Goal: Task Accomplishment & Management: Manage account settings

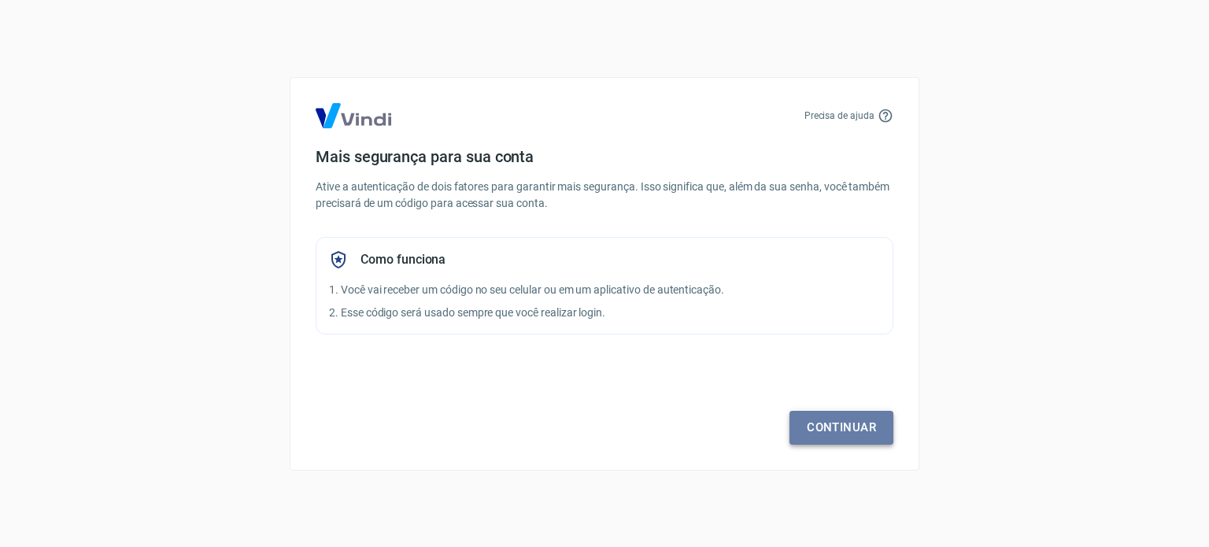
click at [839, 427] on link "Continuar" at bounding box center [842, 427] width 104 height 33
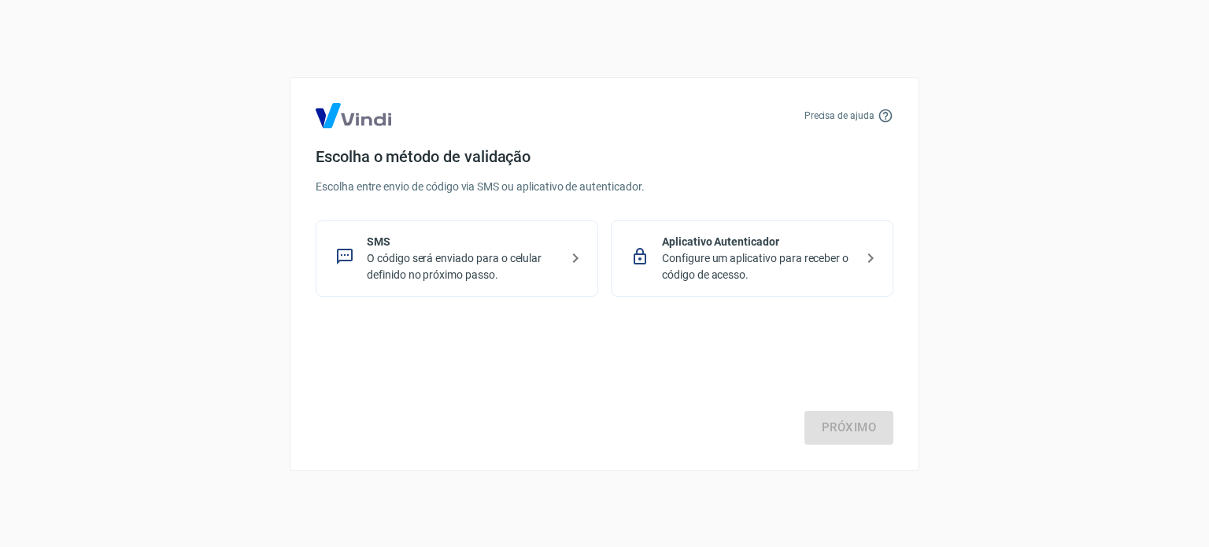
click at [507, 255] on p "O código será enviado para o celular definido no próximo passo." at bounding box center [463, 266] width 193 height 33
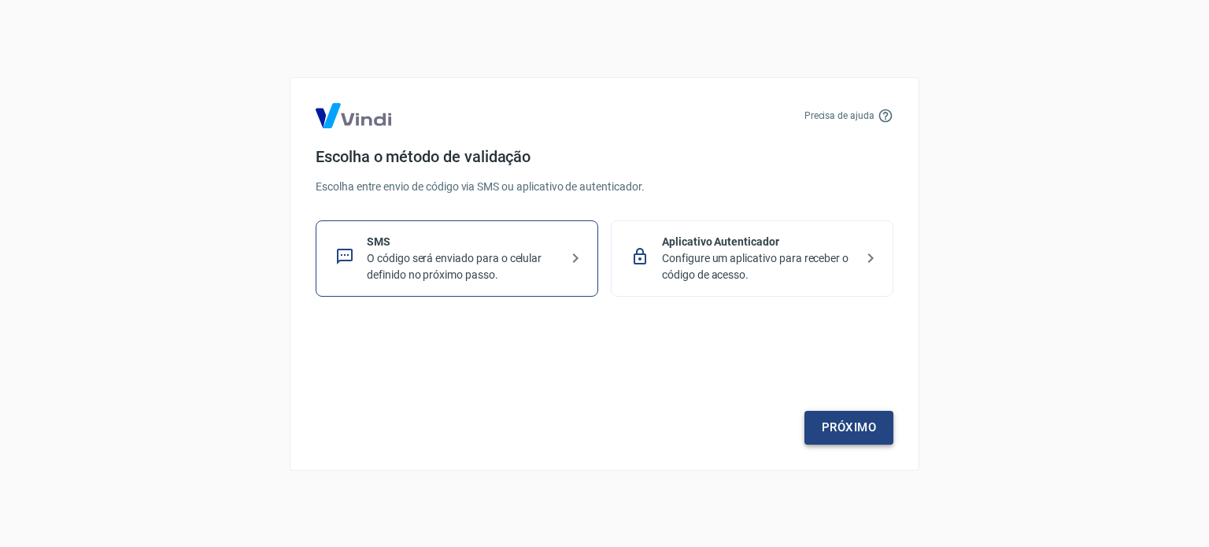
click at [831, 421] on link "Próximo" at bounding box center [849, 427] width 89 height 33
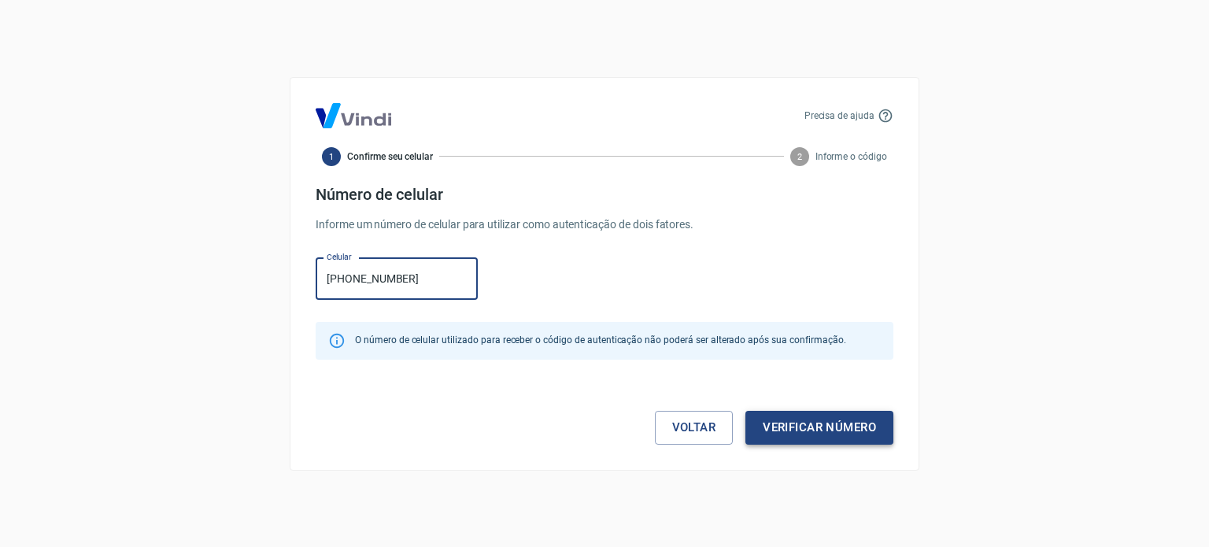
type input "(11) 93465-2595"
click at [819, 427] on button "Verificar número" at bounding box center [820, 427] width 148 height 33
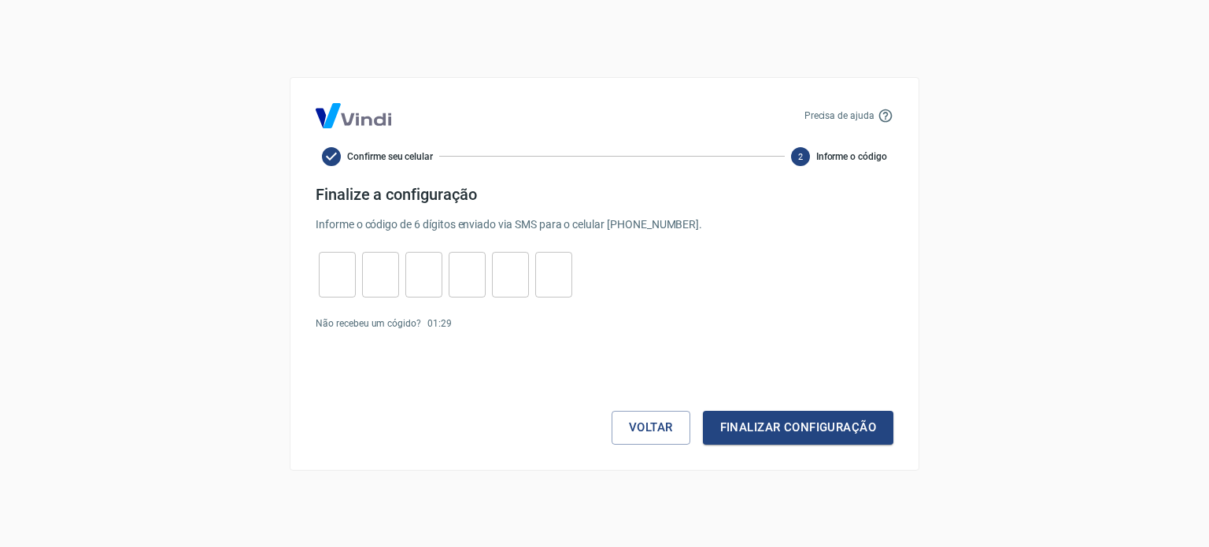
click at [322, 284] on input "tel" at bounding box center [337, 274] width 37 height 34
type input "1"
type input "5"
type input "6"
type input "4"
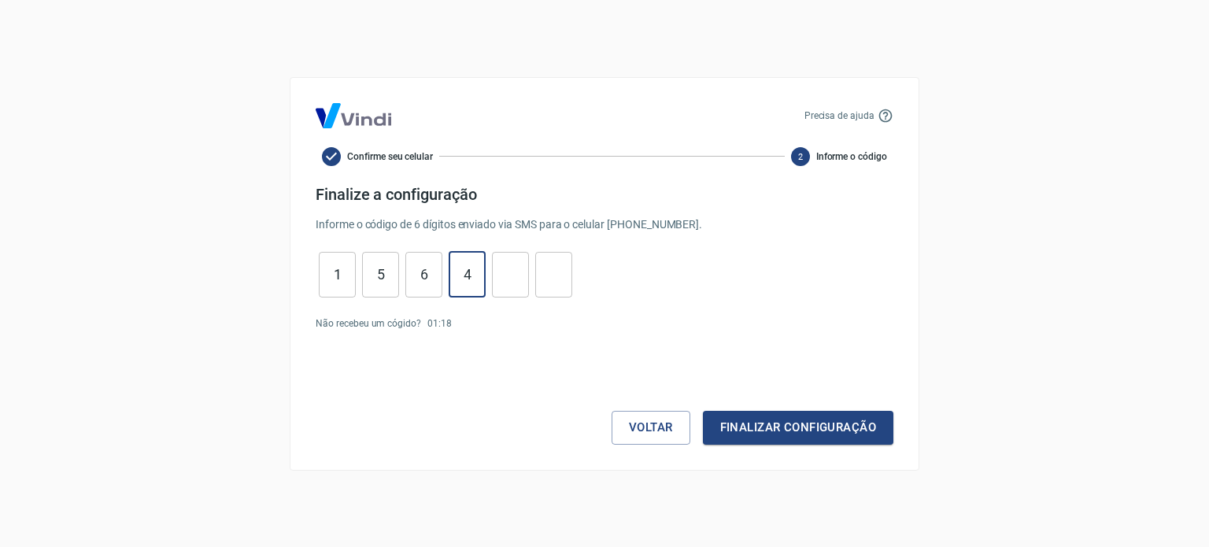
type input "4"
type input "0"
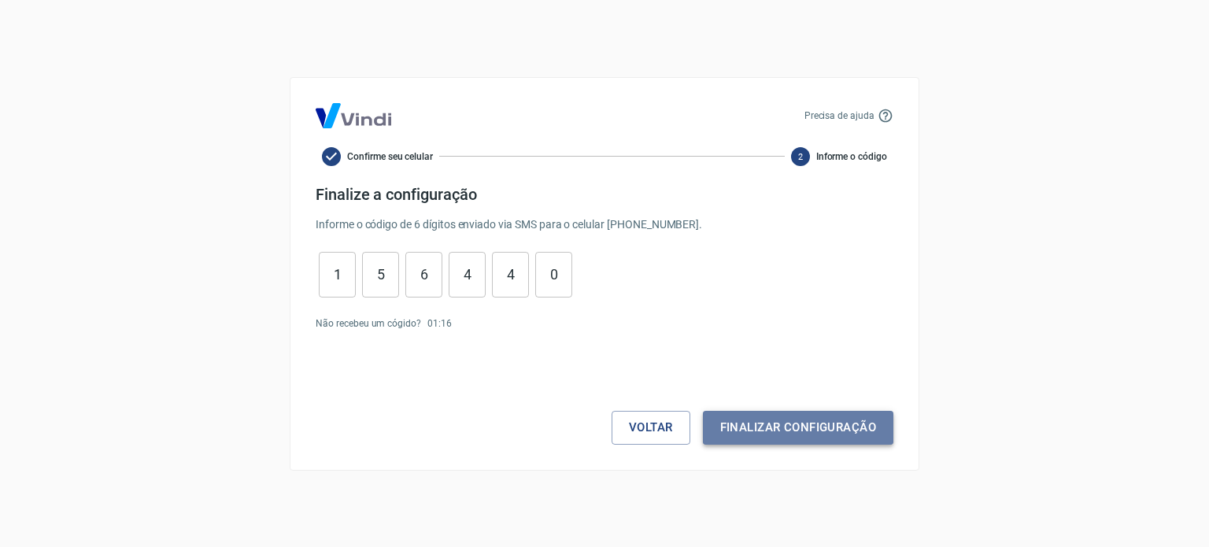
click at [760, 425] on button "Finalizar configuração" at bounding box center [798, 427] width 191 height 33
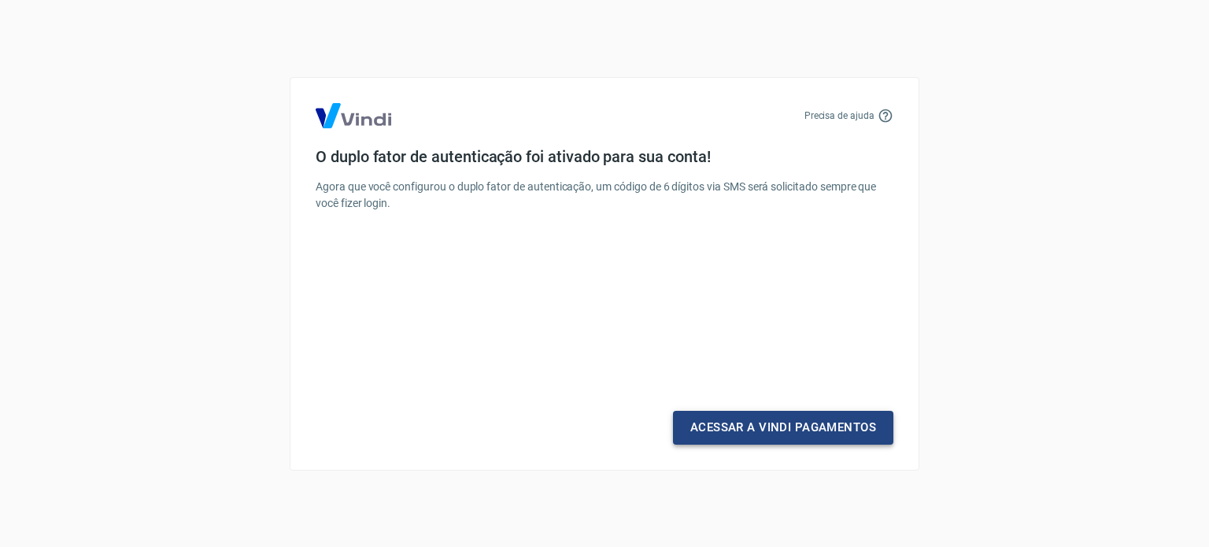
click at [760, 430] on link "Acessar a Vindi Pagamentos" at bounding box center [783, 427] width 220 height 33
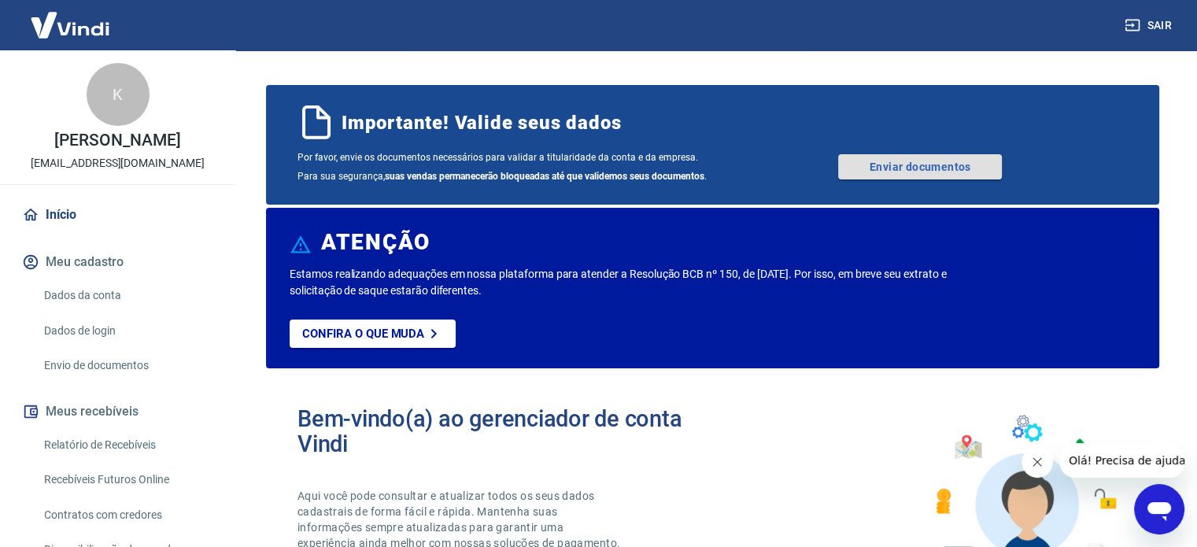
click at [903, 167] on link "Enviar documentos" at bounding box center [920, 166] width 164 height 25
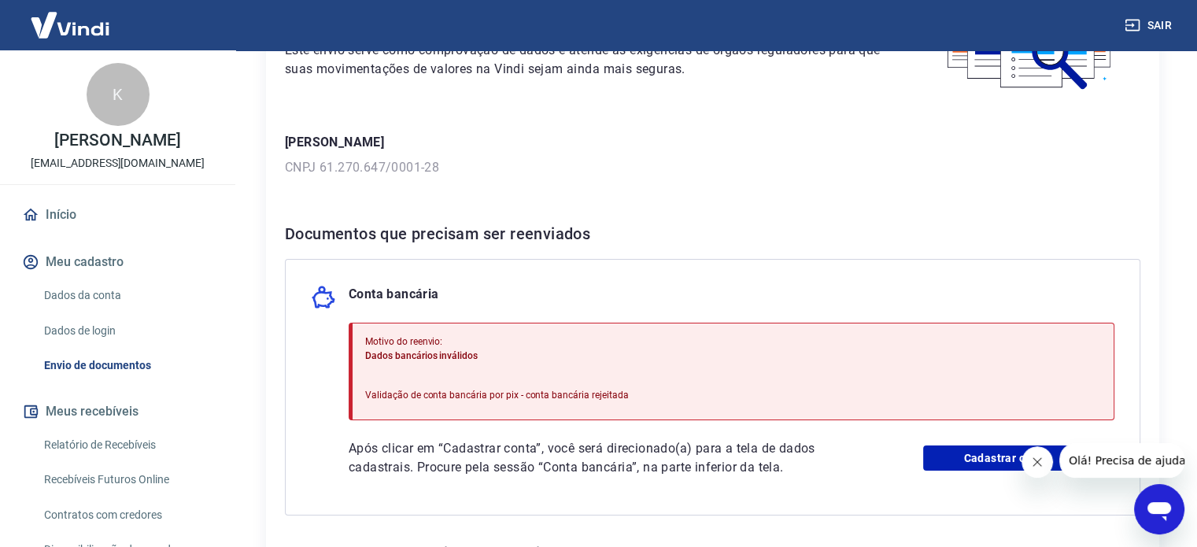
scroll to position [315, 0]
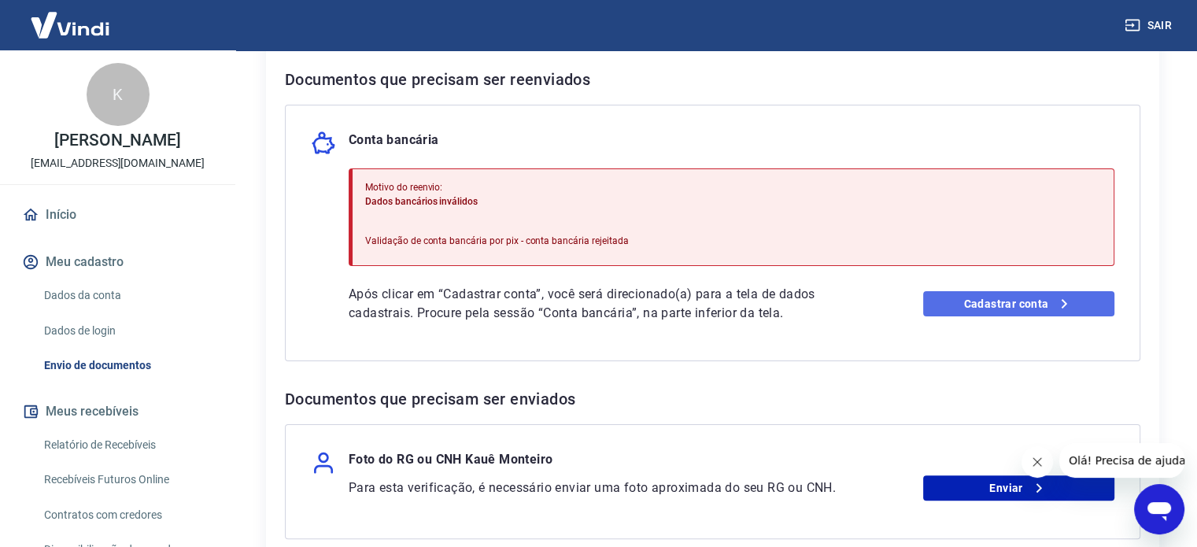
click at [960, 302] on link "Cadastrar conta" at bounding box center [1018, 303] width 191 height 25
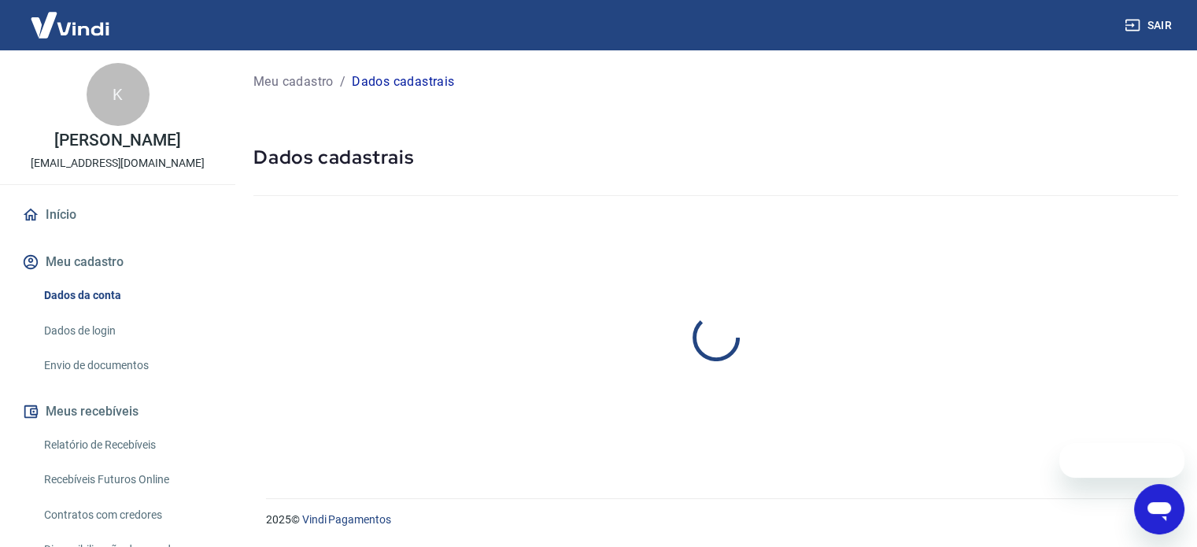
select select "SP"
select select "business"
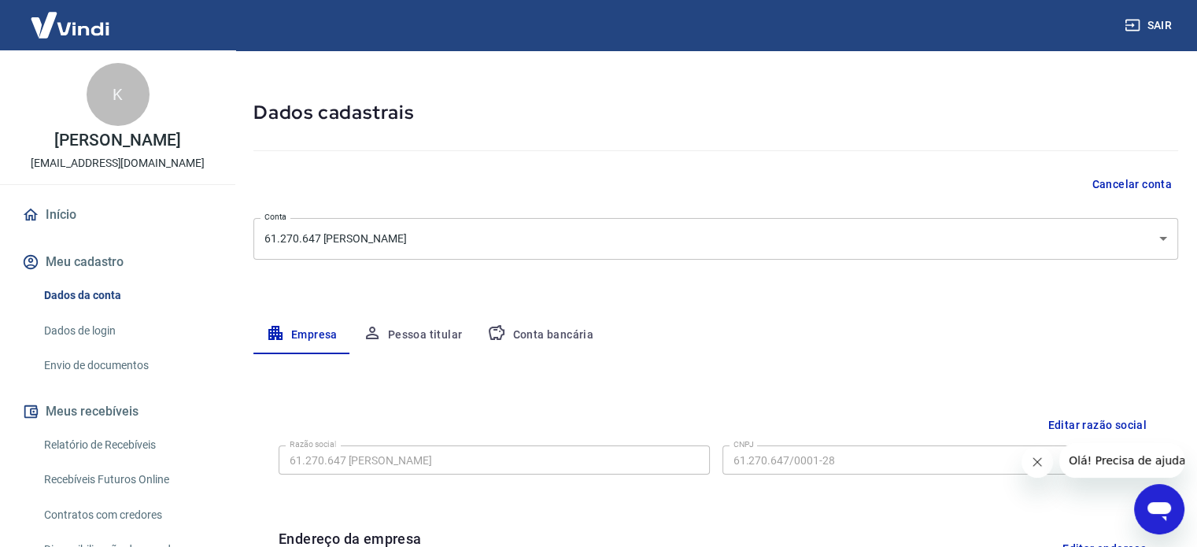
scroll to position [157, 0]
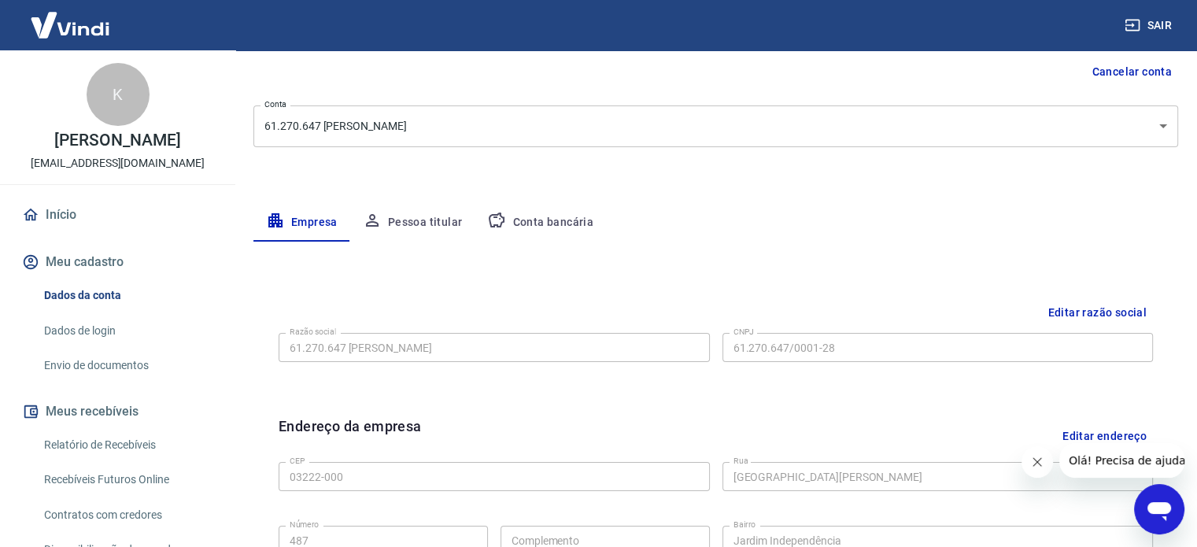
click at [420, 226] on button "Pessoa titular" at bounding box center [412, 223] width 125 height 38
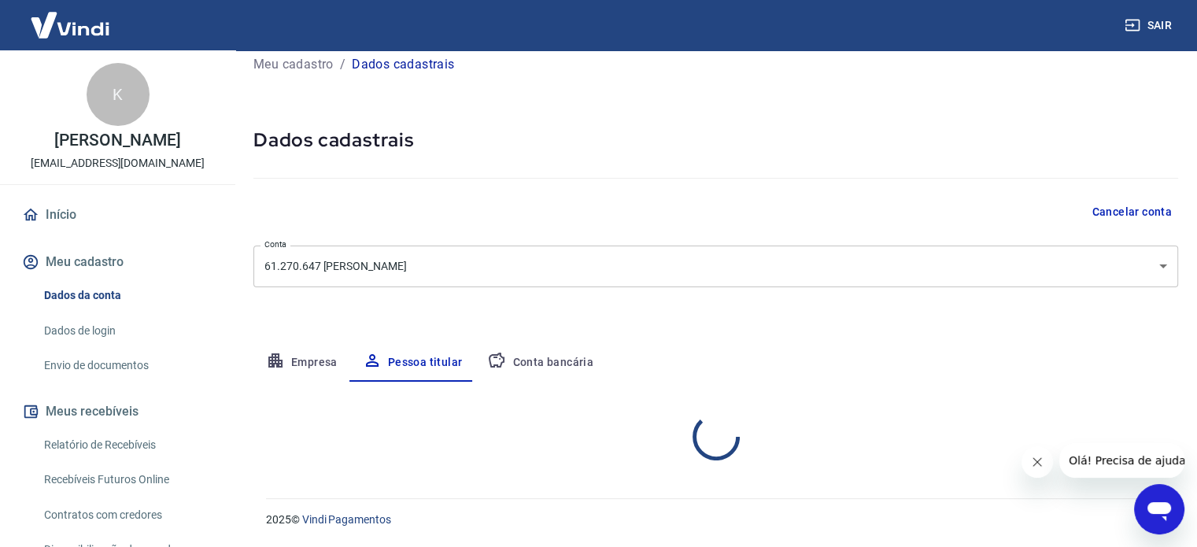
scroll to position [82, 0]
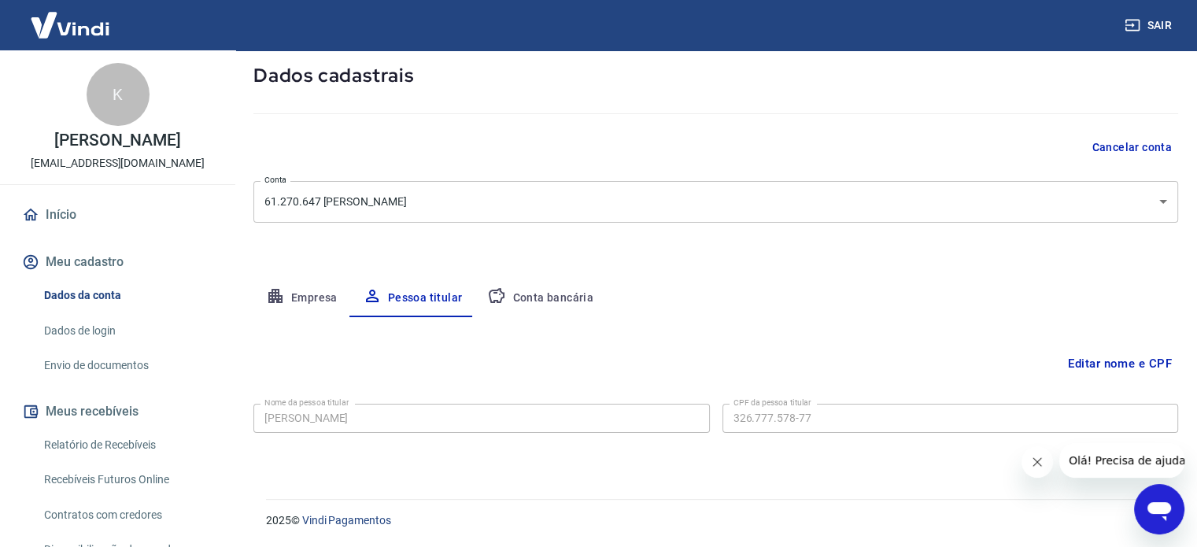
click at [520, 302] on button "Conta bancária" at bounding box center [540, 298] width 131 height 38
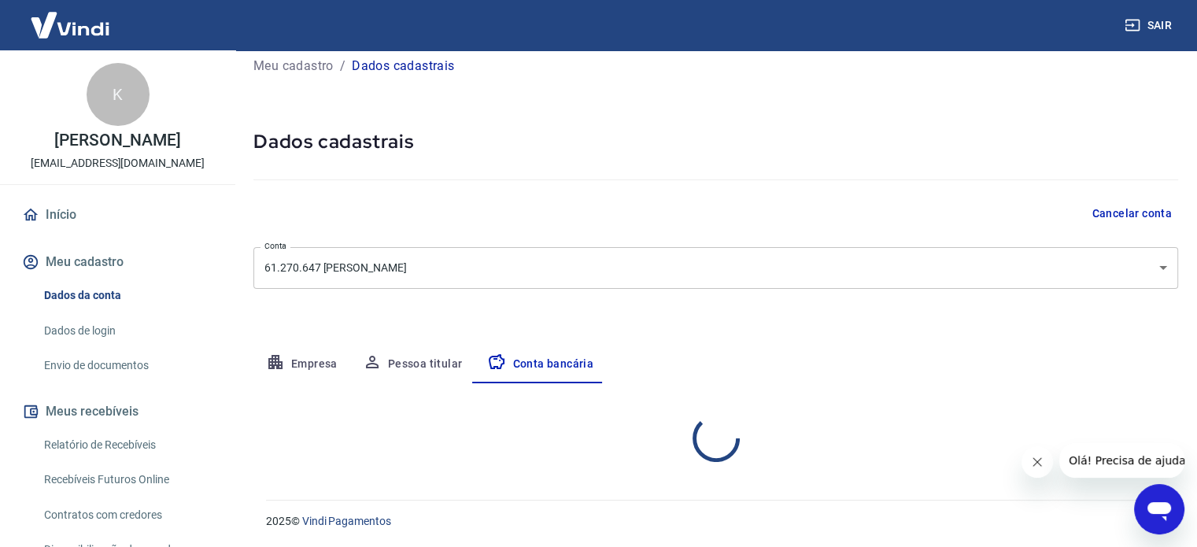
select select "1"
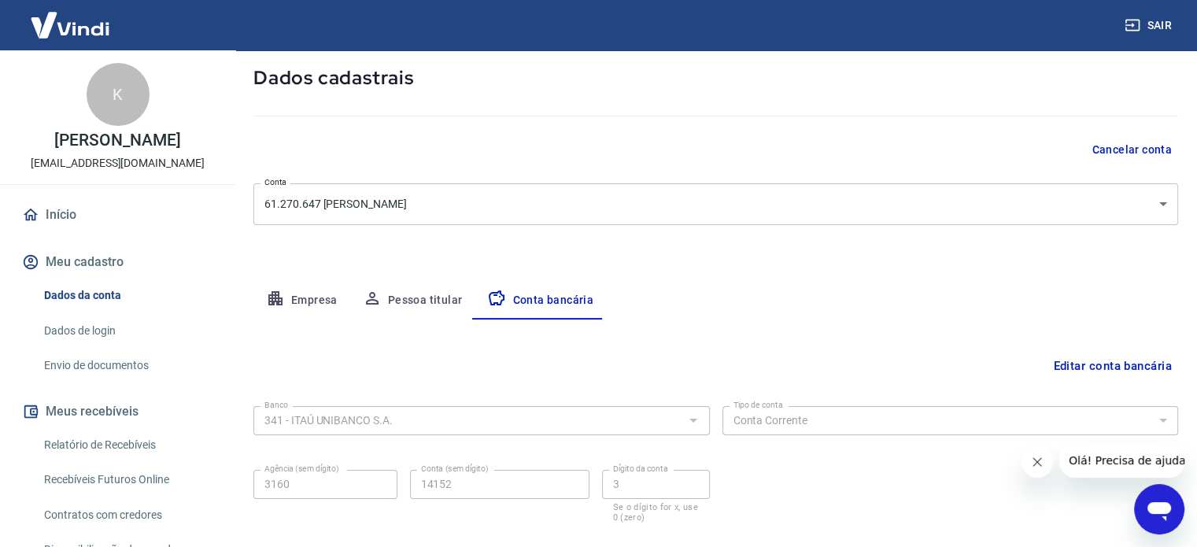
scroll to position [0, 0]
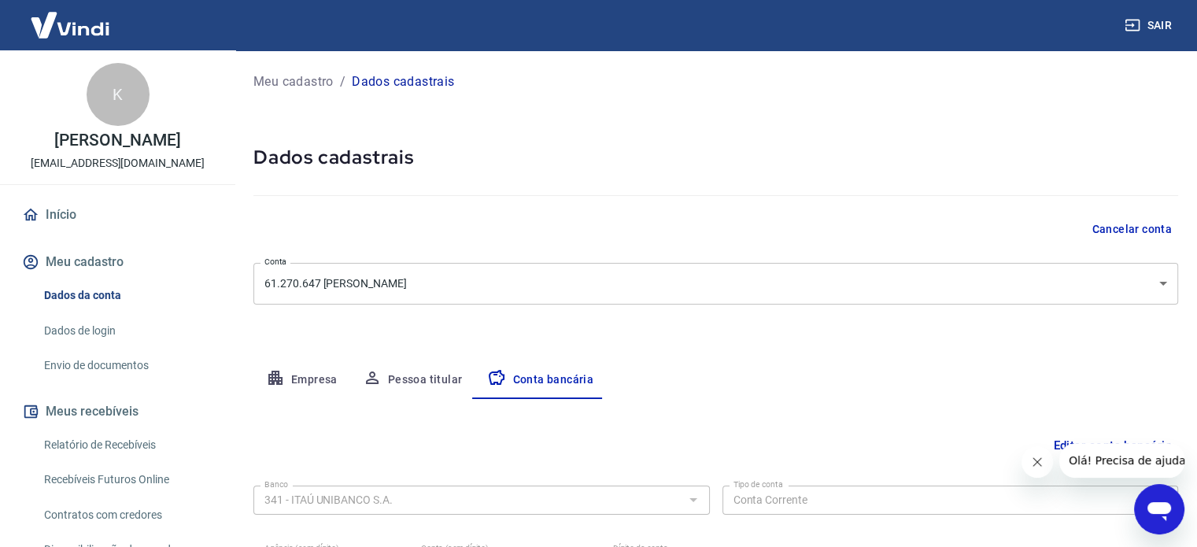
click at [536, 382] on button "Conta bancária" at bounding box center [540, 380] width 131 height 38
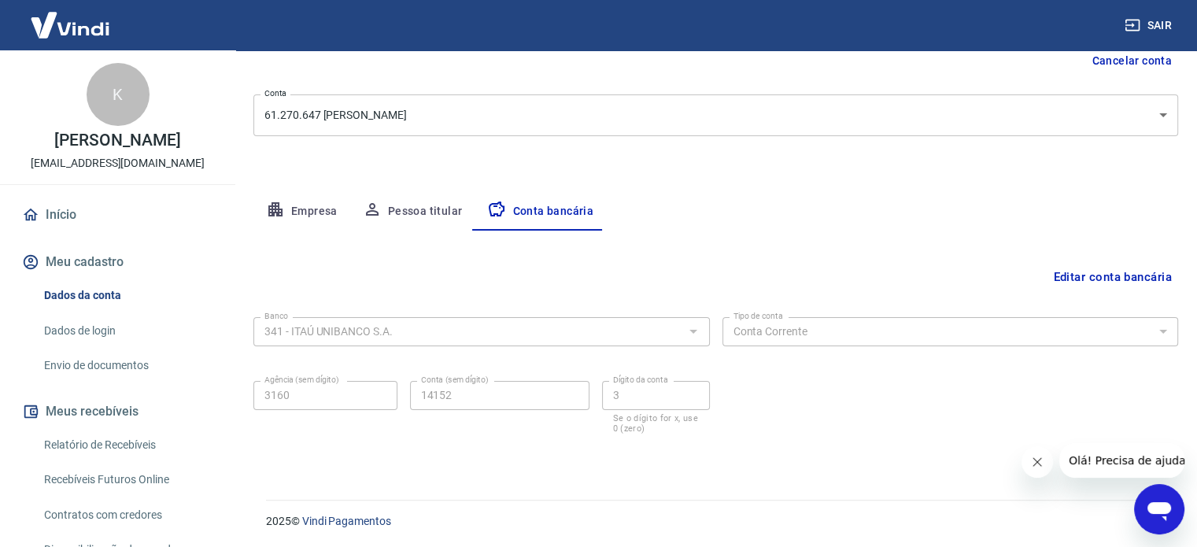
scroll to position [169, 0]
click at [415, 208] on button "Pessoa titular" at bounding box center [412, 211] width 125 height 38
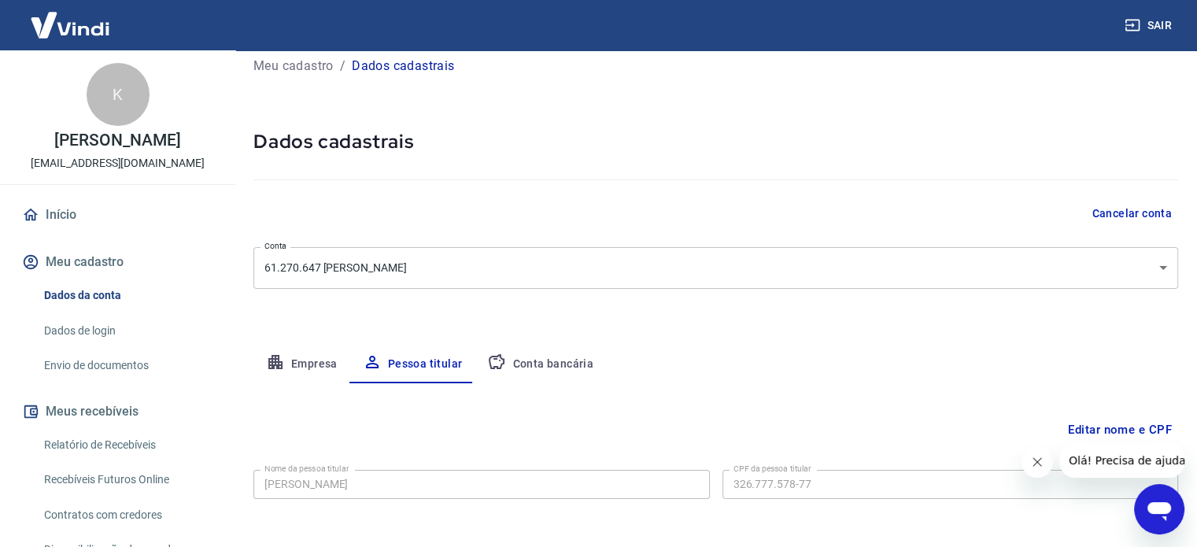
scroll to position [82, 0]
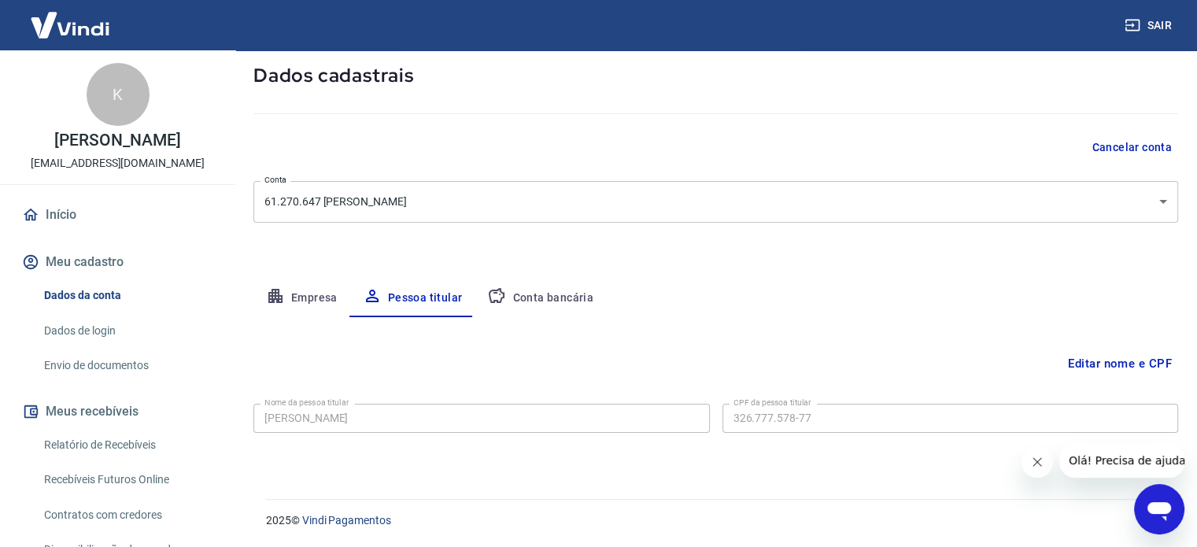
click at [293, 297] on button "Empresa" at bounding box center [301, 298] width 97 height 38
select select "SP"
select select "business"
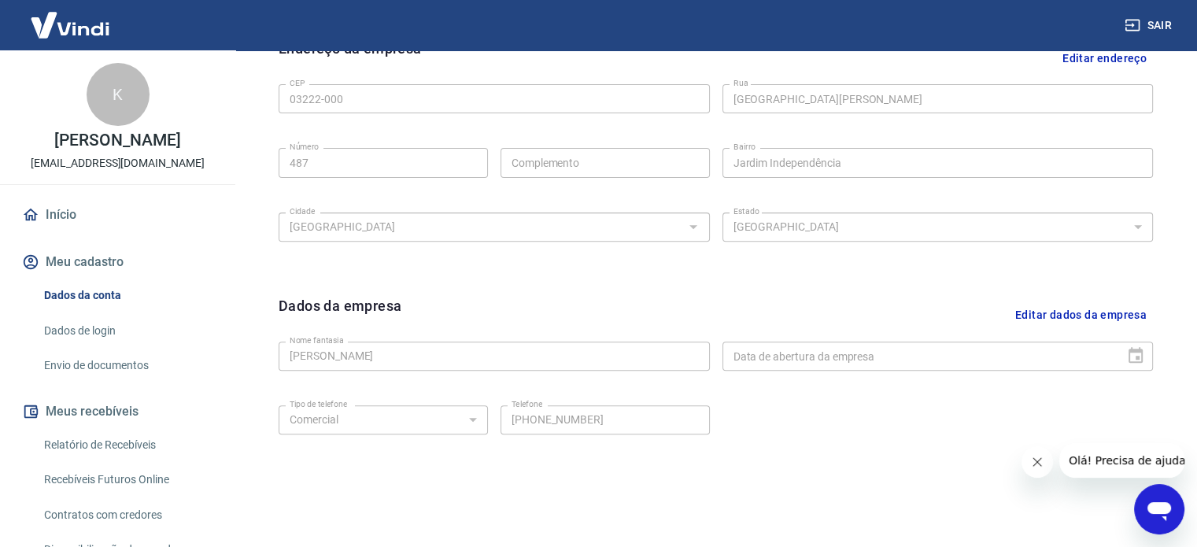
scroll to position [509, 0]
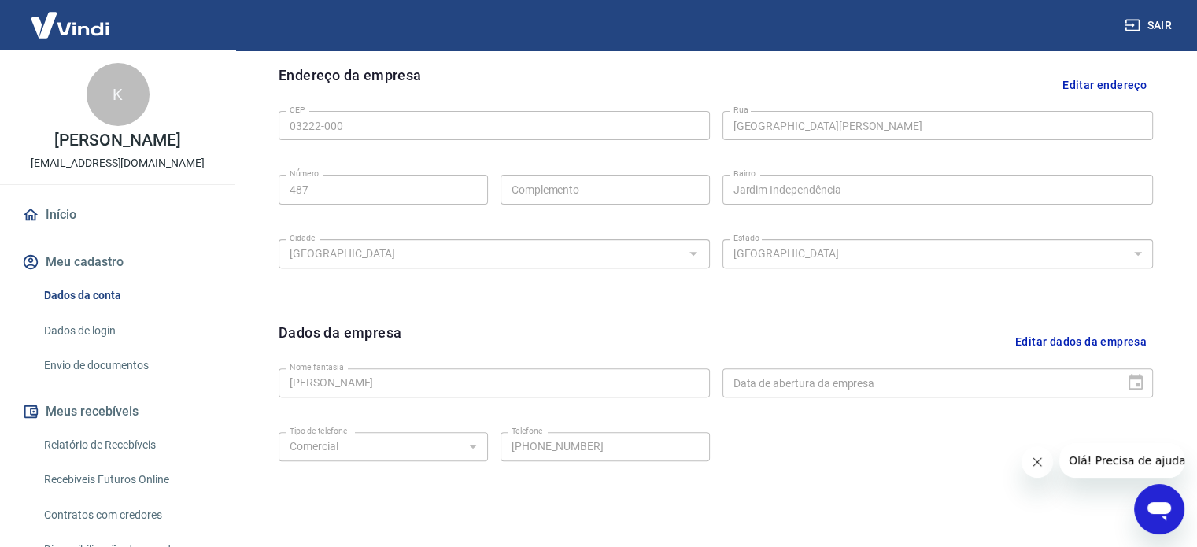
click at [1029, 464] on button "Fechar mensagem da empresa" at bounding box center [1037, 461] width 31 height 31
click at [1042, 344] on button "Editar dados da empresa" at bounding box center [1081, 342] width 144 height 40
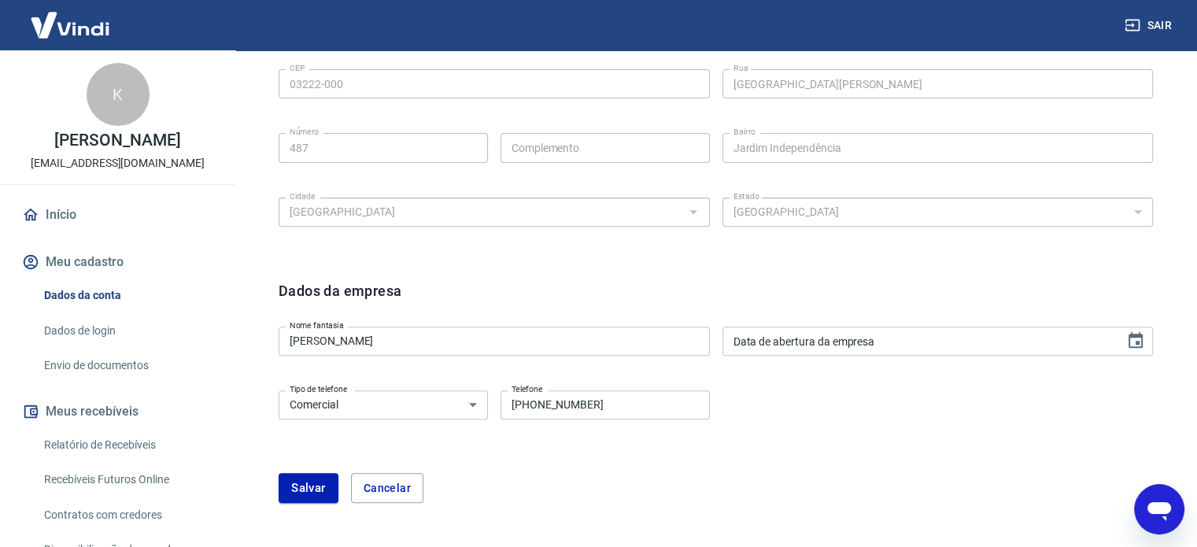
scroll to position [587, 0]
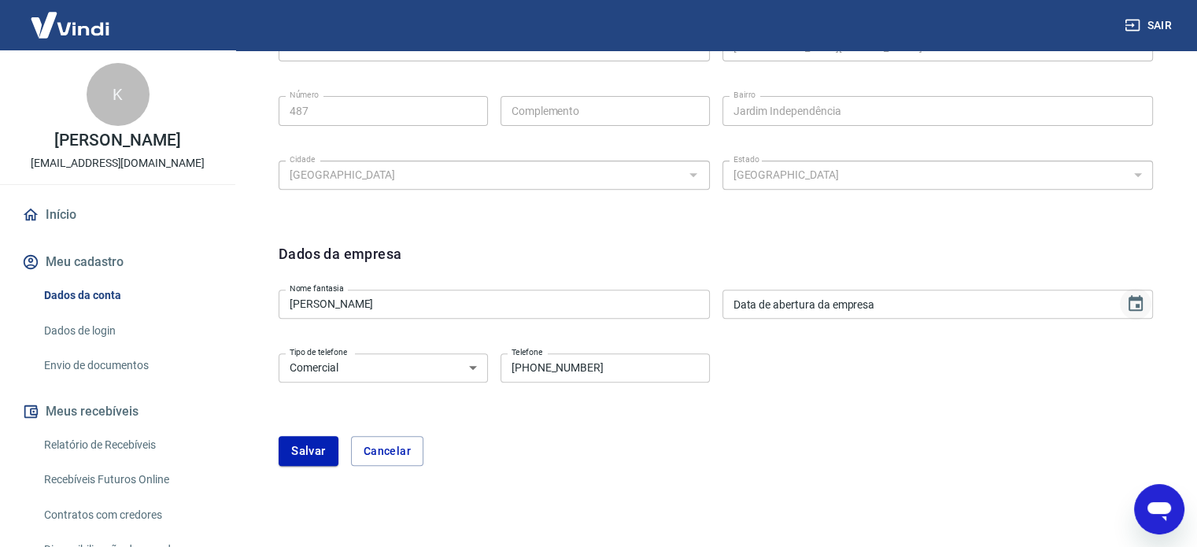
click at [1138, 305] on icon "Choose date" at bounding box center [1136, 303] width 14 height 16
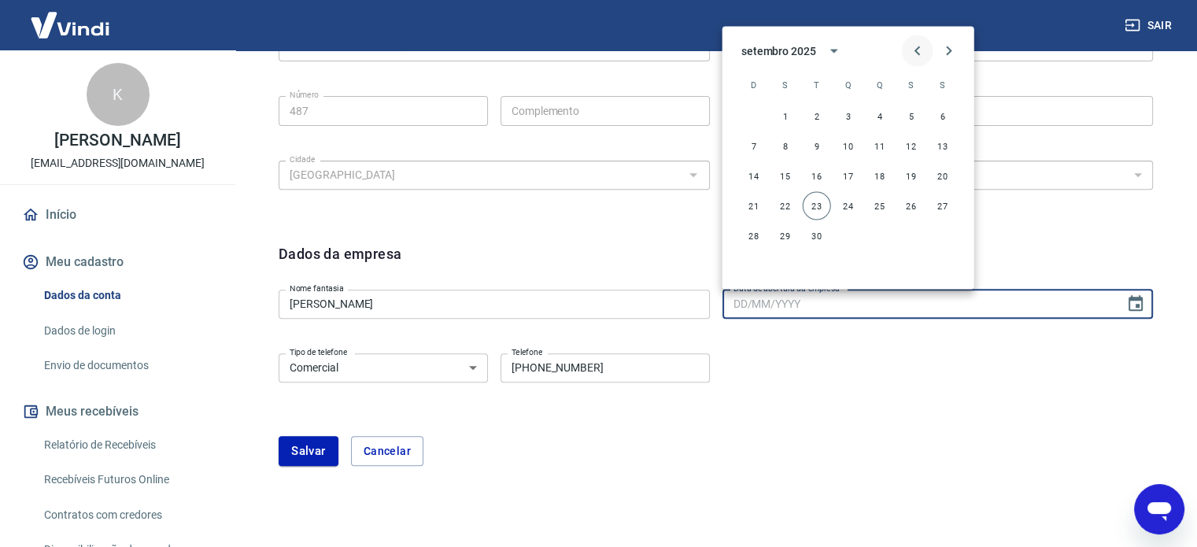
click at [919, 50] on icon "Previous month" at bounding box center [917, 50] width 19 height 19
click at [1035, 243] on div "Dados da empresa" at bounding box center [716, 263] width 875 height 40
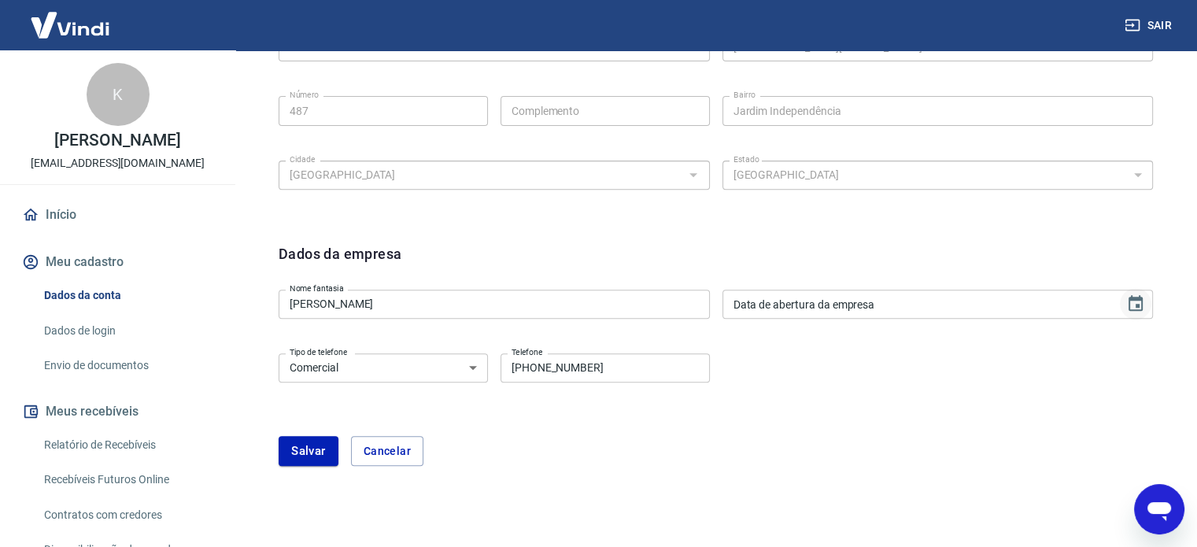
click at [1137, 308] on icon "Choose date" at bounding box center [1136, 303] width 19 height 19
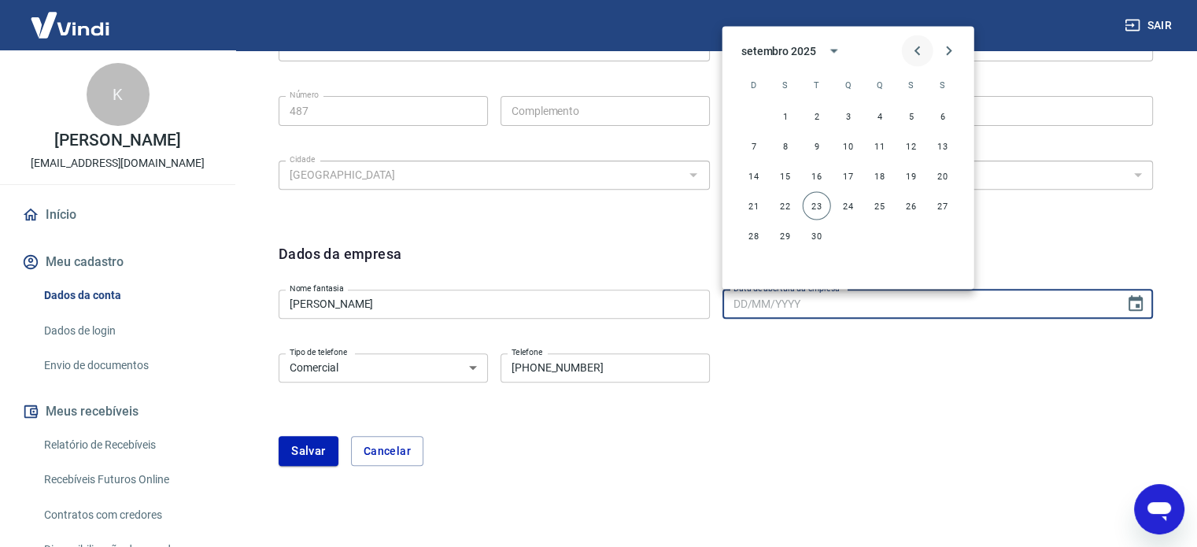
click at [917, 52] on icon "Previous month" at bounding box center [918, 50] width 6 height 9
click at [920, 50] on icon "Previous month" at bounding box center [917, 50] width 19 height 19
click at [921, 50] on icon "Previous month" at bounding box center [917, 50] width 19 height 19
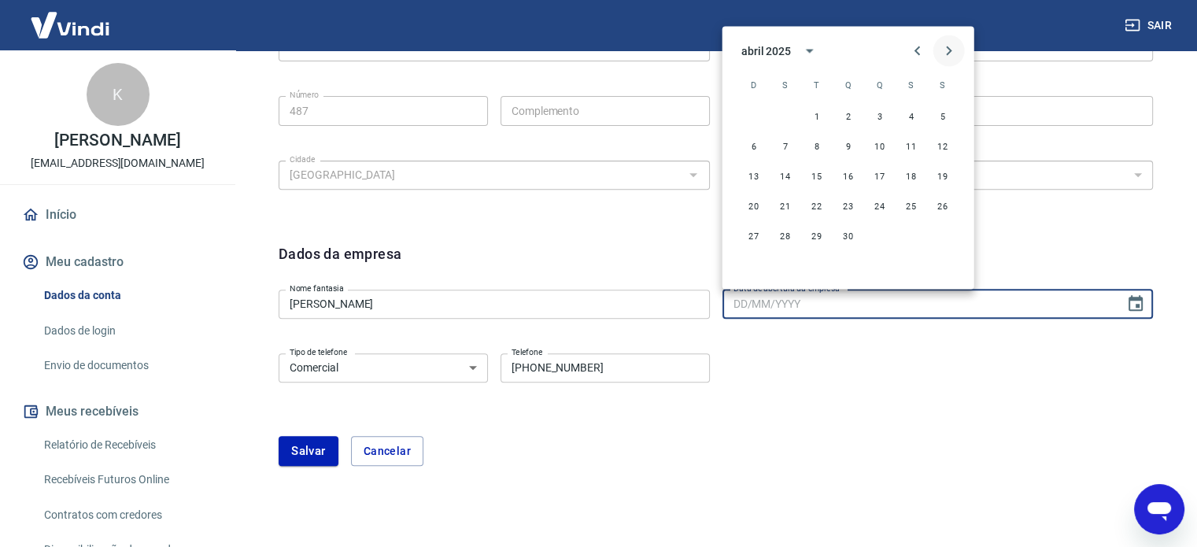
click at [941, 46] on icon "Next month" at bounding box center [949, 50] width 19 height 19
click at [945, 46] on icon "Next month" at bounding box center [949, 50] width 19 height 19
click at [851, 138] on button "11" at bounding box center [848, 145] width 28 height 28
type input "[DATE]"
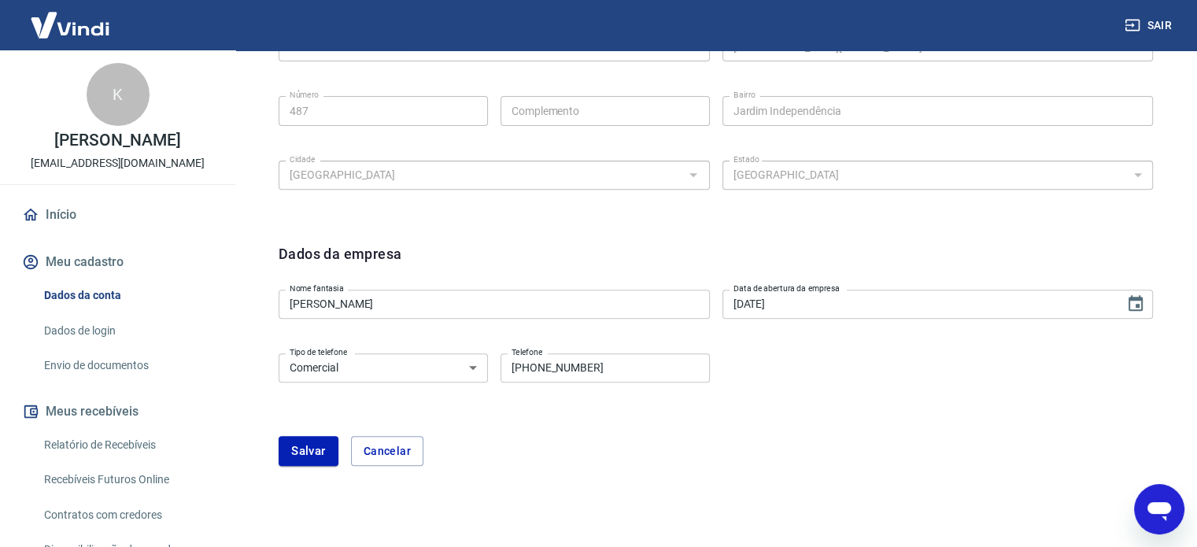
click at [868, 376] on div "Tipo de telefone Residencial Comercial Tipo de telefone Telefone (11) 98877-511…" at bounding box center [716, 379] width 875 height 64
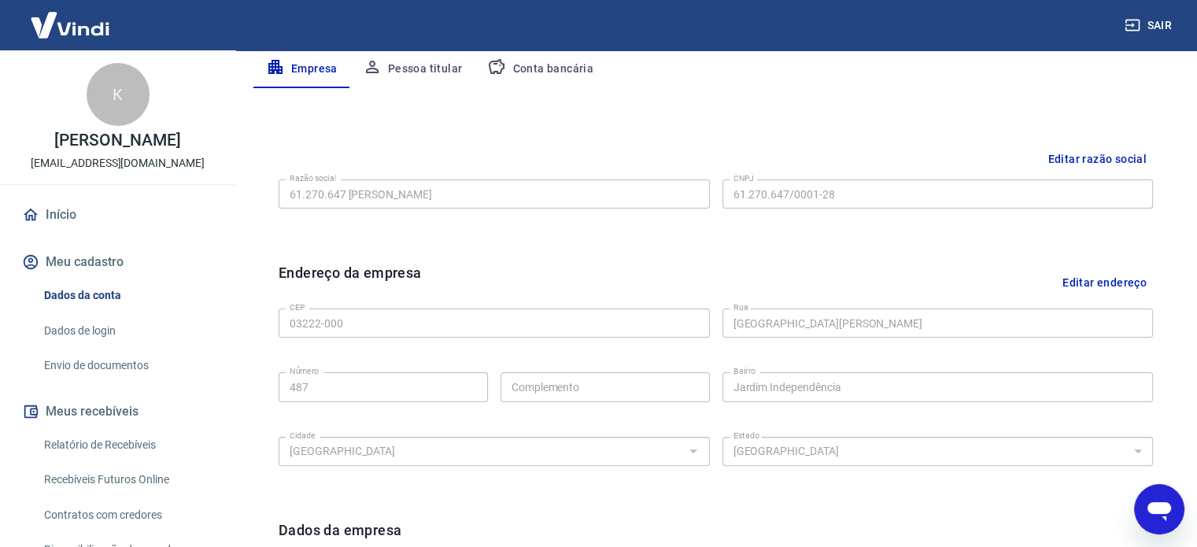
scroll to position [272, 0]
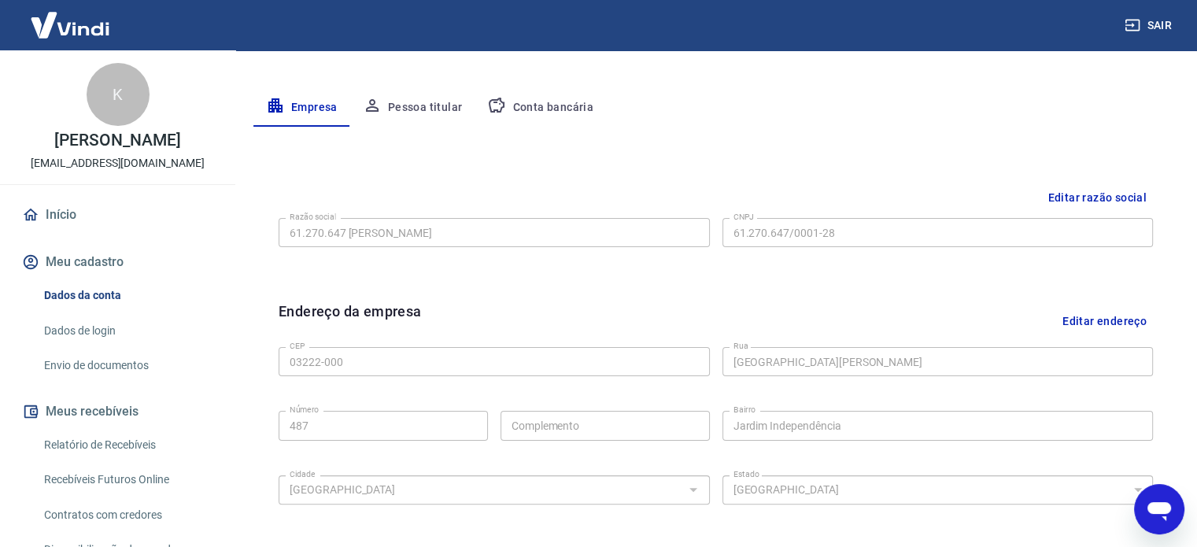
click at [416, 109] on button "Pessoa titular" at bounding box center [412, 108] width 125 height 38
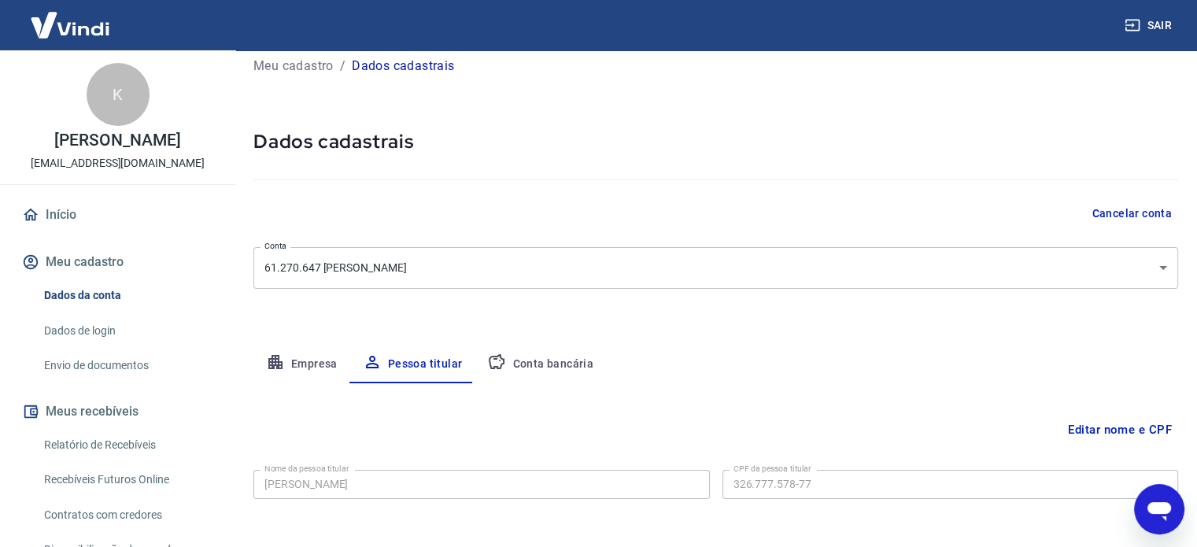
scroll to position [82, 0]
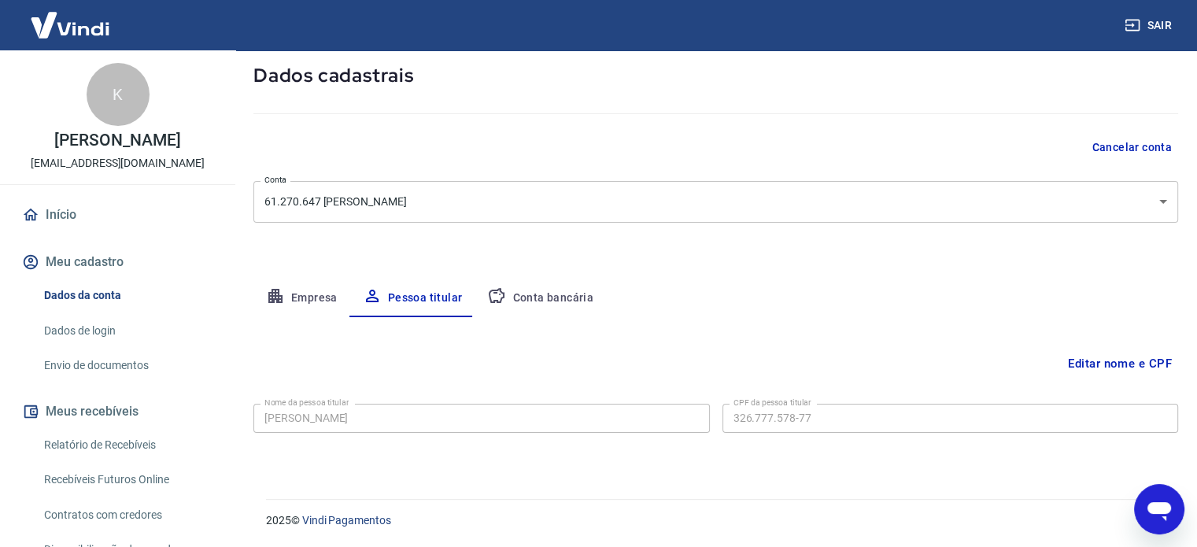
drag, startPoint x: 534, startPoint y: 304, endPoint x: 492, endPoint y: 306, distance: 41.8
click at [534, 305] on button "Conta bancária" at bounding box center [540, 298] width 131 height 38
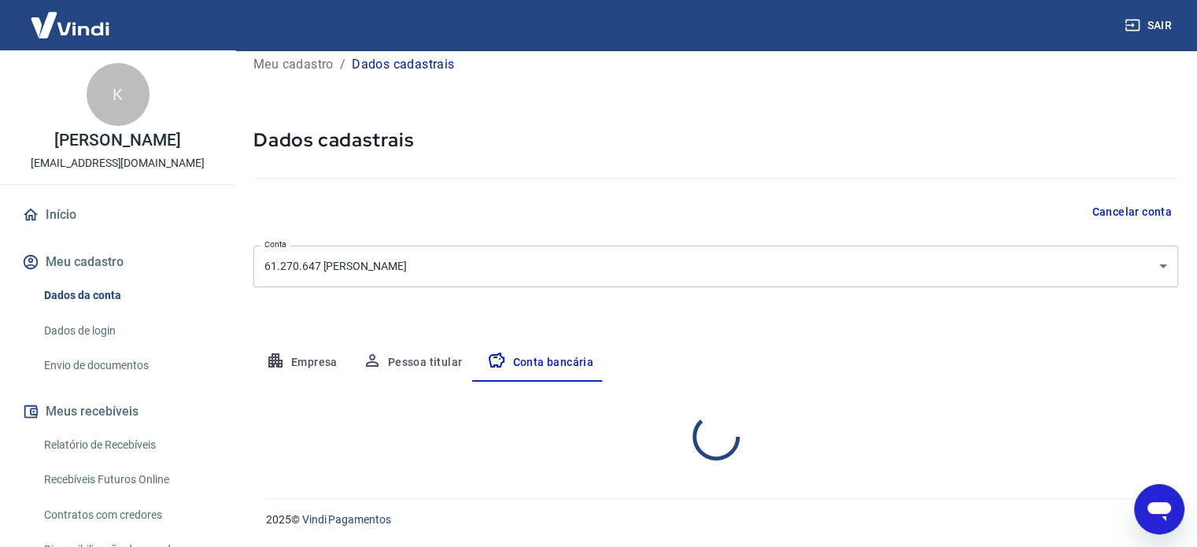
select select "1"
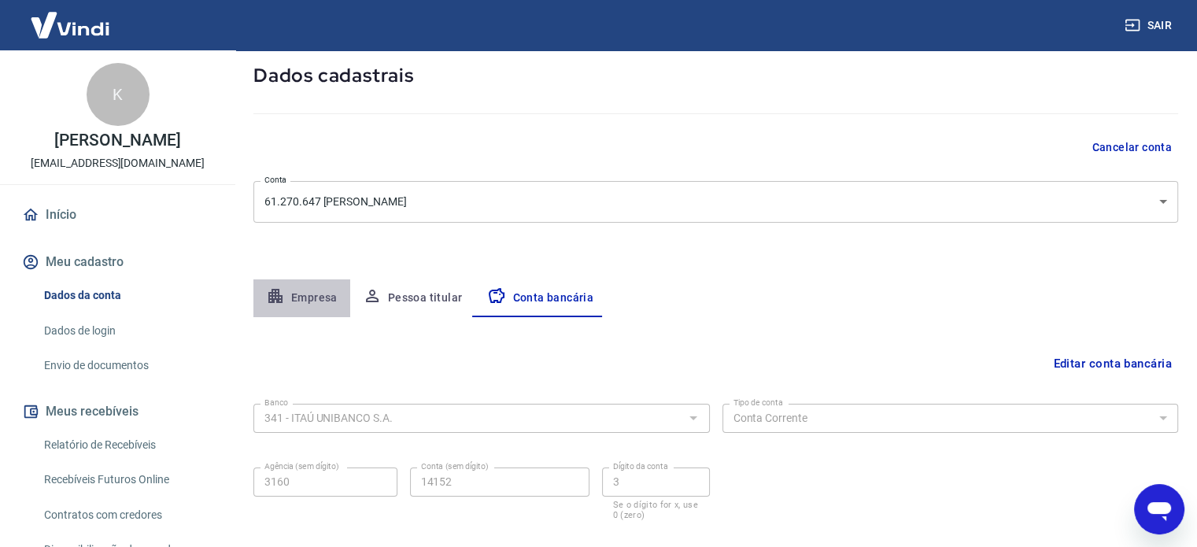
click at [302, 298] on button "Empresa" at bounding box center [301, 298] width 97 height 38
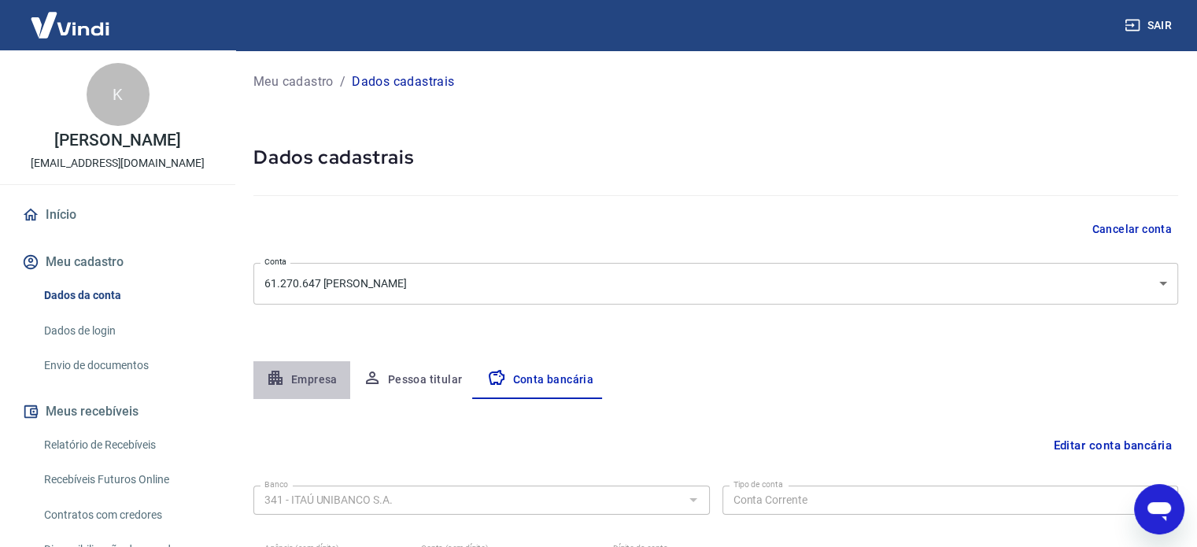
select select "SP"
select select "business"
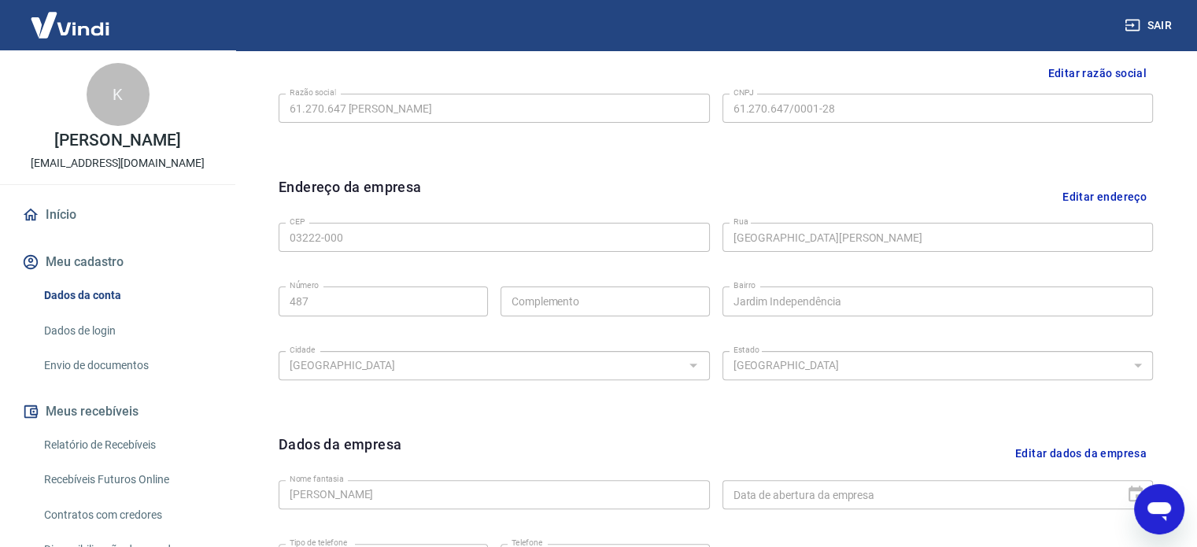
scroll to position [554, 0]
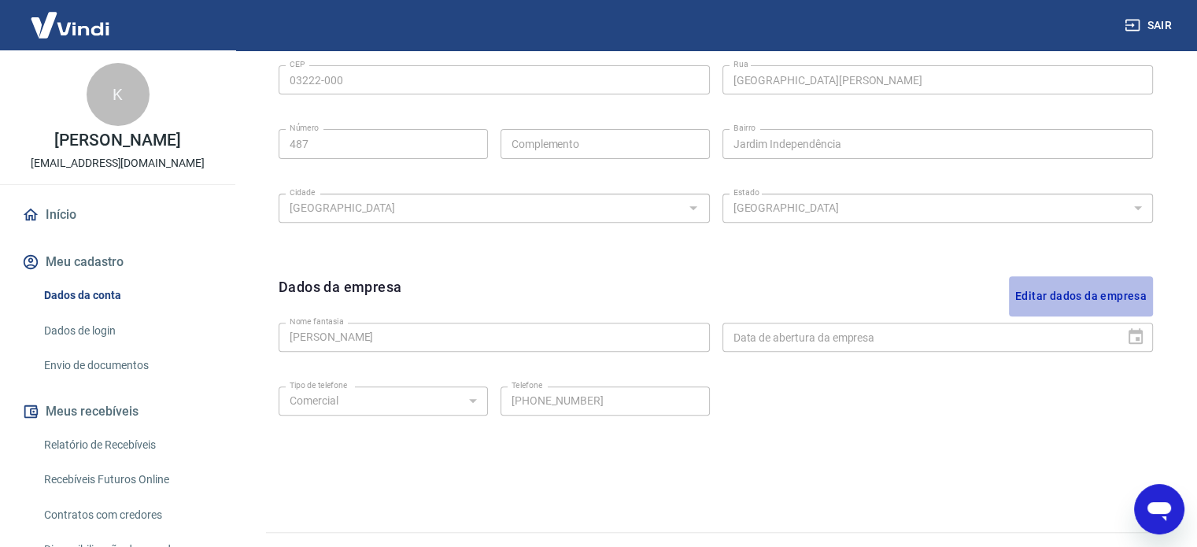
click at [1096, 291] on button "Editar dados da empresa" at bounding box center [1081, 296] width 144 height 40
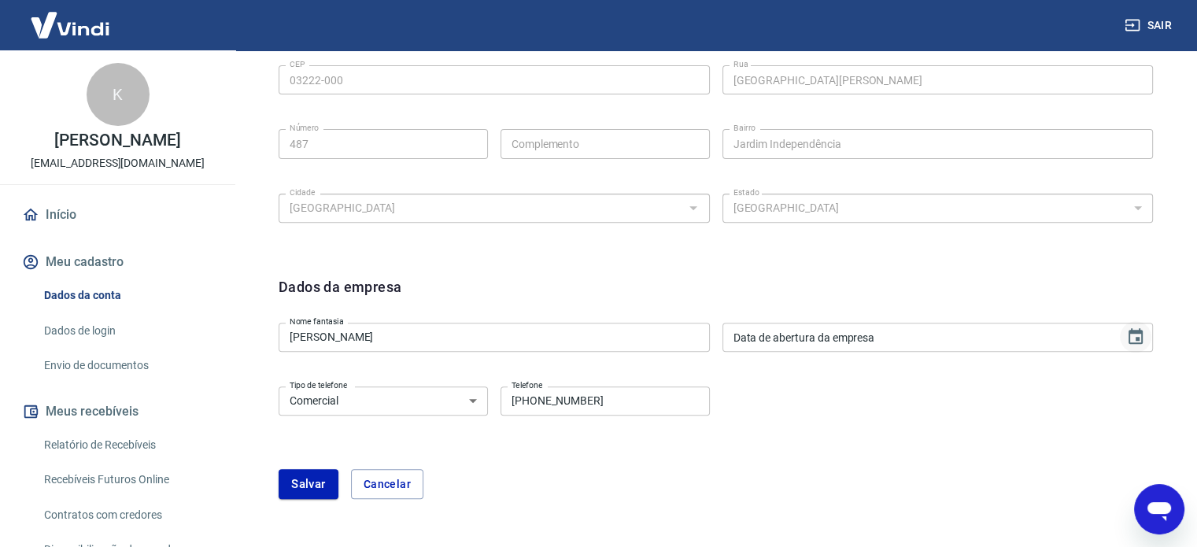
click at [1137, 336] on icon "Choose date" at bounding box center [1136, 336] width 19 height 19
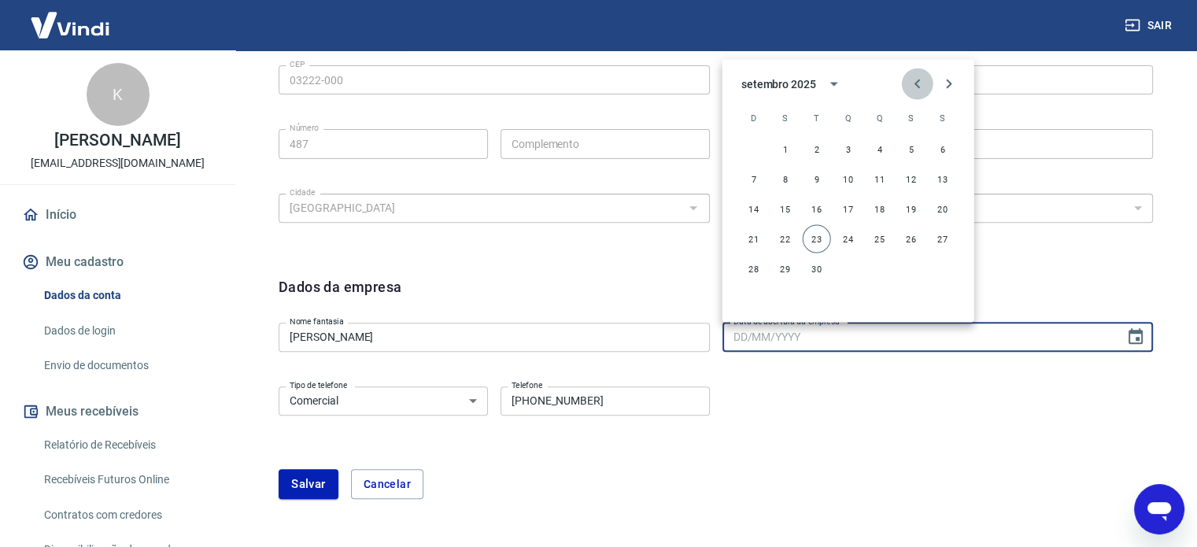
click at [922, 78] on icon "Previous month" at bounding box center [917, 83] width 19 height 19
click at [844, 176] on button "11" at bounding box center [848, 179] width 28 height 28
type input "[DATE]"
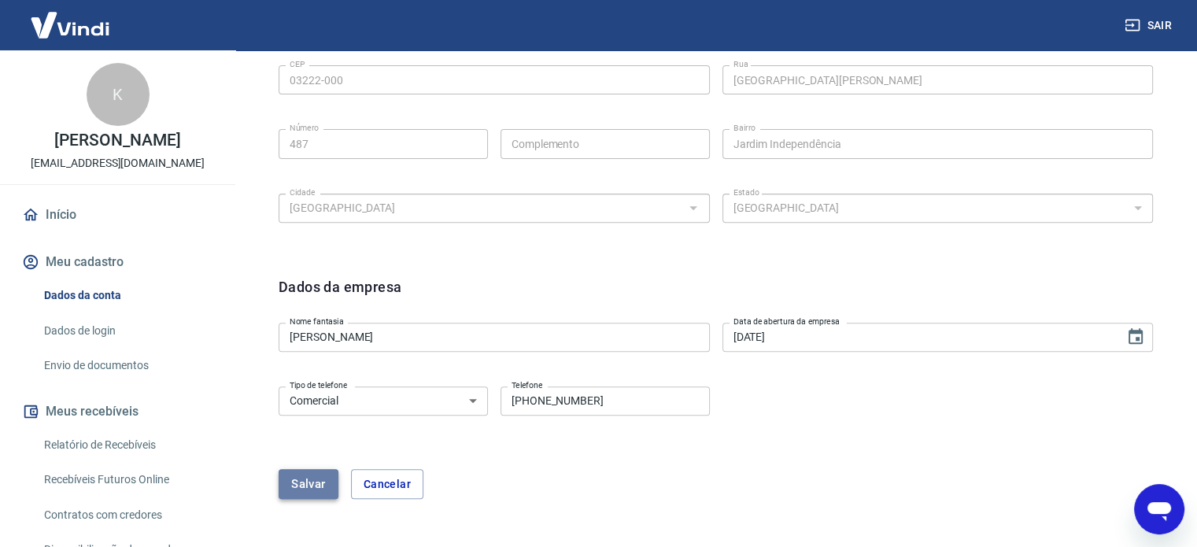
click at [312, 485] on button "Salvar" at bounding box center [309, 484] width 60 height 30
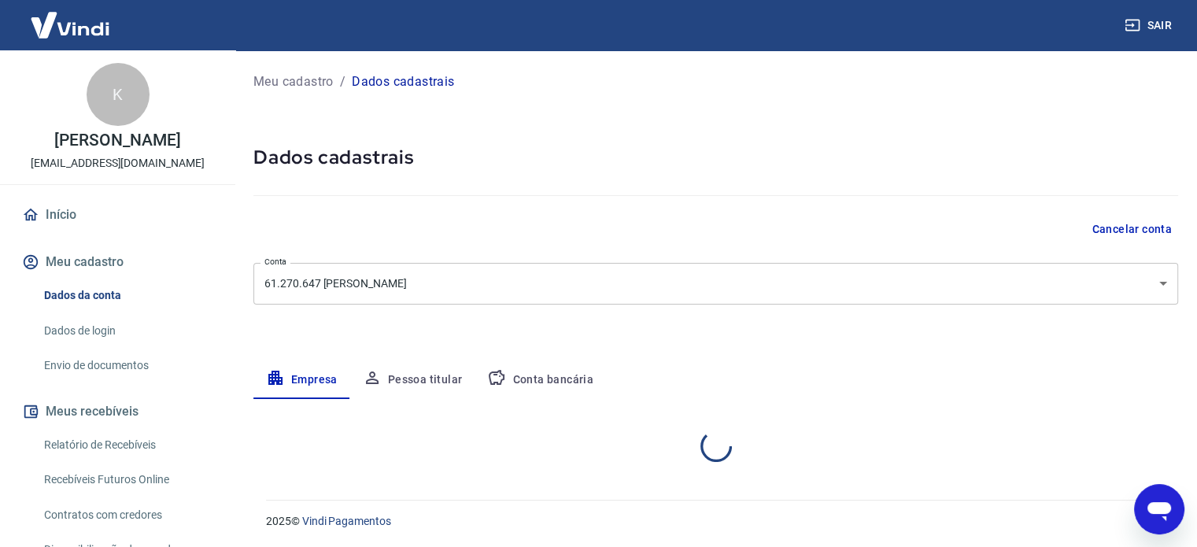
scroll to position [179, 0]
select select "SP"
select select "business"
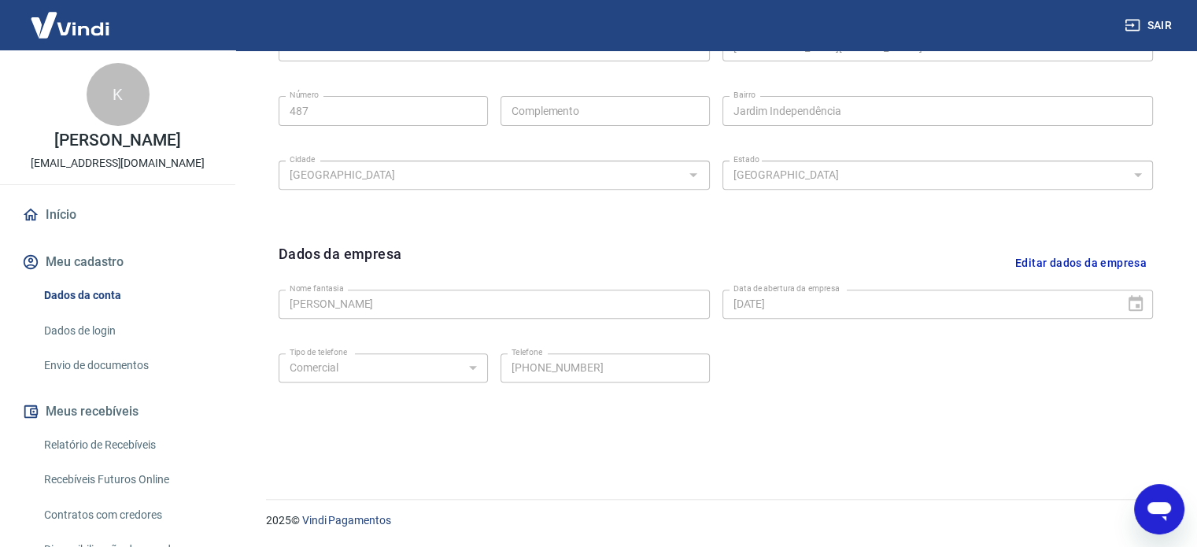
scroll to position [272, 0]
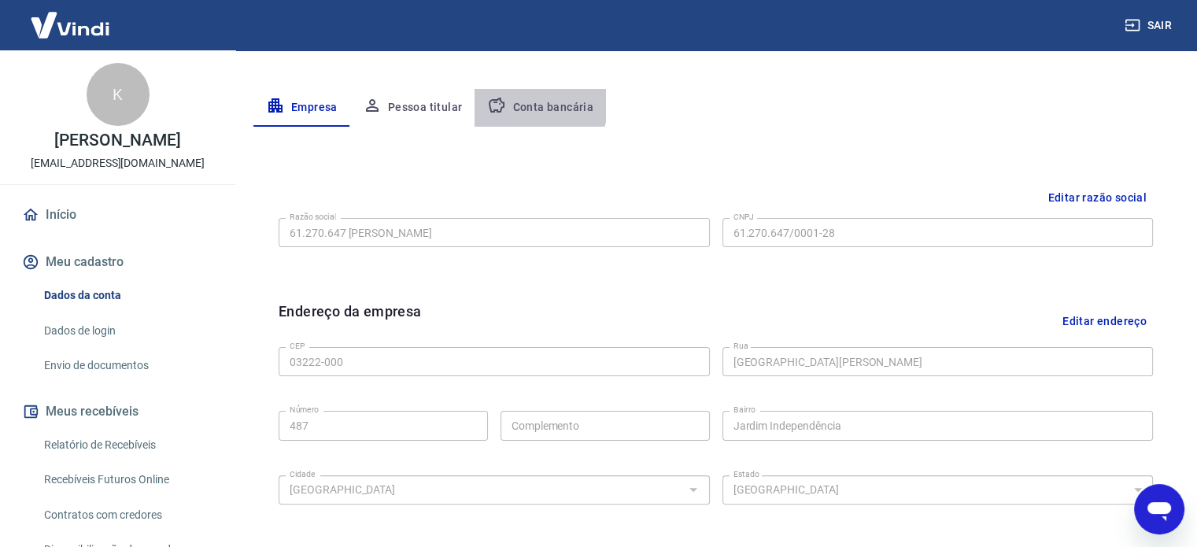
click at [520, 101] on button "Conta bancária" at bounding box center [540, 108] width 131 height 38
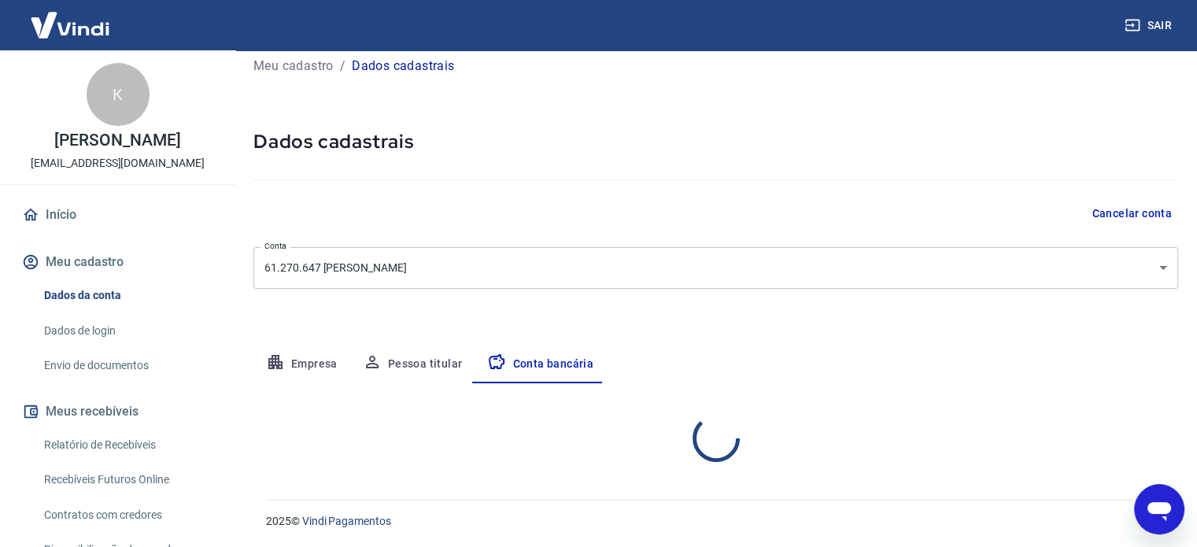
select select "1"
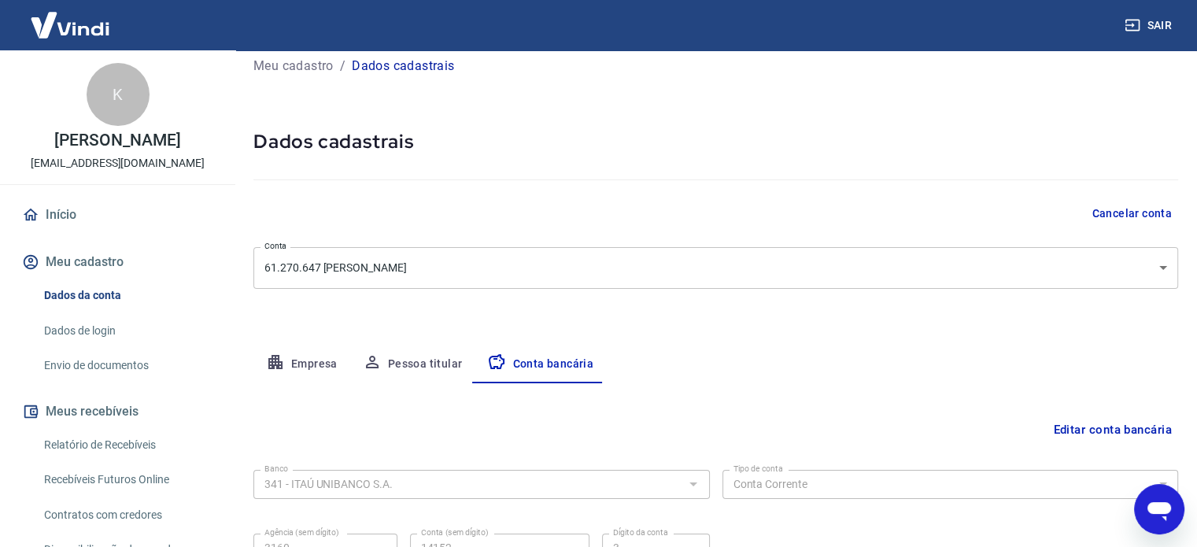
scroll to position [169, 0]
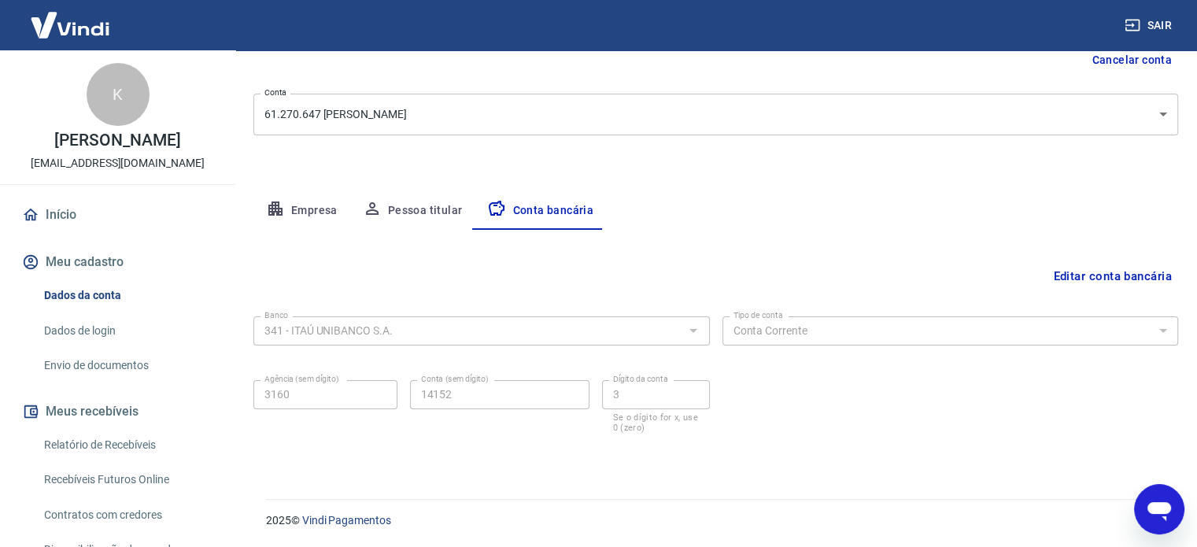
click at [79, 331] on link "Dados de login" at bounding box center [127, 331] width 179 height 32
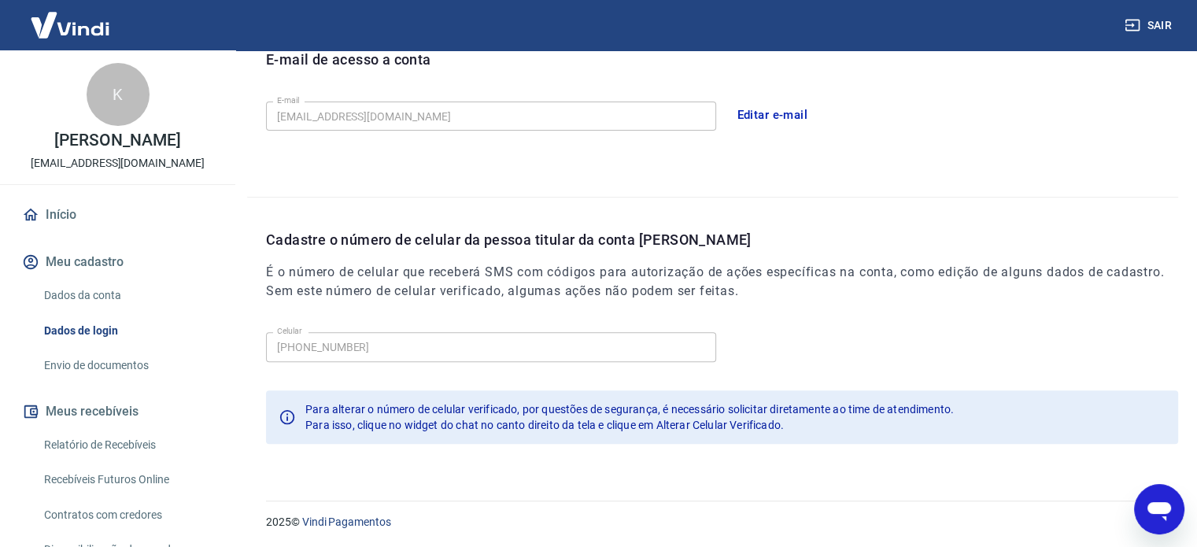
scroll to position [460, 0]
click at [108, 368] on link "Envio de documentos" at bounding box center [127, 366] width 179 height 32
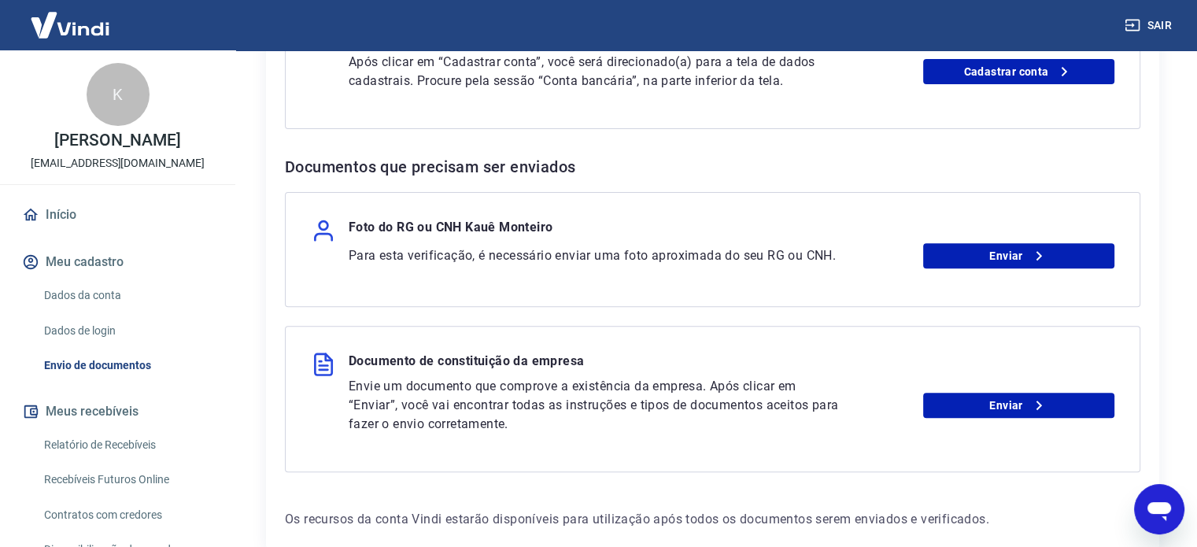
scroll to position [551, 0]
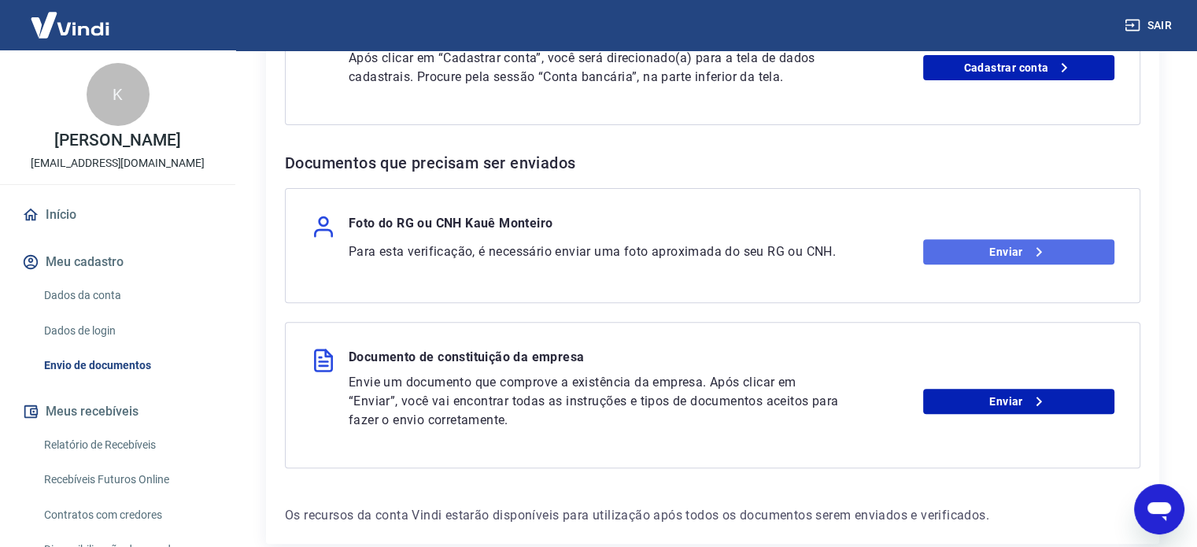
click at [960, 256] on link "Enviar" at bounding box center [1018, 251] width 191 height 25
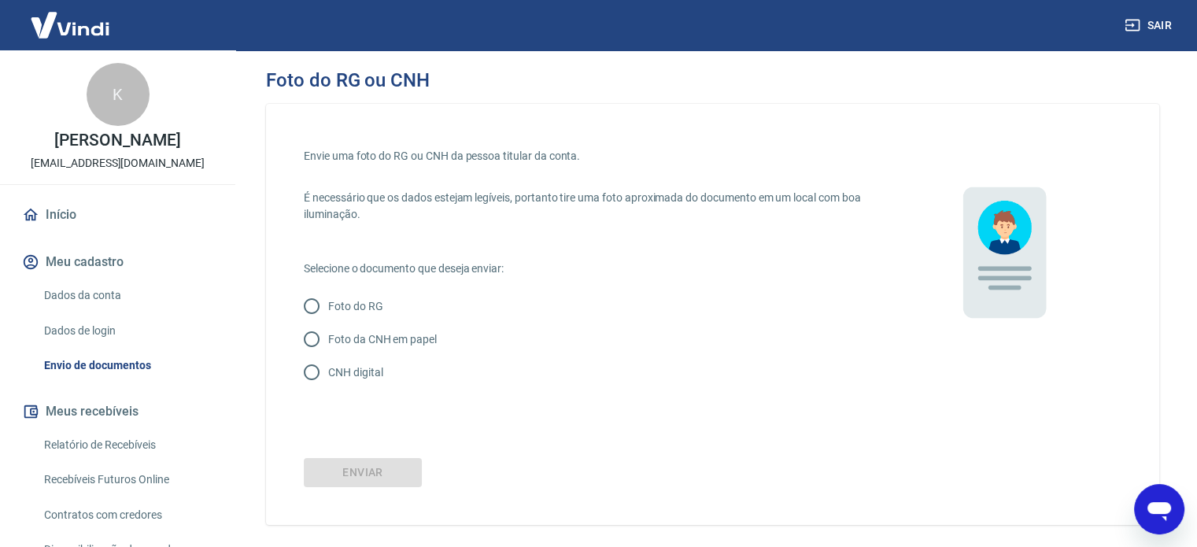
click at [311, 369] on input "CNH digital" at bounding box center [311, 372] width 33 height 33
radio input "true"
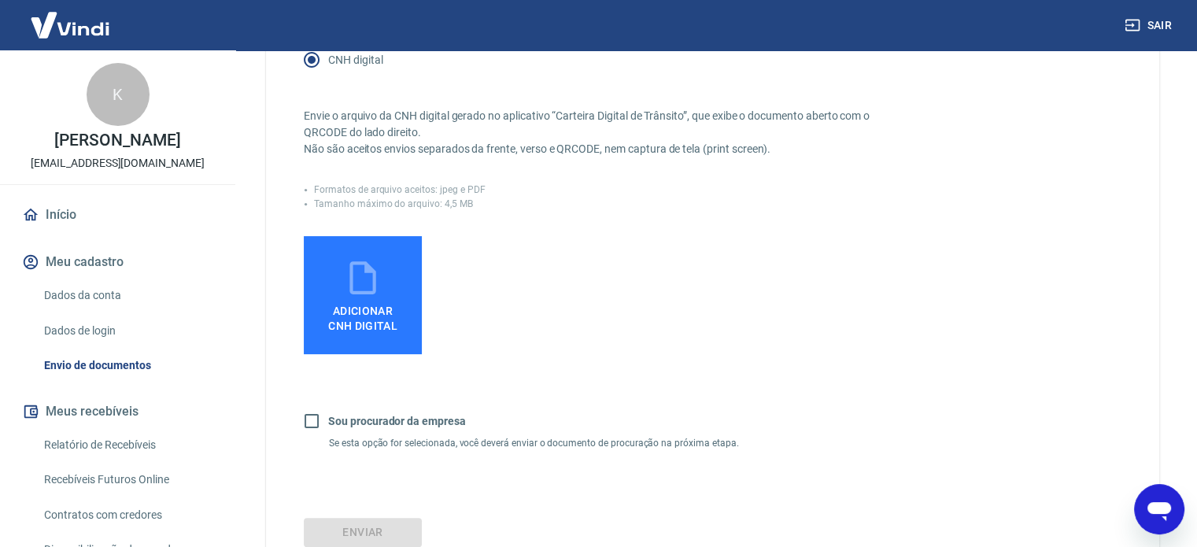
scroll to position [315, 0]
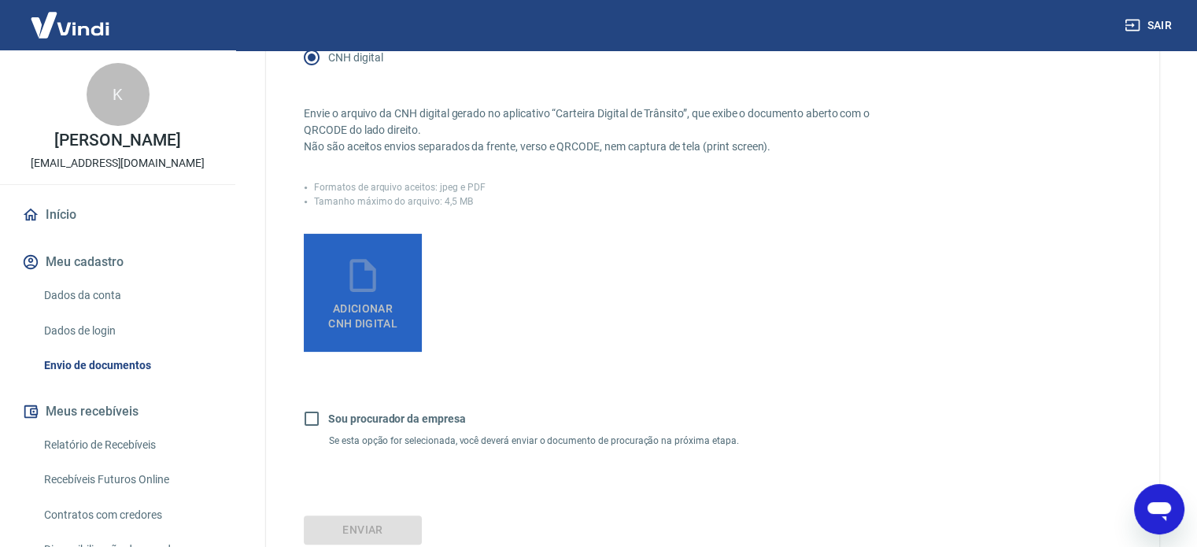
click at [377, 302] on span "Adicionar CNH Digital" at bounding box center [362, 316] width 69 height 28
click at [0, 0] on input "Adicionar CNH Digital" at bounding box center [0, 0] width 0 height 0
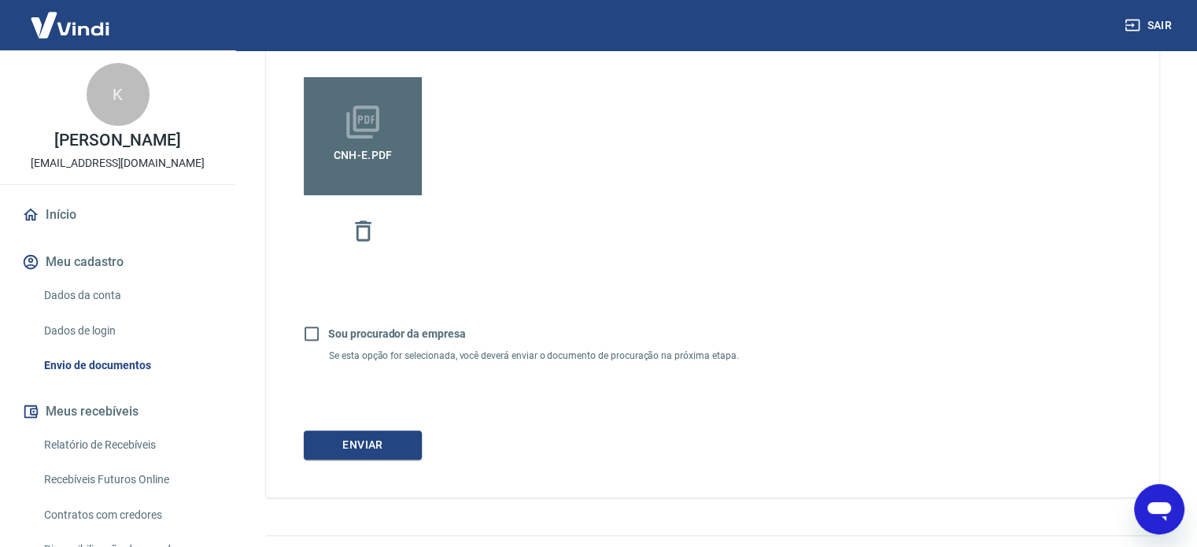
scroll to position [472, 0]
click at [353, 446] on button "Enviar" at bounding box center [363, 444] width 118 height 29
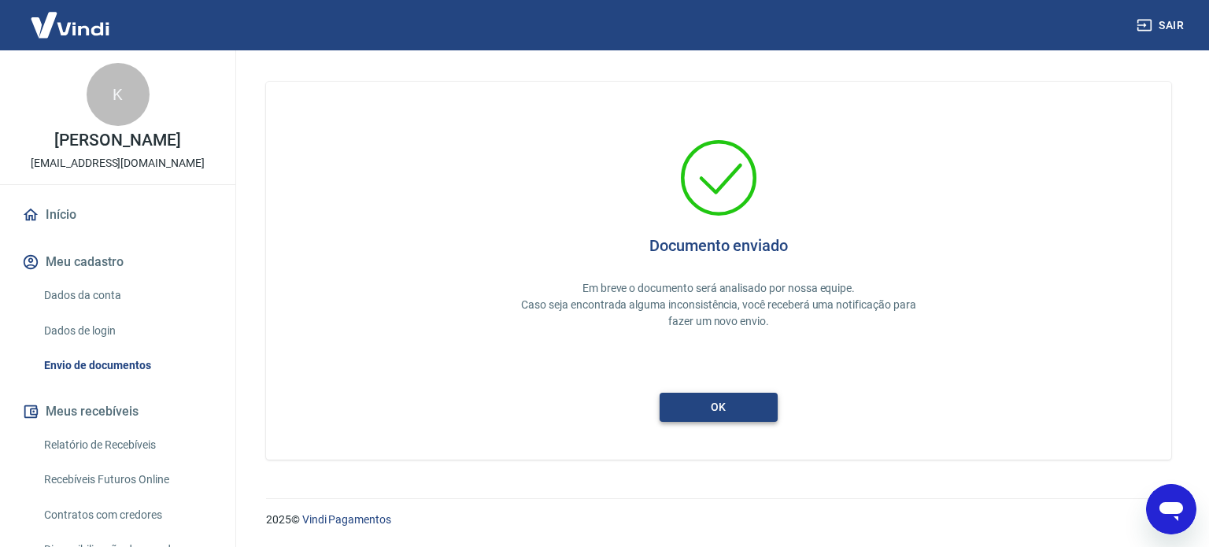
click at [712, 409] on button "ok" at bounding box center [719, 407] width 118 height 29
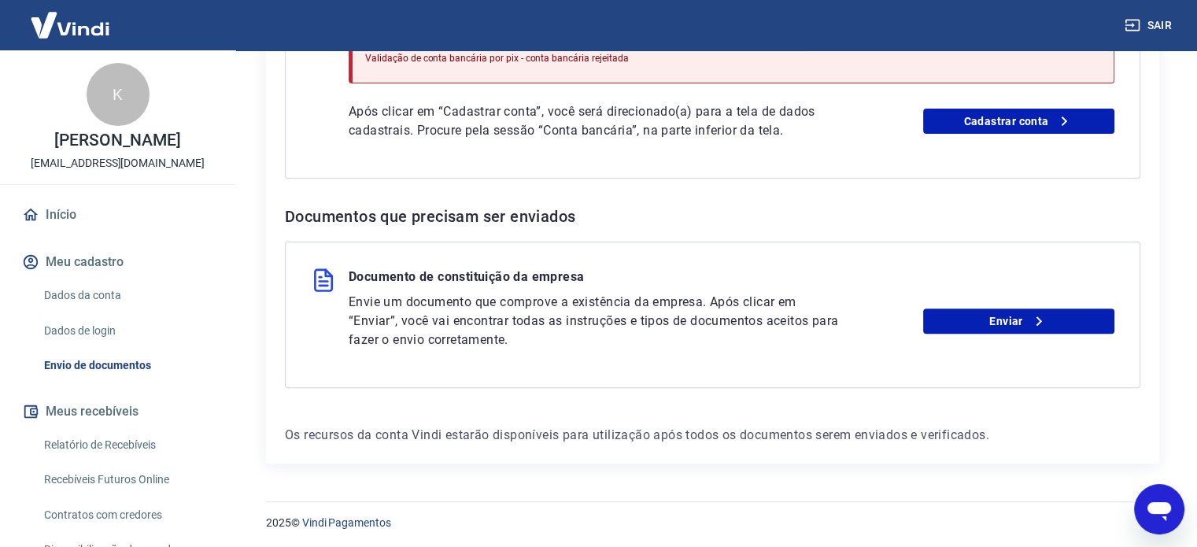
scroll to position [499, 0]
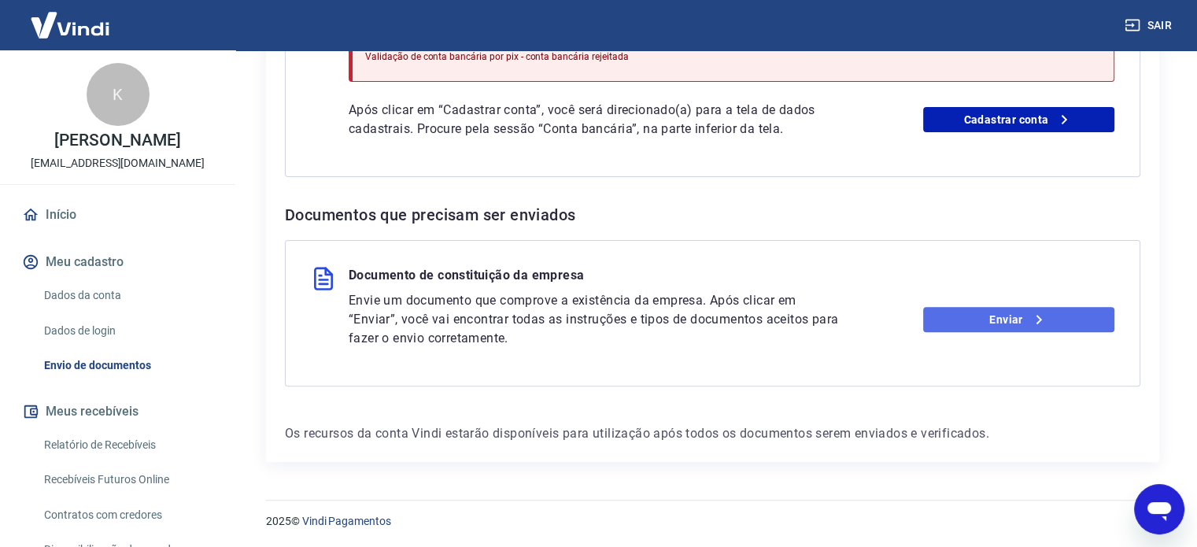
click at [972, 321] on link "Enviar" at bounding box center [1018, 319] width 191 height 25
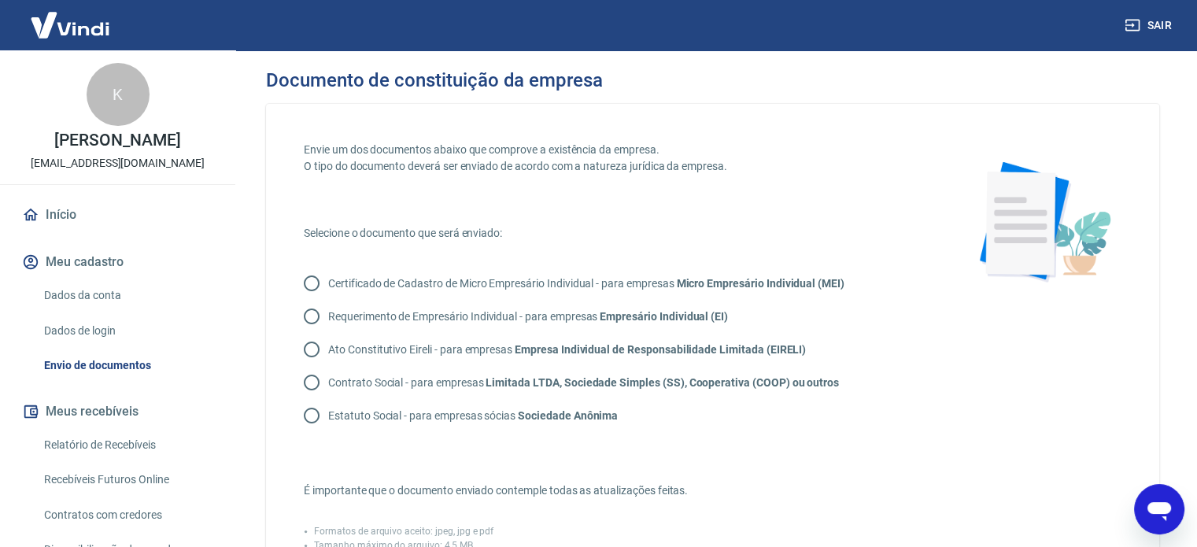
click at [312, 276] on input "Certificado de Cadastro de Micro Empresário Individual - para empresas Micro Em…" at bounding box center [311, 283] width 33 height 33
radio input "true"
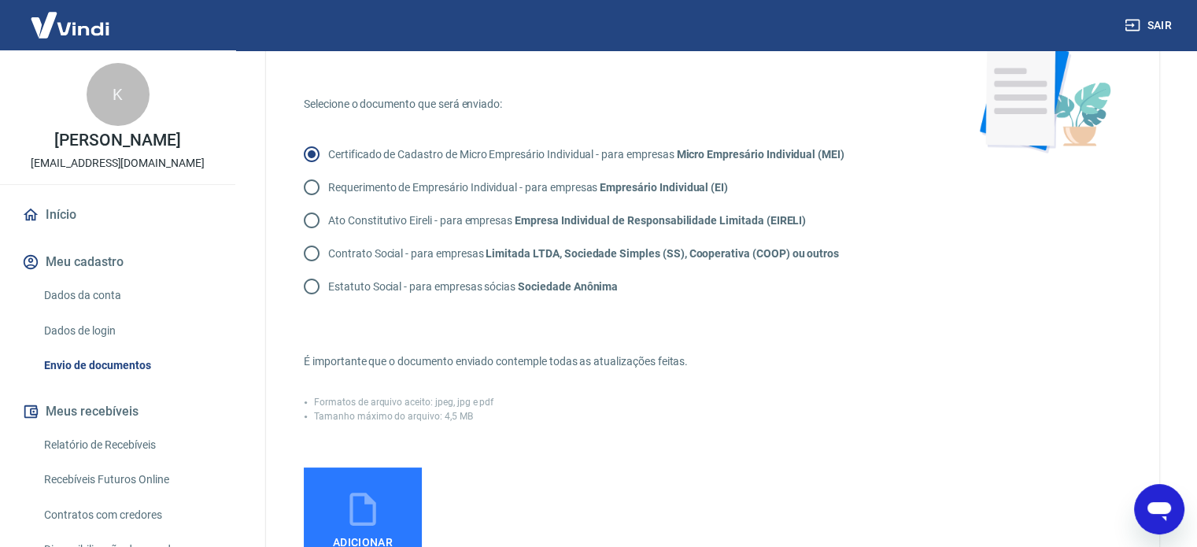
scroll to position [157, 0]
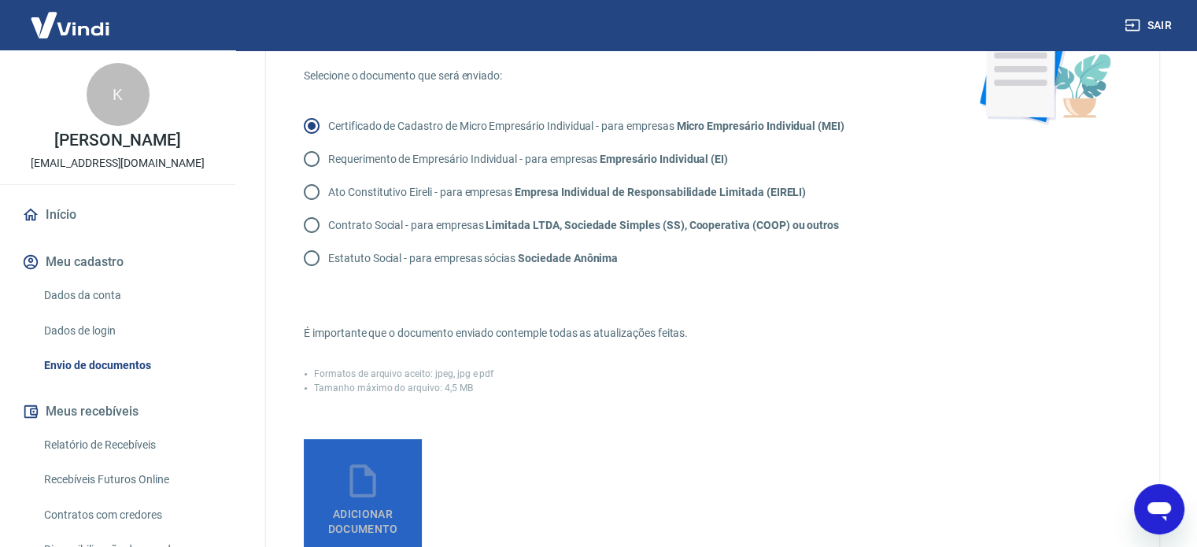
click at [368, 501] on span "Adicionar documento" at bounding box center [362, 518] width 105 height 35
click at [0, 0] on input "Adicionar documento" at bounding box center [0, 0] width 0 height 0
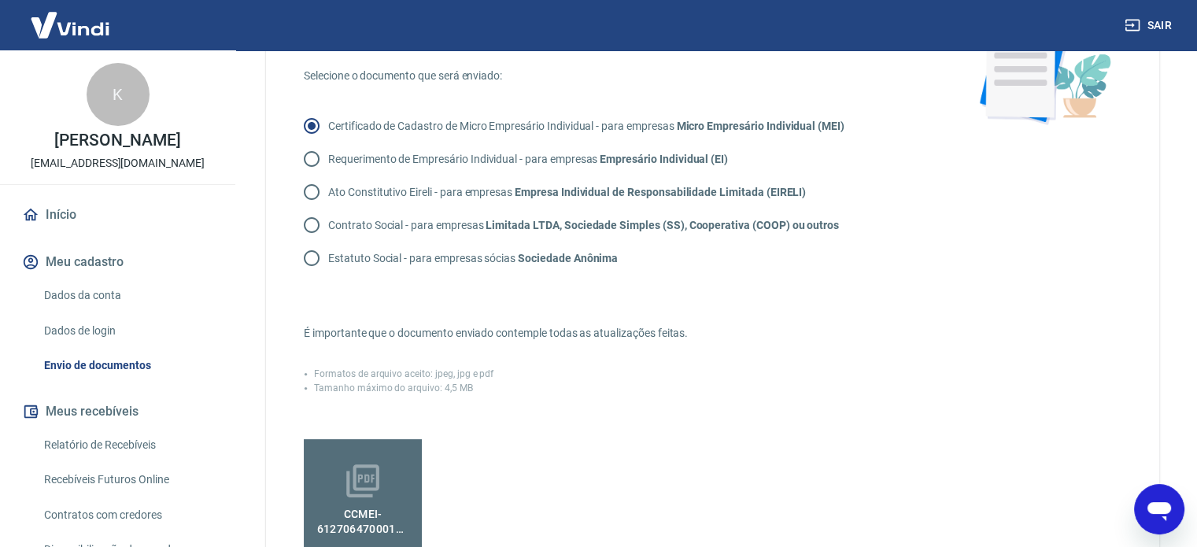
click at [376, 483] on icon at bounding box center [362, 480] width 39 height 39
click at [0, 0] on input "CCMEI-61270647000128 (1).pdf" at bounding box center [0, 0] width 0 height 0
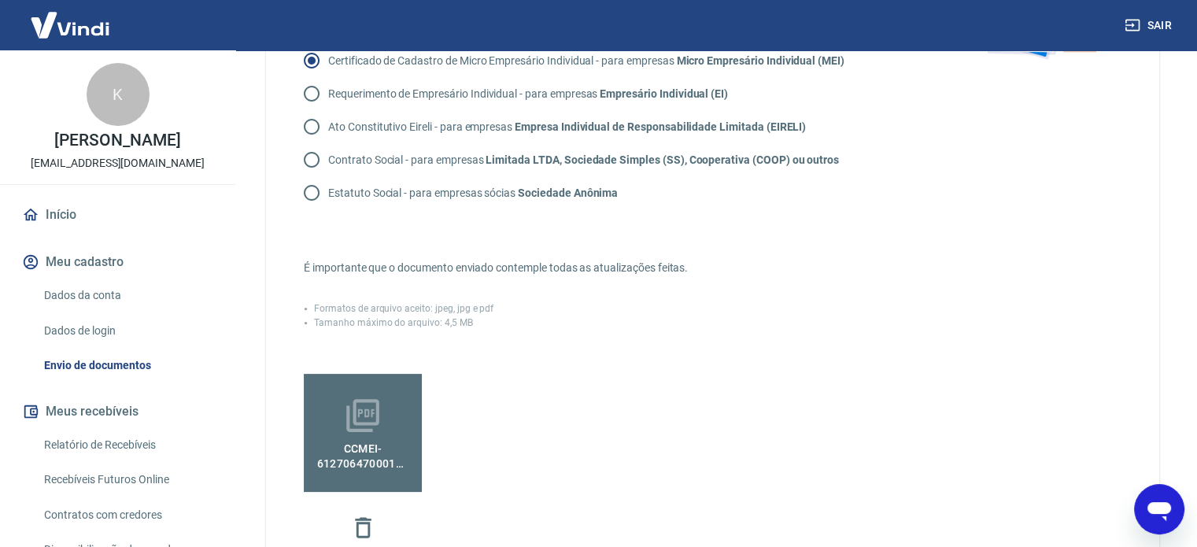
scroll to position [315, 0]
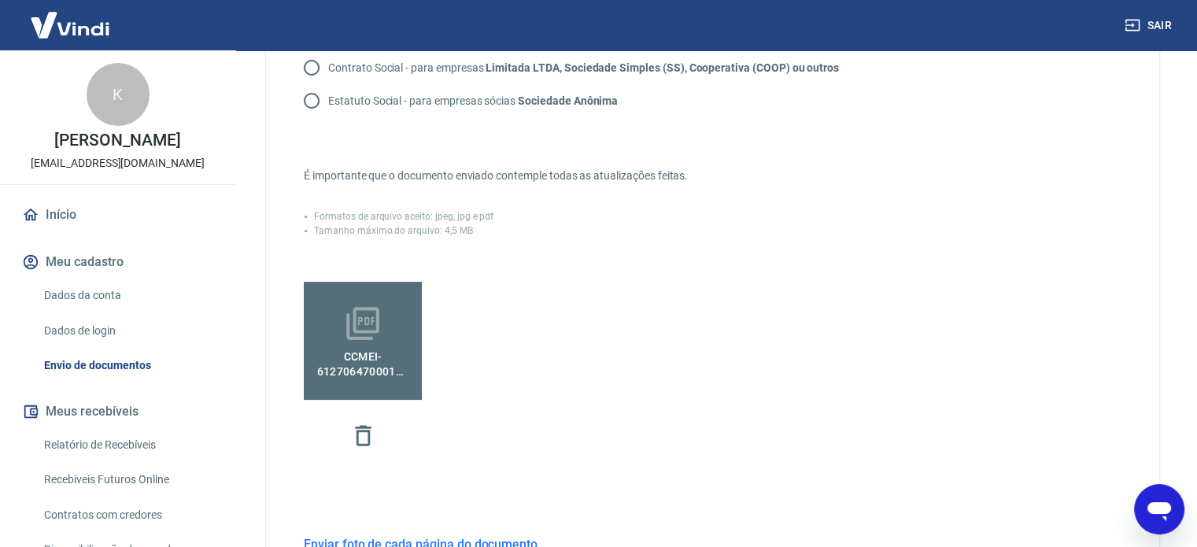
click at [359, 338] on icon at bounding box center [362, 323] width 33 height 33
click at [0, 0] on input "CCMEI-61270647000128 (1).pdf" at bounding box center [0, 0] width 0 height 0
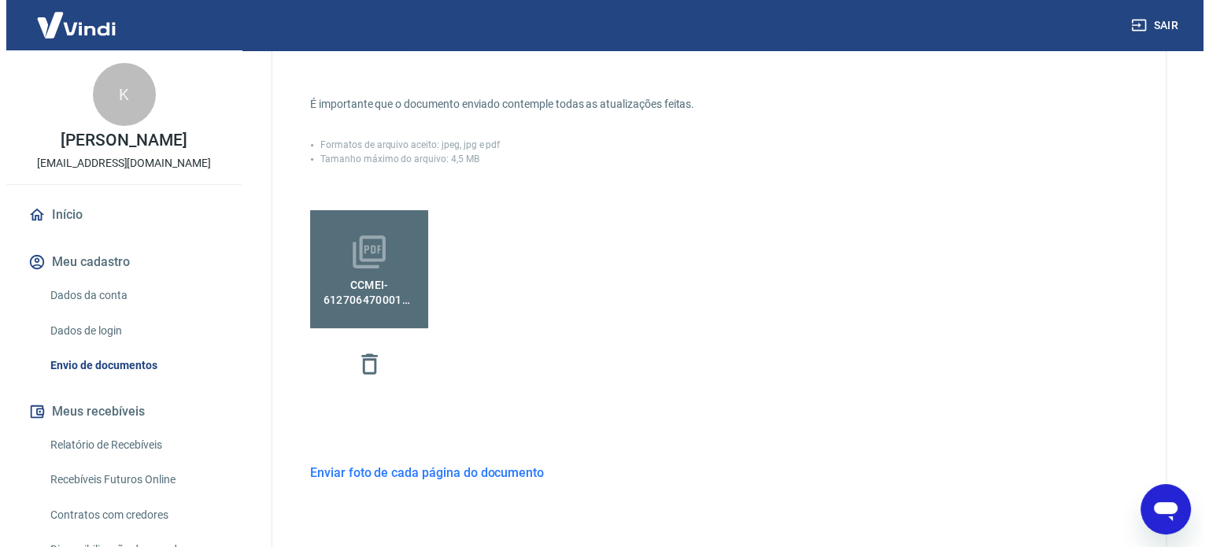
scroll to position [472, 0]
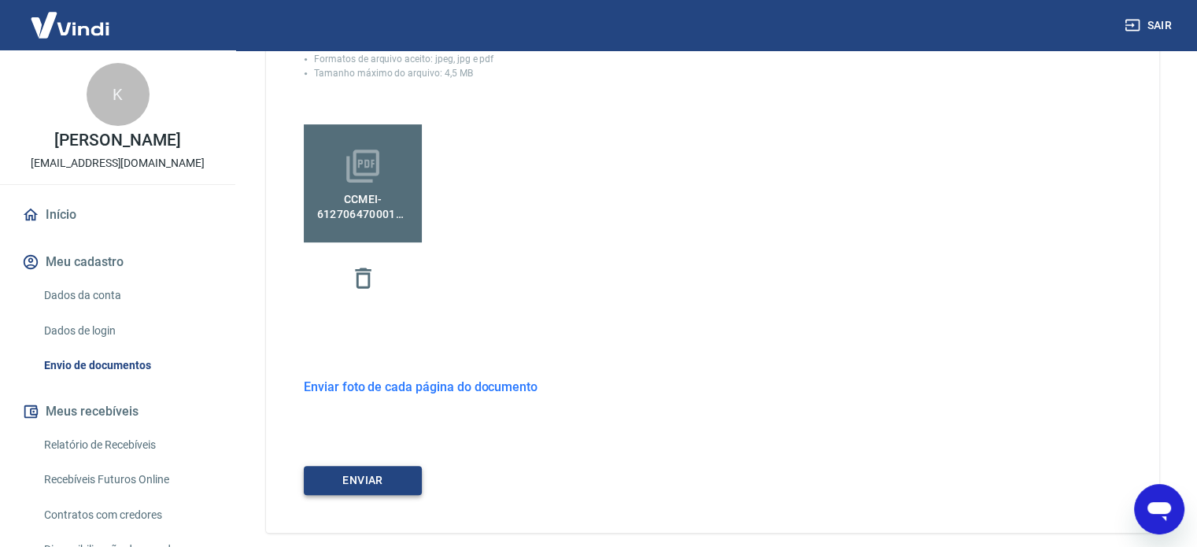
click at [397, 479] on button "ENVIAR" at bounding box center [363, 480] width 118 height 29
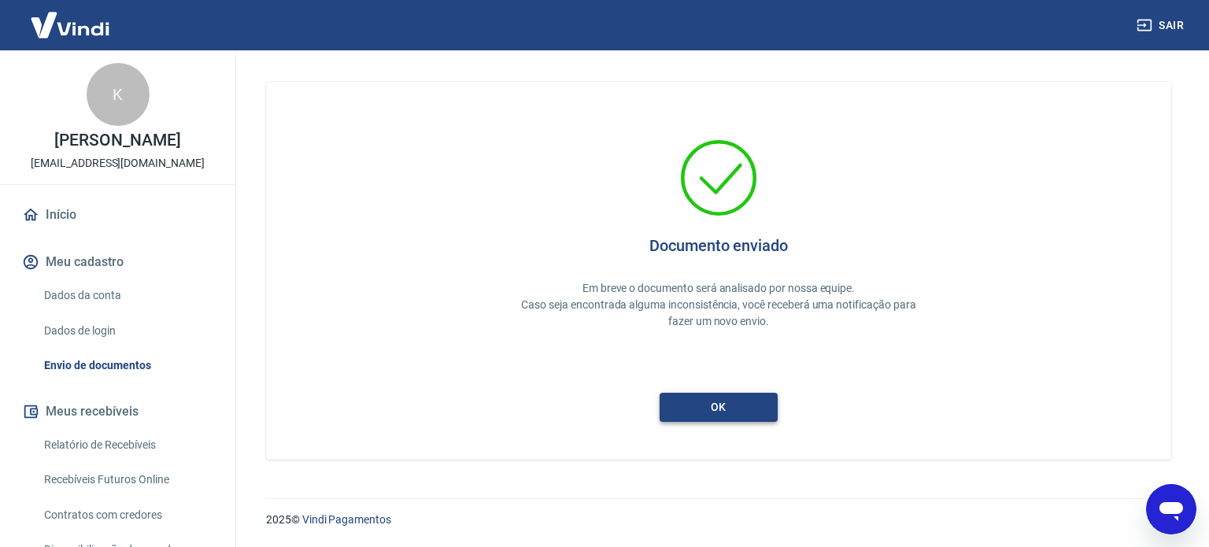
click at [724, 402] on button "ok" at bounding box center [719, 407] width 118 height 29
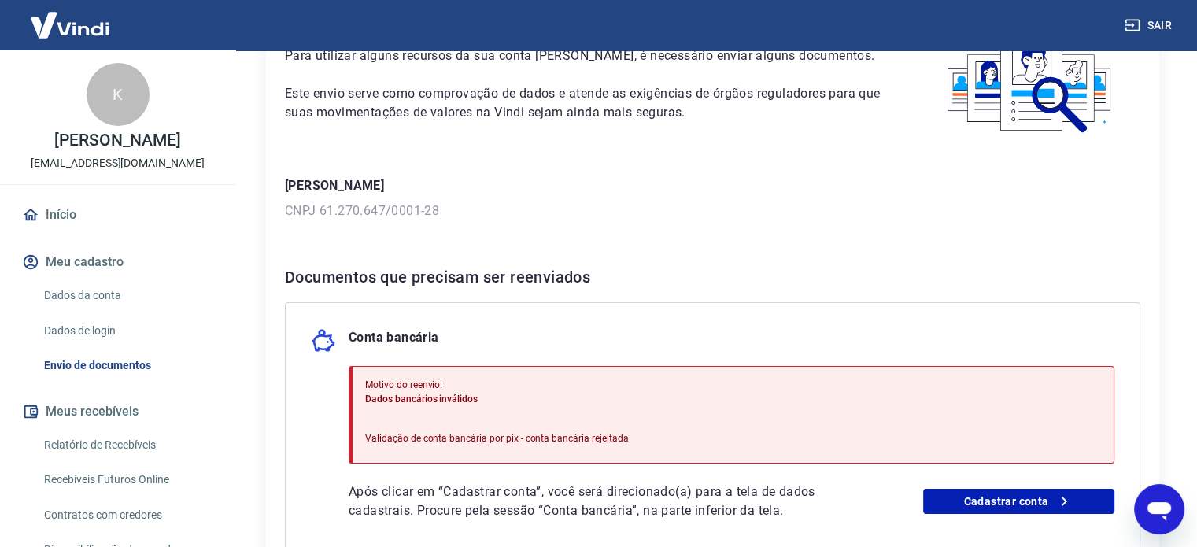
scroll to position [236, 0]
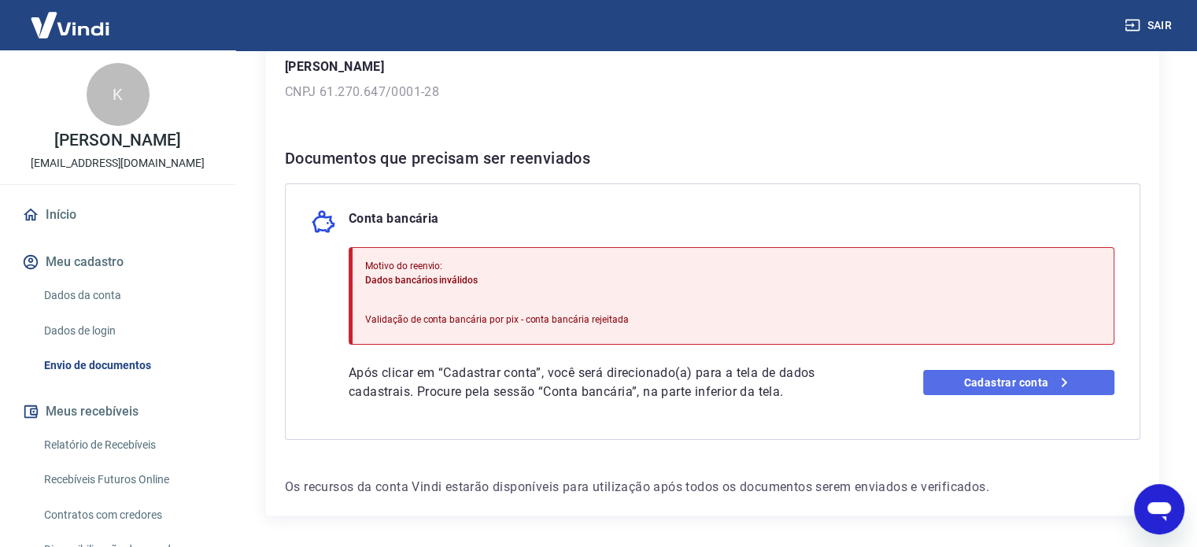
click at [991, 379] on link "Cadastrar conta" at bounding box center [1018, 382] width 191 height 25
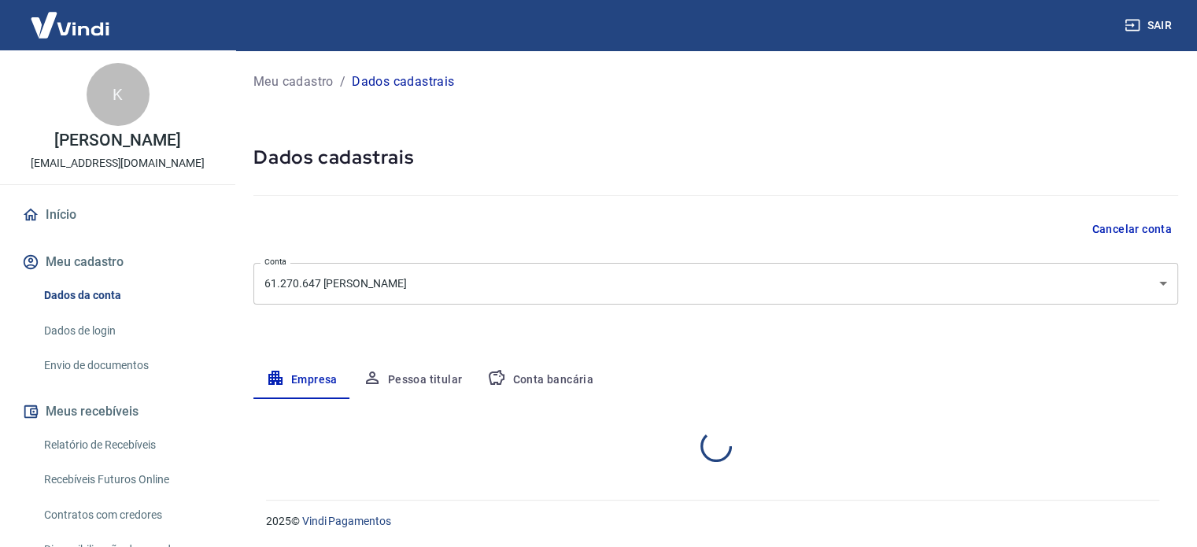
select select "SP"
select select "business"
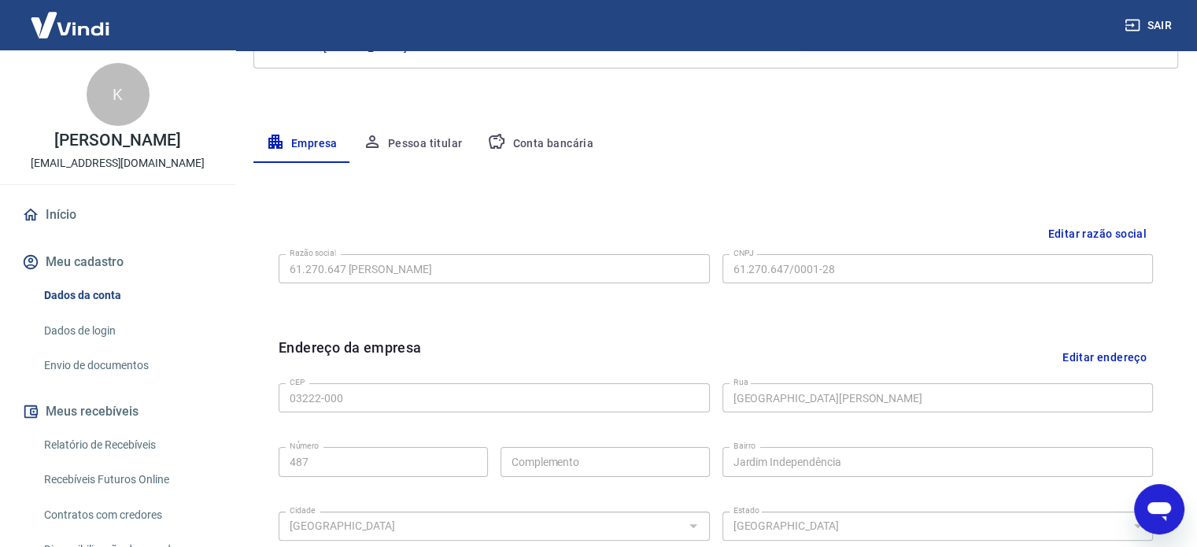
click at [539, 132] on button "Conta bancária" at bounding box center [540, 144] width 131 height 38
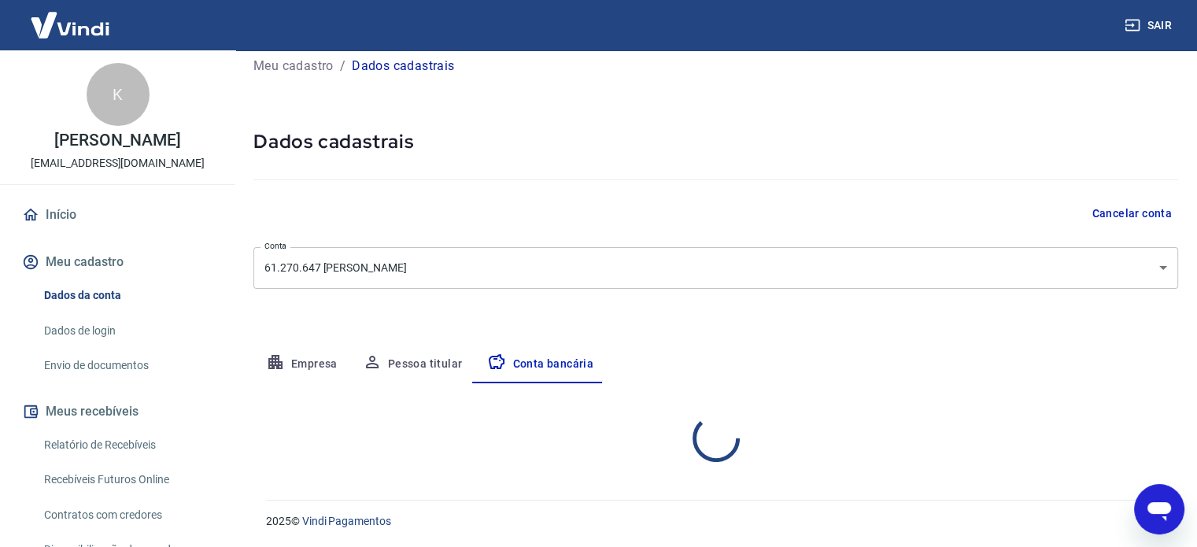
scroll to position [169, 0]
select select "1"
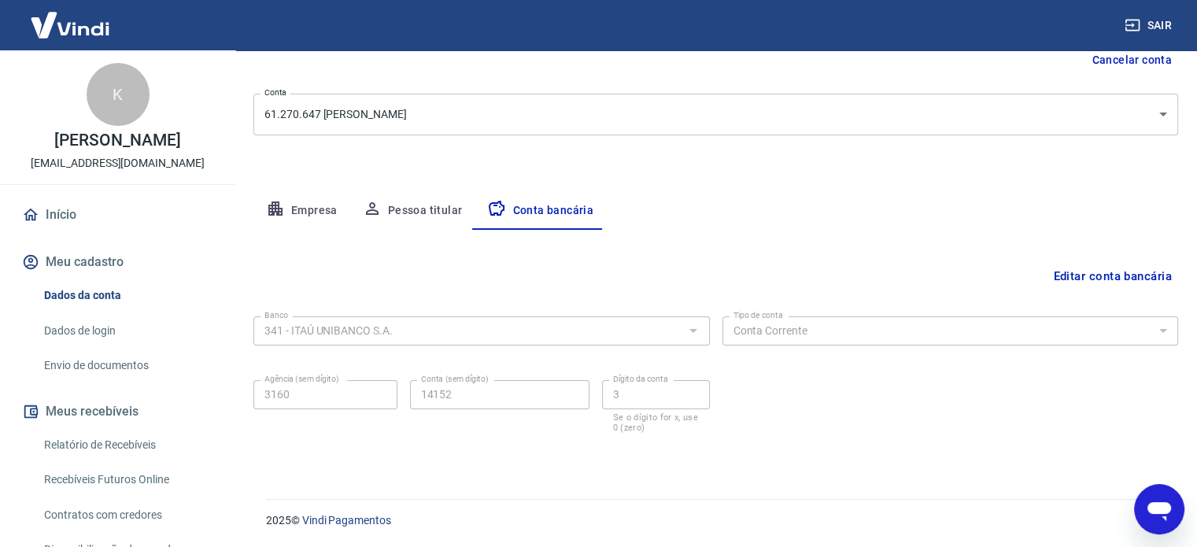
click at [1066, 270] on button "Editar conta bancária" at bounding box center [1112, 276] width 131 height 30
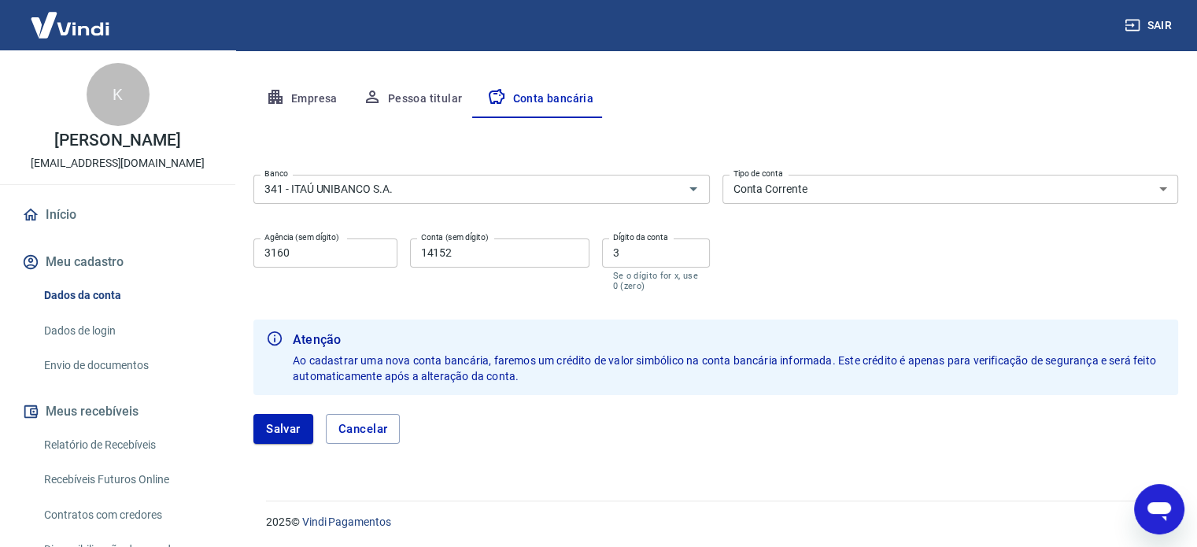
scroll to position [283, 0]
click at [287, 424] on button "Salvar" at bounding box center [283, 428] width 60 height 30
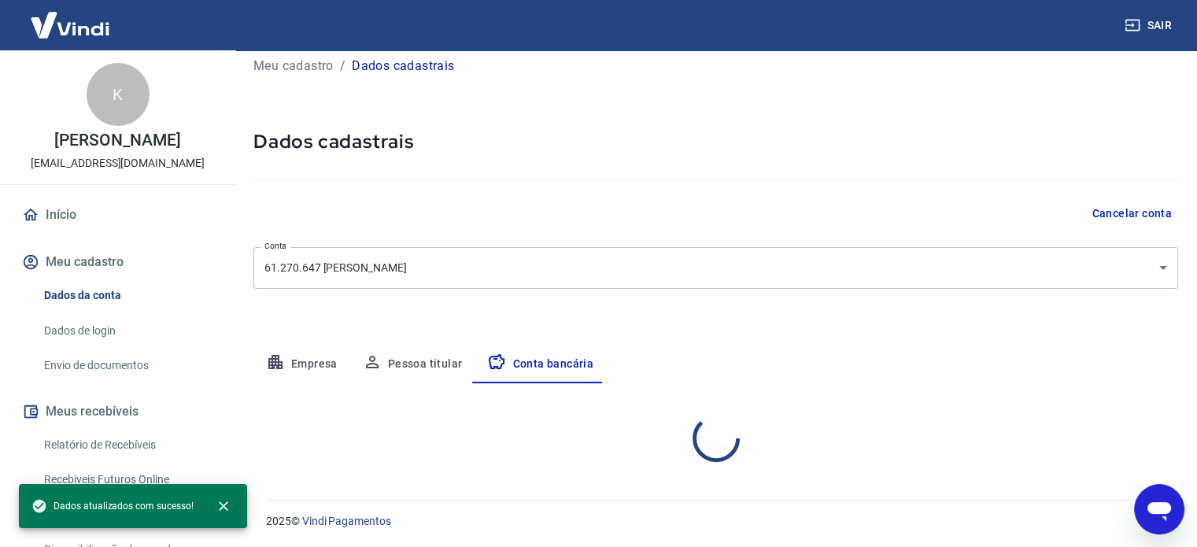
scroll to position [169, 0]
select select "1"
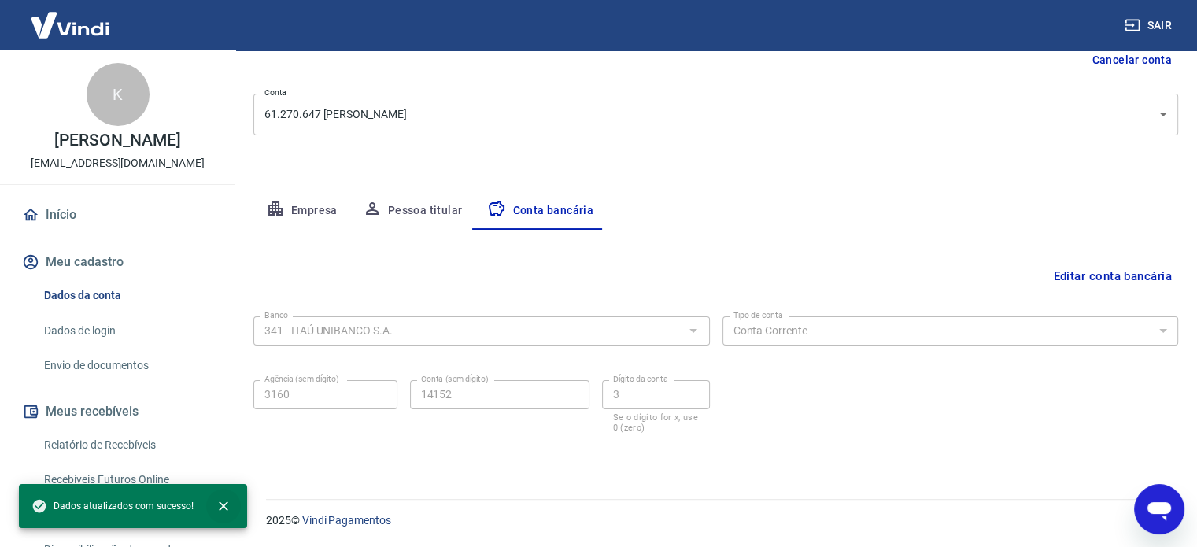
click at [222, 506] on icon "close" at bounding box center [223, 505] width 9 height 9
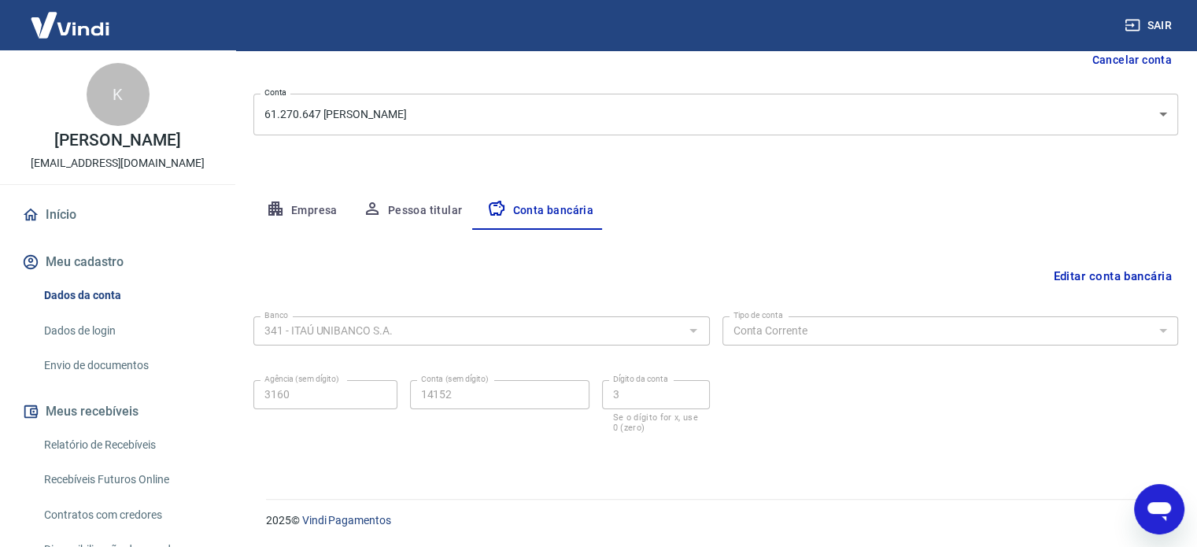
click at [124, 360] on link "Envio de documentos" at bounding box center [127, 366] width 179 height 32
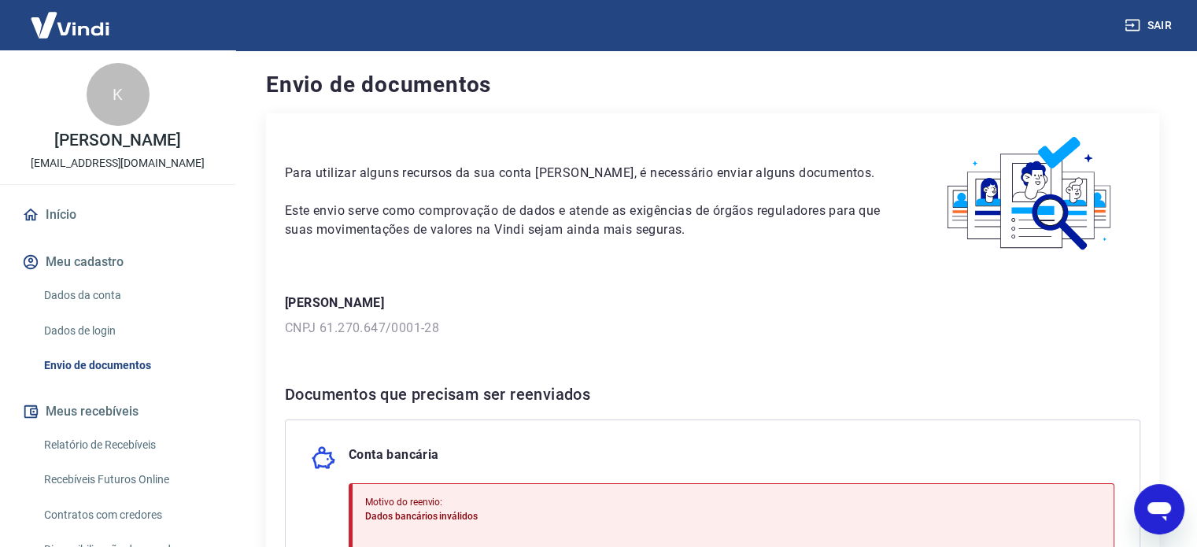
scroll to position [236, 0]
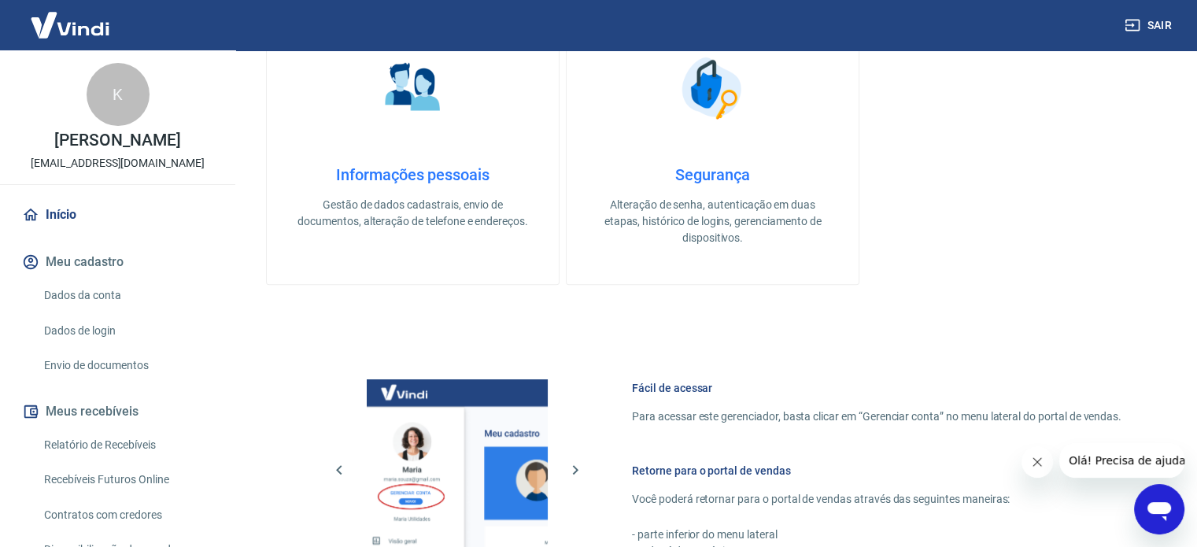
scroll to position [630, 0]
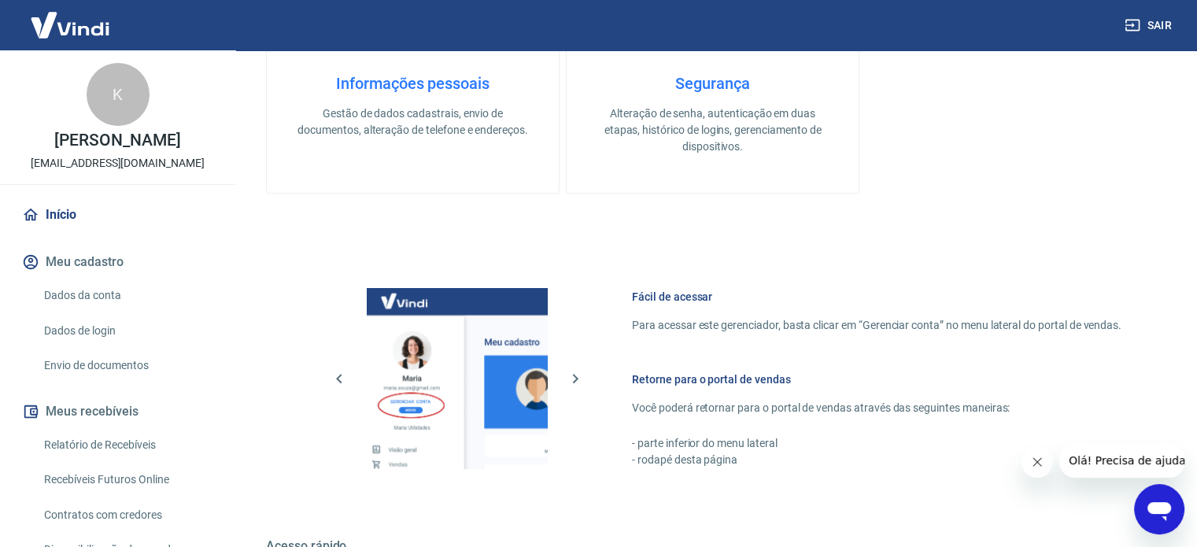
click at [444, 99] on div "Informações pessoais Gestão de dados cadastrais, envio de documentos, alteração…" at bounding box center [413, 106] width 242 height 65
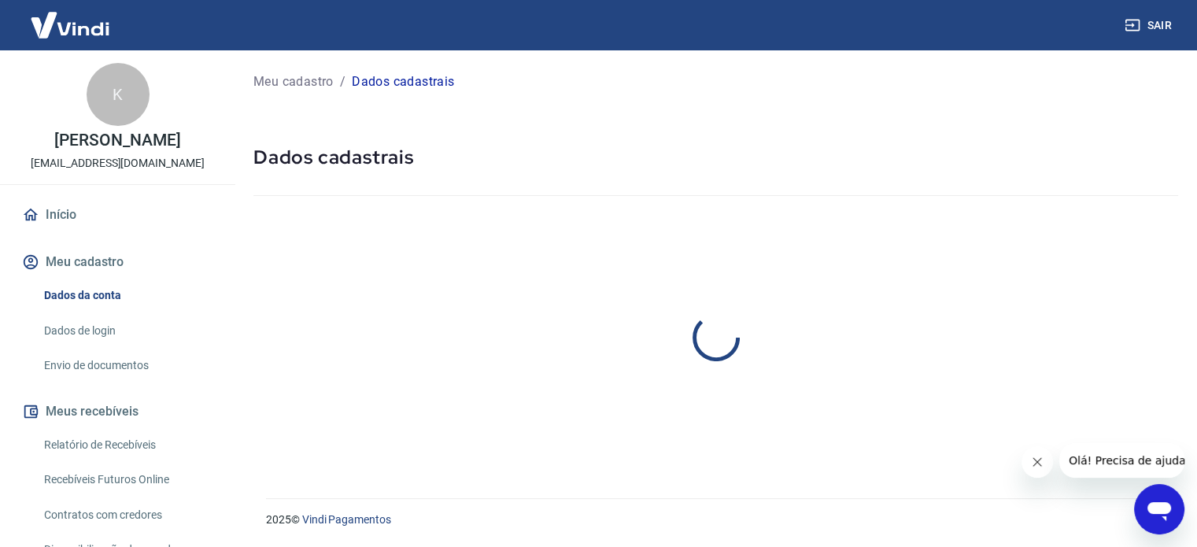
select select "SP"
select select "business"
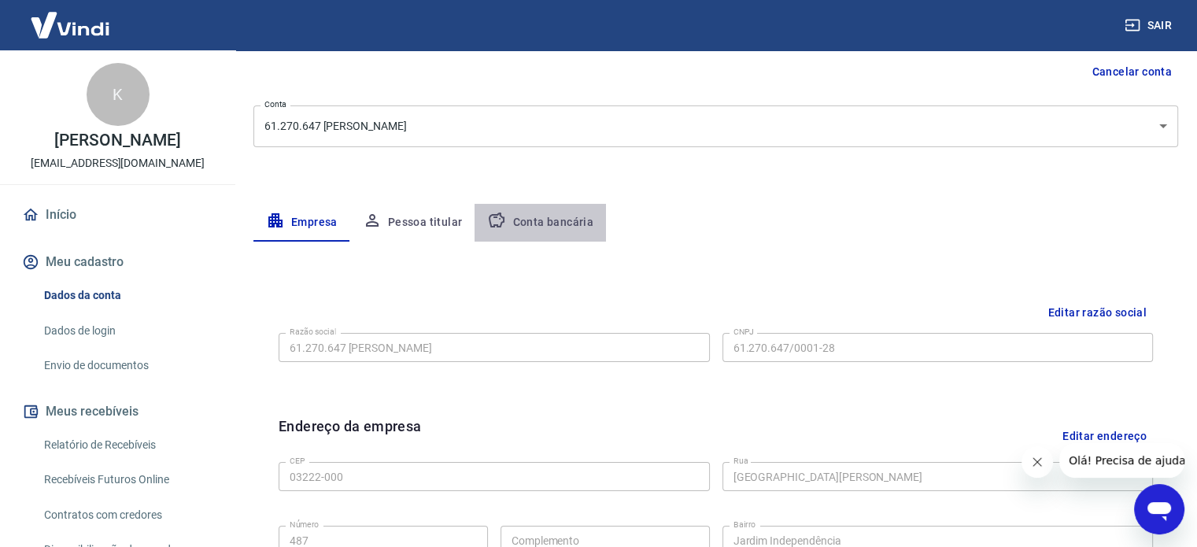
click at [543, 224] on button "Conta bancária" at bounding box center [540, 223] width 131 height 38
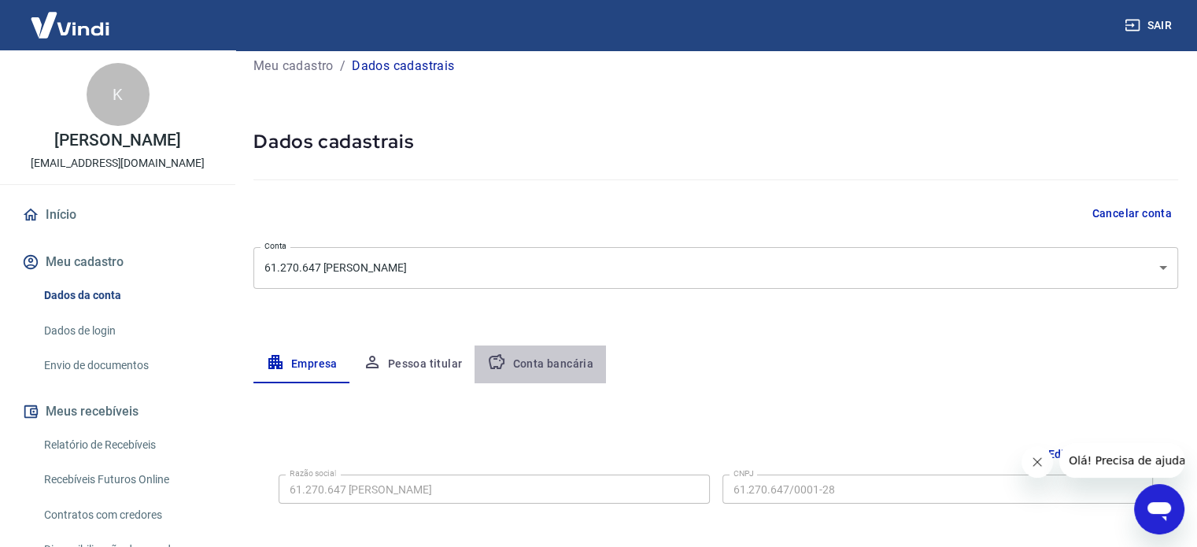
select select "1"
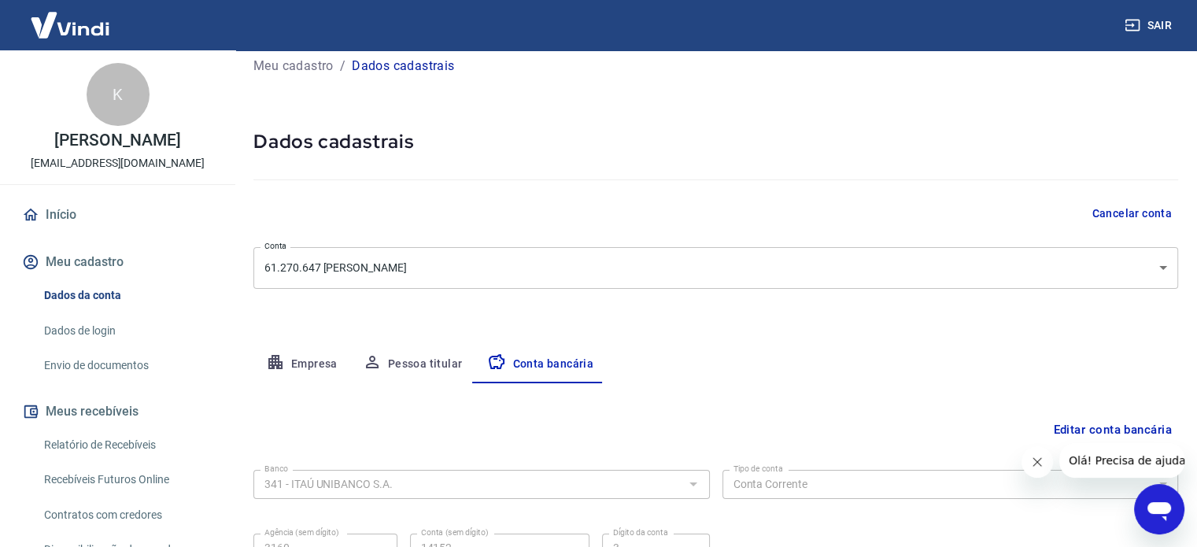
scroll to position [157, 0]
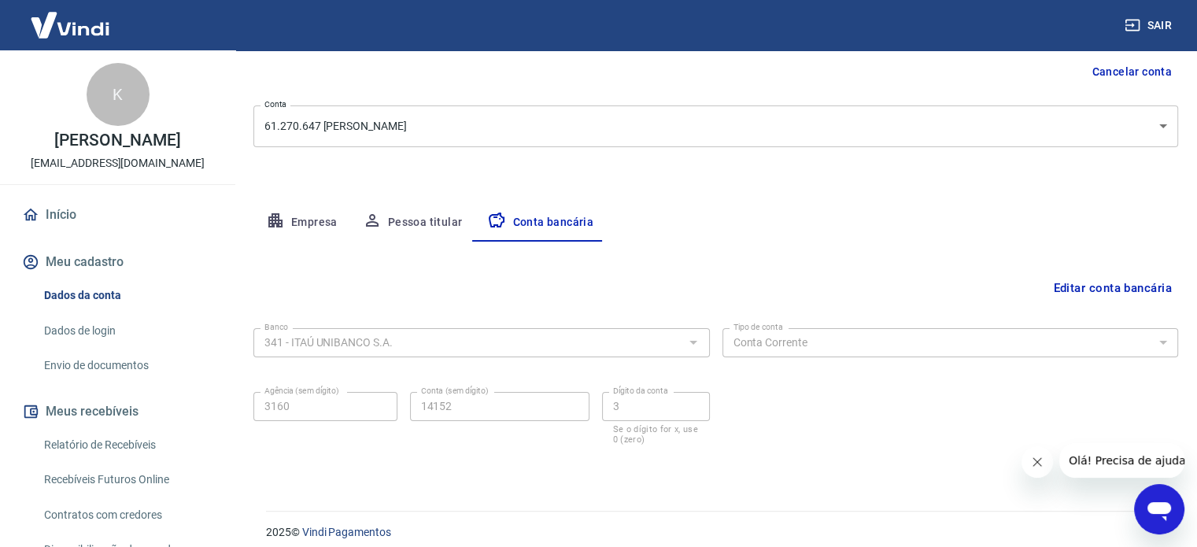
click at [120, 369] on link "Envio de documentos" at bounding box center [127, 366] width 179 height 32
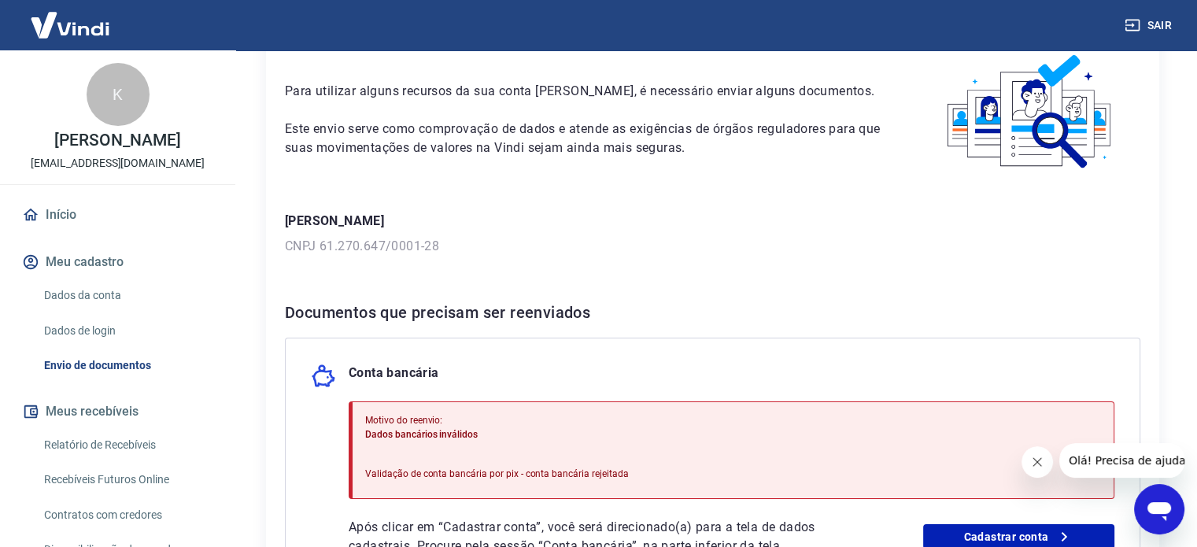
scroll to position [157, 0]
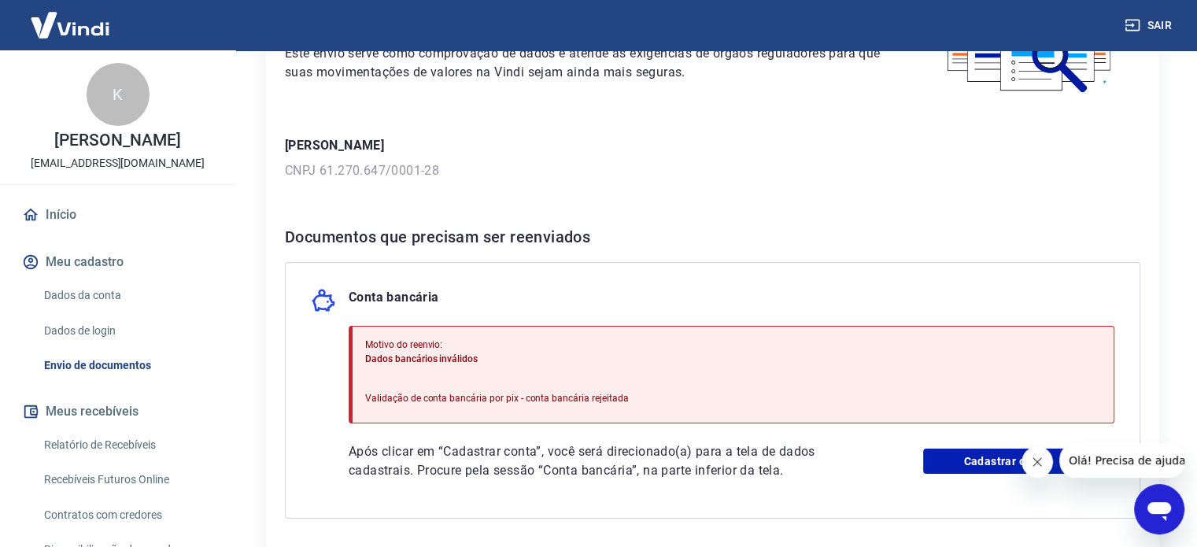
click at [122, 446] on link "Relatório de Recebíveis" at bounding box center [127, 445] width 179 height 32
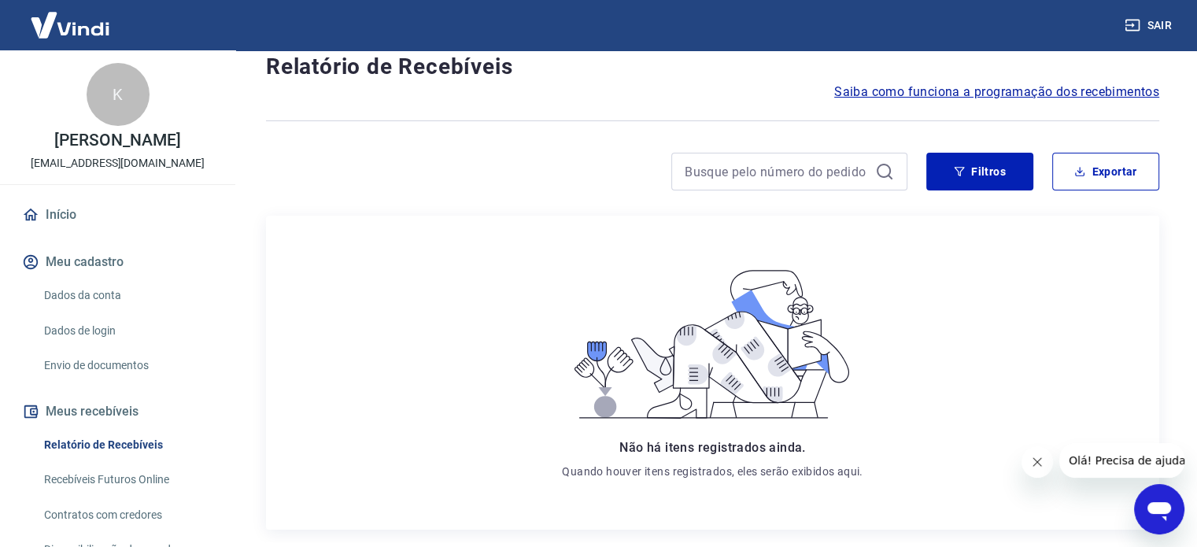
scroll to position [79, 0]
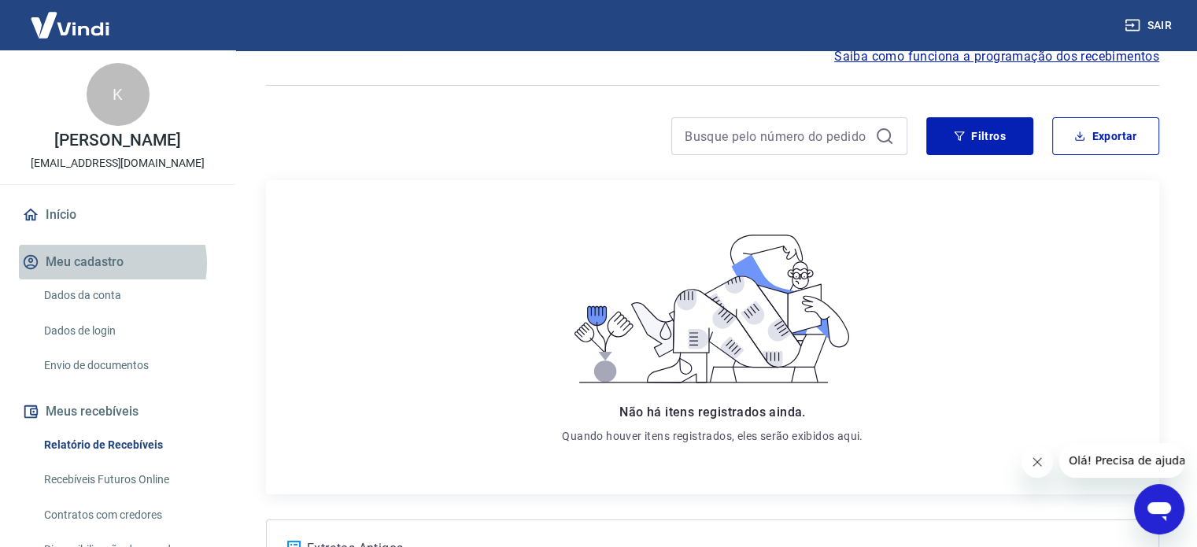
click at [105, 264] on button "Meu cadastro" at bounding box center [118, 262] width 198 height 35
click at [94, 292] on link "Dados da conta" at bounding box center [127, 295] width 179 height 32
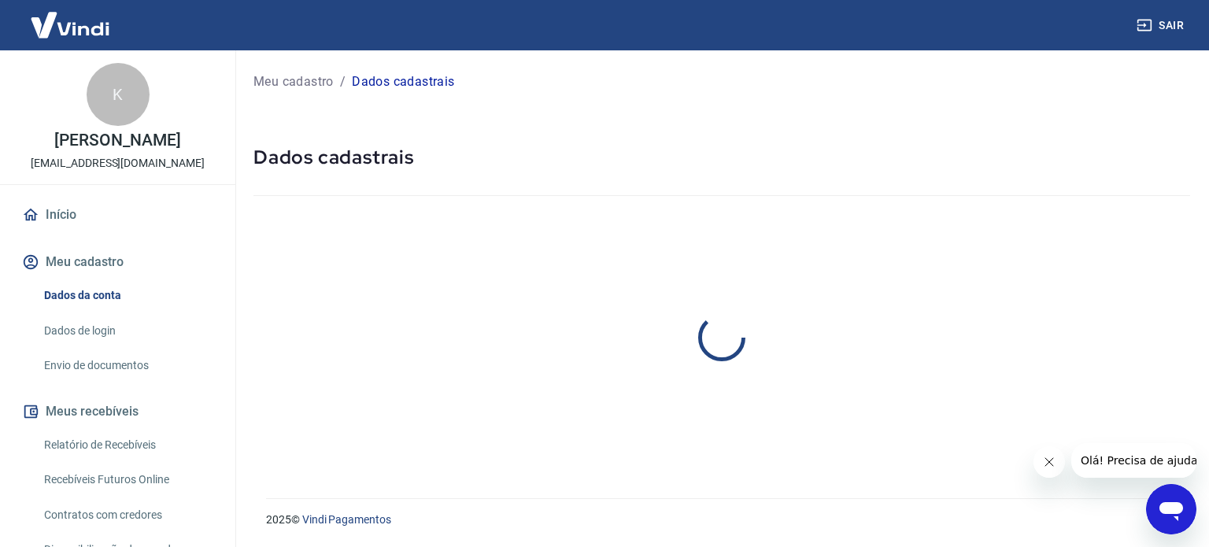
select select "SP"
select select "business"
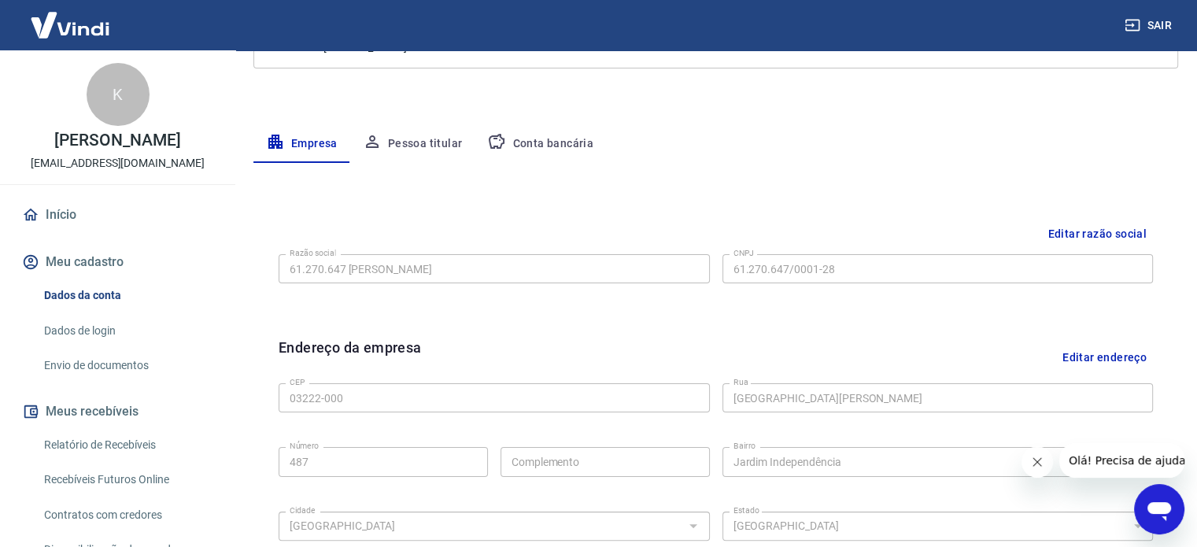
click at [423, 150] on button "Pessoa titular" at bounding box center [412, 144] width 125 height 38
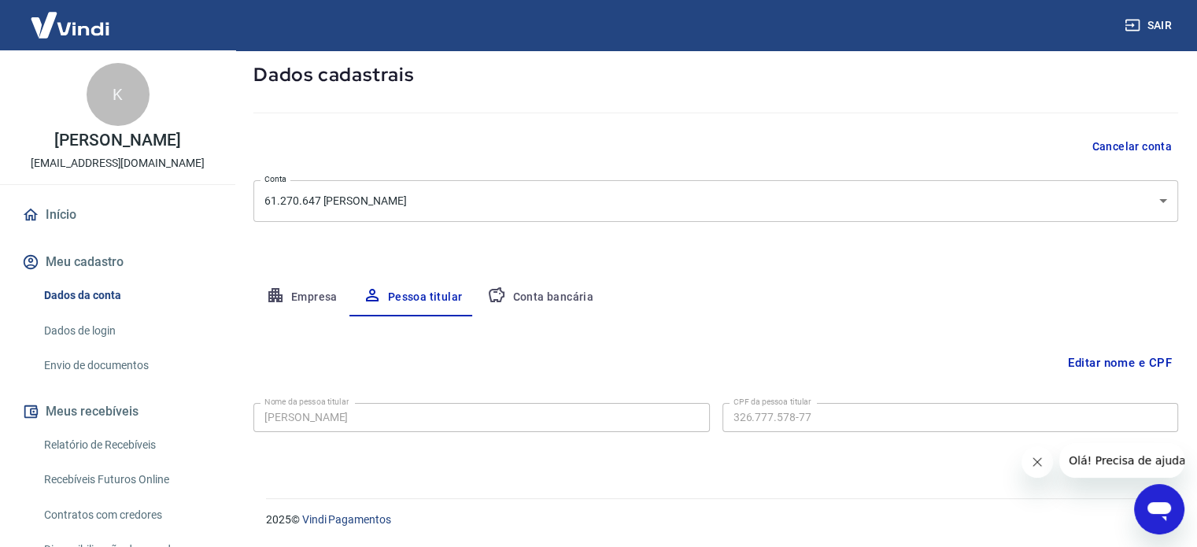
scroll to position [82, 0]
click at [568, 306] on button "Conta bancária" at bounding box center [540, 298] width 131 height 38
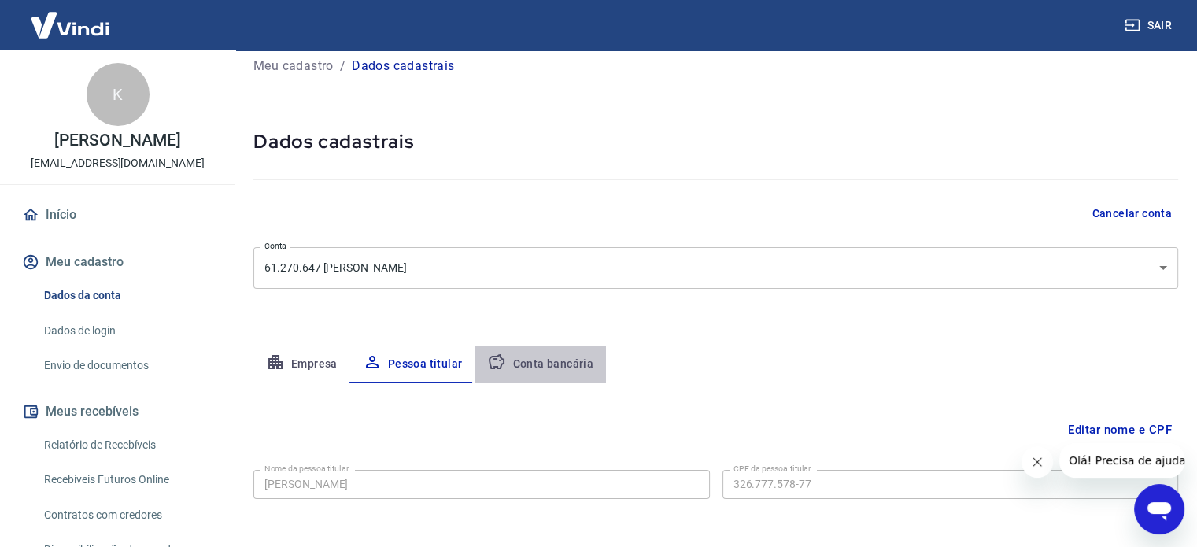
select select "1"
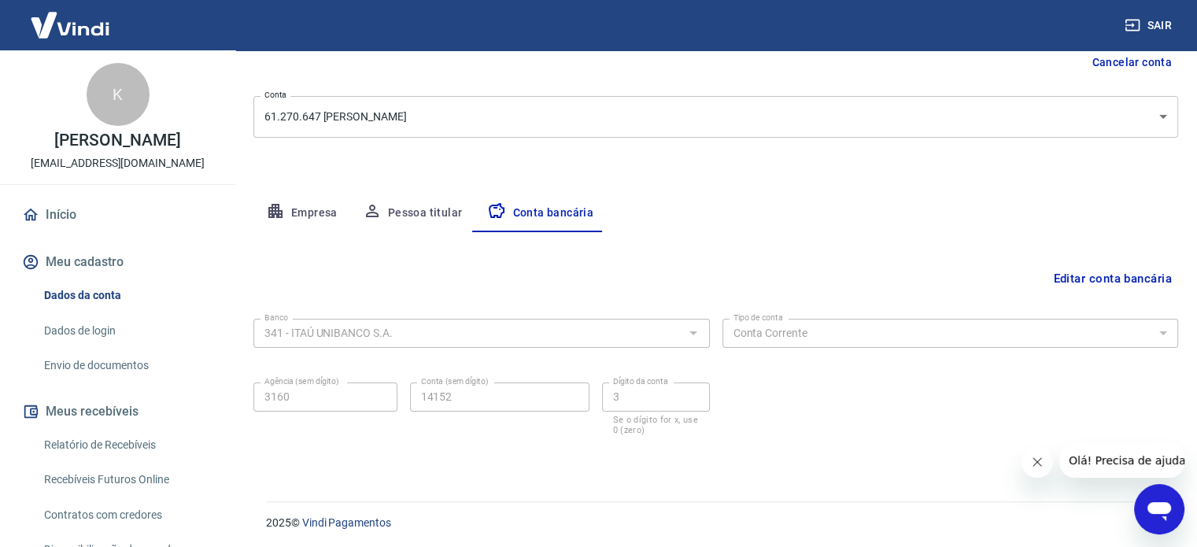
scroll to position [169, 0]
click at [405, 208] on button "Pessoa titular" at bounding box center [412, 211] width 125 height 38
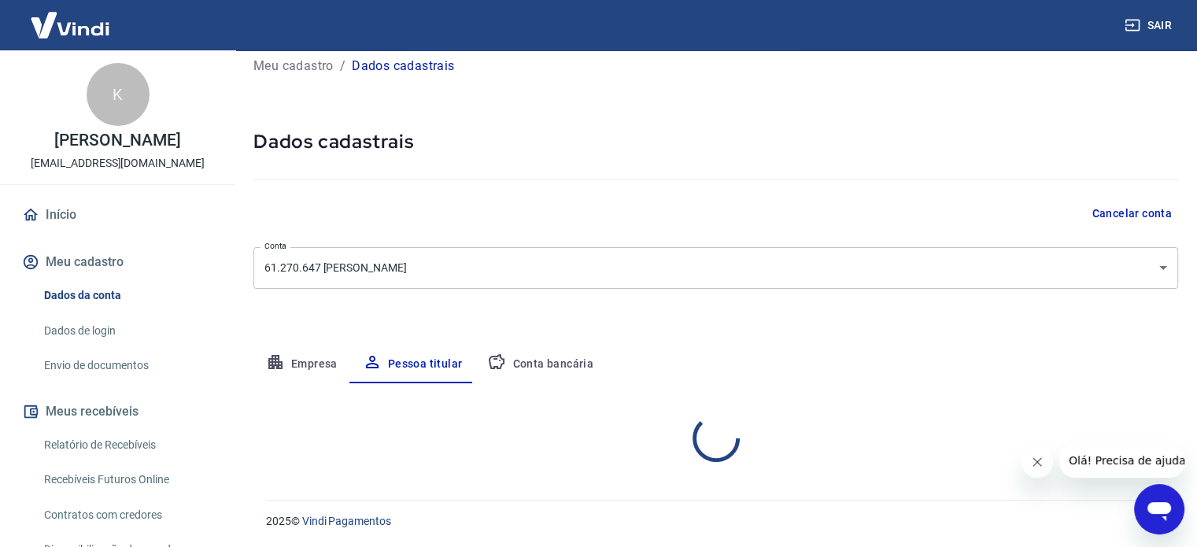
scroll to position [82, 0]
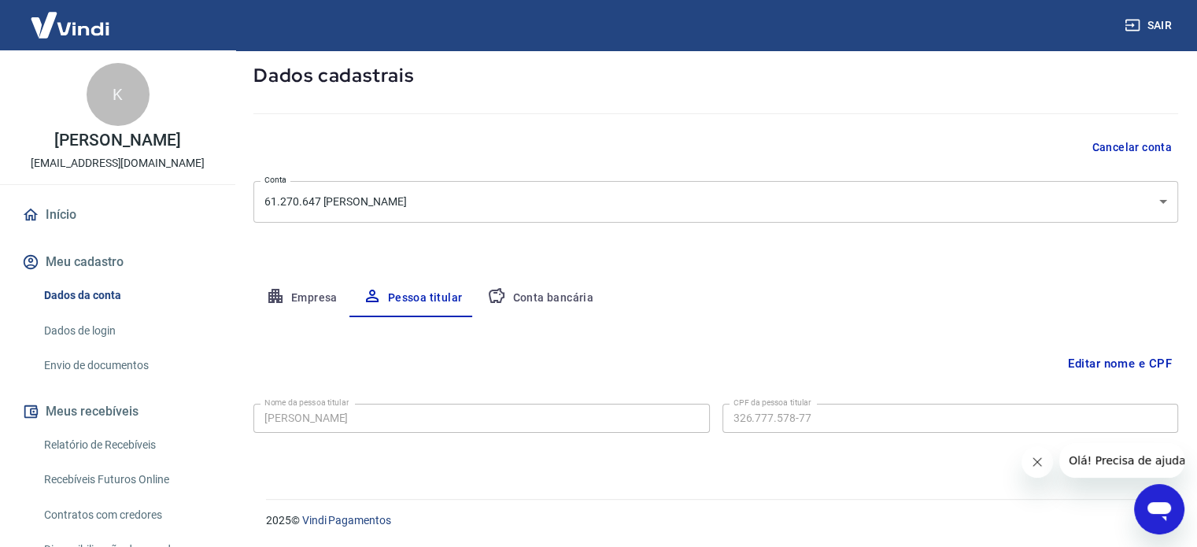
click at [315, 296] on button "Empresa" at bounding box center [301, 298] width 97 height 38
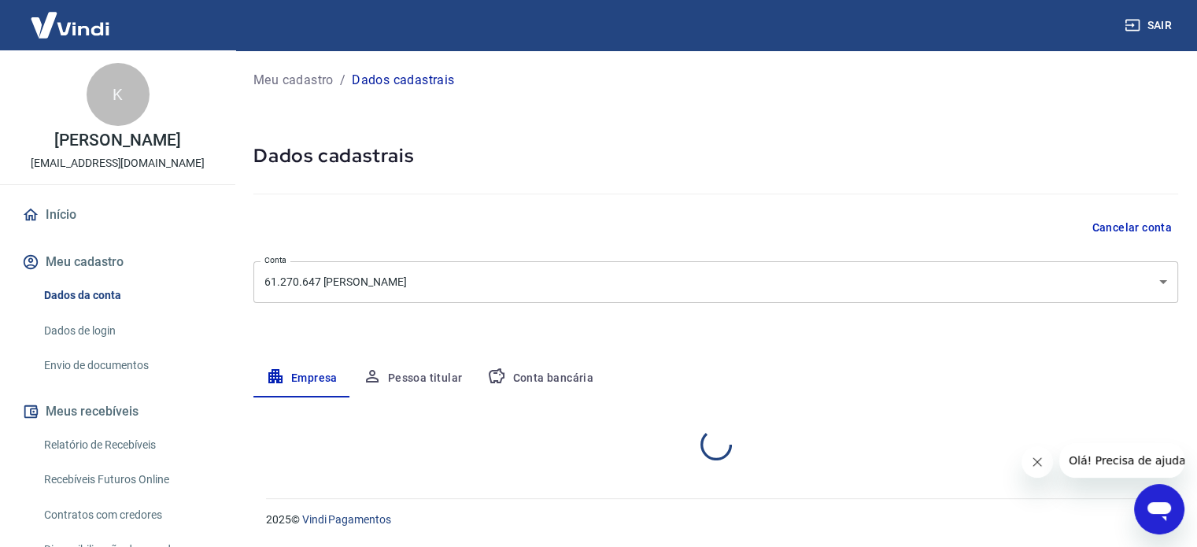
select select "SP"
select select "business"
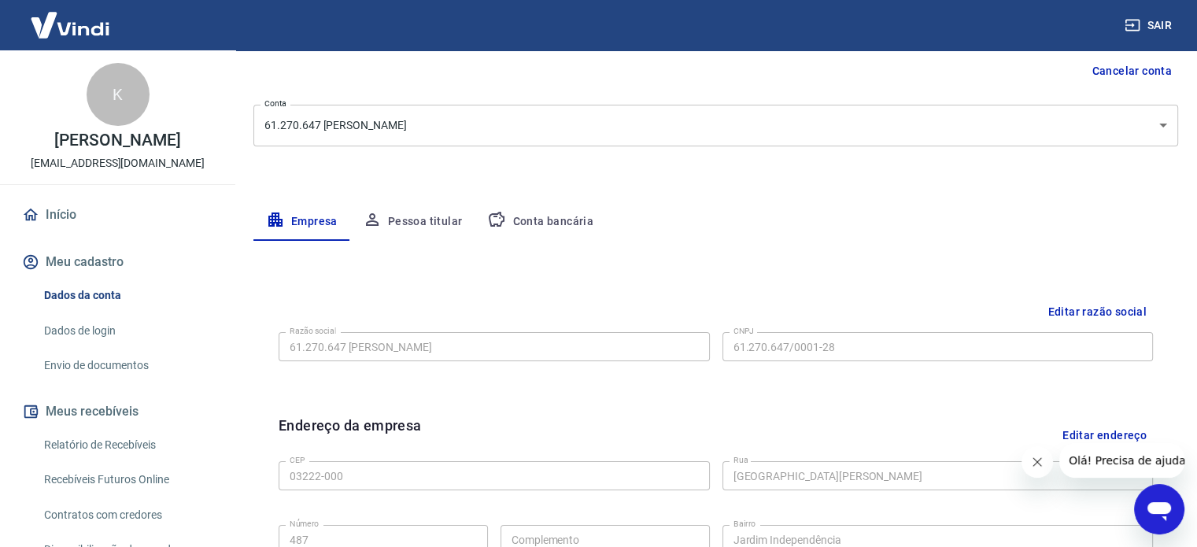
scroll to position [239, 0]
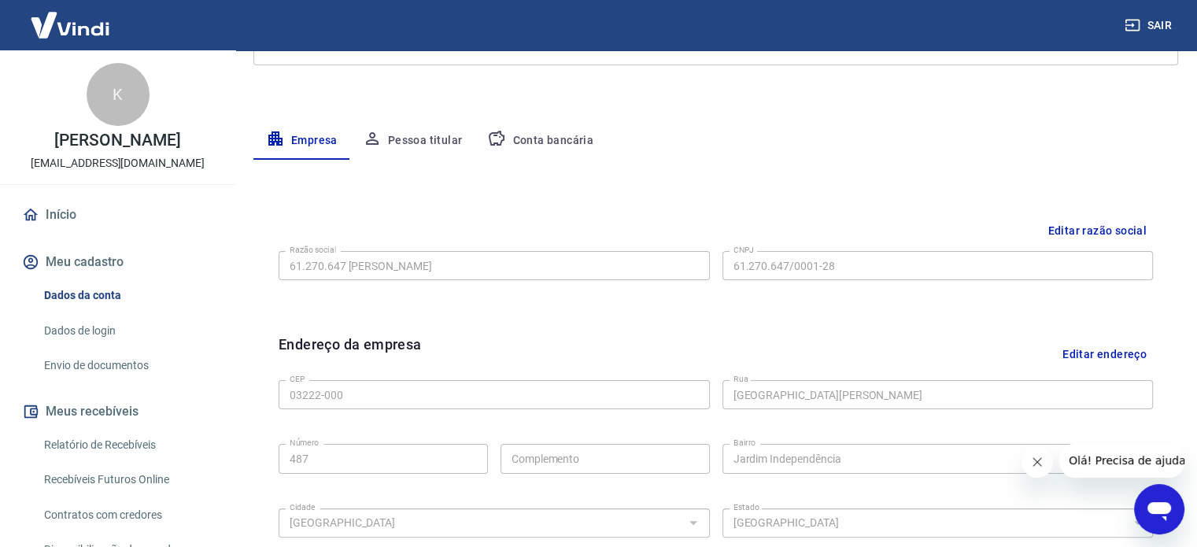
click at [117, 330] on link "Dados de login" at bounding box center [127, 331] width 179 height 32
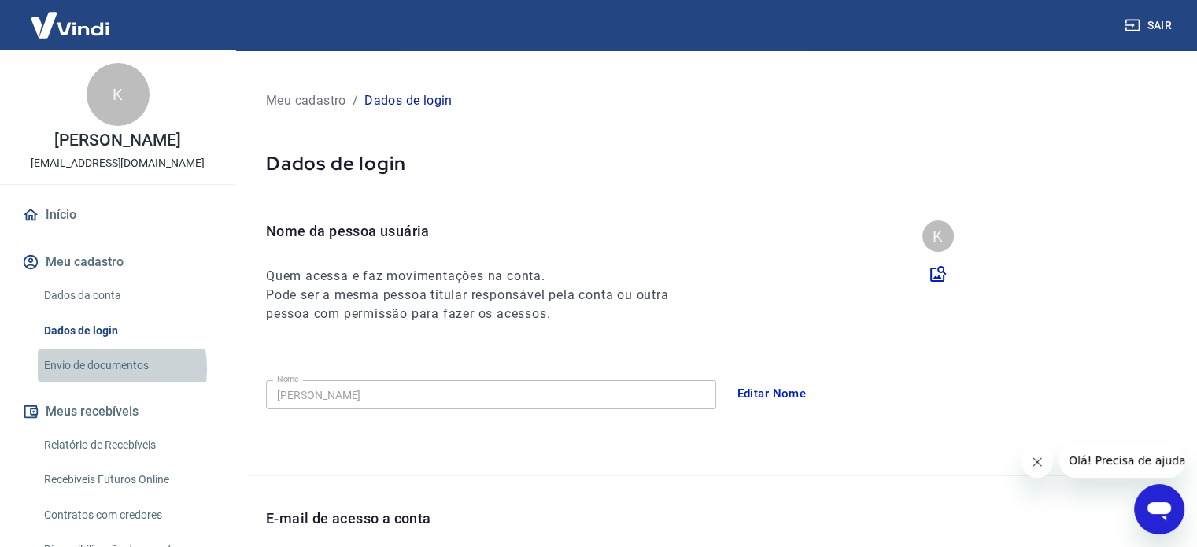
click at [99, 368] on link "Envio de documentos" at bounding box center [127, 366] width 179 height 32
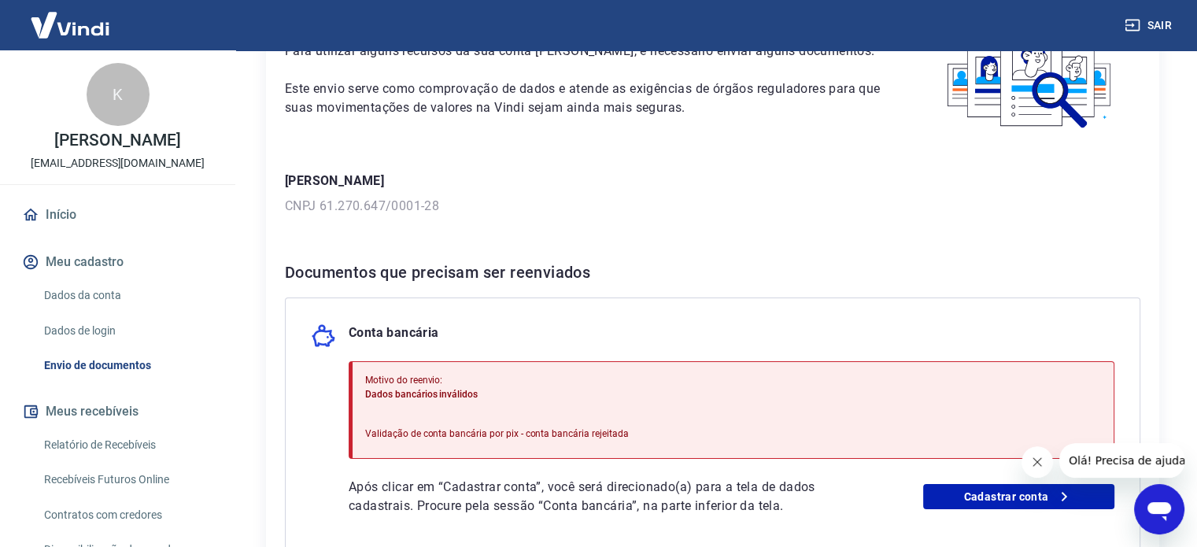
scroll to position [236, 0]
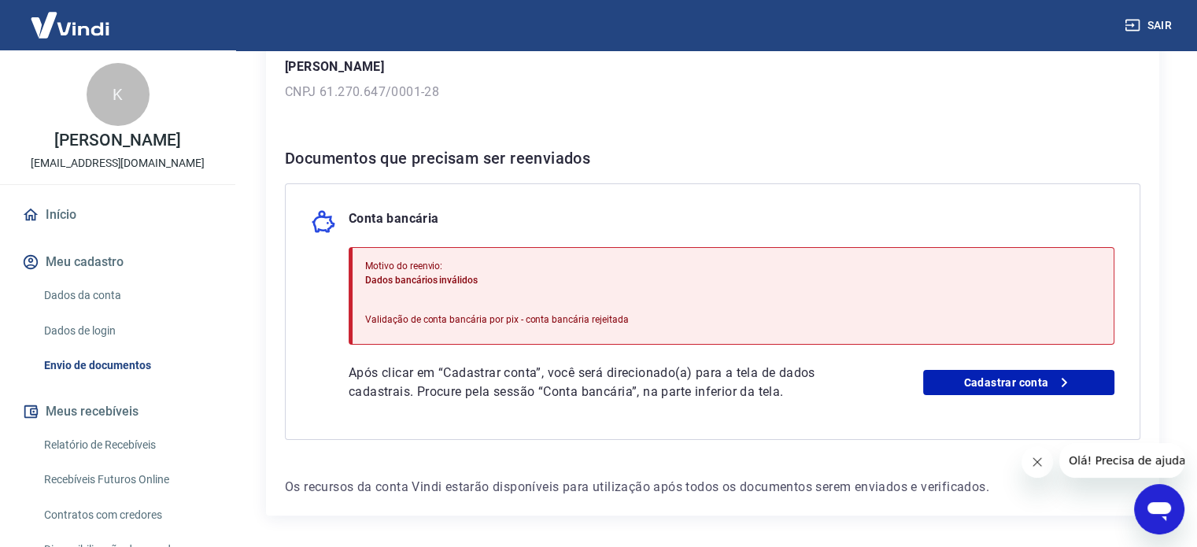
click at [944, 394] on div "Após clicar em “Cadastrar conta”, você será direcionado(a) para a tela de dados…" at bounding box center [732, 383] width 766 height 38
click at [948, 390] on link "Cadastrar conta" at bounding box center [1018, 382] width 191 height 25
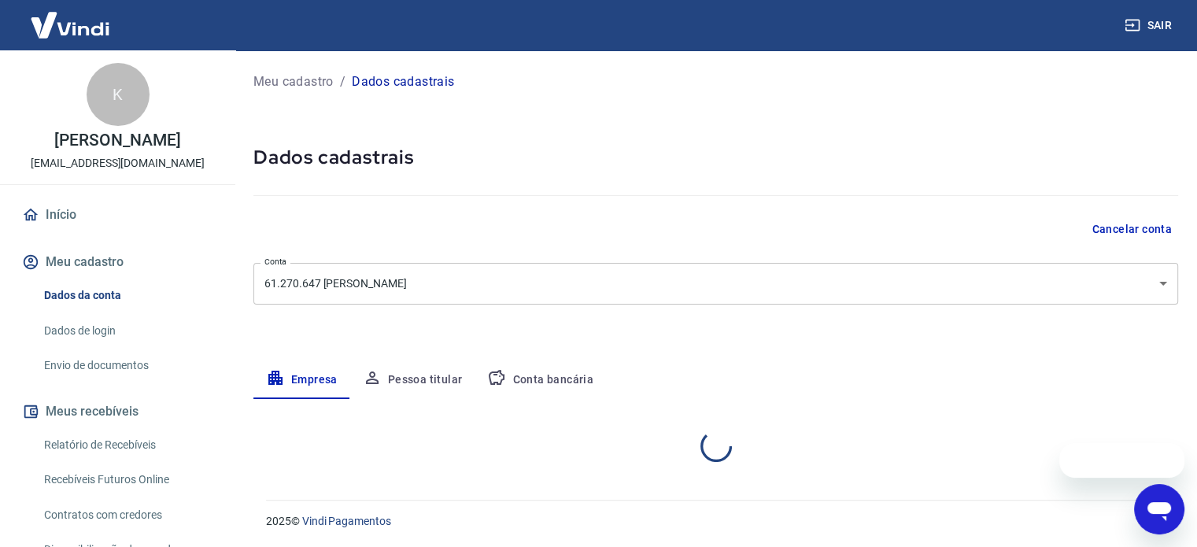
select select "SP"
select select "business"
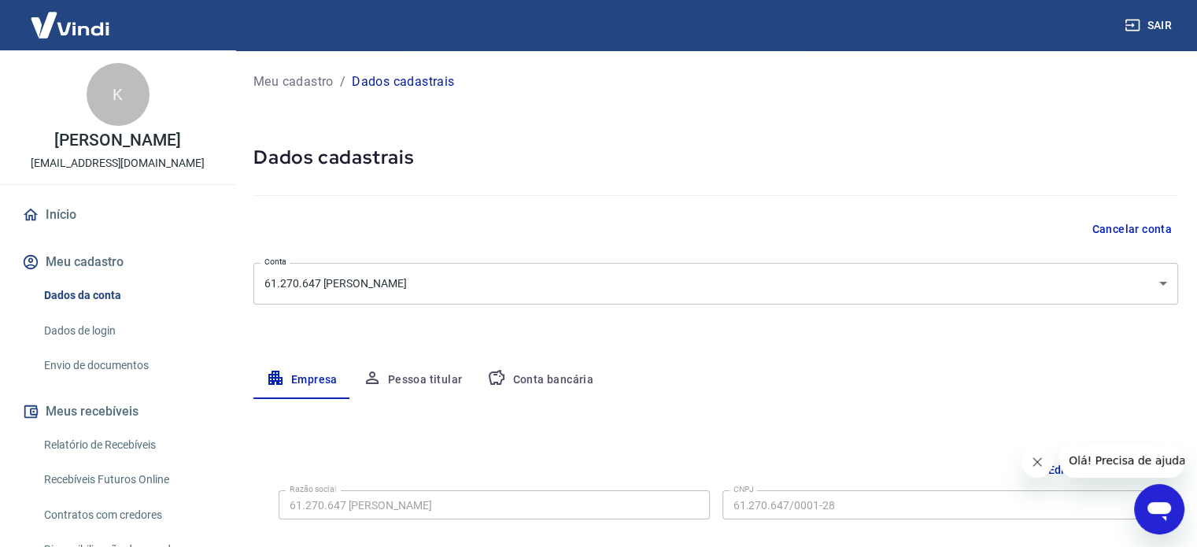
click at [561, 374] on button "Conta bancária" at bounding box center [540, 380] width 131 height 38
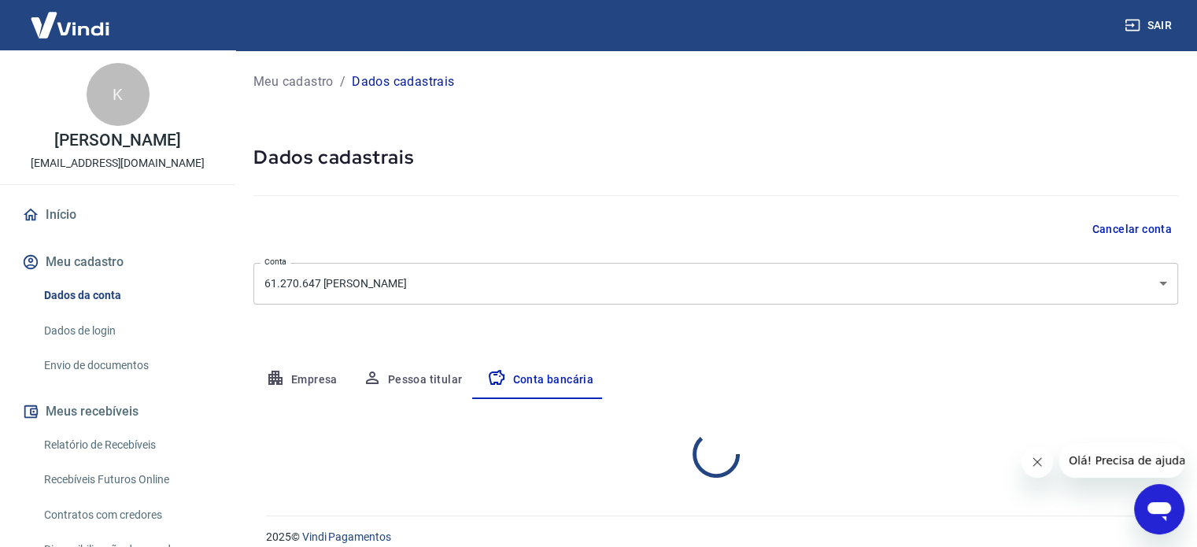
select select "1"
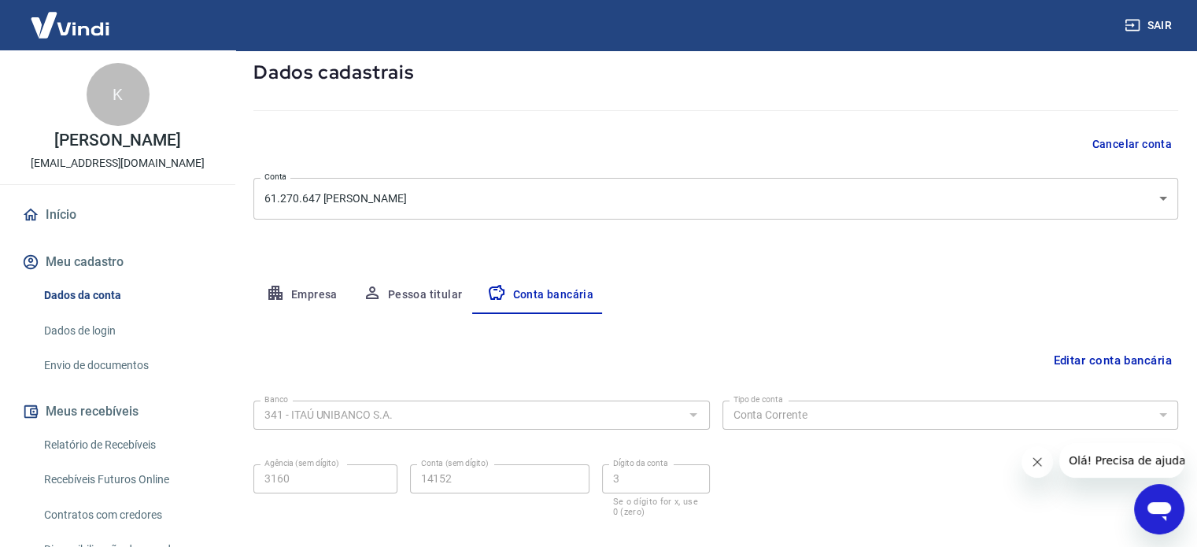
scroll to position [169, 0]
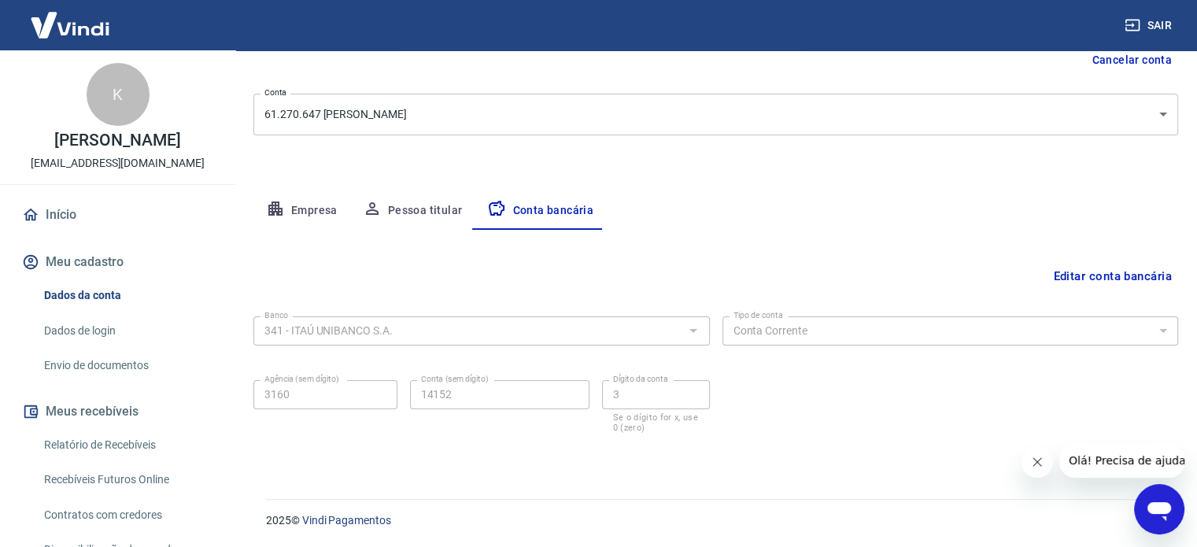
click at [1097, 276] on button "Editar conta bancária" at bounding box center [1112, 276] width 131 height 30
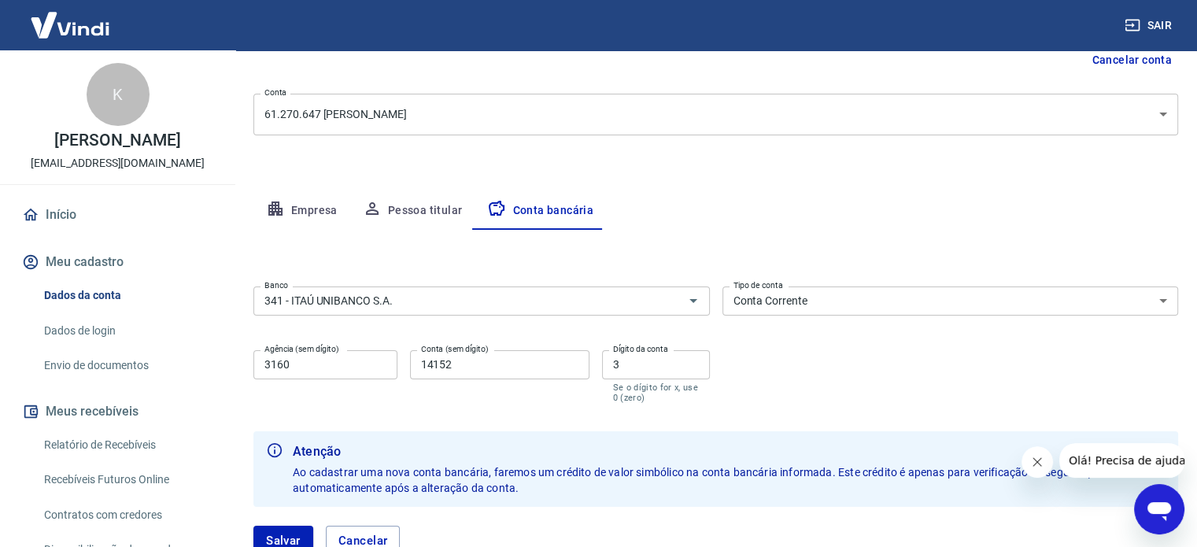
click at [536, 212] on button "Conta bancária" at bounding box center [540, 211] width 131 height 38
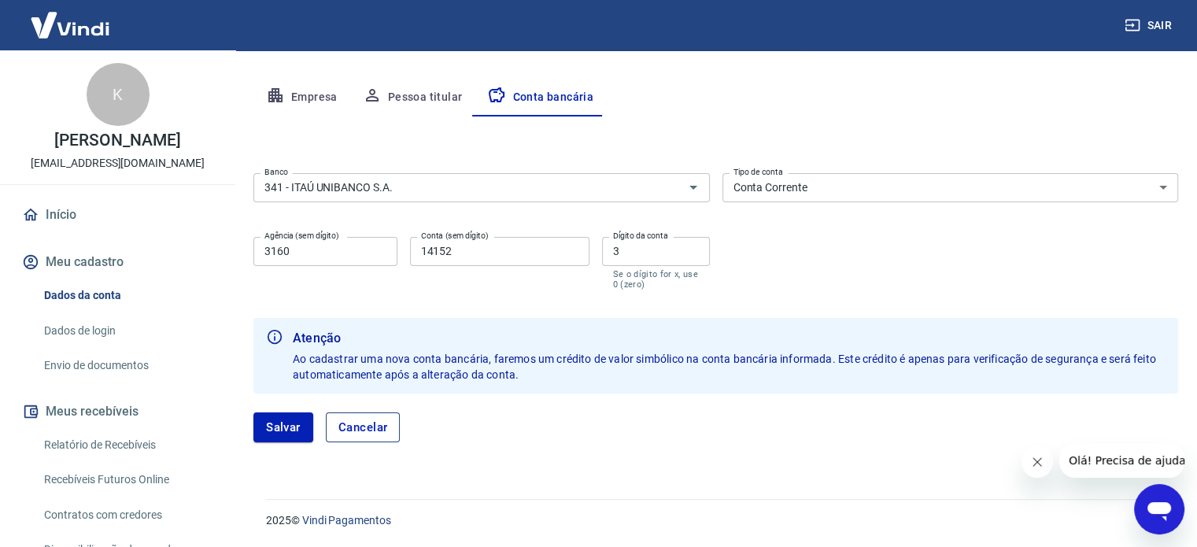
click at [382, 435] on button "Cancelar" at bounding box center [363, 428] width 75 height 30
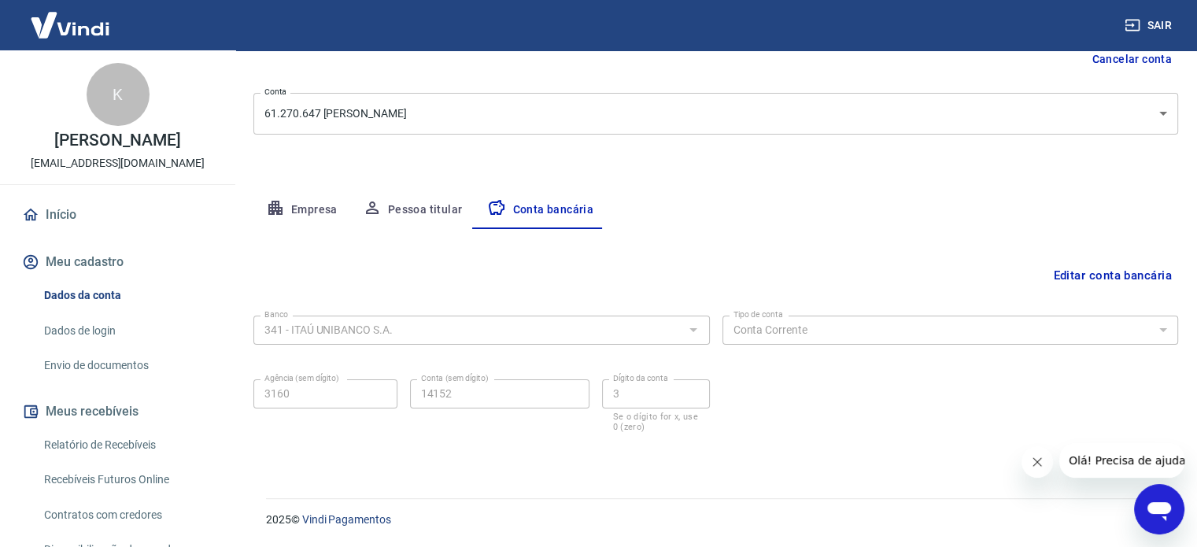
scroll to position [169, 0]
click at [1082, 279] on button "Editar conta bancária" at bounding box center [1112, 276] width 131 height 30
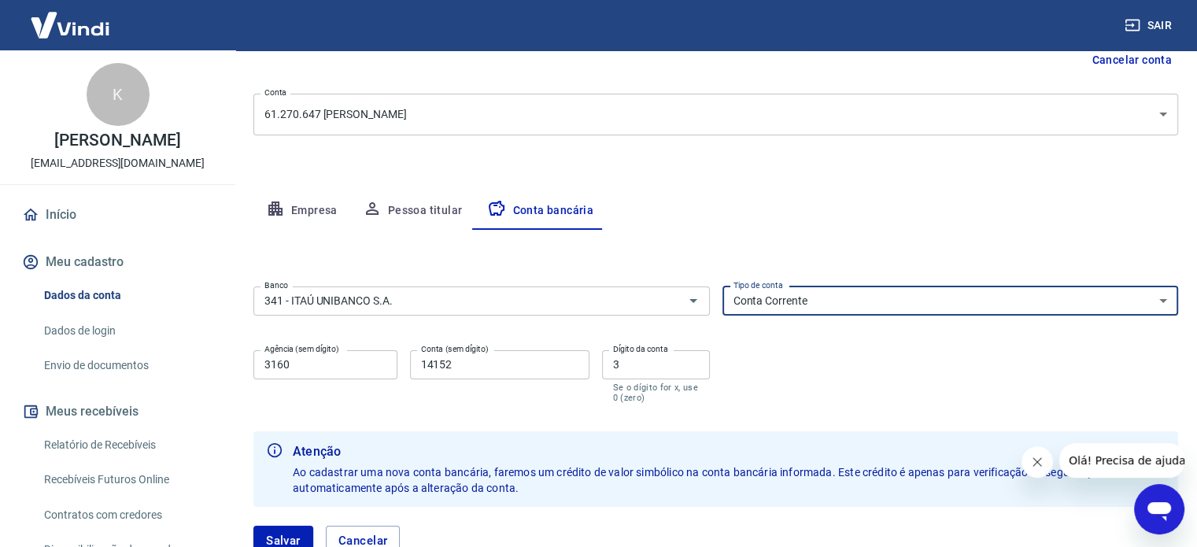
click at [773, 301] on select "Conta Corrente Conta Poupança" at bounding box center [951, 301] width 457 height 29
click at [682, 296] on button "Clear" at bounding box center [673, 301] width 22 height 22
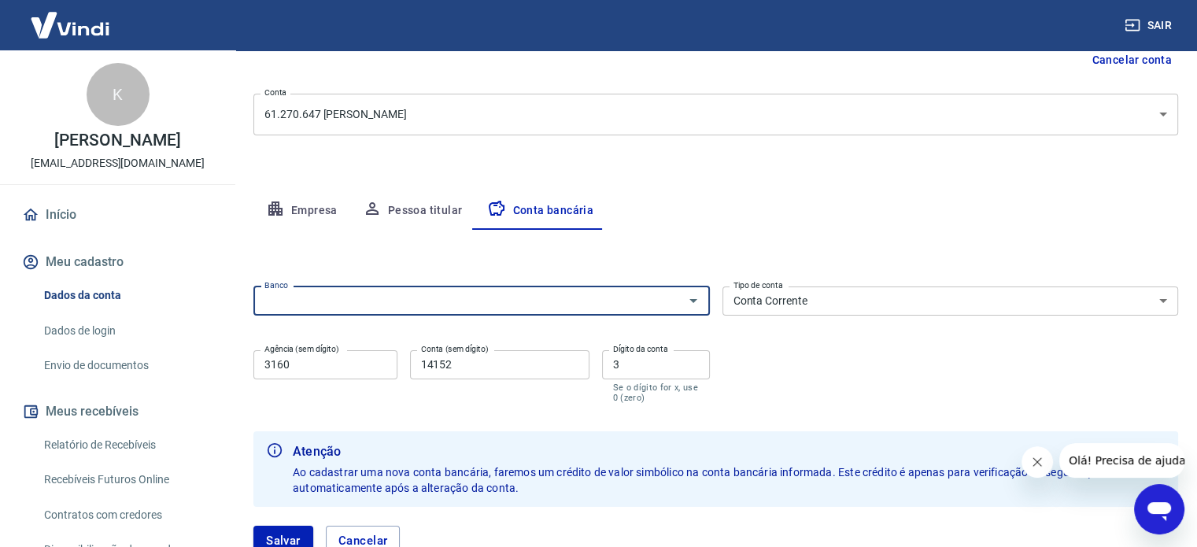
click at [606, 295] on input "Banco" at bounding box center [468, 301] width 421 height 20
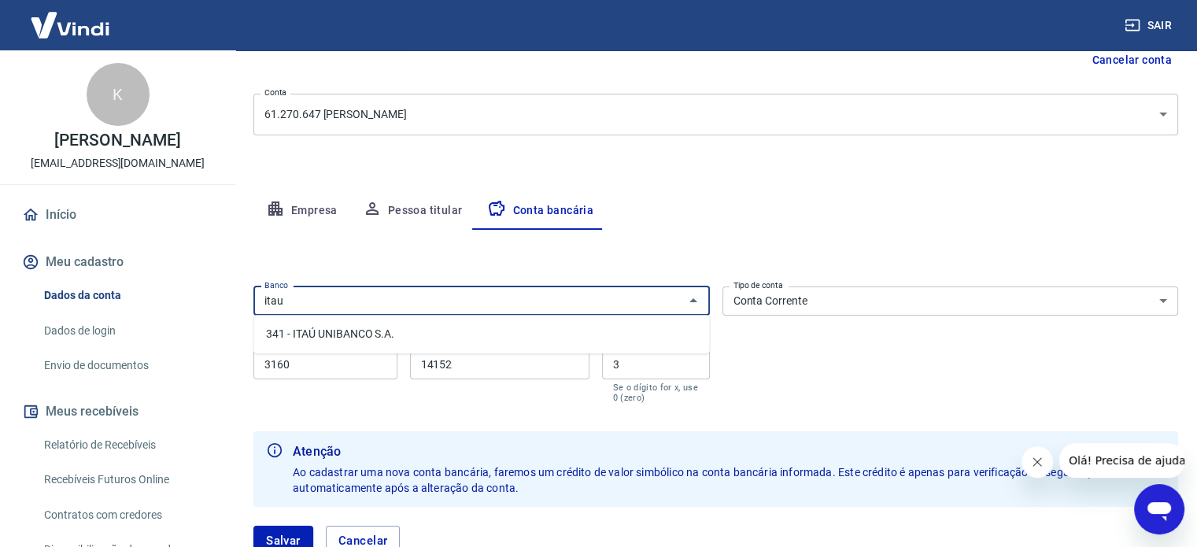
click at [431, 342] on li "341 - ITAÚ UNIBANCO S.A." at bounding box center [481, 334] width 456 height 26
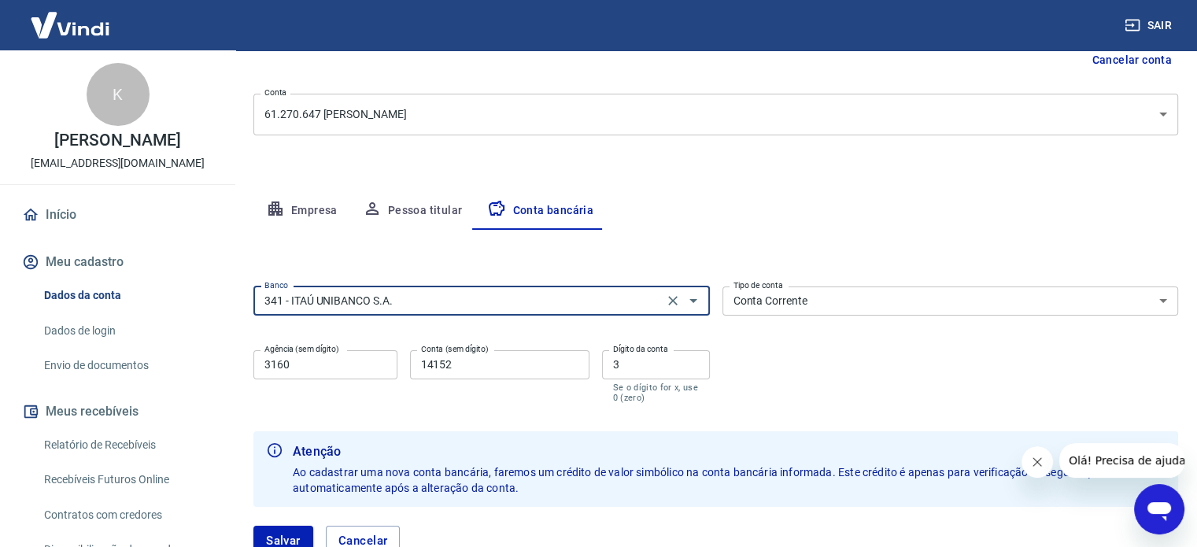
type input "341 - ITAÚ UNIBANCO S.A."
click at [799, 302] on select "Conta Corrente Conta Poupança" at bounding box center [951, 301] width 457 height 29
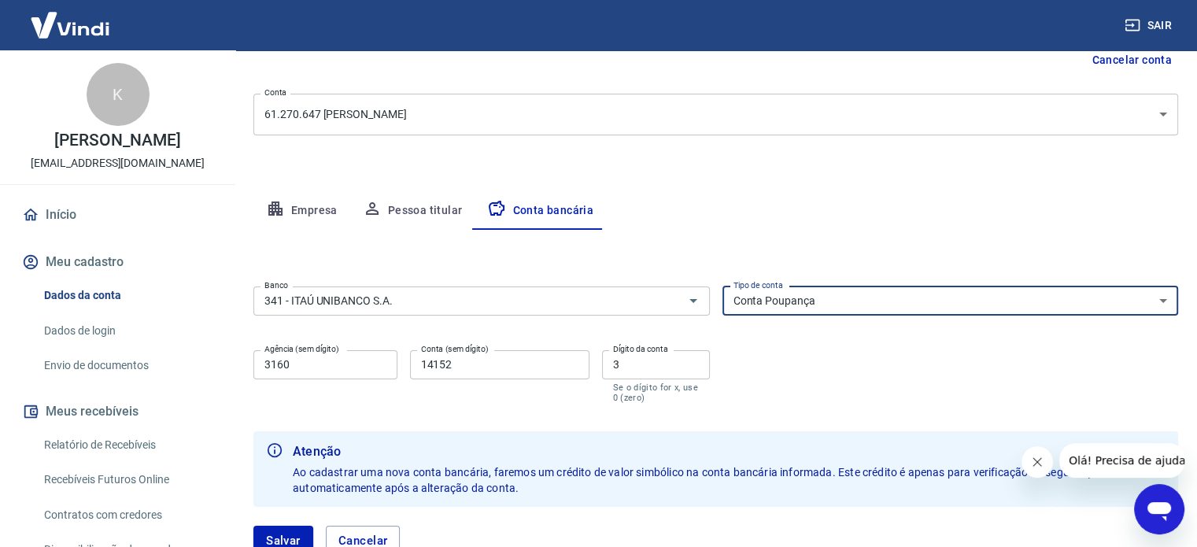
click at [723, 287] on select "Conta Corrente Conta Poupança" at bounding box center [951, 301] width 457 height 29
click at [821, 300] on select "Conta Corrente Conta Poupança" at bounding box center [951, 301] width 457 height 29
select select "1"
click at [723, 287] on select "Conta Corrente Conta Poupança" at bounding box center [951, 301] width 457 height 29
click at [331, 371] on input "3160" at bounding box center [325, 364] width 144 height 29
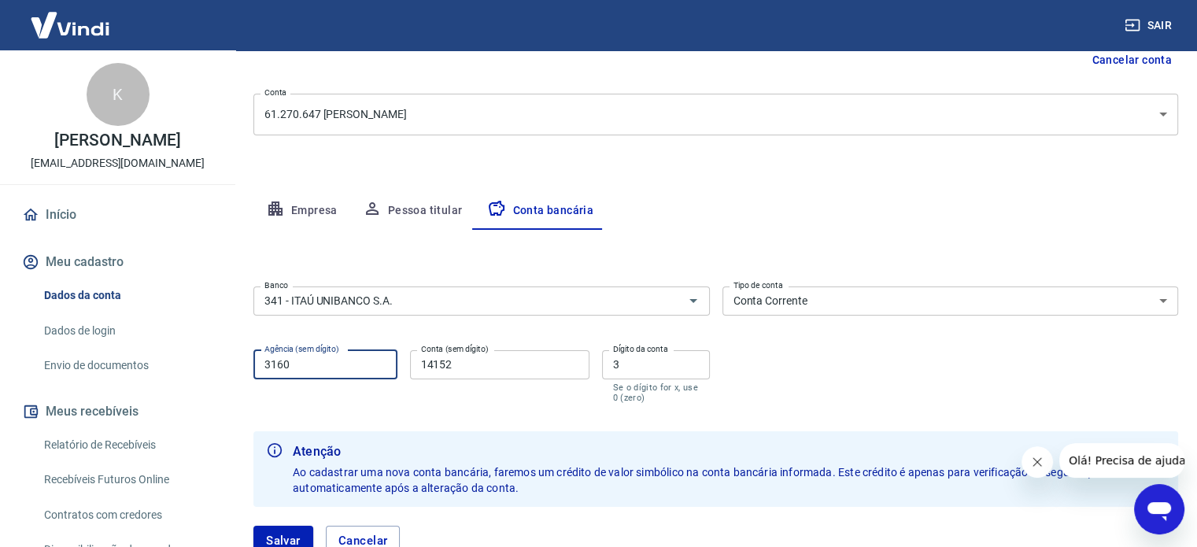
click at [331, 370] on input "3160" at bounding box center [325, 364] width 144 height 29
type input "3160"
type input "14152"
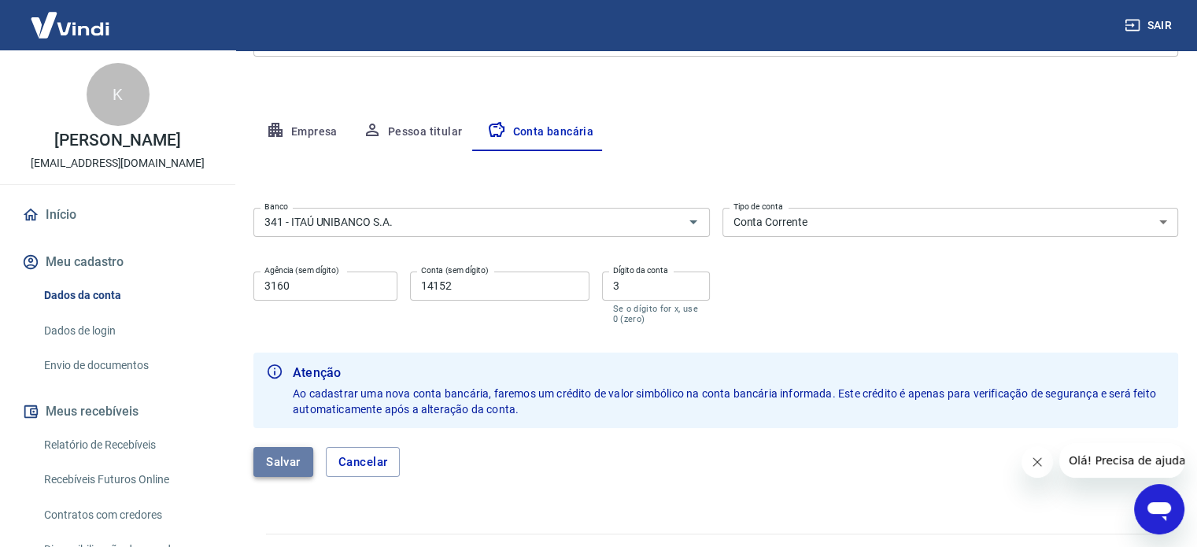
click at [277, 459] on button "Salvar" at bounding box center [283, 462] width 60 height 30
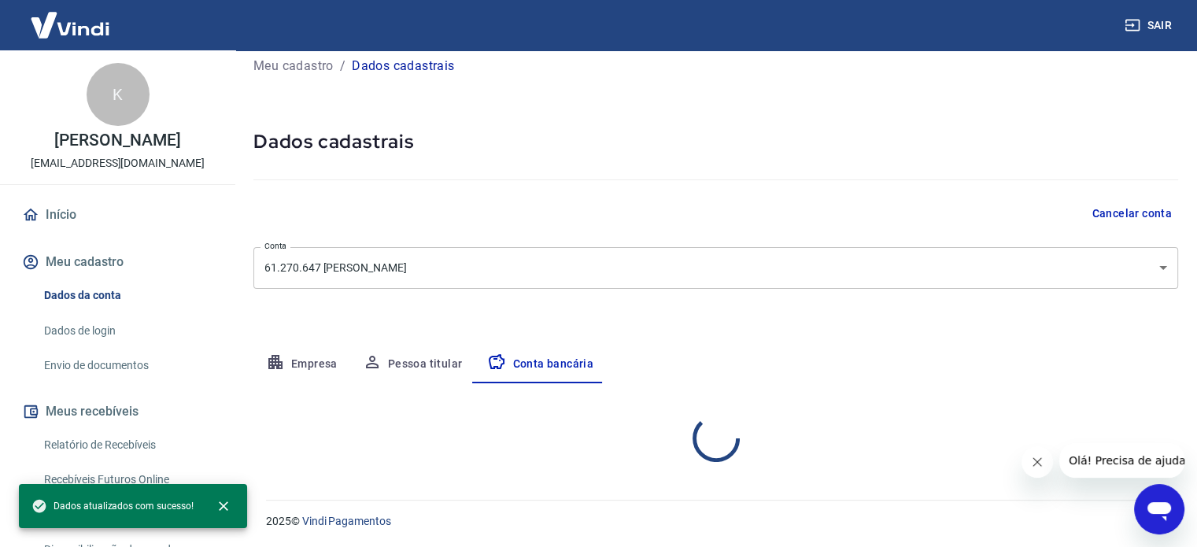
scroll to position [169, 0]
select select "1"
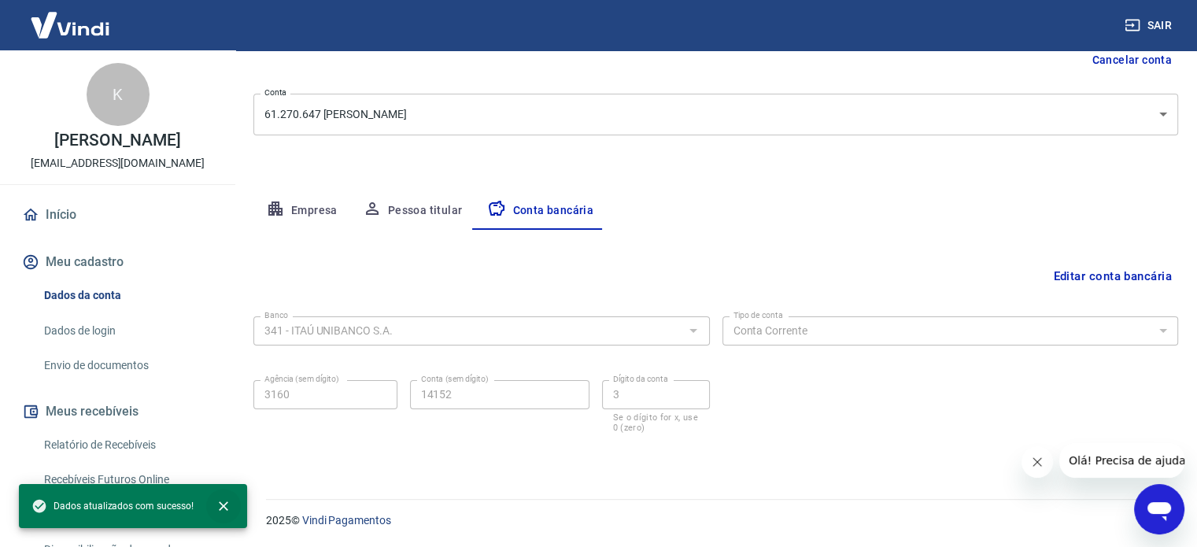
click at [224, 505] on icon "close" at bounding box center [223, 505] width 9 height 9
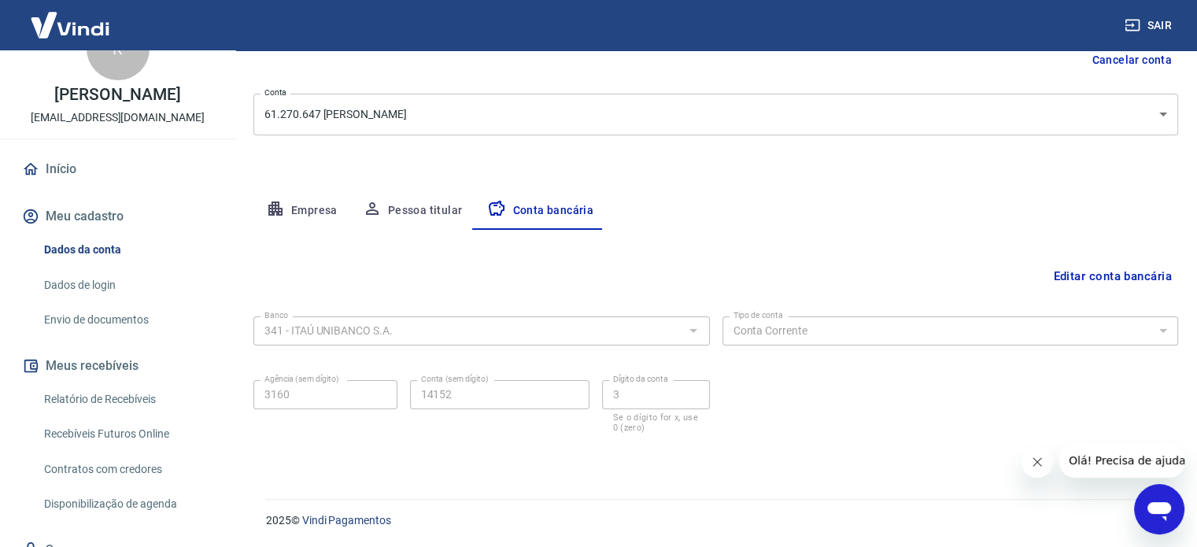
scroll to position [113, 0]
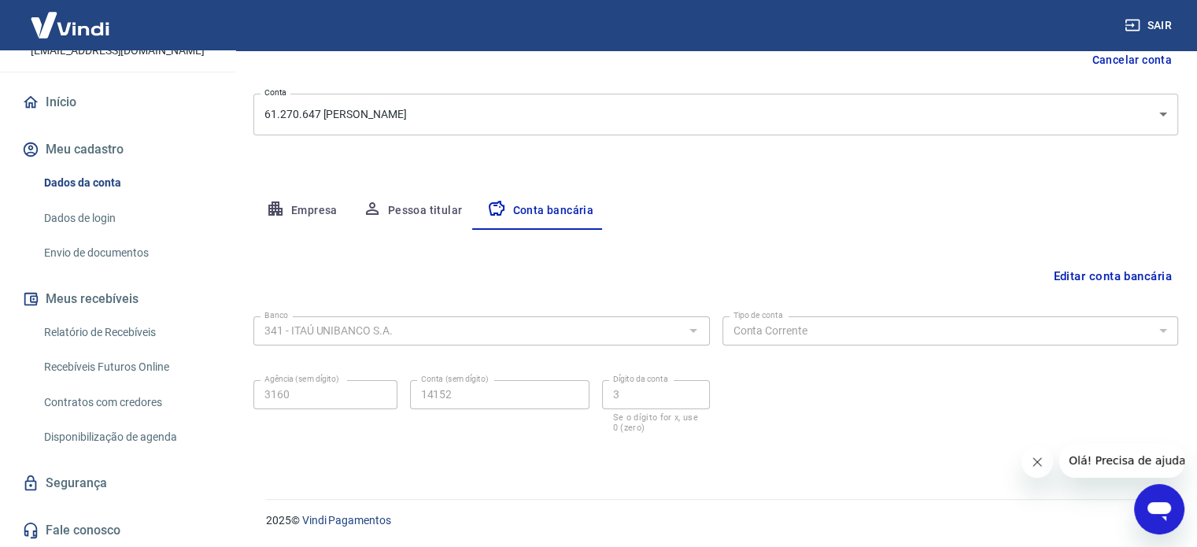
click at [126, 254] on link "Envio de documentos" at bounding box center [127, 253] width 179 height 32
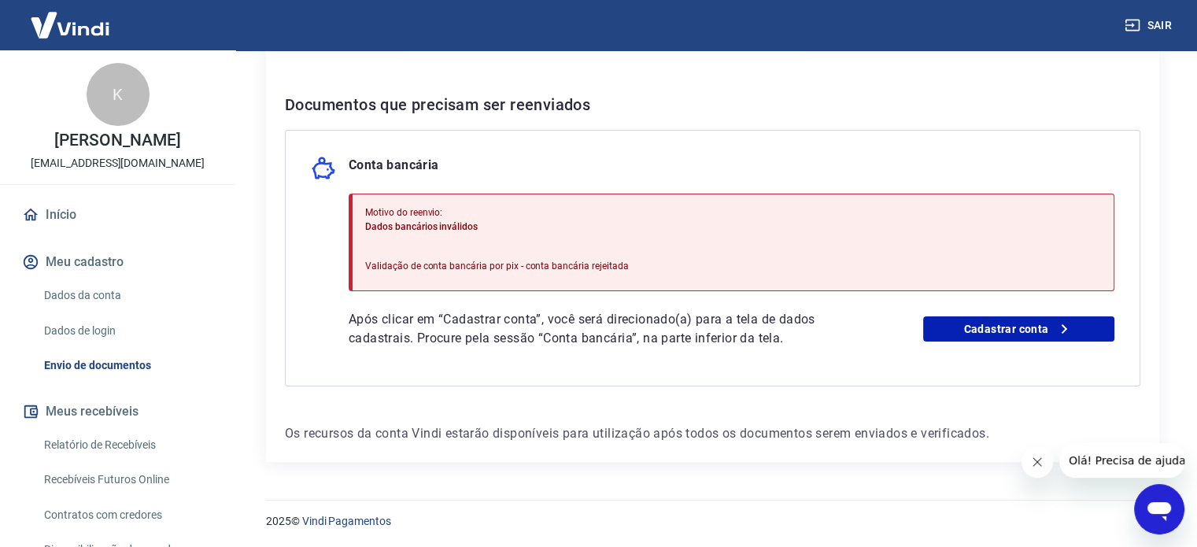
click at [72, 208] on link "Início" at bounding box center [118, 215] width 198 height 35
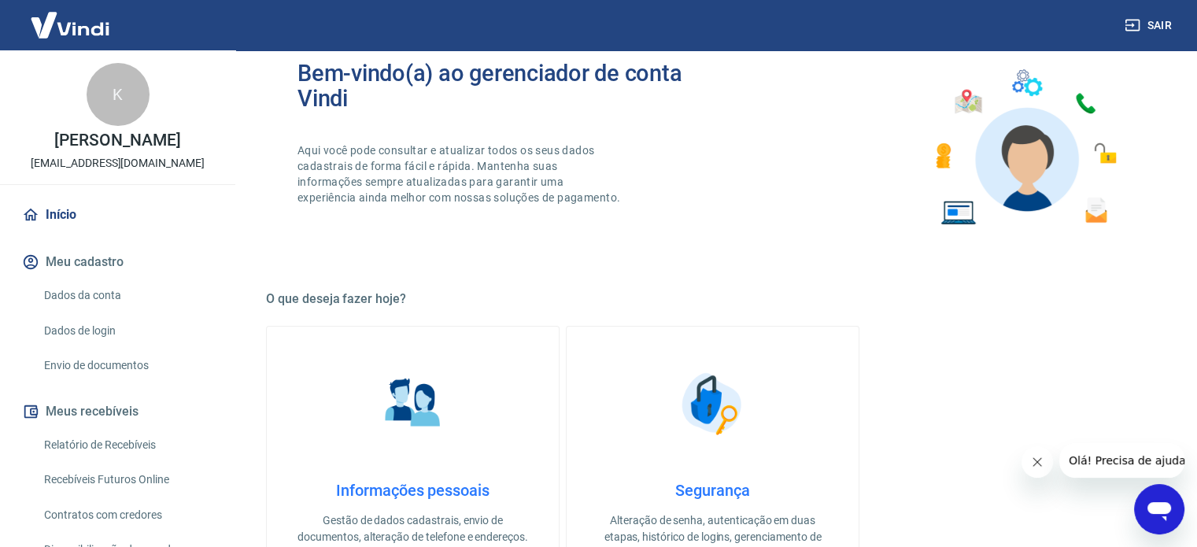
scroll to position [315, 0]
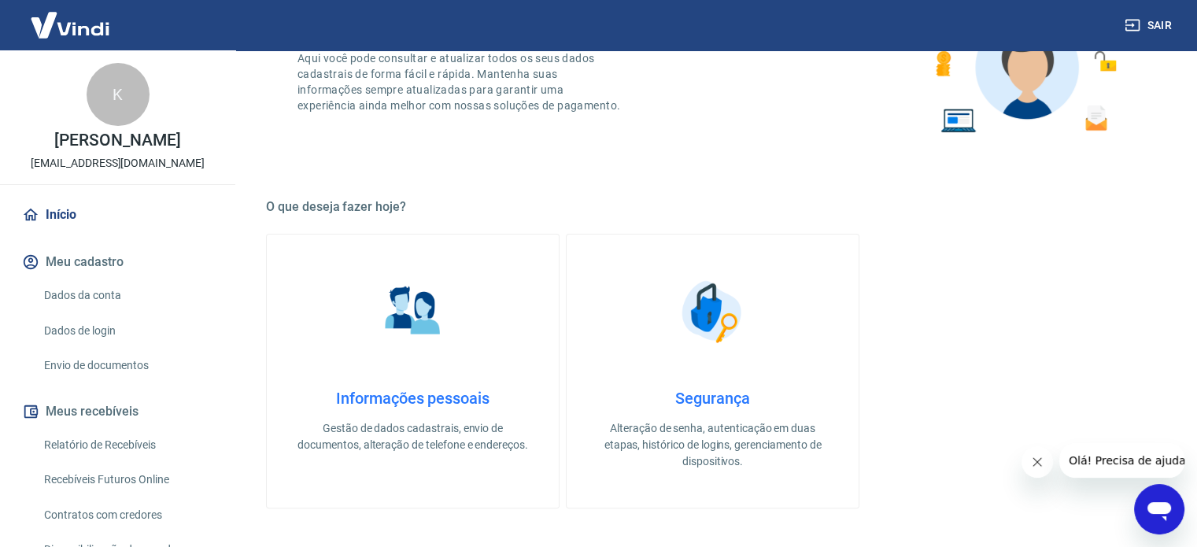
click at [98, 368] on link "Envio de documentos" at bounding box center [127, 366] width 179 height 32
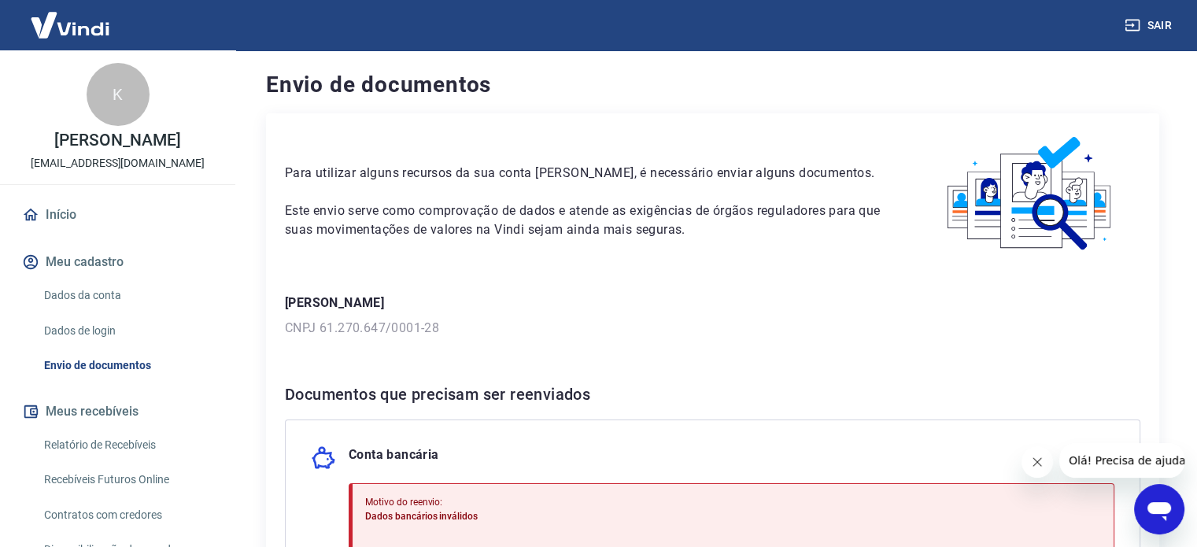
scroll to position [290, 0]
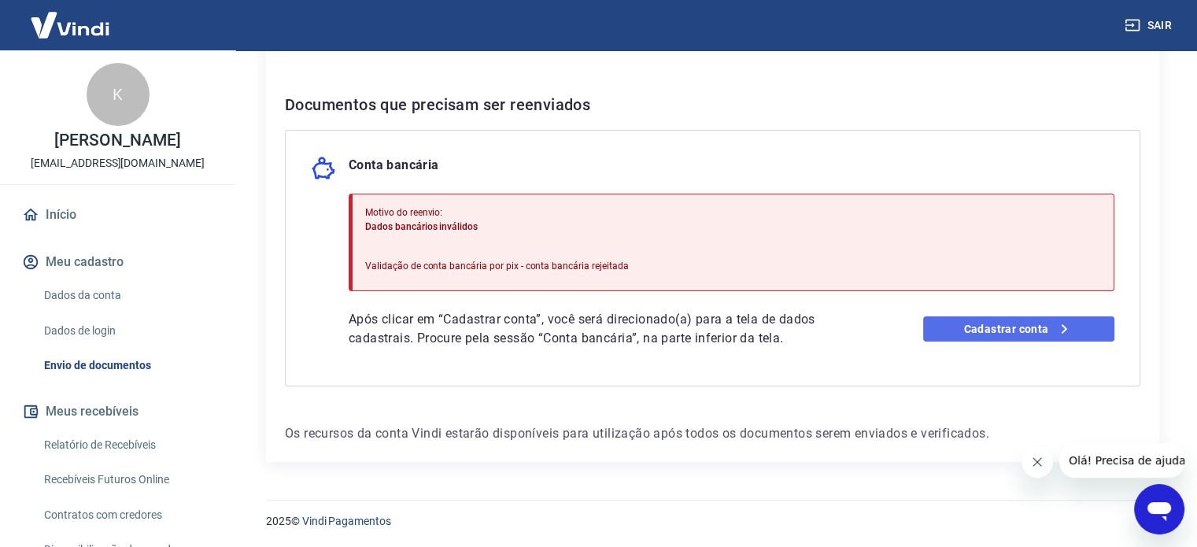
click at [1014, 331] on link "Cadastrar conta" at bounding box center [1018, 328] width 191 height 25
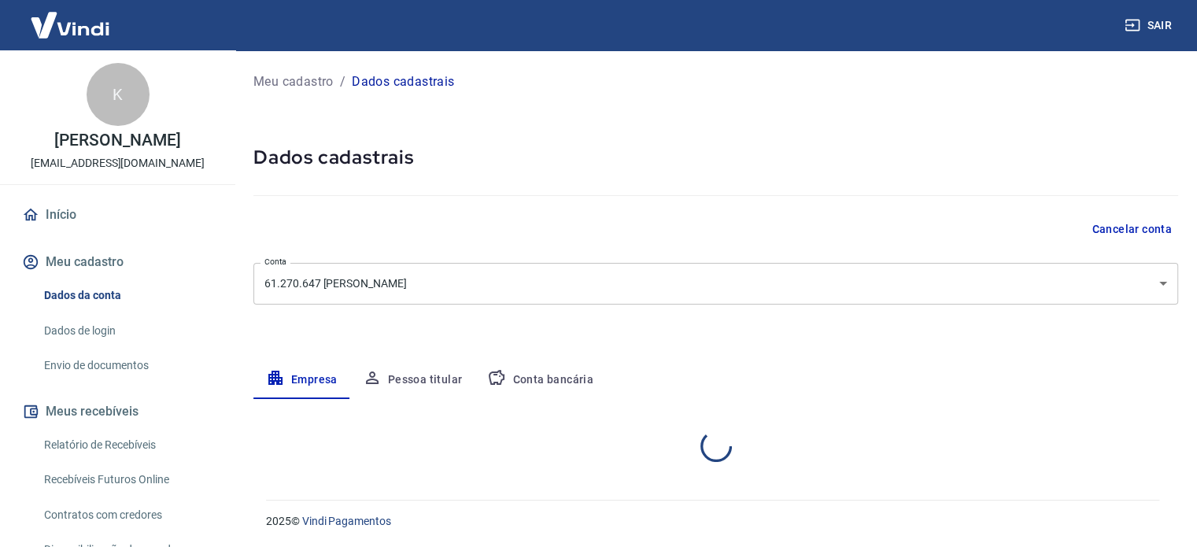
select select "SP"
select select "business"
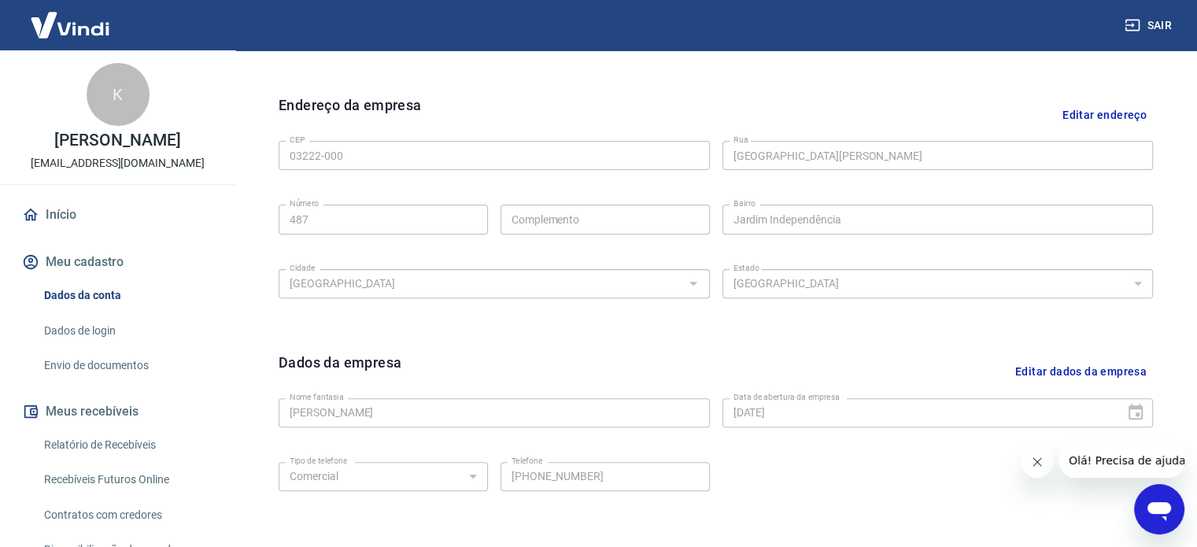
scroll to position [551, 0]
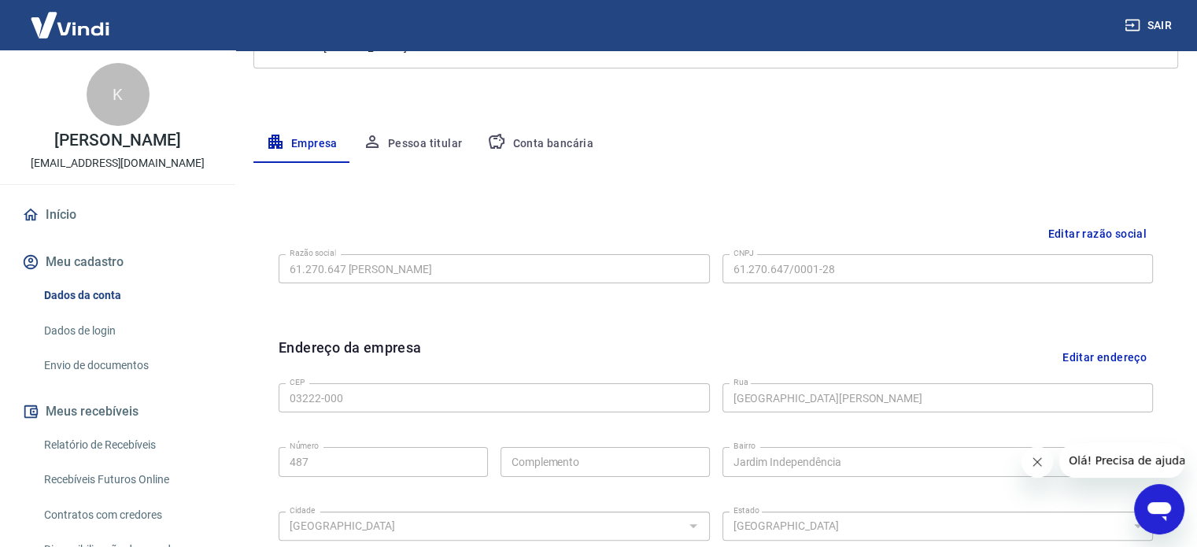
click at [521, 147] on button "Conta bancária" at bounding box center [540, 144] width 131 height 38
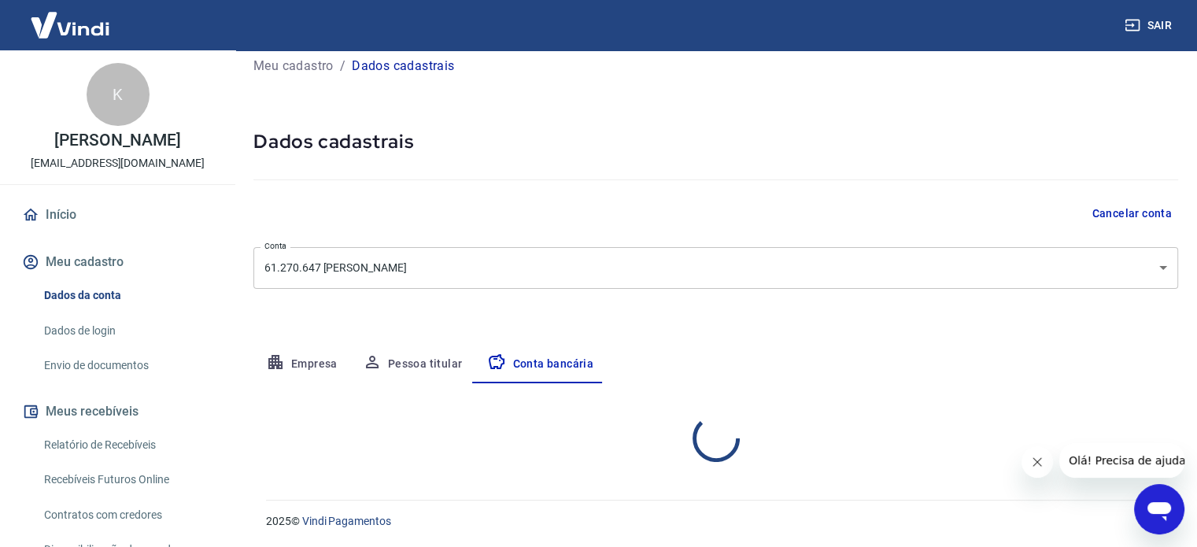
scroll to position [169, 0]
select select "1"
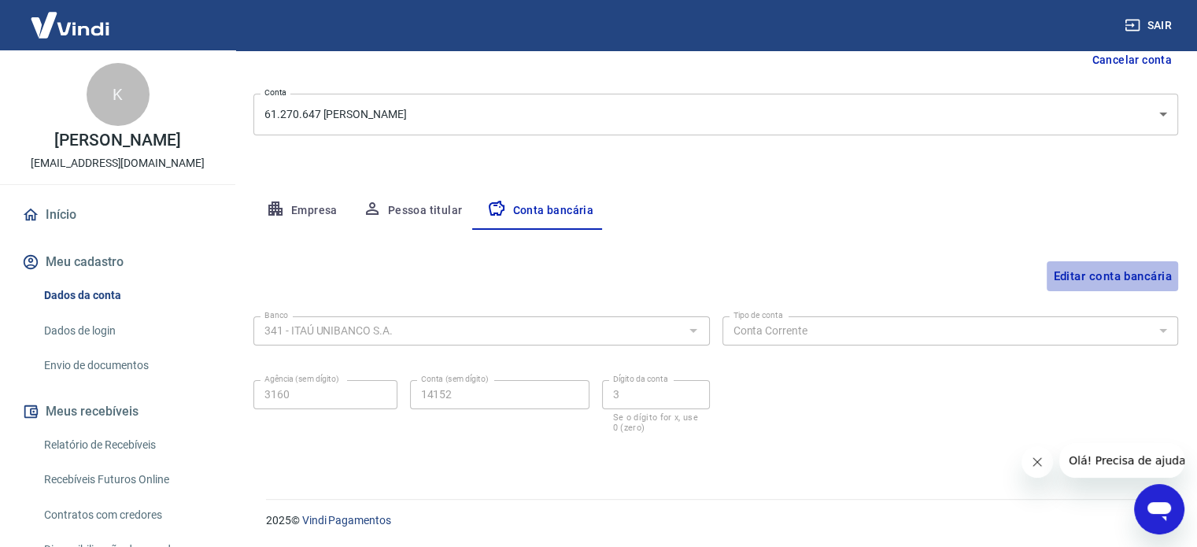
click at [1077, 279] on button "Editar conta bancária" at bounding box center [1112, 276] width 131 height 30
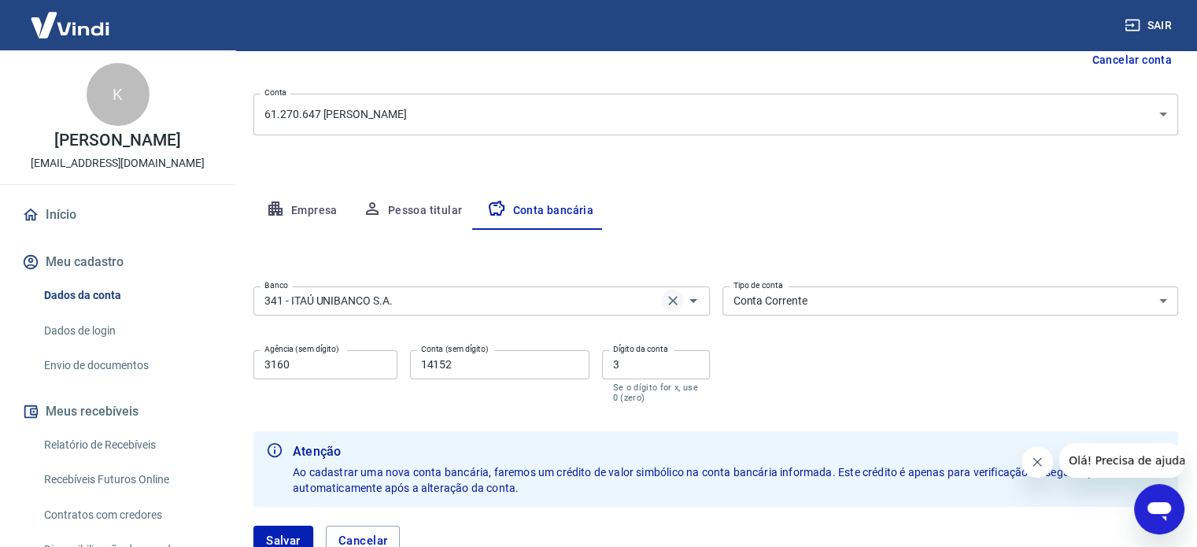
click at [670, 305] on icon "Clear" at bounding box center [673, 301] width 16 height 16
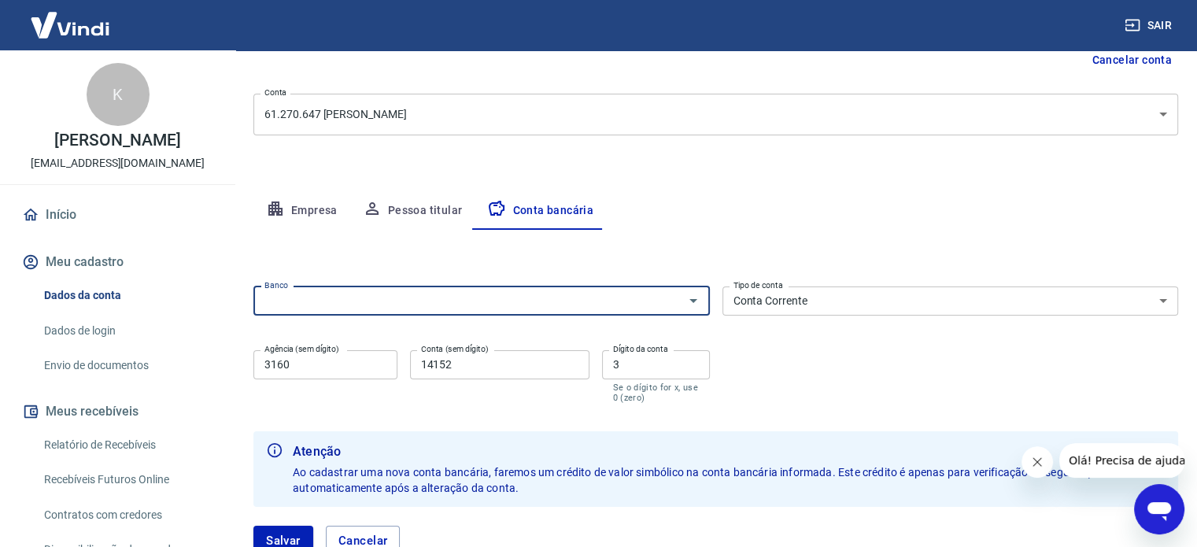
click at [533, 303] on input "Banco" at bounding box center [468, 301] width 421 height 20
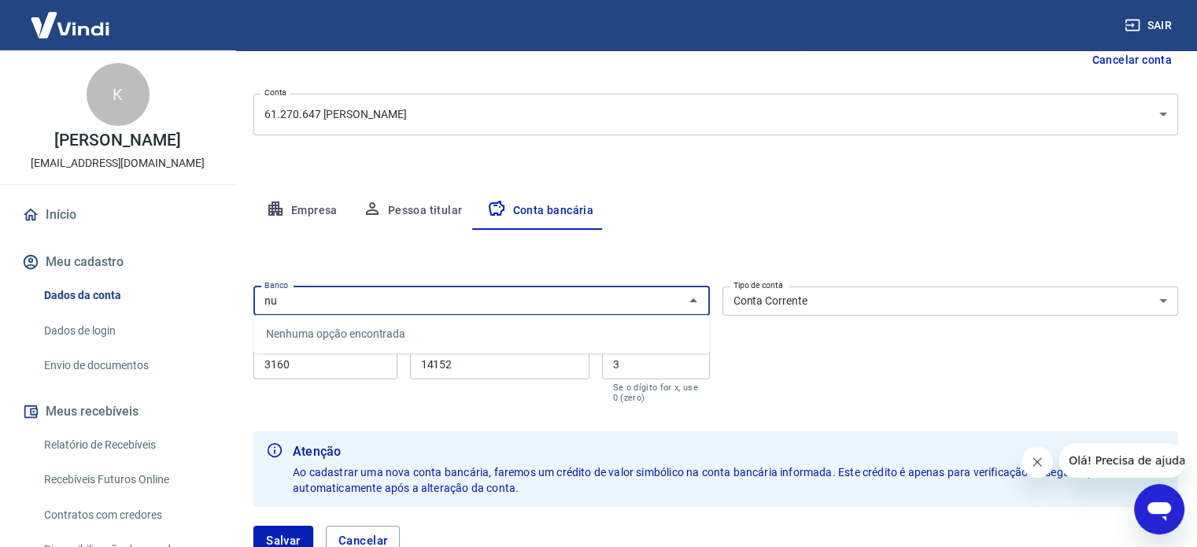
type input "n"
click at [434, 343] on li "336 - BANCO C6 BANK" at bounding box center [481, 334] width 456 height 26
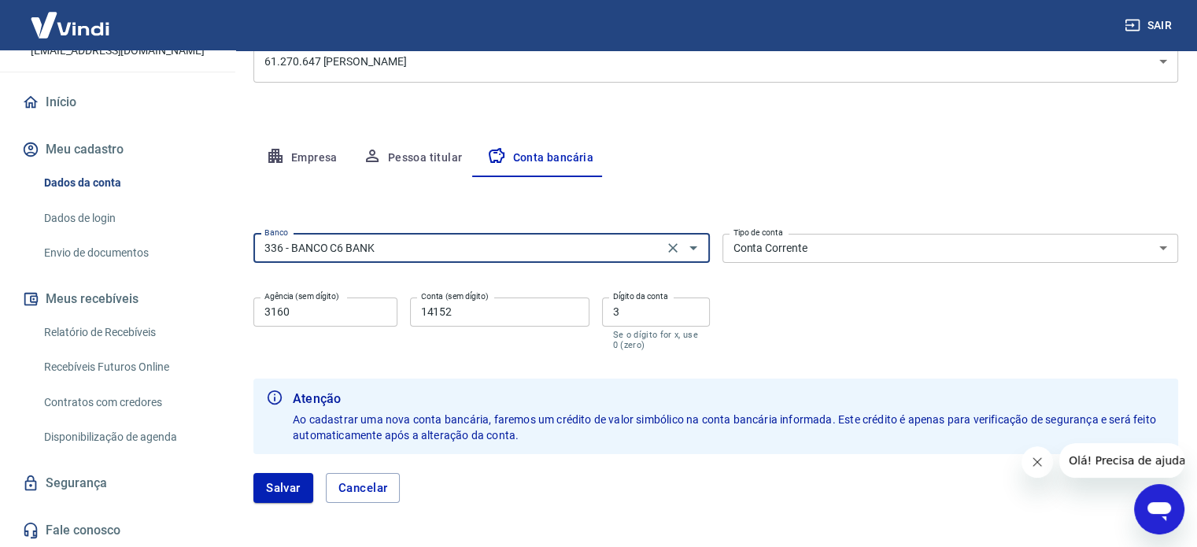
scroll to position [283, 0]
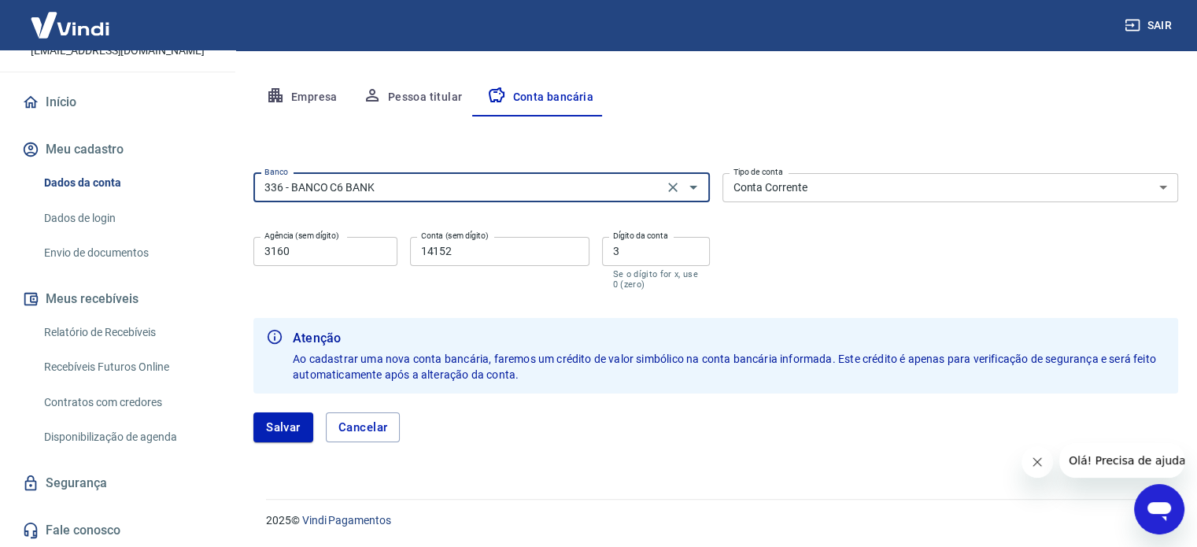
type input "336 - BANCO C6 BANK"
click at [97, 527] on link "Fale conosco" at bounding box center [118, 530] width 198 height 35
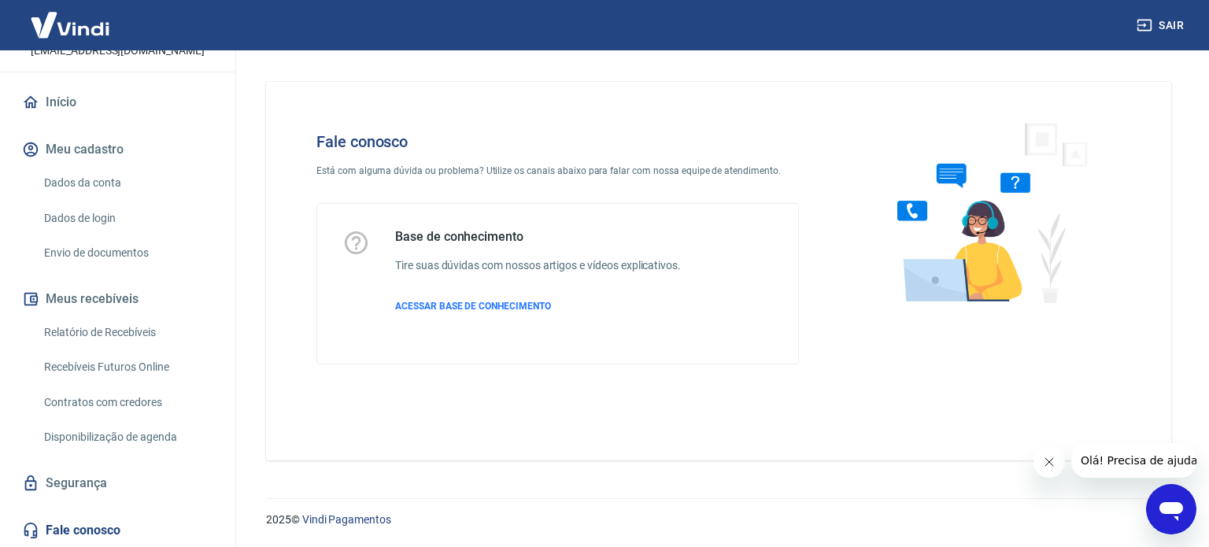
click at [1100, 460] on span "Olá! Precisa de ajuda?" at bounding box center [1141, 460] width 123 height 13
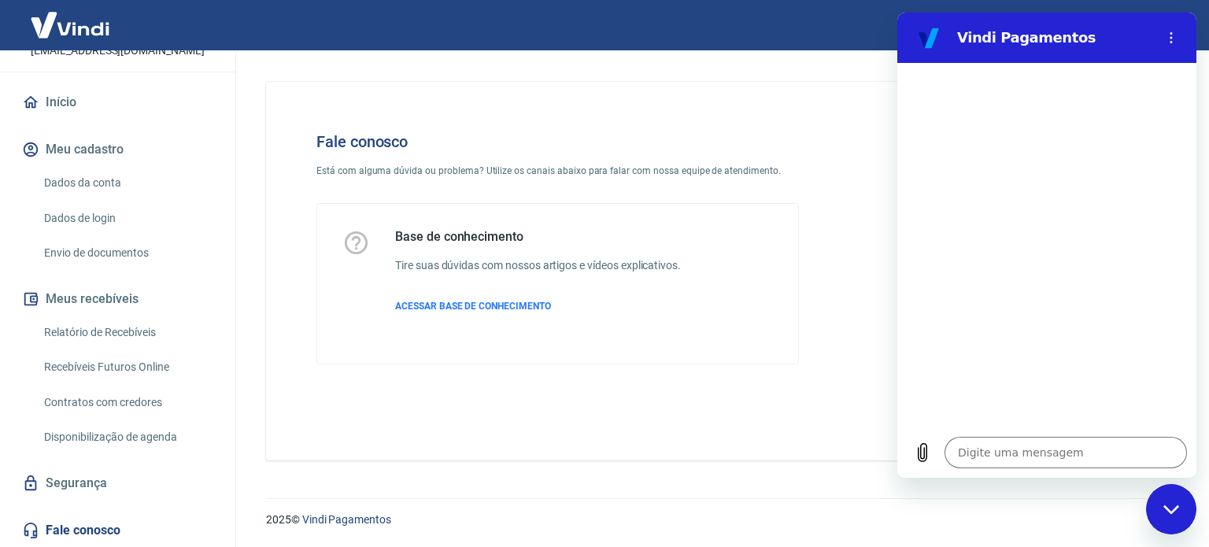
click at [110, 246] on link "Envio de documentos" at bounding box center [127, 253] width 179 height 32
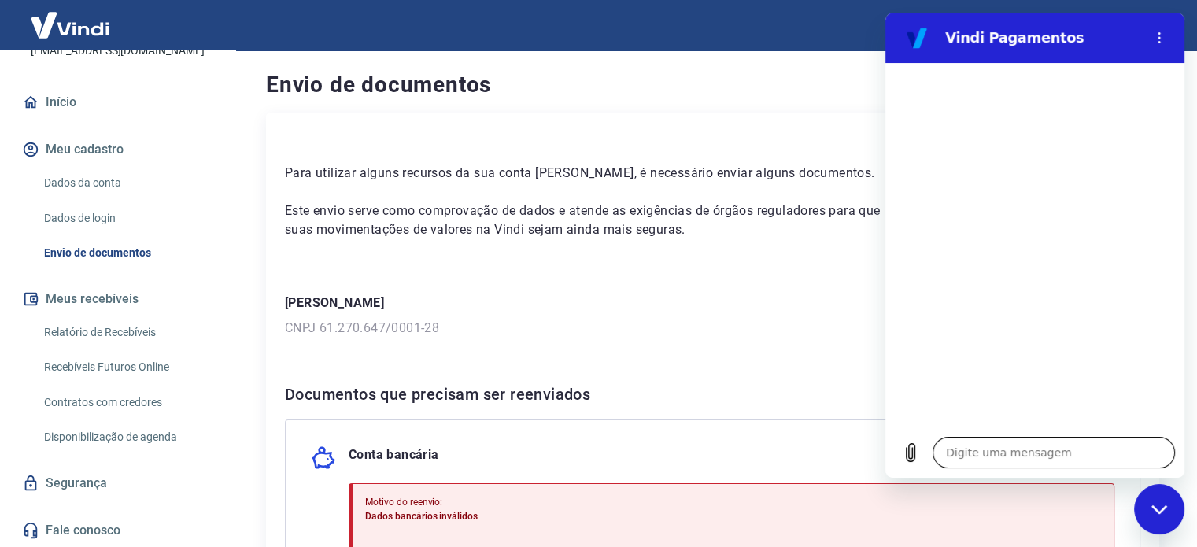
click at [1050, 452] on textarea at bounding box center [1054, 452] width 242 height 31
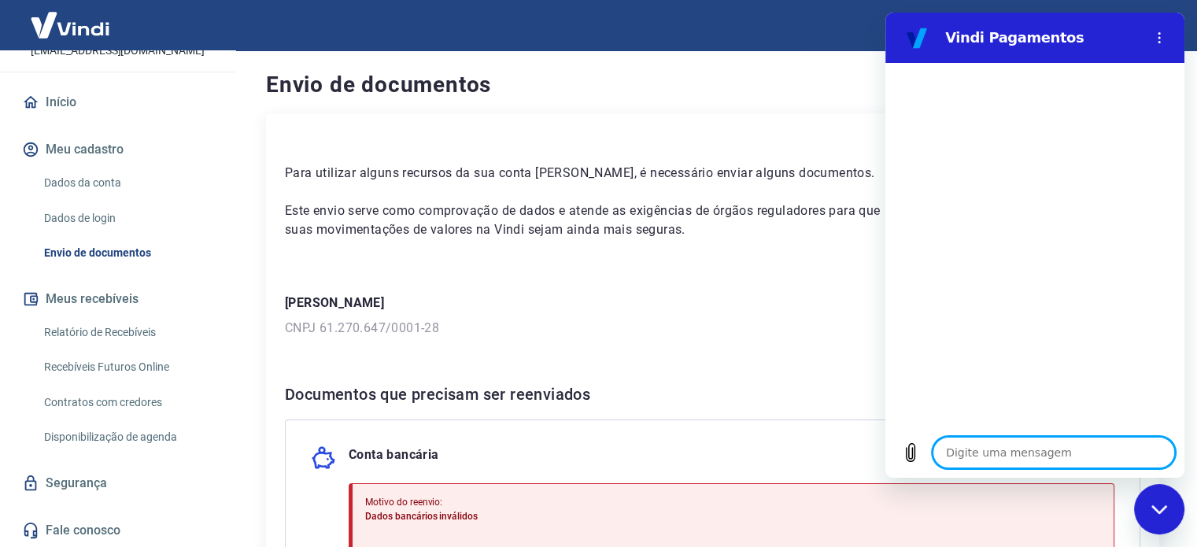
type textarea "o"
type textarea "x"
type textarea "oi"
type textarea "x"
type textarea "oi"
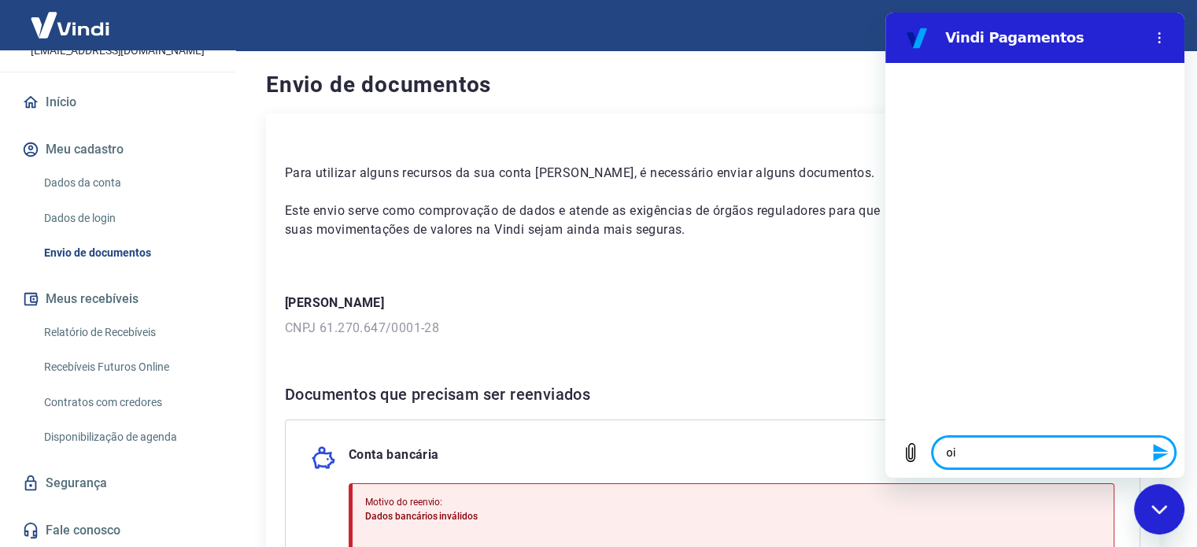
type textarea "x"
type textarea "oi p"
type textarea "x"
type textarea "oi pr"
type textarea "x"
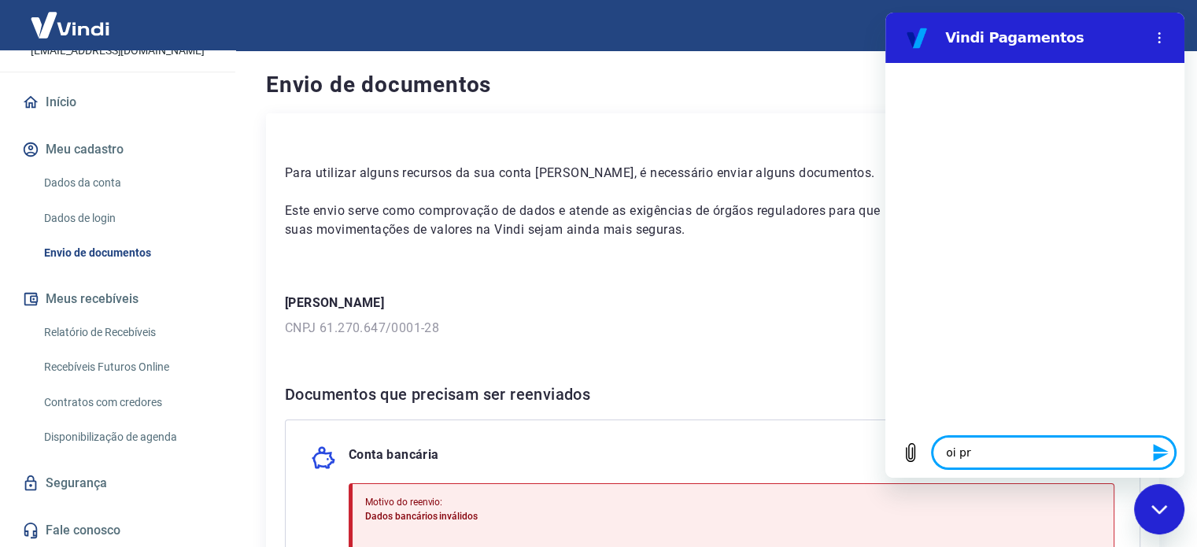
type textarea "oi pre"
type textarea "x"
type textarea "oi prec"
type textarea "x"
type textarea "oi preci"
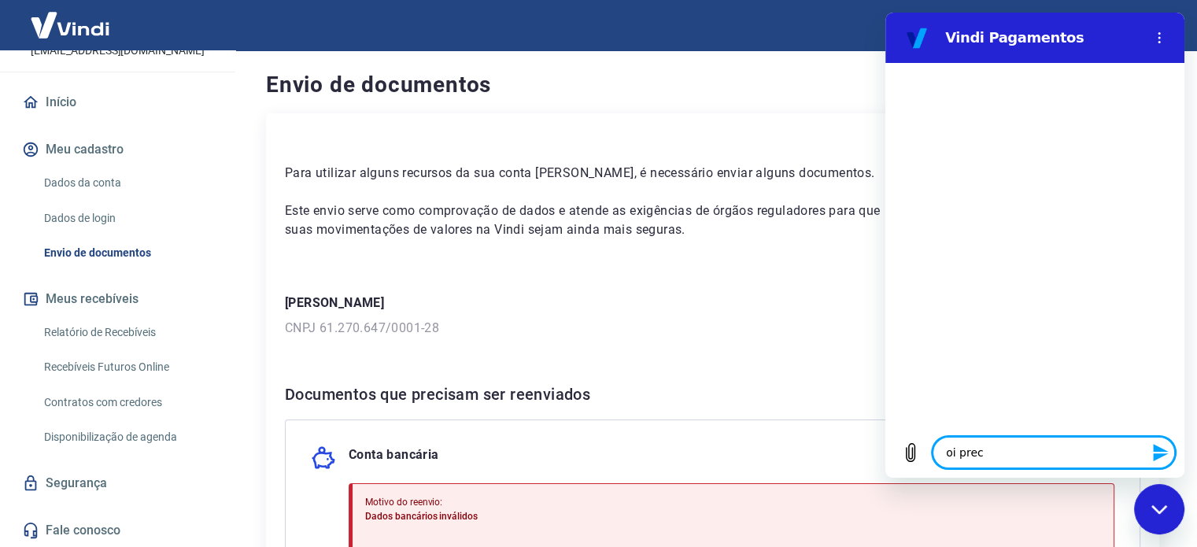
type textarea "x"
type textarea "oi precis"
type textarea "x"
type textarea "oi preciso"
type textarea "x"
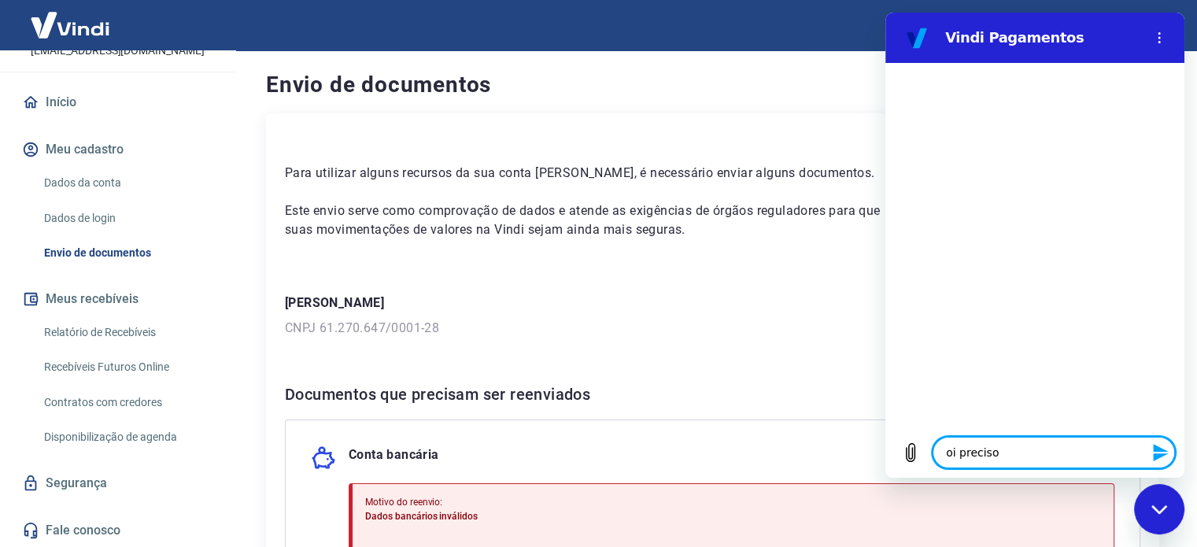
type textarea "oi preciso"
type textarea "x"
type textarea "oi preciso d"
type textarea "x"
type textarea "oi preciso de"
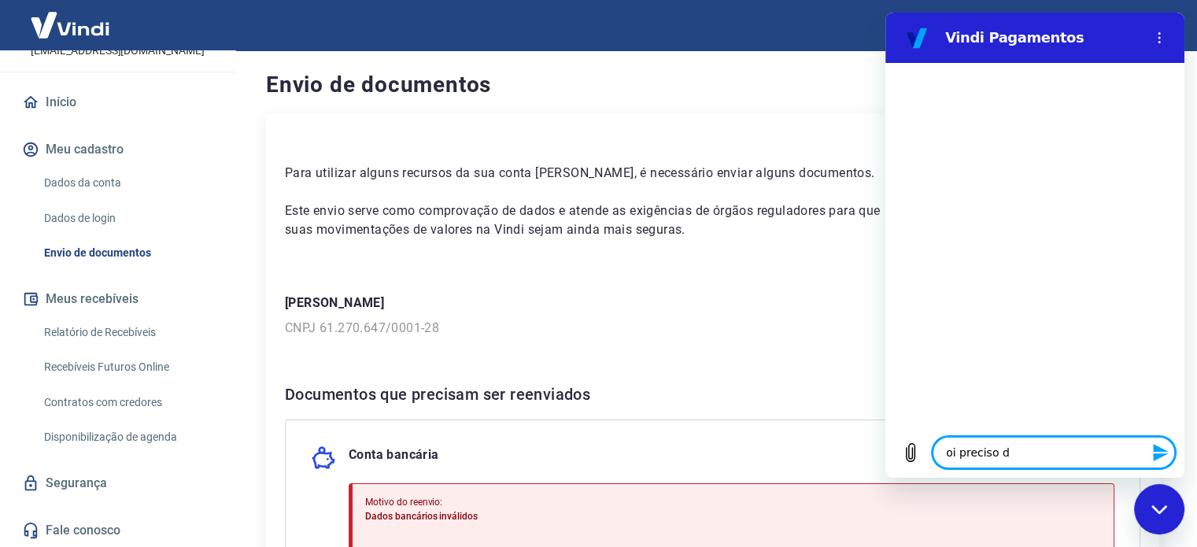
type textarea "x"
type textarea "oi preciso de"
type textarea "x"
type textarea "oi preciso de a"
type textarea "x"
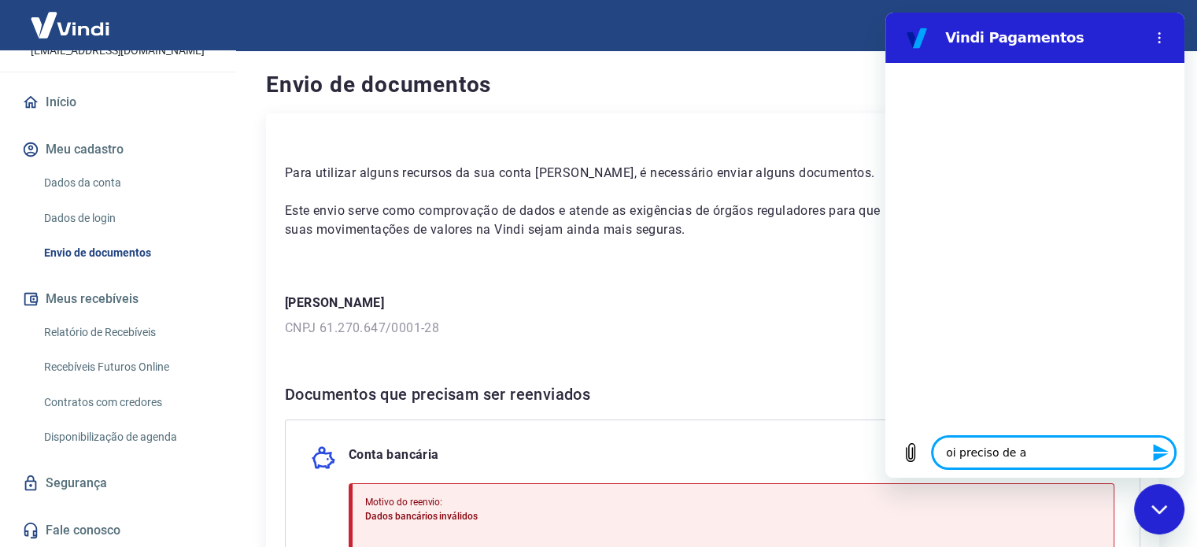
type textarea "oi preciso de aj"
type textarea "x"
type textarea "oi preciso de aju"
type textarea "x"
type textarea "oi preciso de ajud"
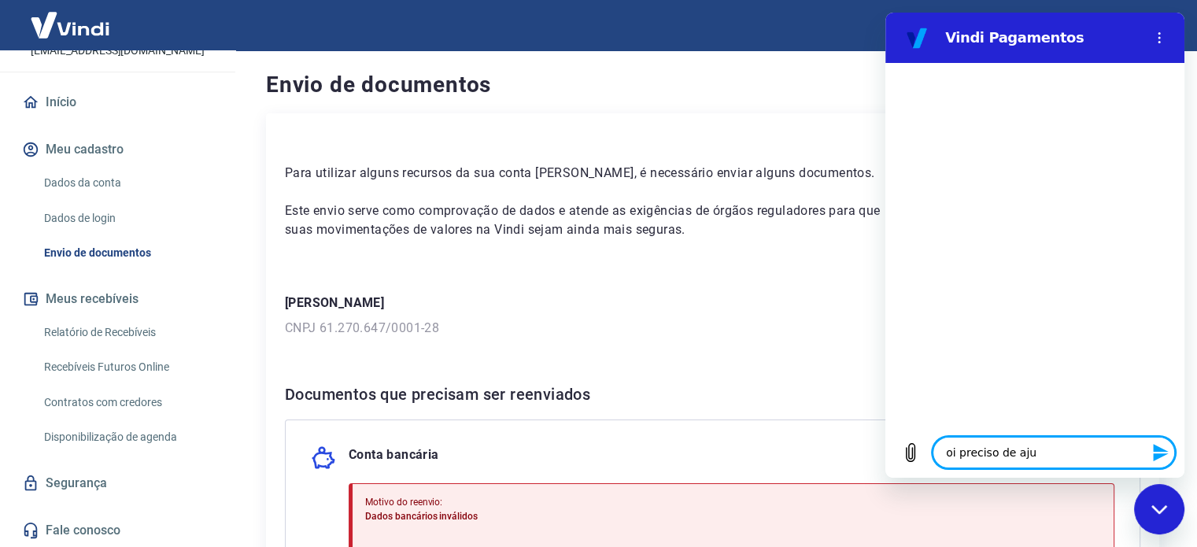
type textarea "x"
type textarea "oi preciso de ajuda"
type textarea "x"
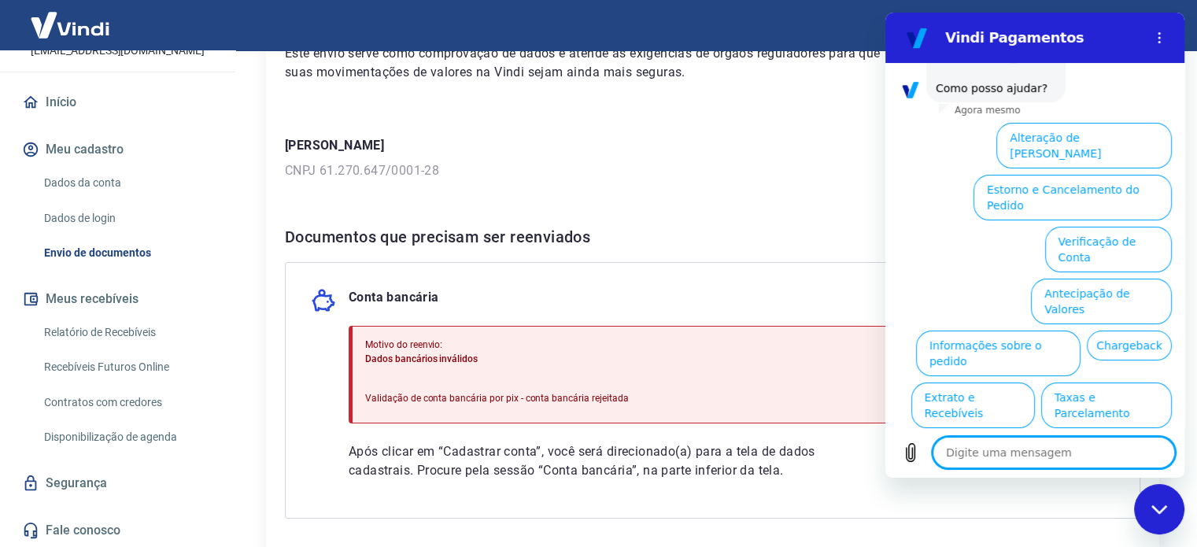
scroll to position [120, 0]
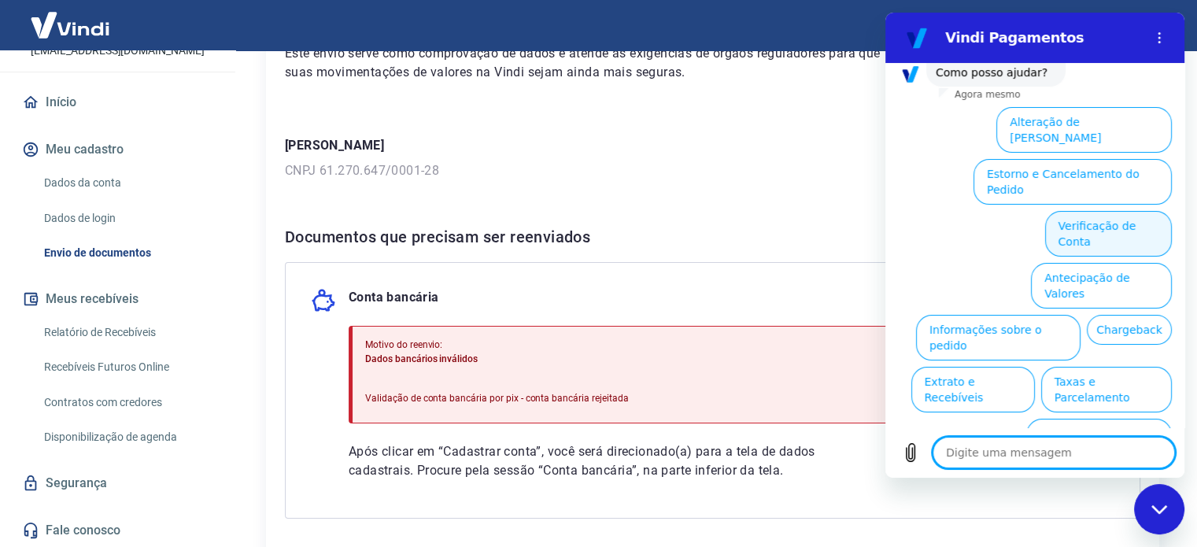
click at [1075, 211] on button "Verificação de Conta" at bounding box center [1108, 234] width 127 height 46
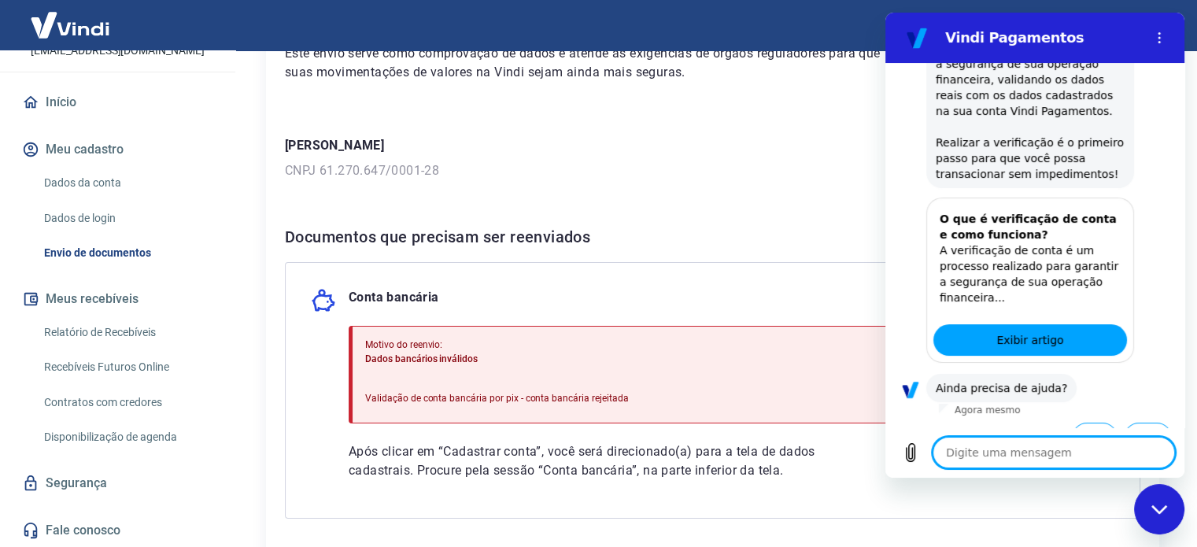
scroll to position [277, 0]
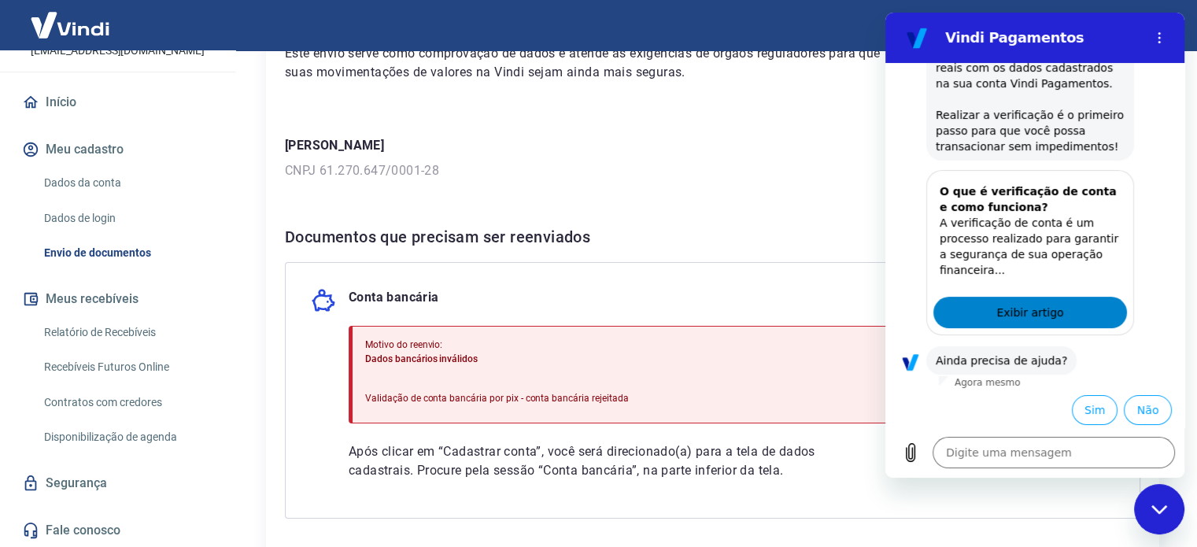
click at [1022, 317] on span "Exibir artigo" at bounding box center [1030, 312] width 67 height 19
click at [587, 301] on div "Conta bancária" at bounding box center [713, 300] width 804 height 25
click at [787, 169] on p "CNPJ 61.270.647/0001-28" at bounding box center [713, 170] width 856 height 19
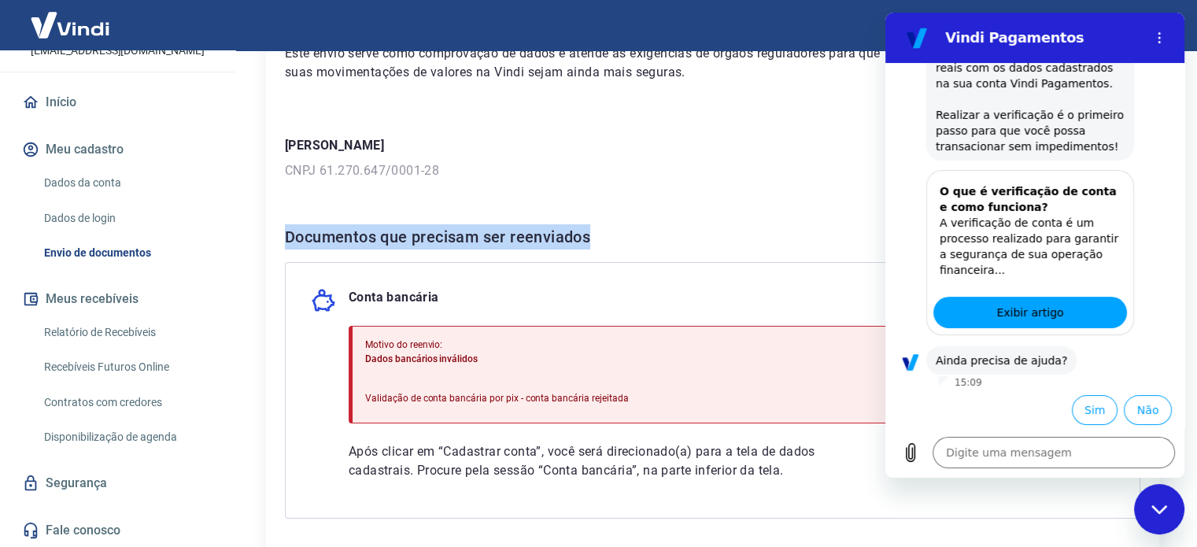
drag, startPoint x: 287, startPoint y: 240, endPoint x: 638, endPoint y: 246, distance: 352.0
click at [633, 246] on h6 "Documentos que precisam ser reenviados" at bounding box center [713, 236] width 856 height 25
click at [646, 246] on h6 "Documentos que precisam ser reenviados" at bounding box center [713, 236] width 856 height 25
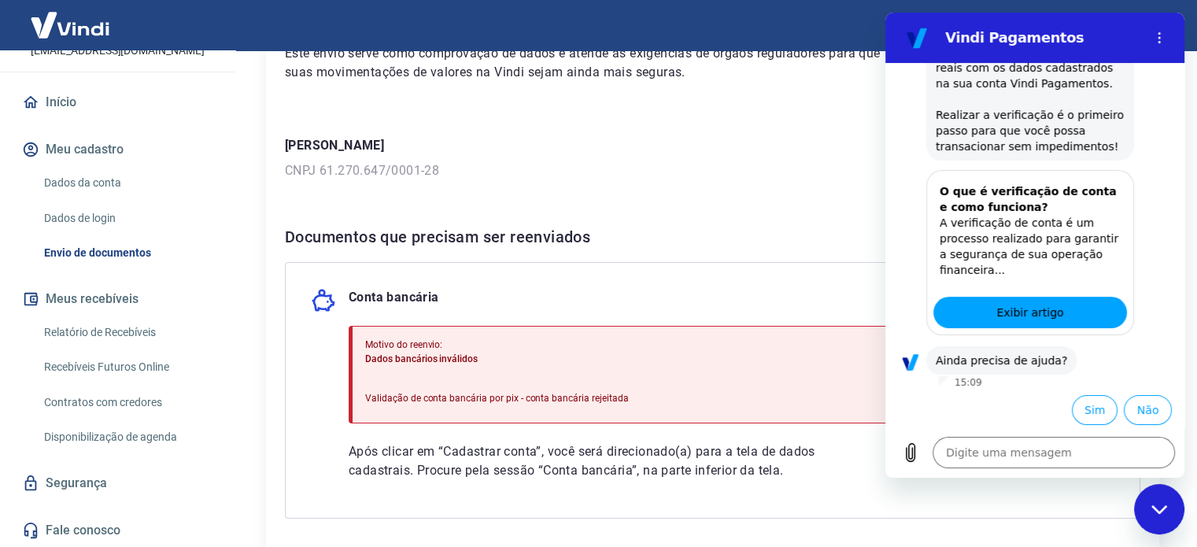
scroll to position [66, 0]
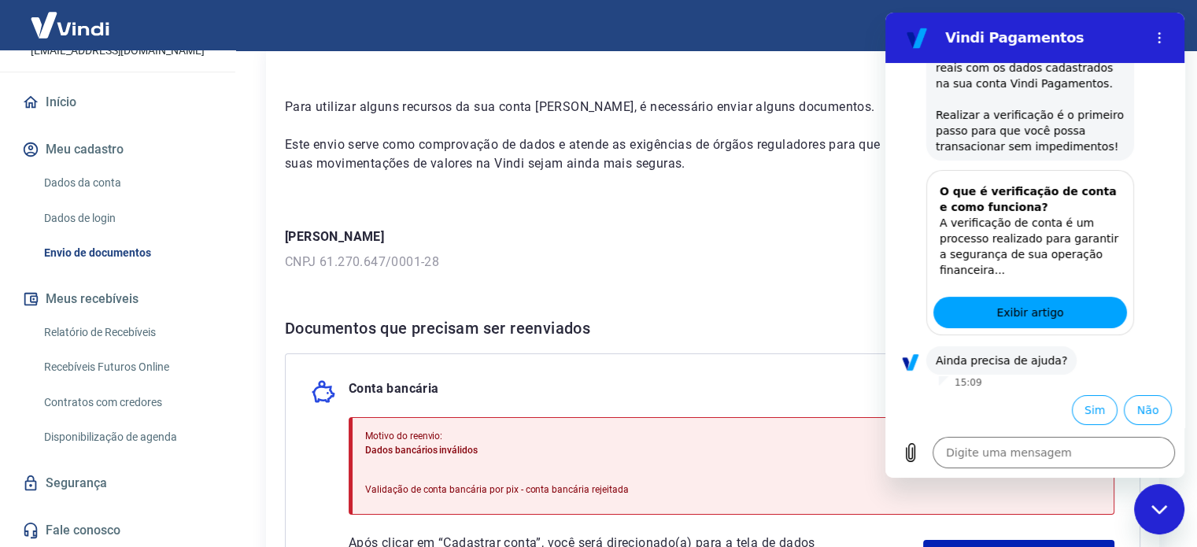
type textarea "x"
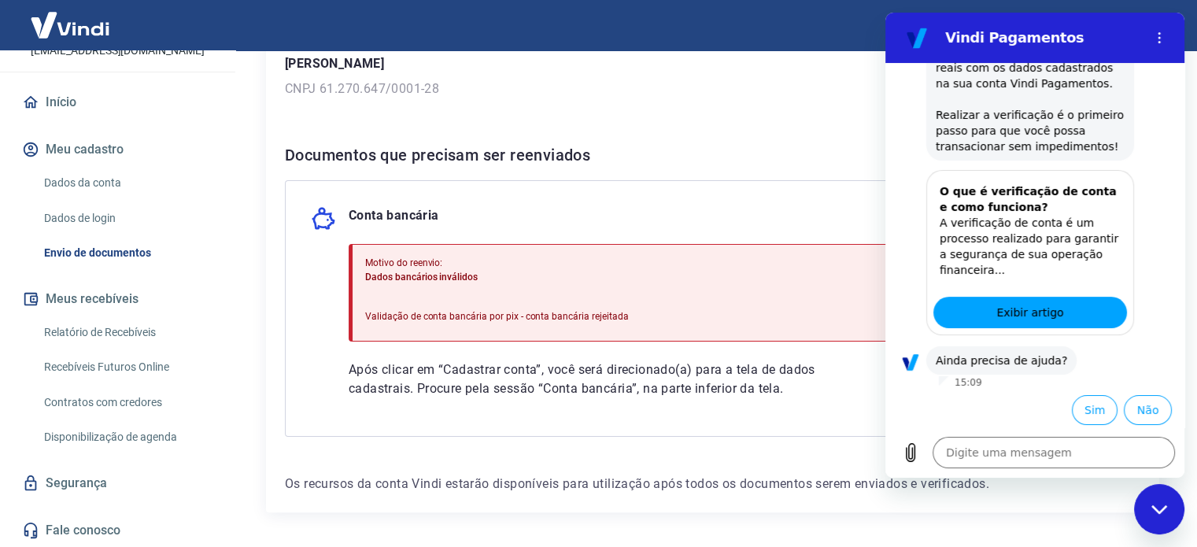
scroll to position [211, 0]
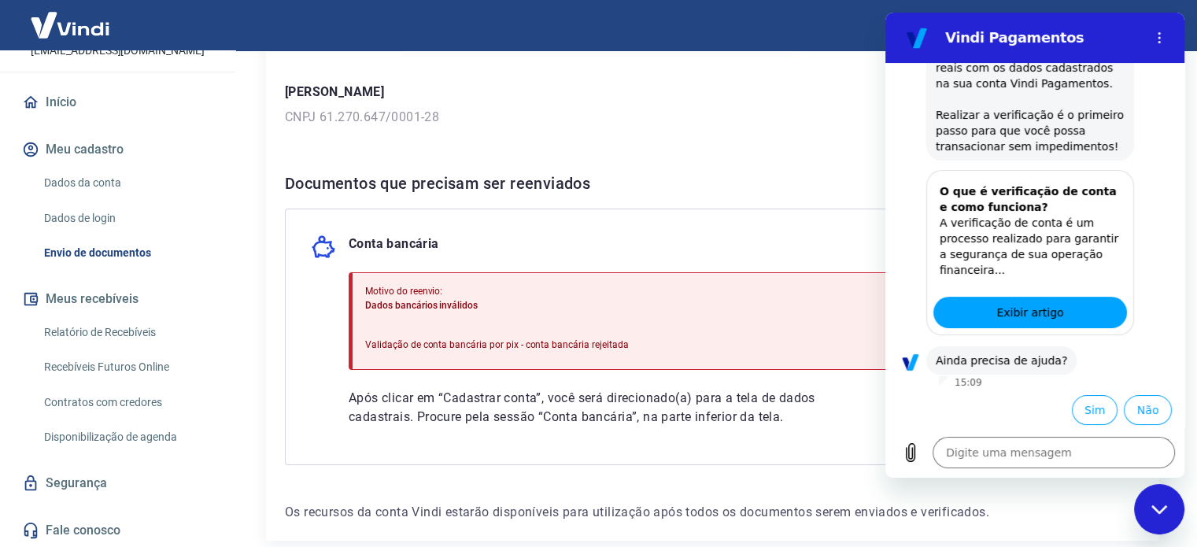
click at [119, 258] on link "Envio de documentos" at bounding box center [127, 253] width 179 height 32
click at [109, 186] on link "Dados da conta" at bounding box center [127, 183] width 179 height 32
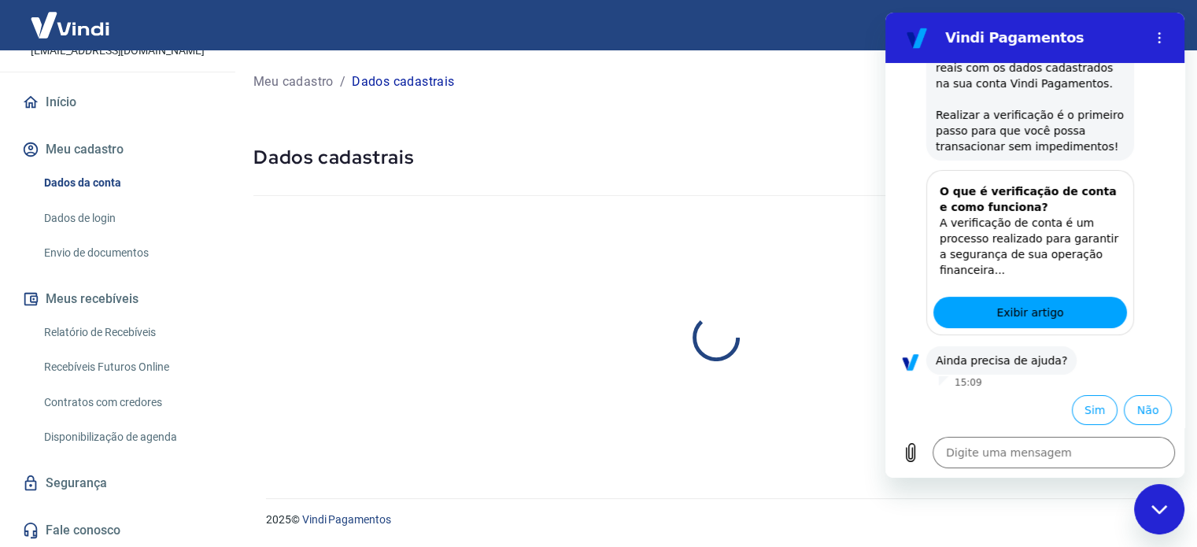
select select "SP"
select select "business"
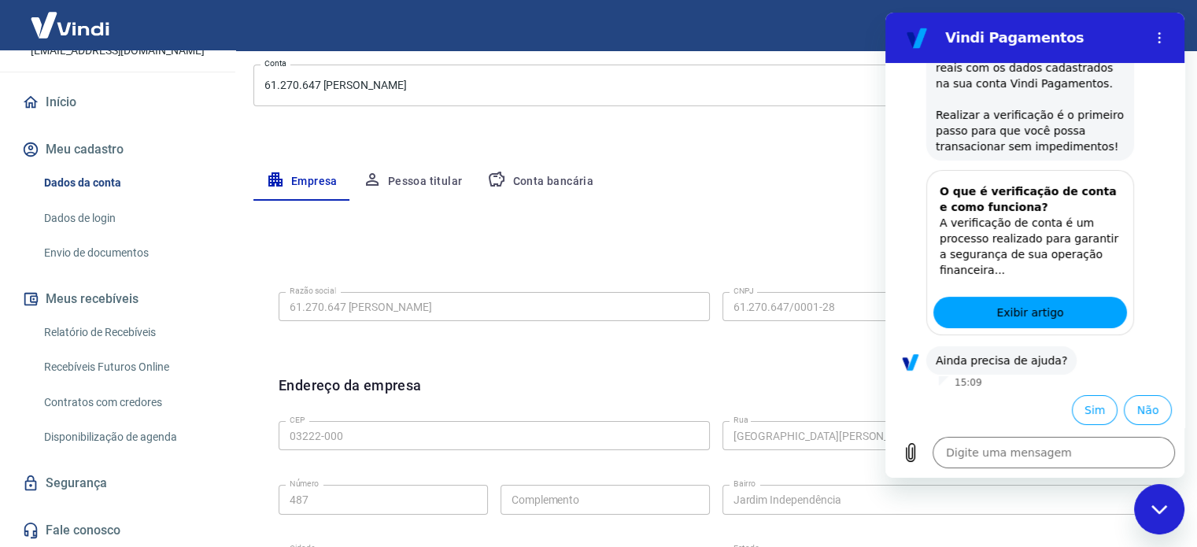
scroll to position [236, 0]
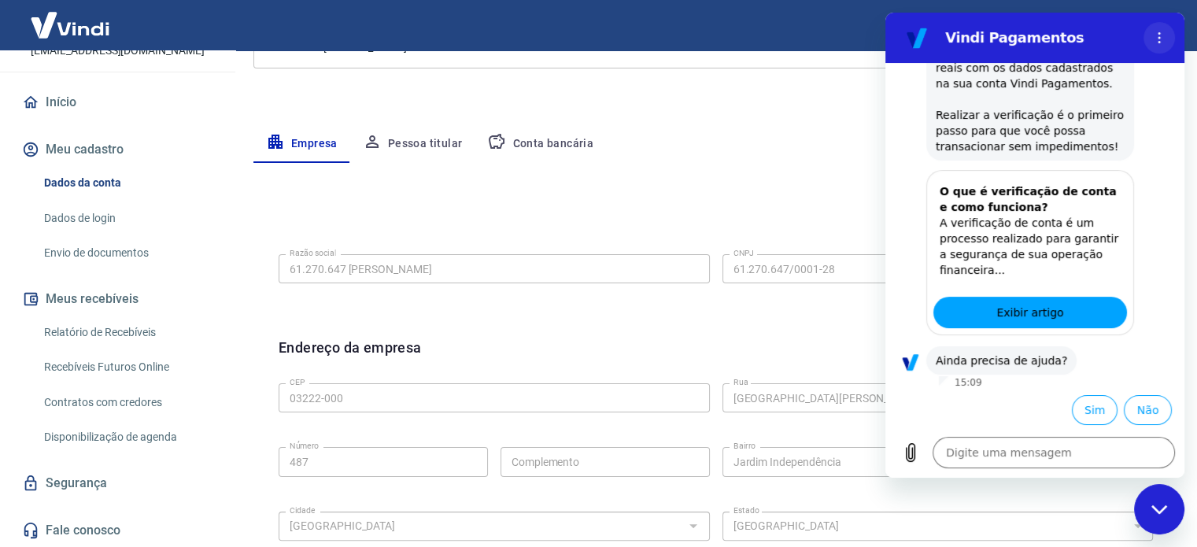
click at [1160, 40] on icon "Menu de opções" at bounding box center [1159, 37] width 13 height 13
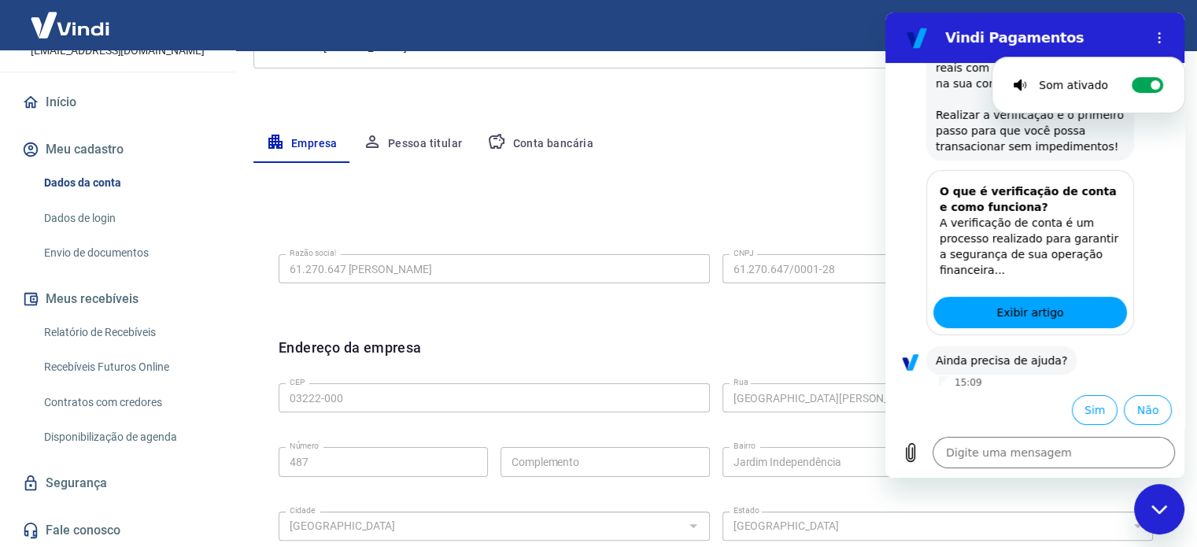
click at [1074, 48] on div "Vindi Pagamentos" at bounding box center [1016, 37] width 242 height 31
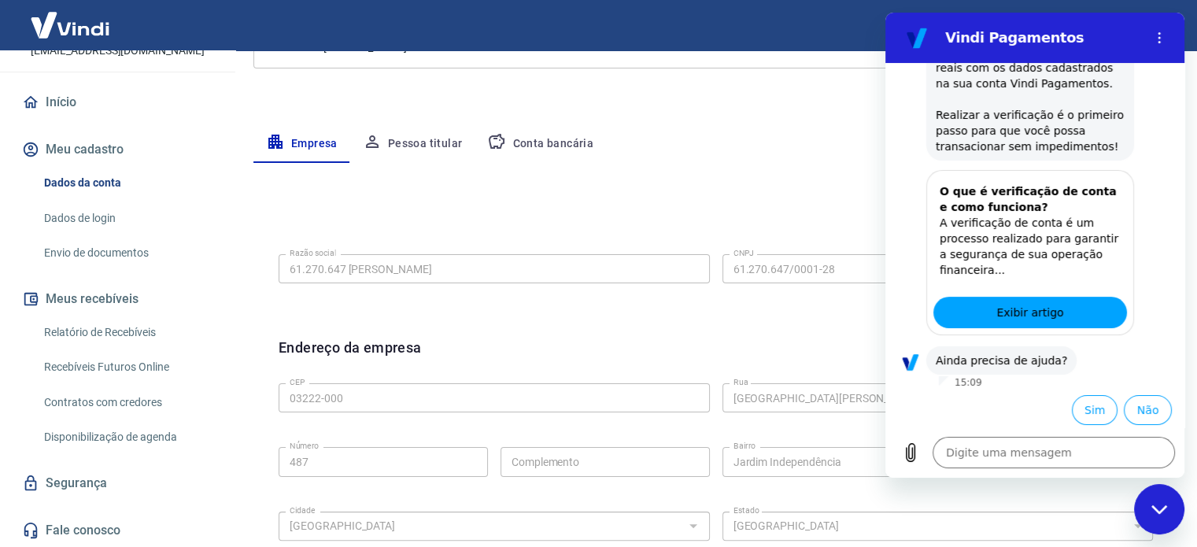
scroll to position [271, 0]
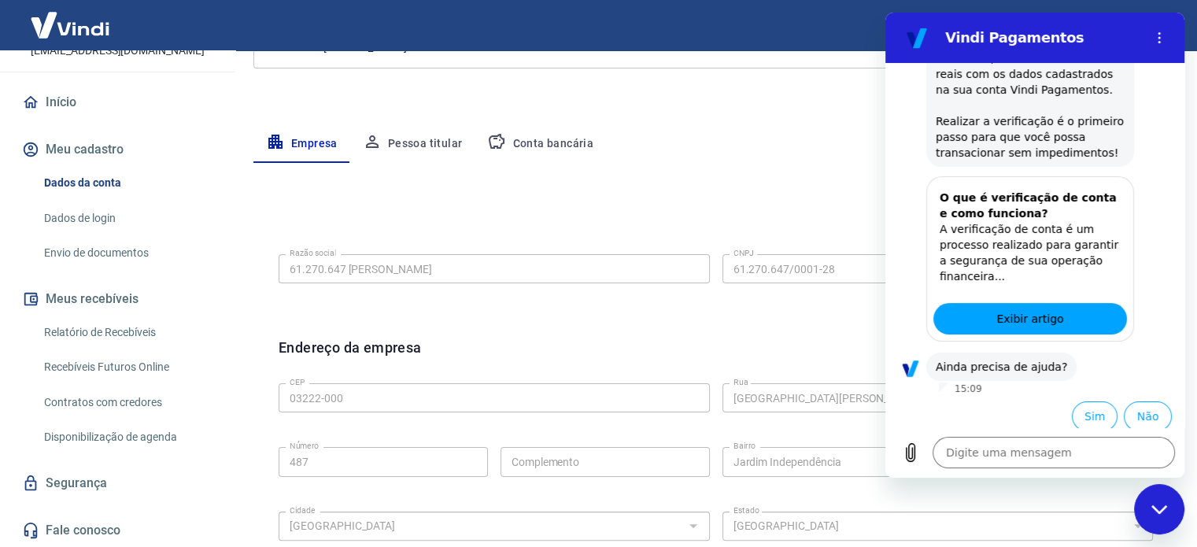
drag, startPoint x: 931, startPoint y: 39, endPoint x: 854, endPoint y: 128, distance: 117.2
click at [886, 128] on html "Vindi Pagamentos 15:08 diz: oi preciso de ajuda Enviado · 15:08 [PERSON_NAME] d…" at bounding box center [1035, 245] width 299 height 465
click at [1168, 516] on div "Fechar janela de mensagens" at bounding box center [1159, 509] width 47 height 47
type textarea "x"
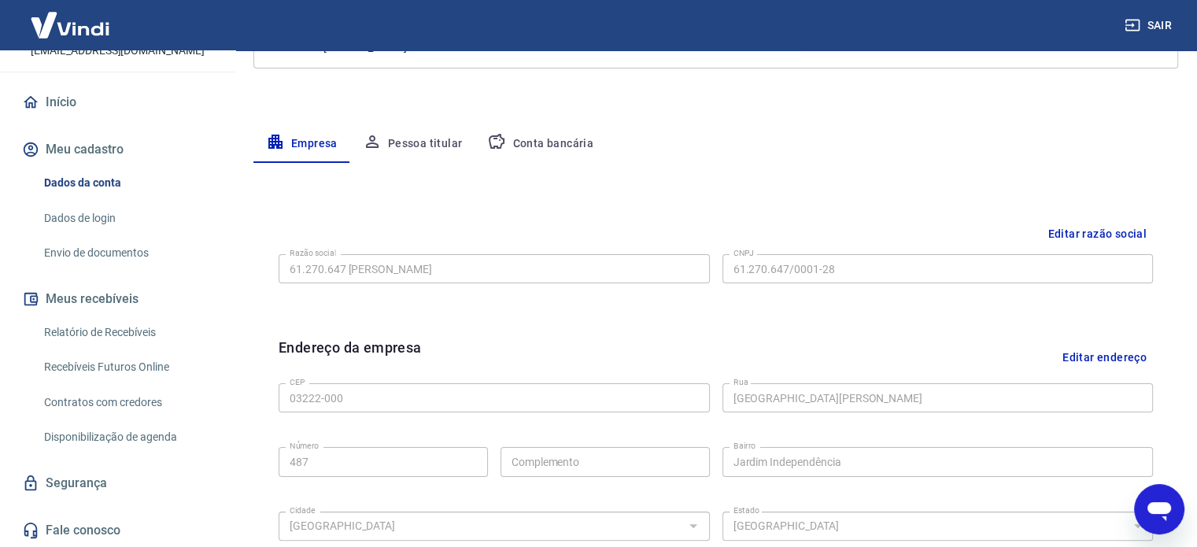
click at [1102, 235] on button "Editar razão social" at bounding box center [1098, 234] width 112 height 29
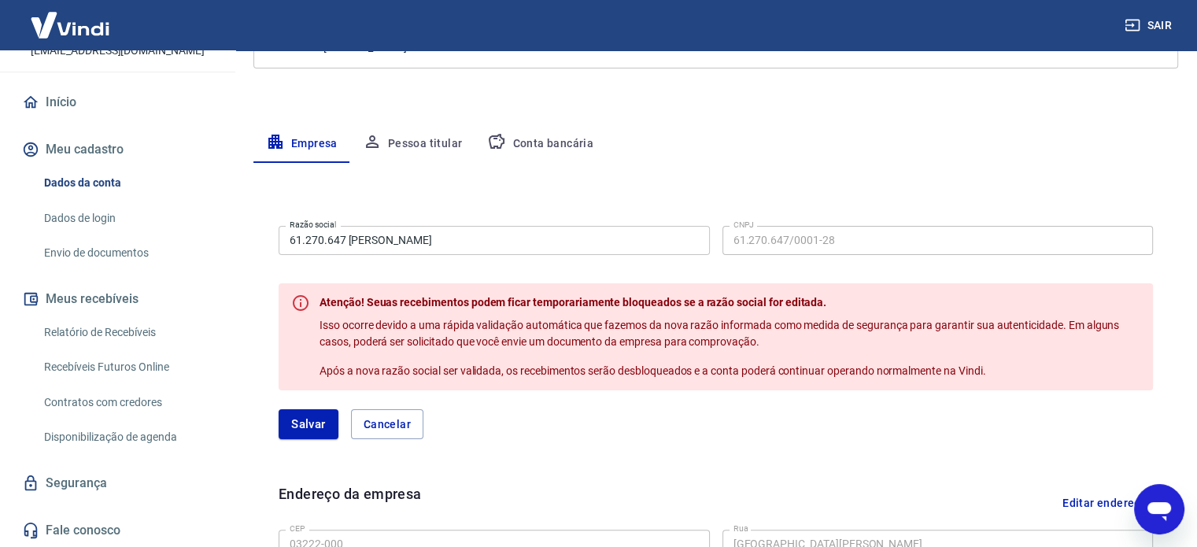
click at [427, 142] on button "Pessoa titular" at bounding box center [412, 144] width 125 height 38
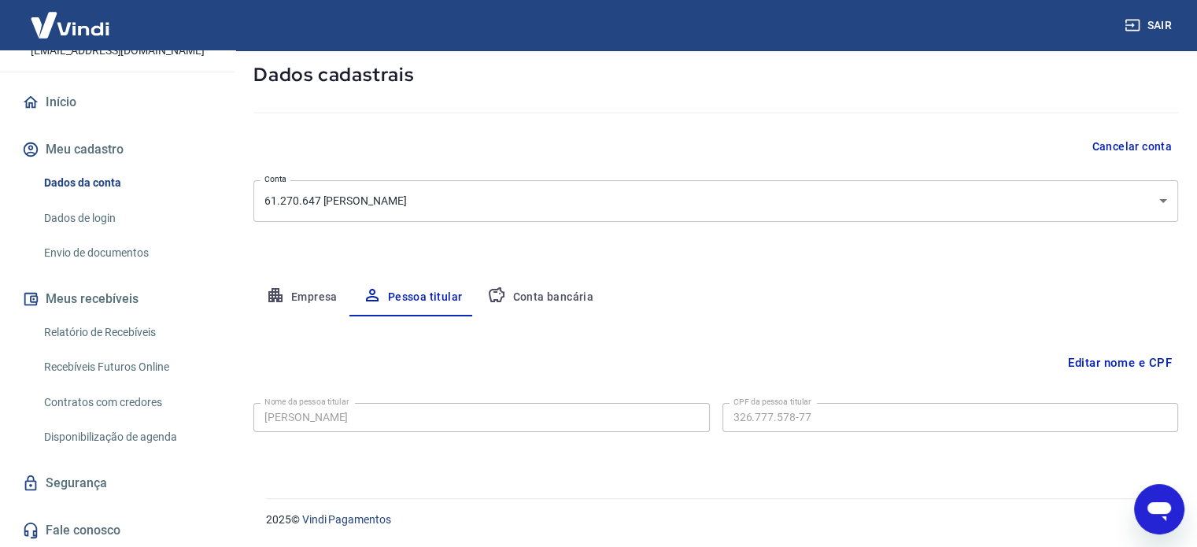
scroll to position [82, 0]
click at [305, 295] on button "Empresa" at bounding box center [301, 298] width 97 height 38
select select "SP"
select select "business"
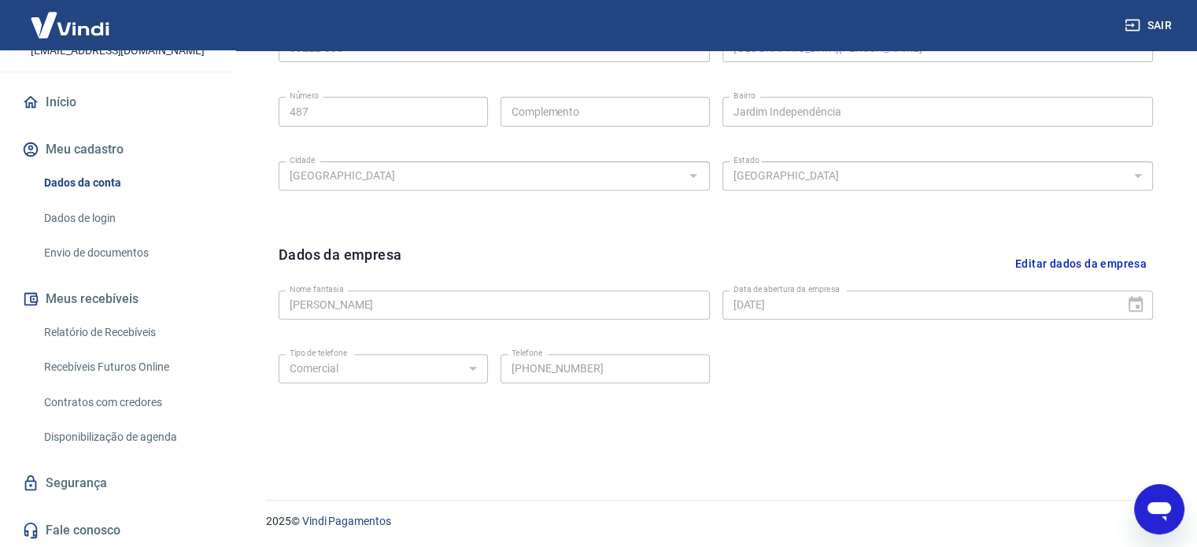
scroll to position [587, 0]
click at [1156, 512] on icon "Abrir janela de mensagens" at bounding box center [1160, 511] width 24 height 19
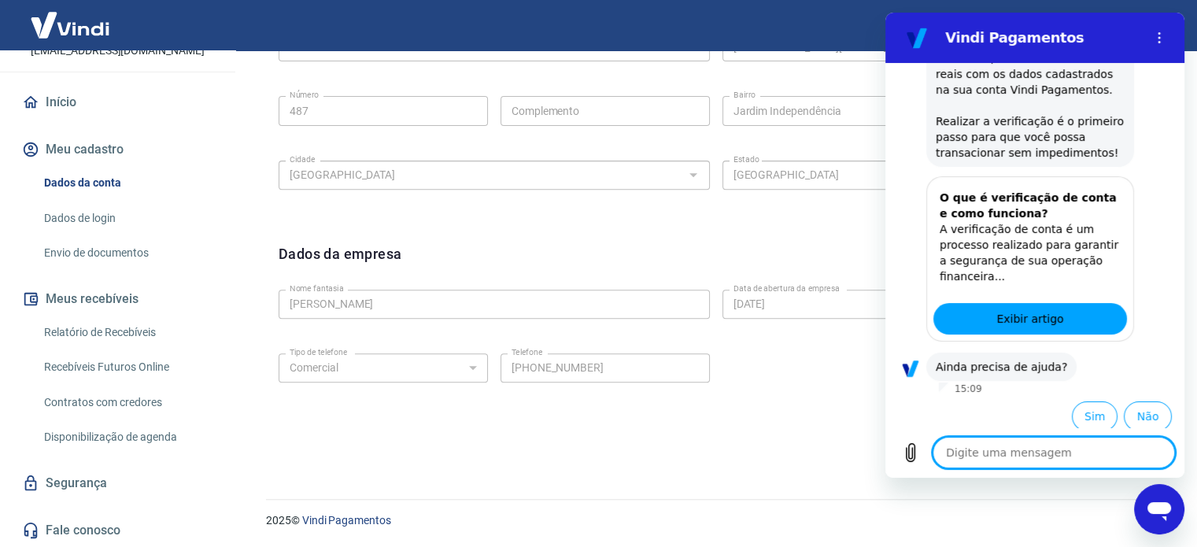
scroll to position [277, 0]
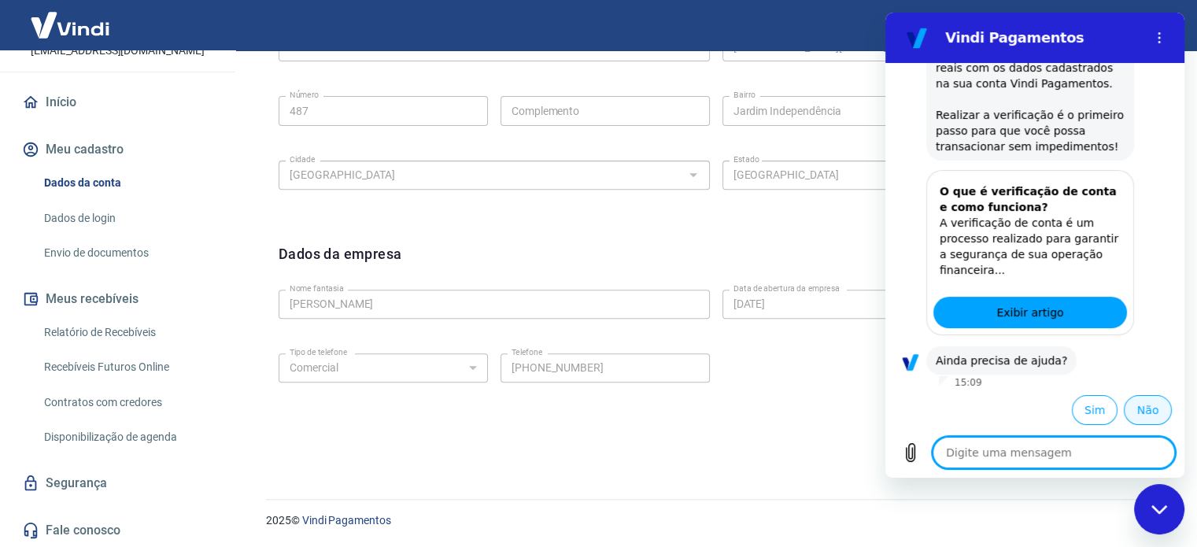
click at [1130, 408] on button "Não" at bounding box center [1148, 410] width 48 height 30
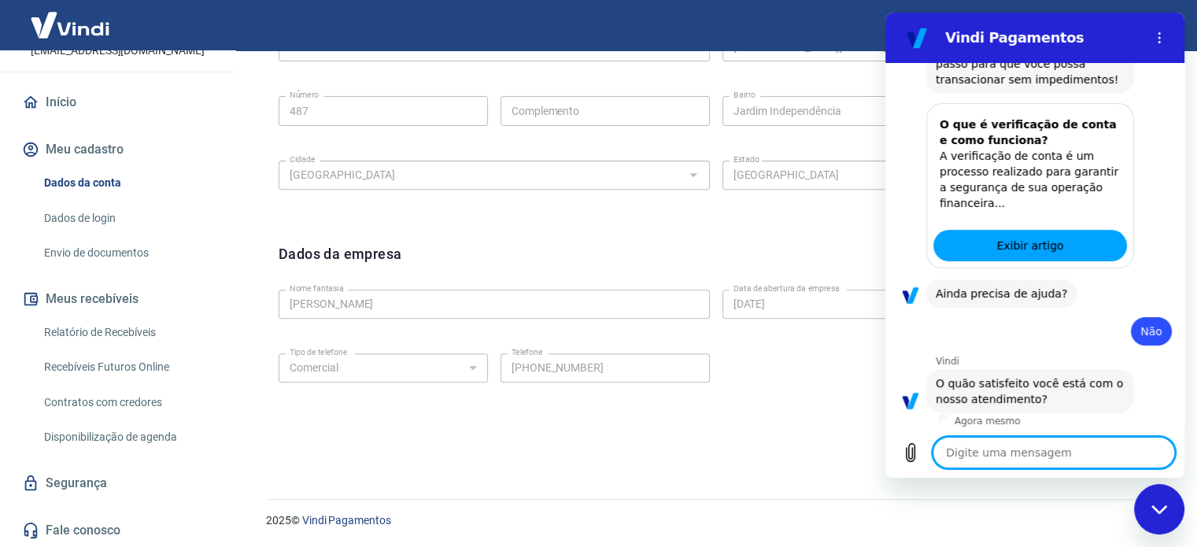
scroll to position [419, 0]
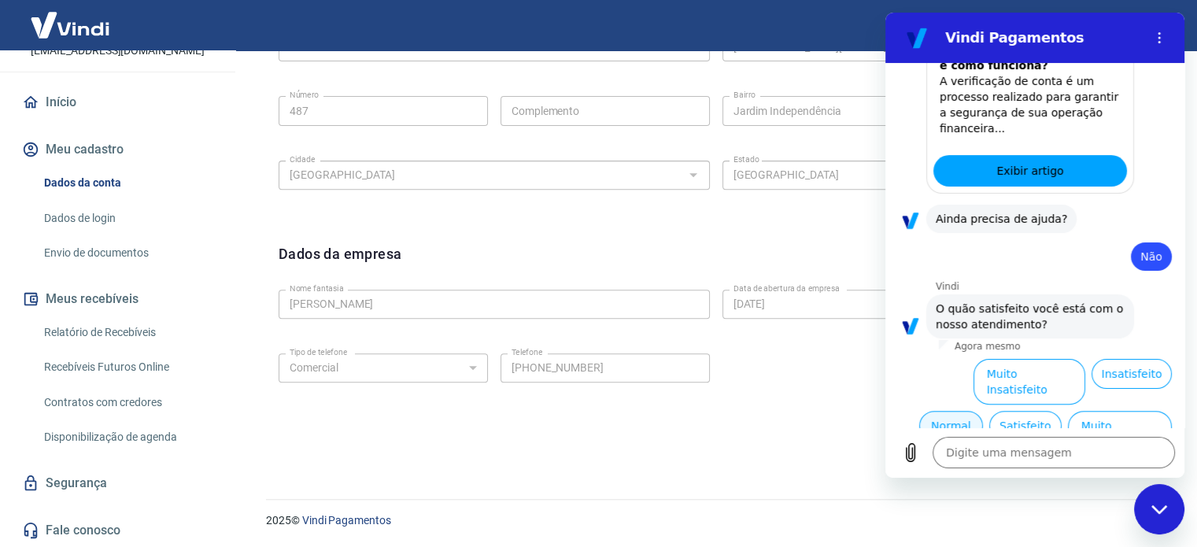
click at [961, 411] on button "Normal" at bounding box center [951, 426] width 64 height 30
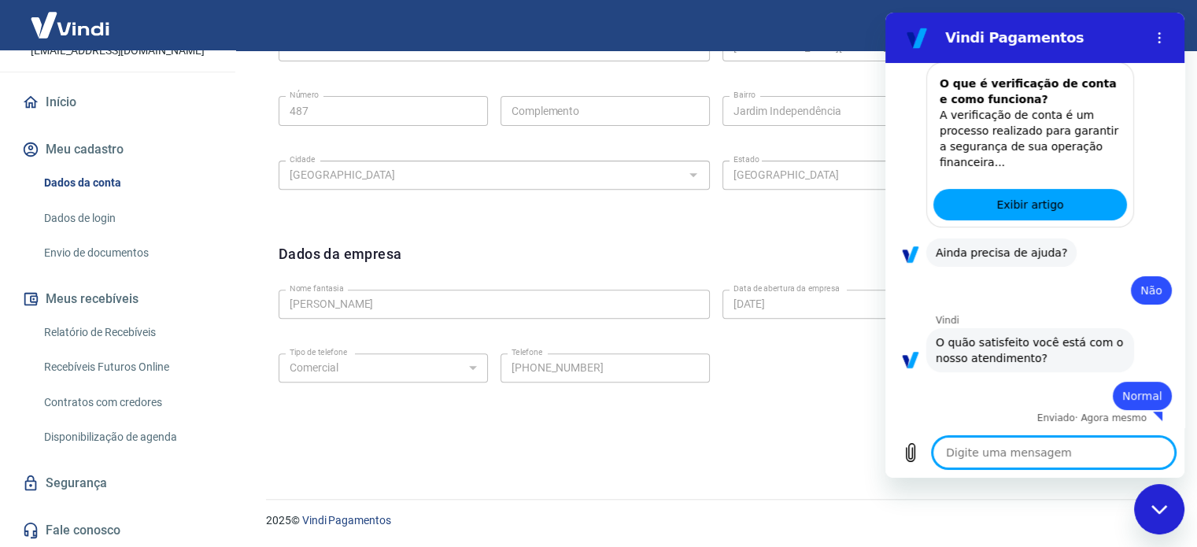
type textarea "x"
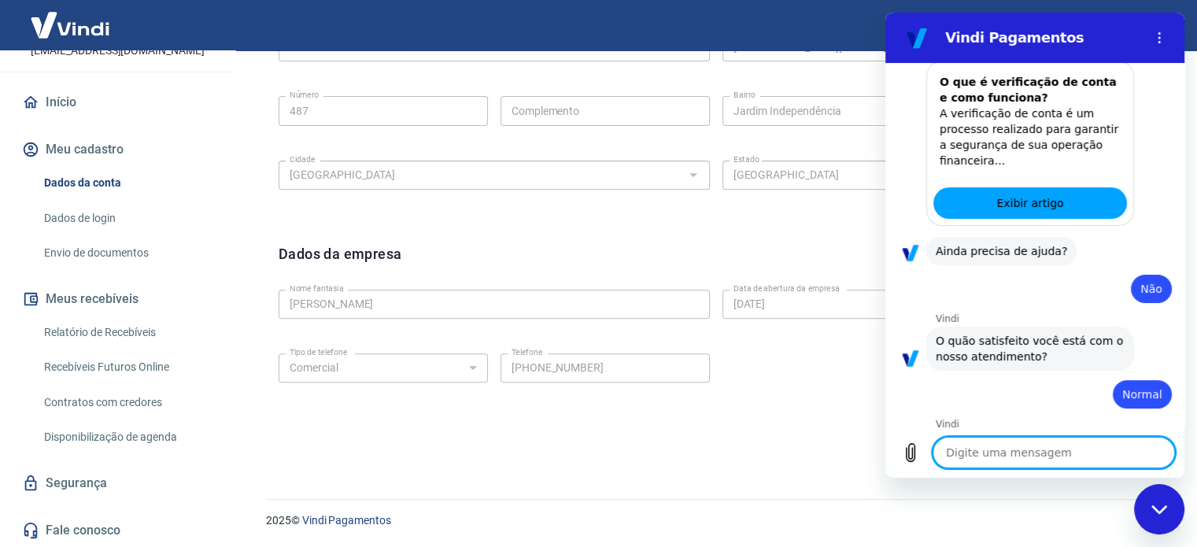
scroll to position [453, 0]
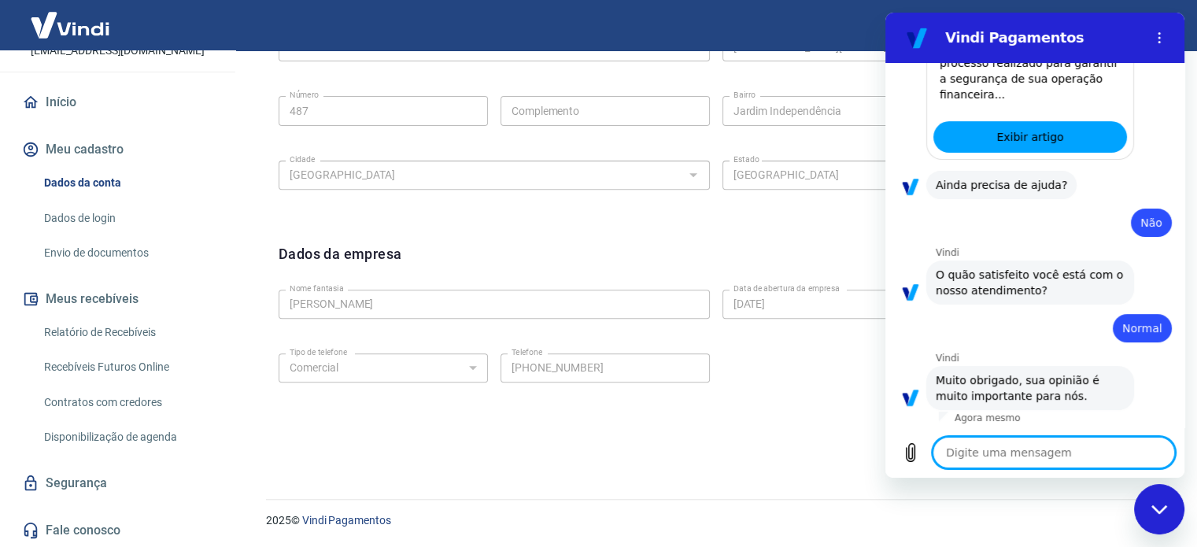
click at [1016, 450] on textarea at bounding box center [1054, 452] width 242 height 31
type textarea "p"
type textarea "x"
type textarea "pr"
type textarea "x"
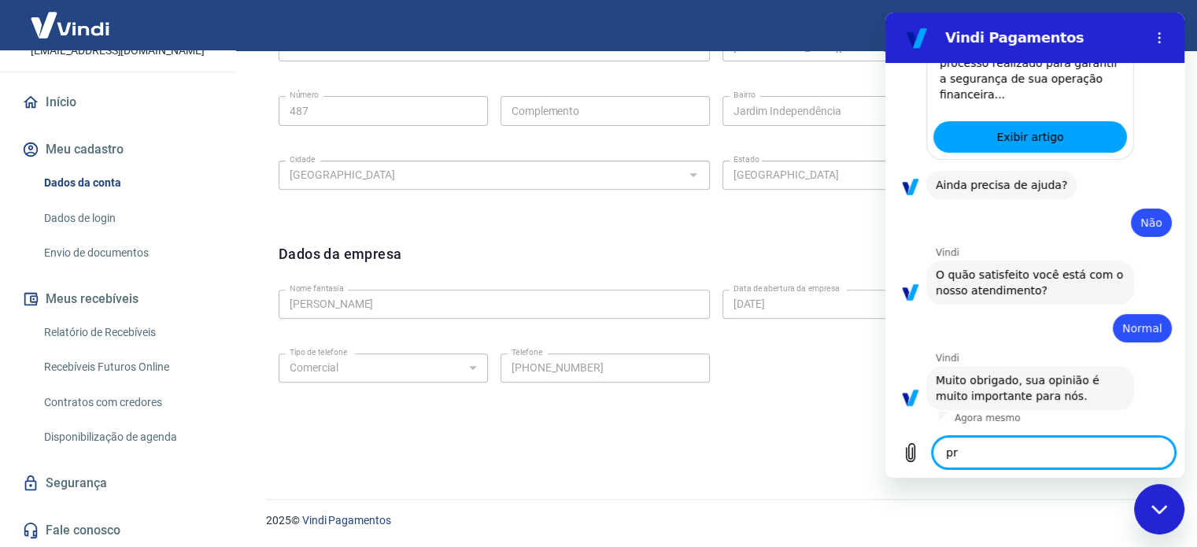
type textarea "pre"
type textarea "x"
type textarea "prec"
type textarea "x"
type textarea "preci"
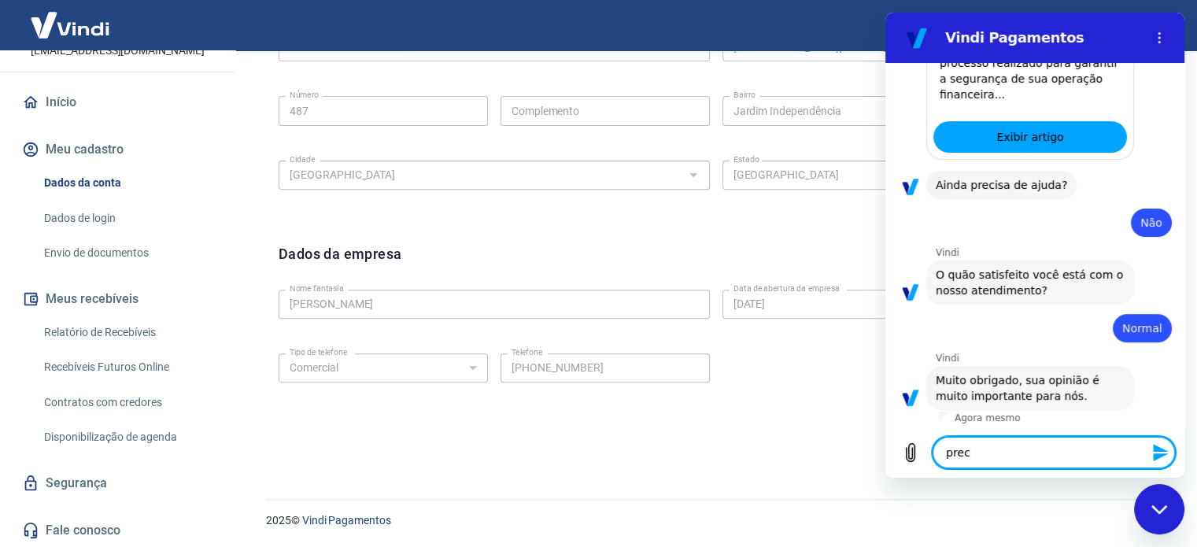
type textarea "x"
type textarea "precis"
type textarea "x"
type textarea "preciso"
type textarea "x"
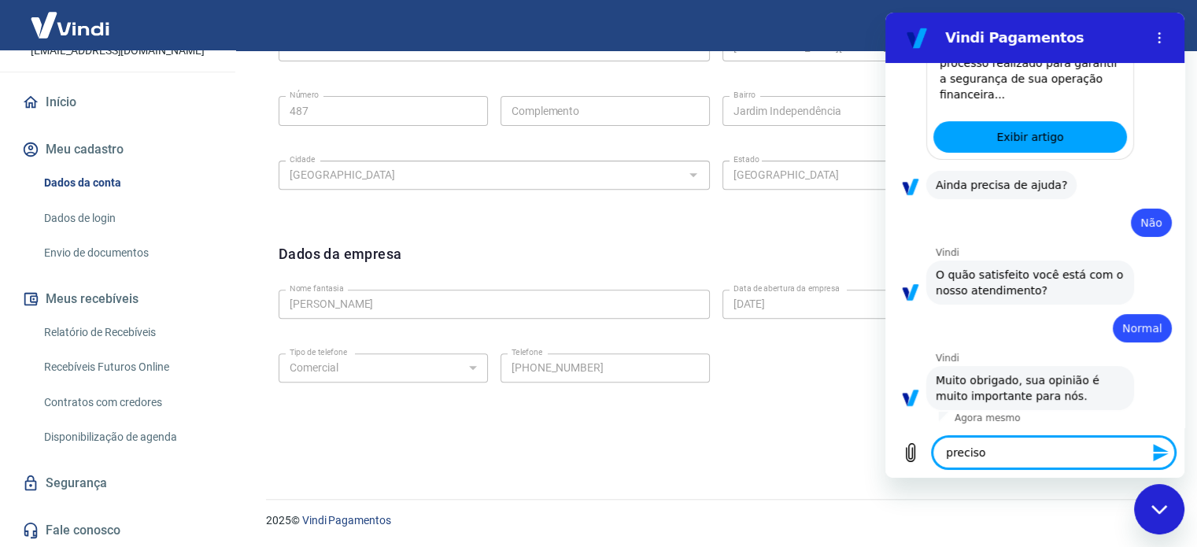
type textarea "preciso"
type textarea "x"
type textarea "preciso d"
type textarea "x"
type textarea "preciso de"
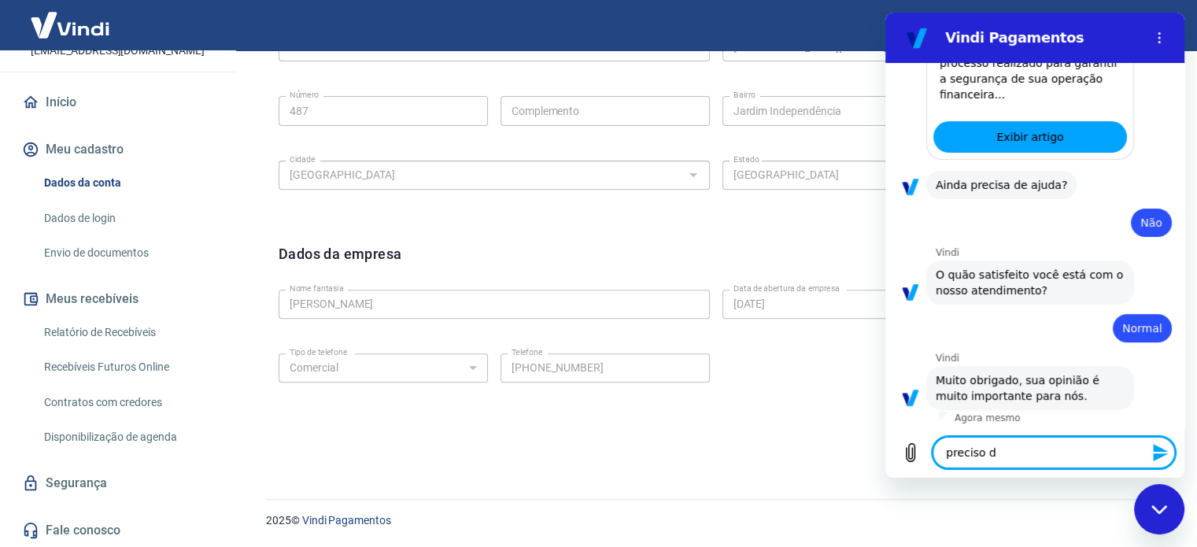
type textarea "x"
type textarea "preciso de"
type textarea "x"
type textarea "preciso de a"
type textarea "x"
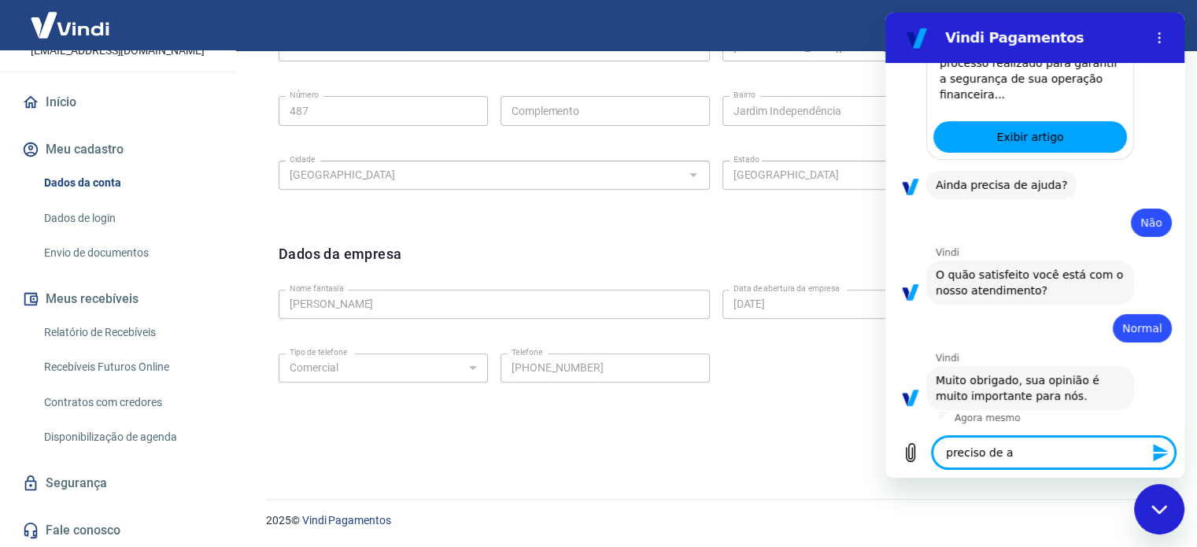
type textarea "preciso de aj"
type textarea "x"
type textarea "preciso de aju"
type textarea "x"
type textarea "preciso de ajud"
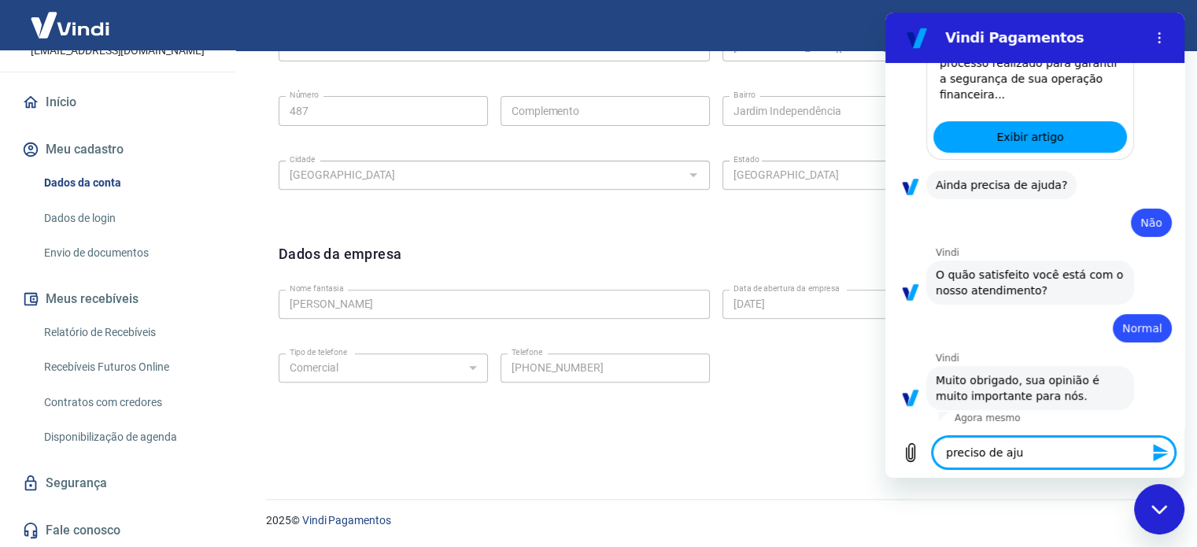
type textarea "x"
type textarea "preciso de ajuda"
type textarea "x"
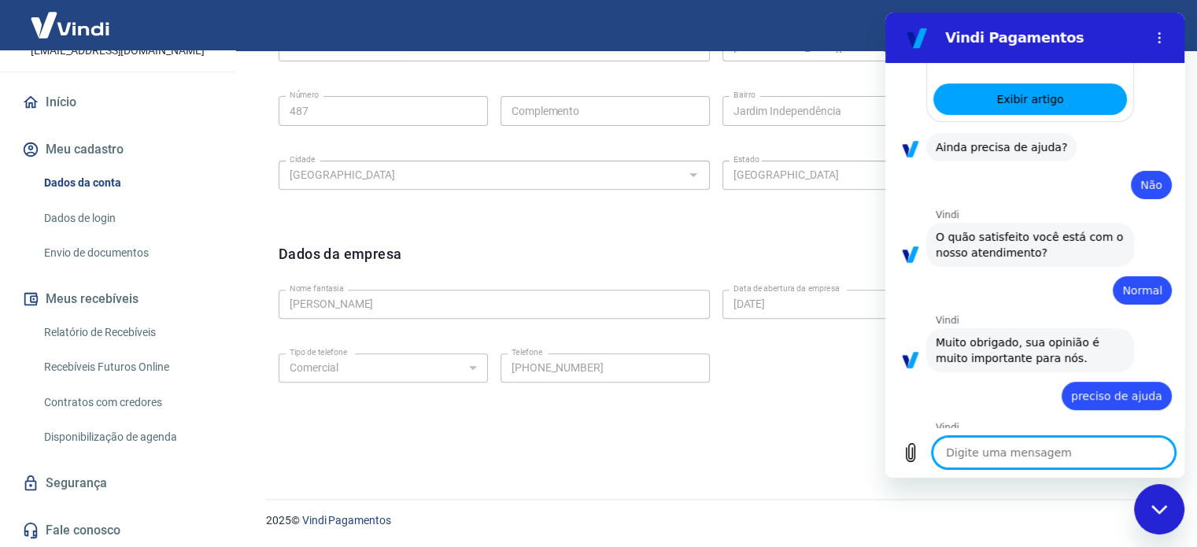
type textarea "x"
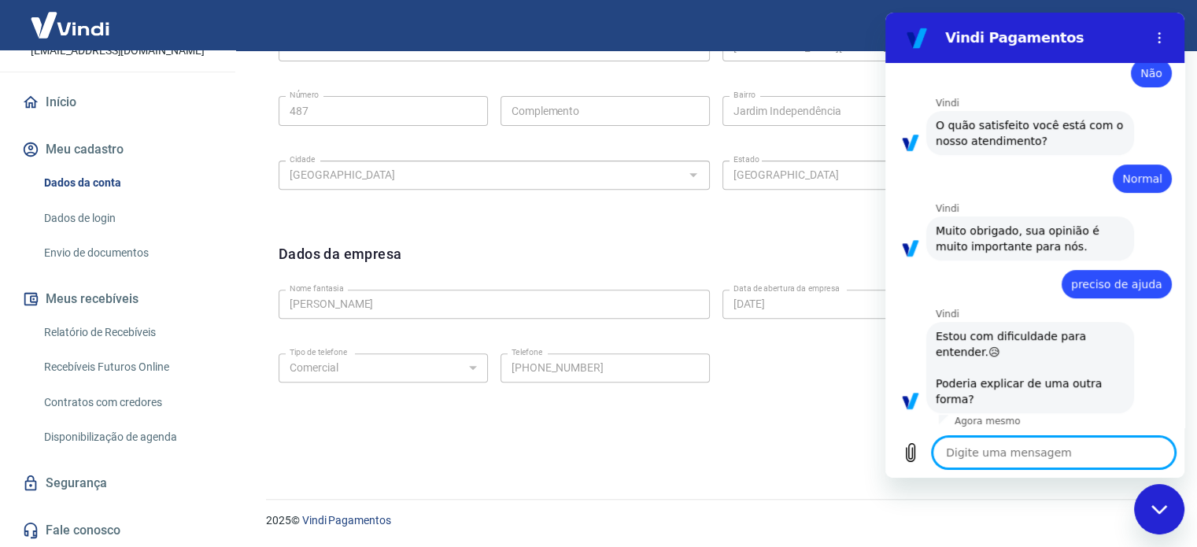
scroll to position [605, 0]
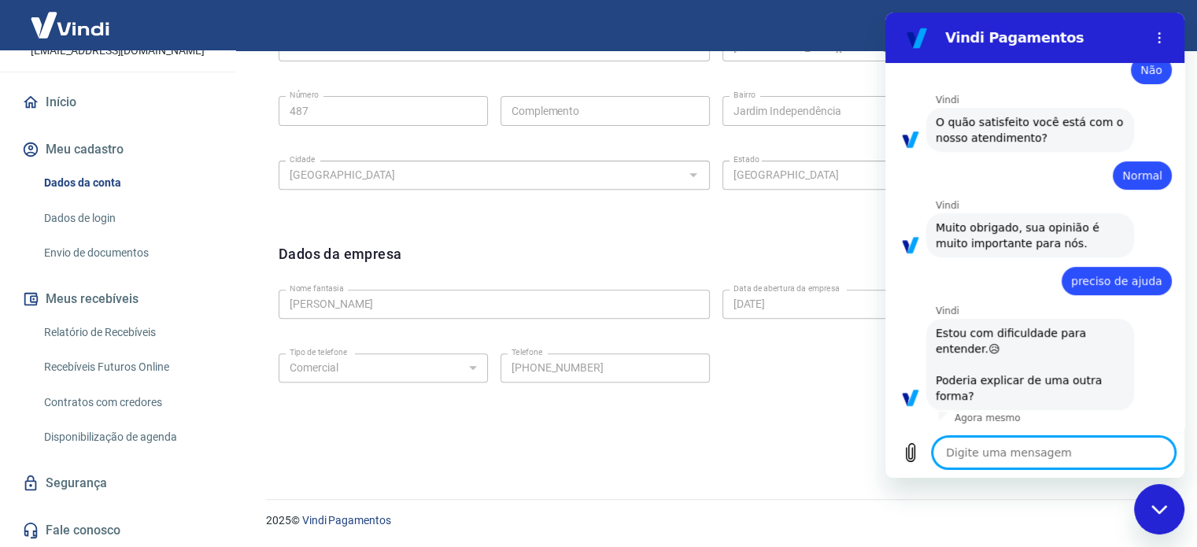
click at [1047, 448] on textarea at bounding box center [1054, 452] width 242 height 31
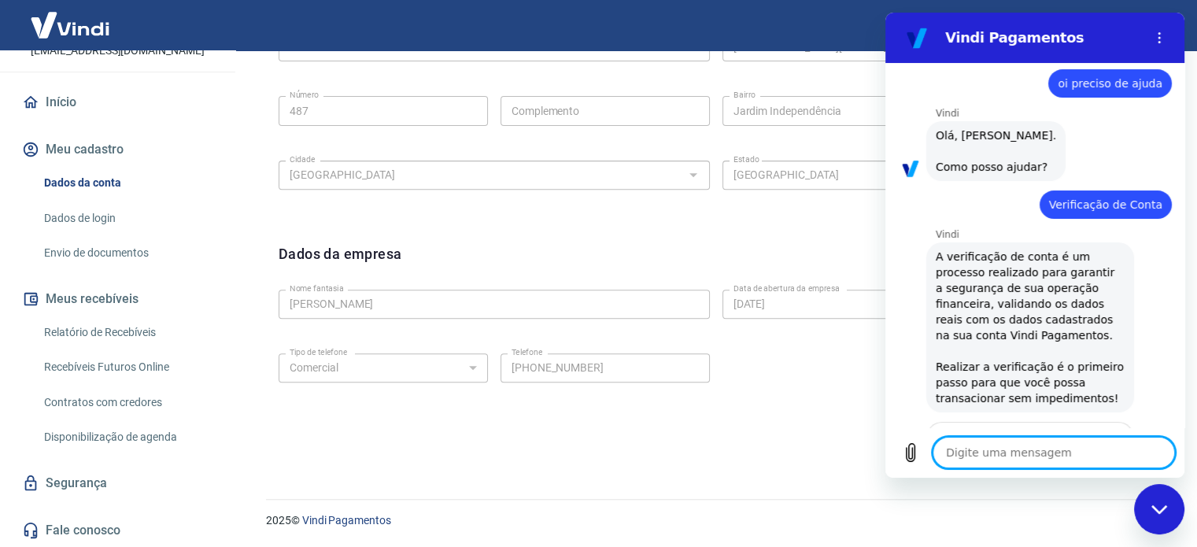
scroll to position [0, 0]
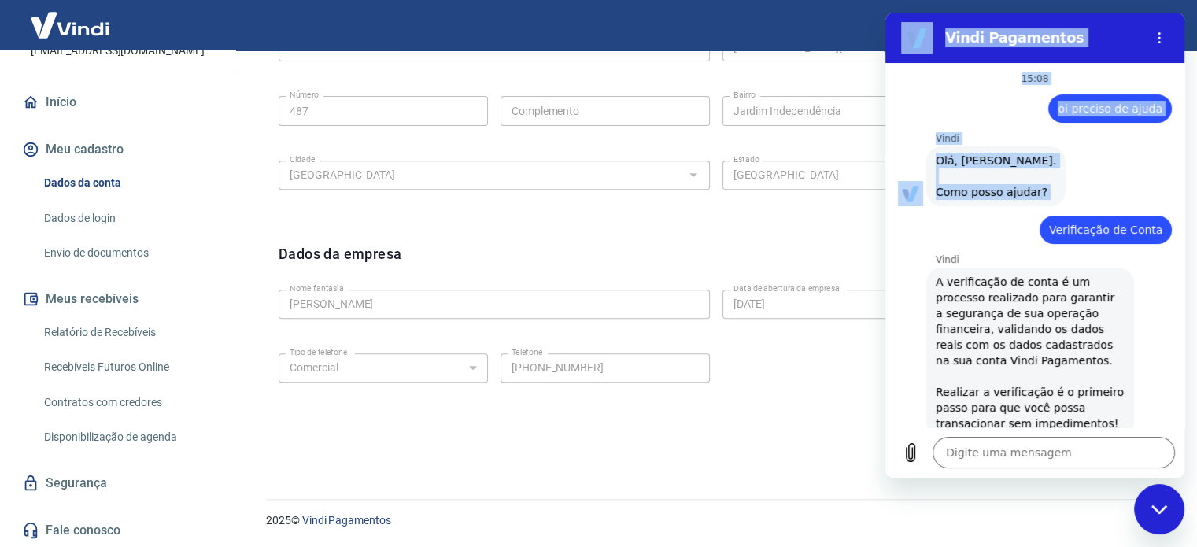
drag, startPoint x: 1052, startPoint y: 229, endPoint x: 2077, endPoint y: 242, distance: 1025.1
click at [1185, 229] on html "Vindi Pagamentos 15:08 diz: oi preciso de ajuda Enviado · 15:08 [PERSON_NAME] d…" at bounding box center [1035, 245] width 299 height 465
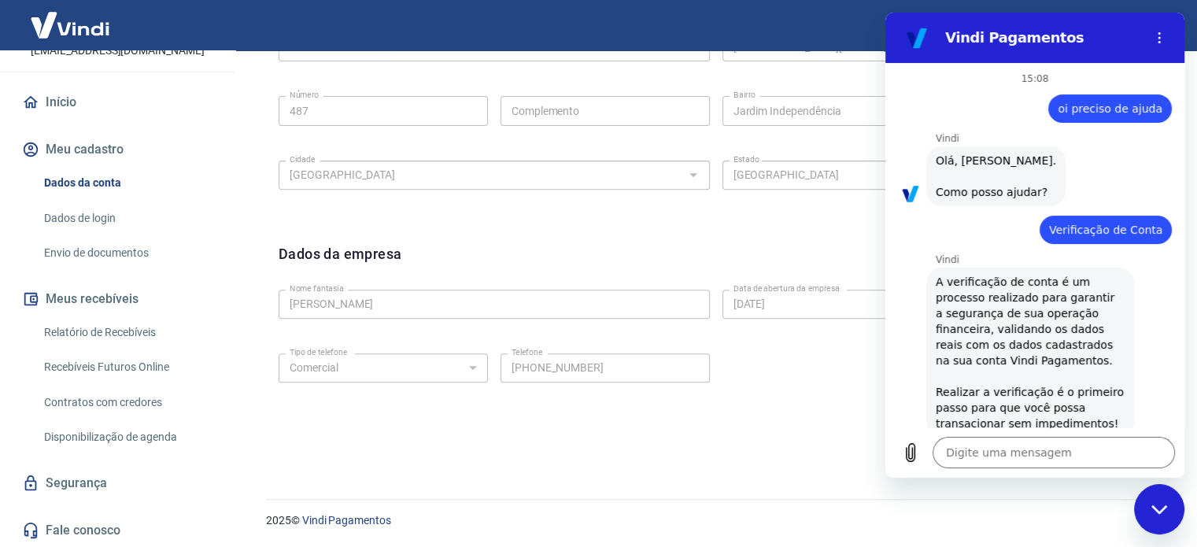
click at [1131, 242] on div "diz: Verificação de Conta" at bounding box center [1106, 230] width 132 height 28
drag, startPoint x: 1051, startPoint y: 231, endPoint x: 1170, endPoint y: 231, distance: 118.9
click at [1170, 231] on div "15:08 diz: oi preciso de ajuda Enviado · 15:08 [PERSON_NAME] diz: [PERSON_NAME]…" at bounding box center [1035, 245] width 299 height 364
copy span "Verificação de Conta"
click at [1087, 447] on textarea at bounding box center [1054, 452] width 242 height 31
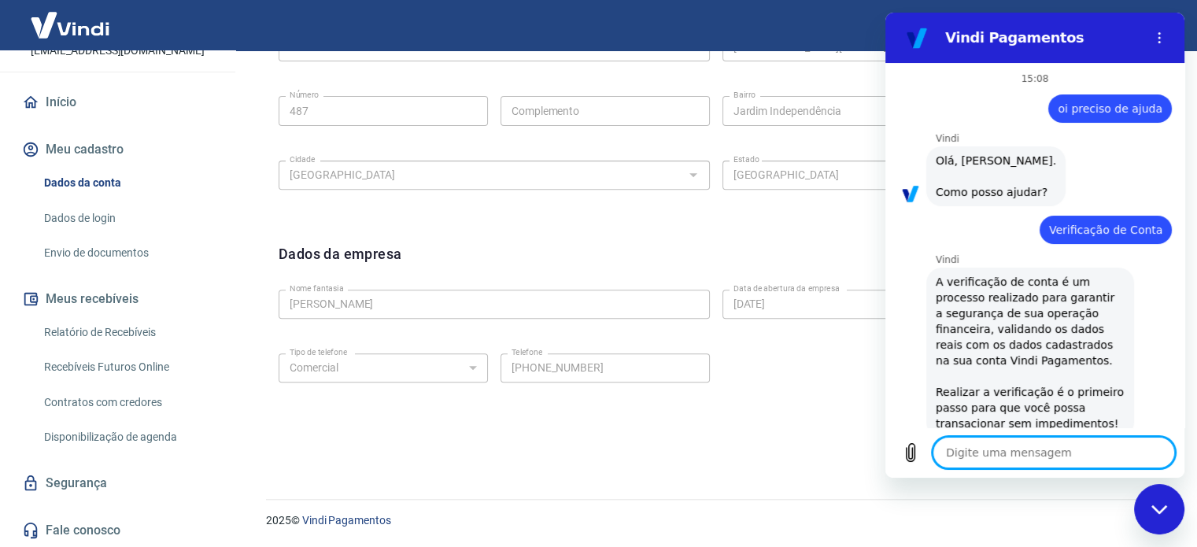
paste textarea "Verificação de Conta"
type textarea "Verificação de Conta"
type textarea "x"
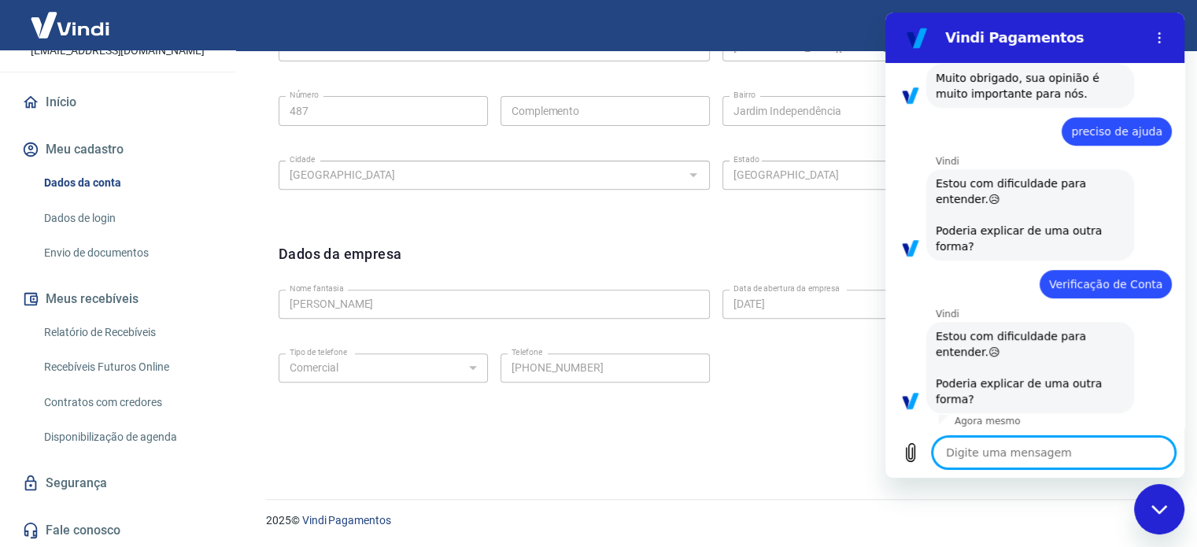
scroll to position [758, 0]
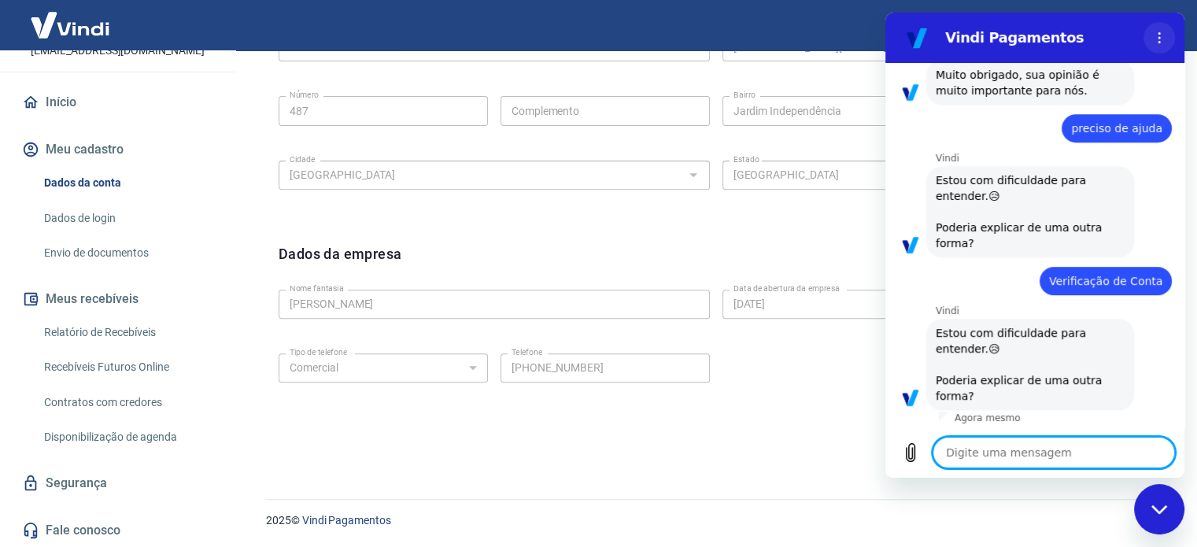
click at [1159, 39] on icon "Menu de opções" at bounding box center [1159, 37] width 13 height 13
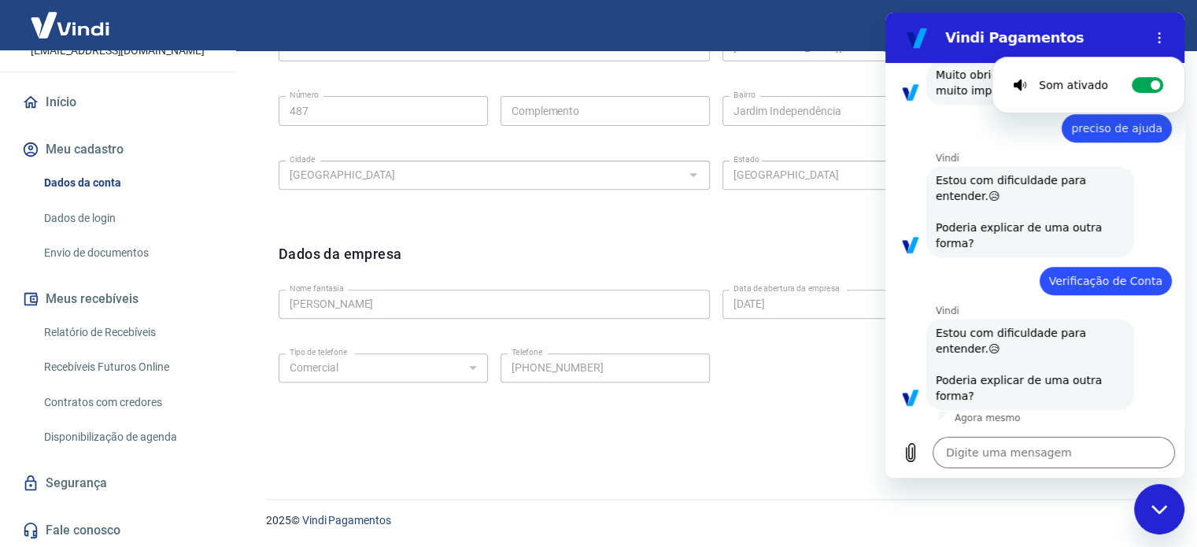
click at [913, 48] on figure at bounding box center [916, 37] width 31 height 31
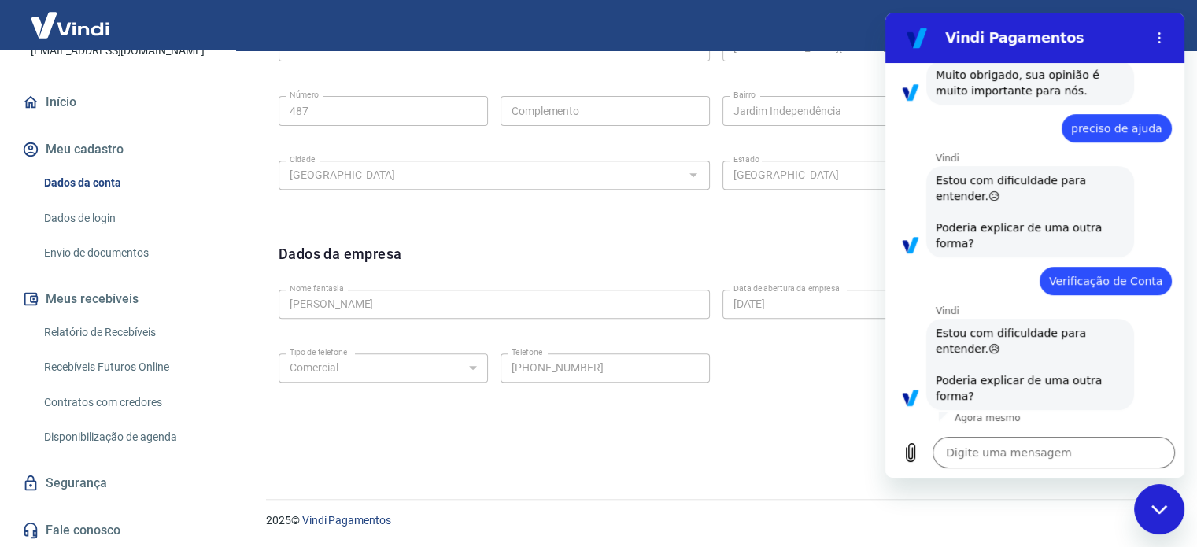
click at [1167, 510] on icon "Fechar janela de mensagens" at bounding box center [1160, 510] width 17 height 10
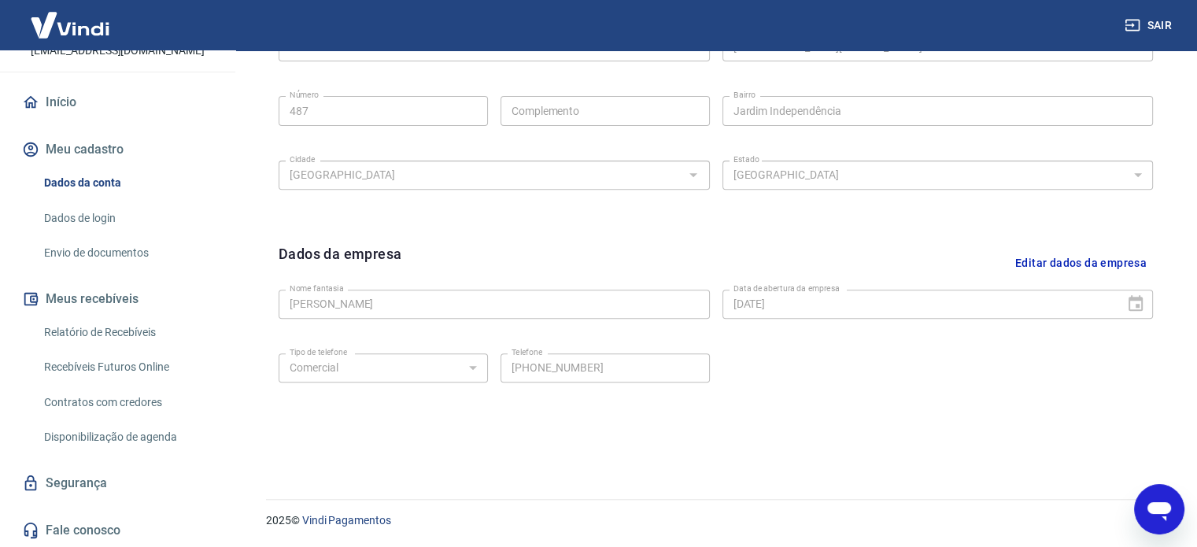
scroll to position [771, 0]
click at [1167, 510] on icon "Abrir janela de mensagens" at bounding box center [1160, 511] width 24 height 19
type textarea "x"
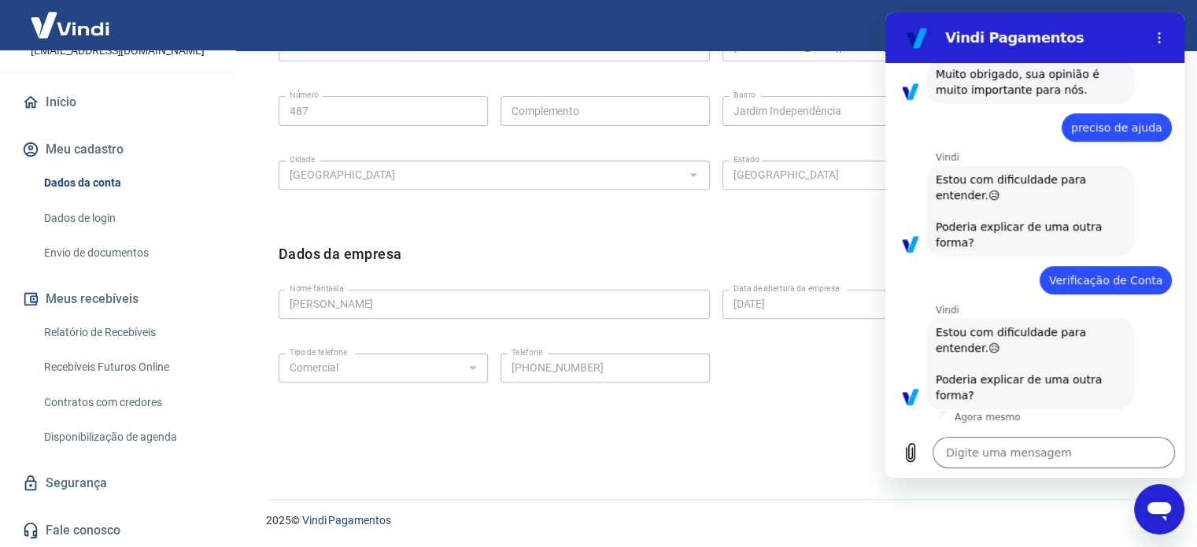
scroll to position [758, 0]
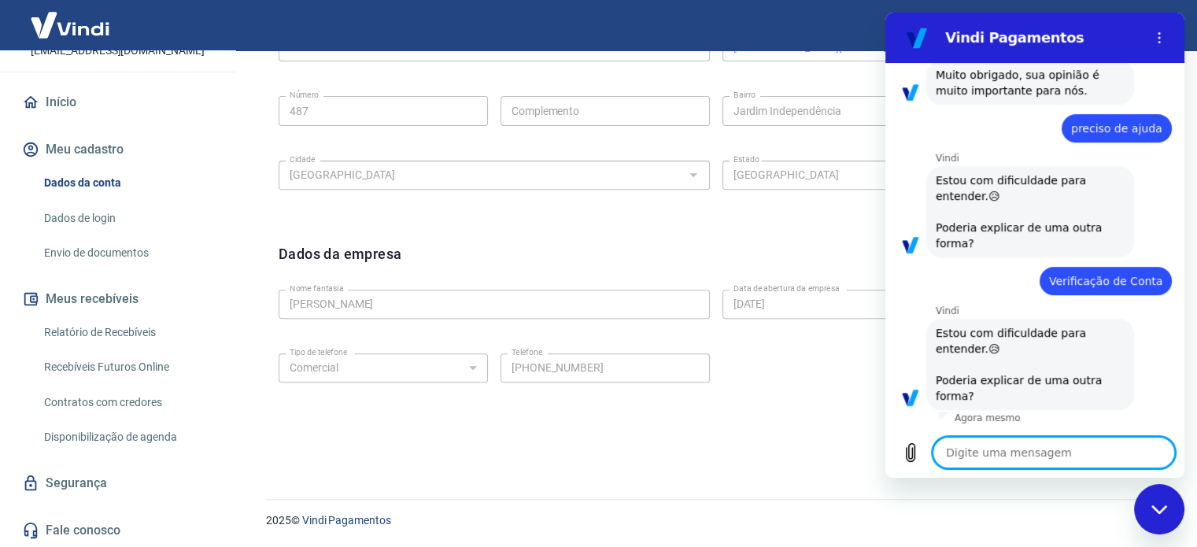
click at [1042, 453] on textarea at bounding box center [1054, 452] width 242 height 31
type textarea "A"
type textarea "x"
type textarea "Ai"
type textarea "x"
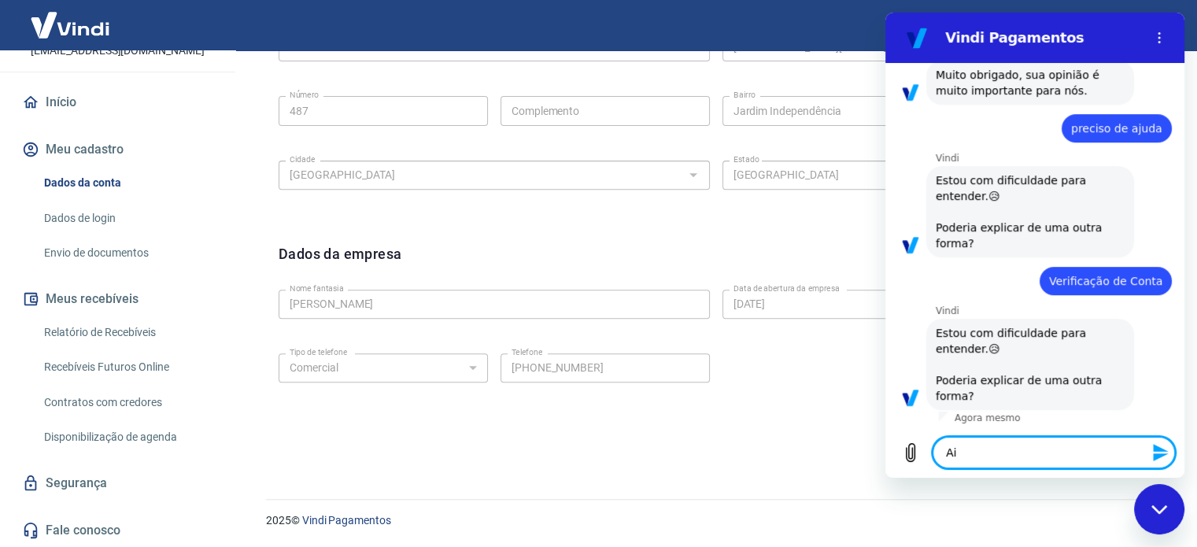
type textarea "Ain"
type textarea "x"
type textarea "Aind"
type textarea "x"
type textarea "Ainda"
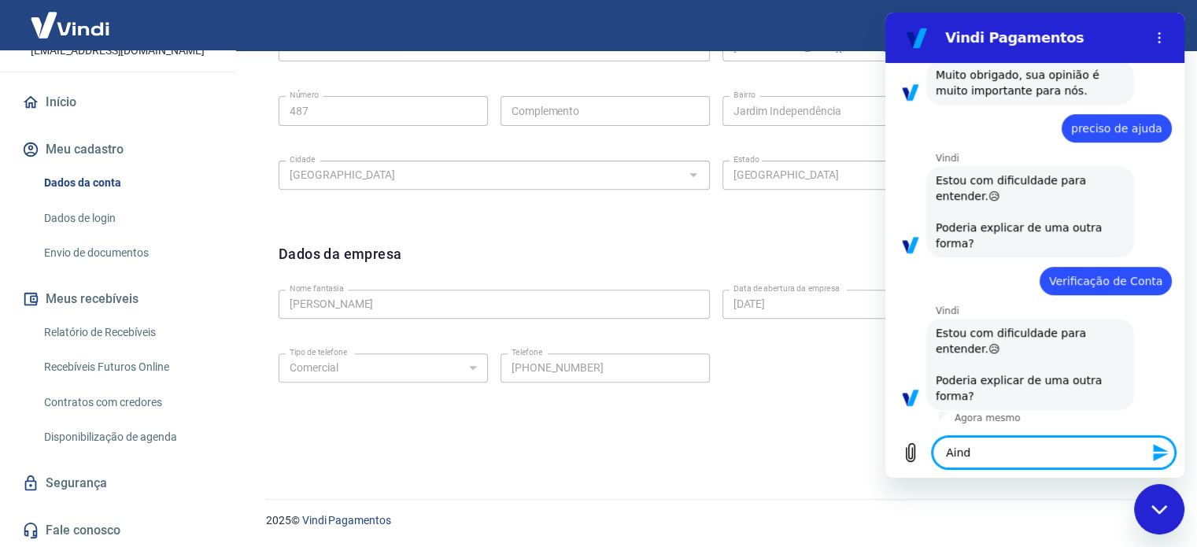
type textarea "x"
type textarea "Ainda"
type textarea "x"
type textarea "Ainda p"
type textarea "x"
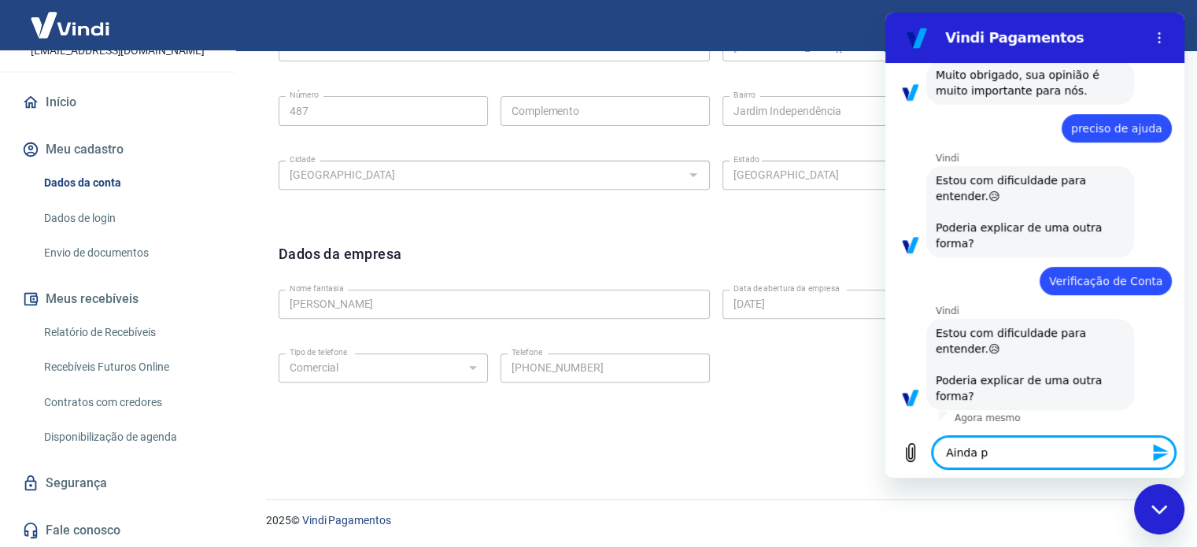
type textarea "Ainda pr"
type textarea "x"
type textarea "Ainda pre"
type textarea "x"
type textarea "Ainda prec"
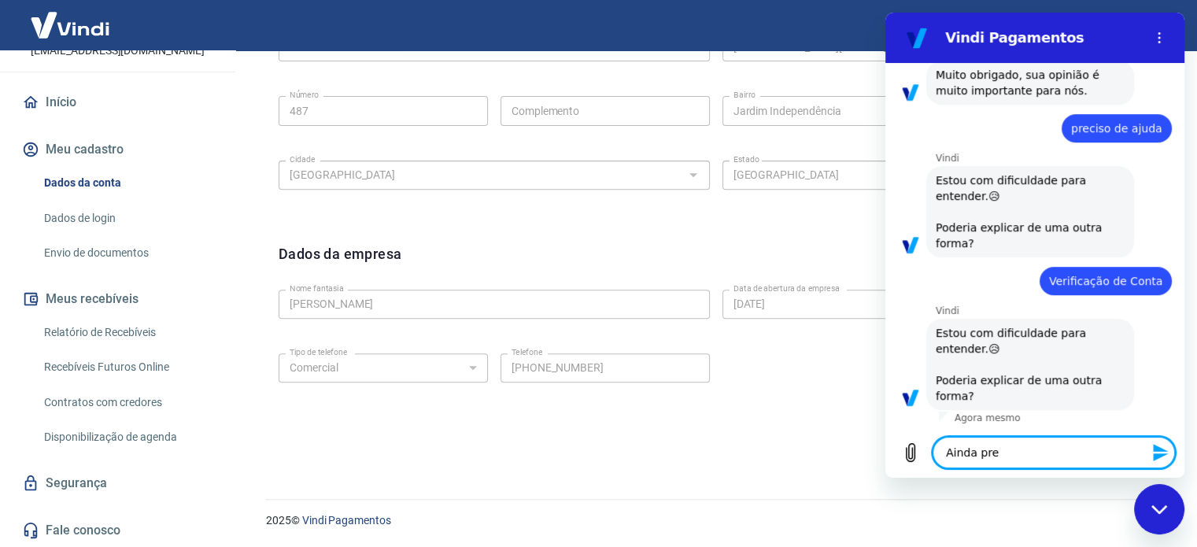
type textarea "x"
type textarea "Ainda preci"
type textarea "x"
type textarea "Ainda precis"
type textarea "x"
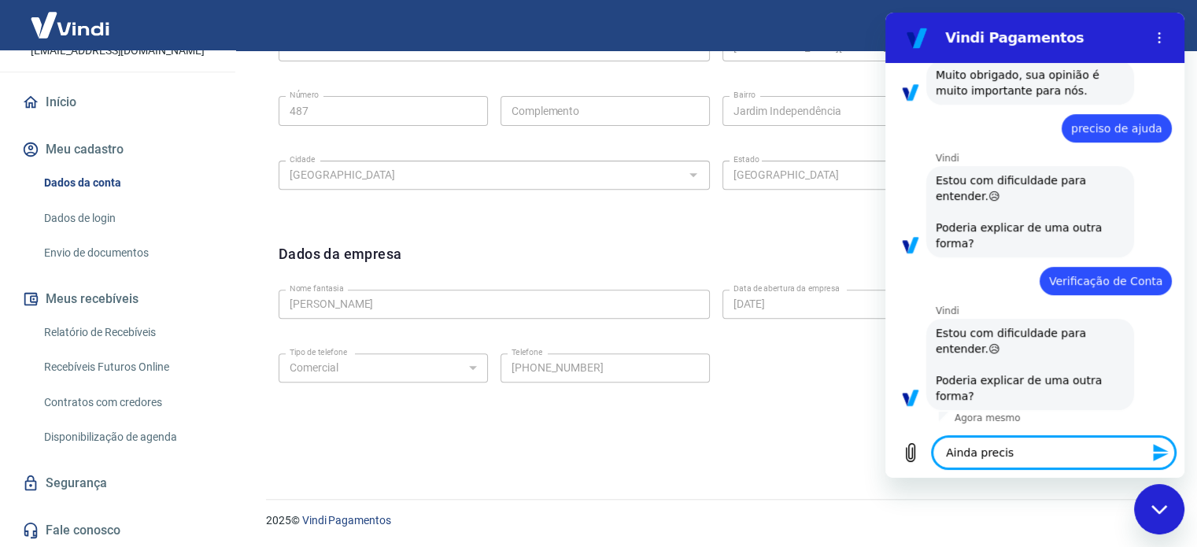
type textarea "Ainda preciso"
type textarea "x"
type textarea "Ainda preciso"
type textarea "x"
type textarea "Ainda preciso d"
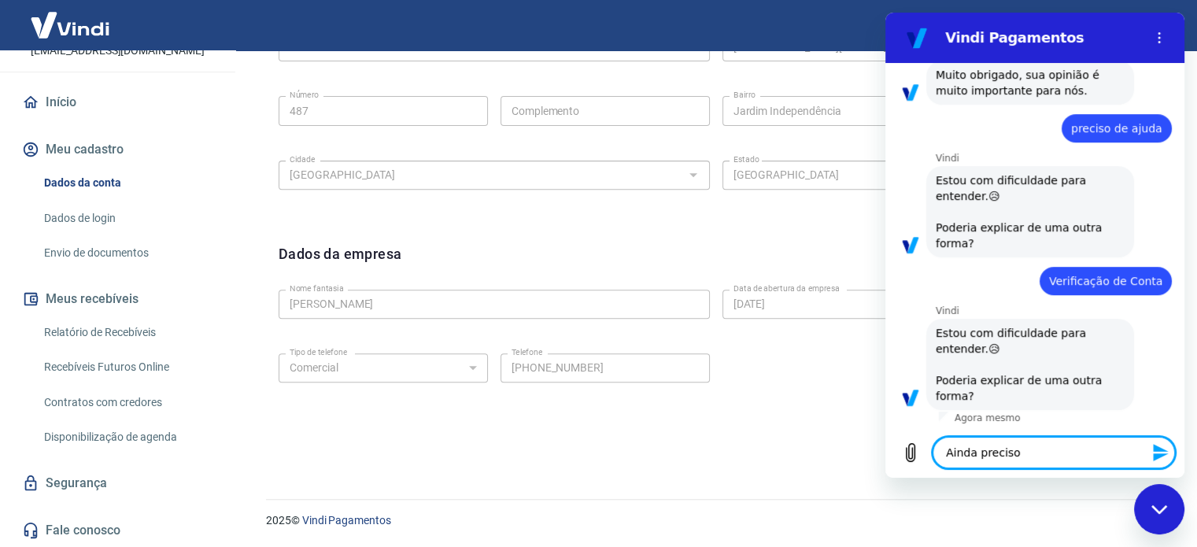
type textarea "x"
type textarea "Ainda preciso de"
type textarea "x"
type textarea "Ainda preciso de"
type textarea "x"
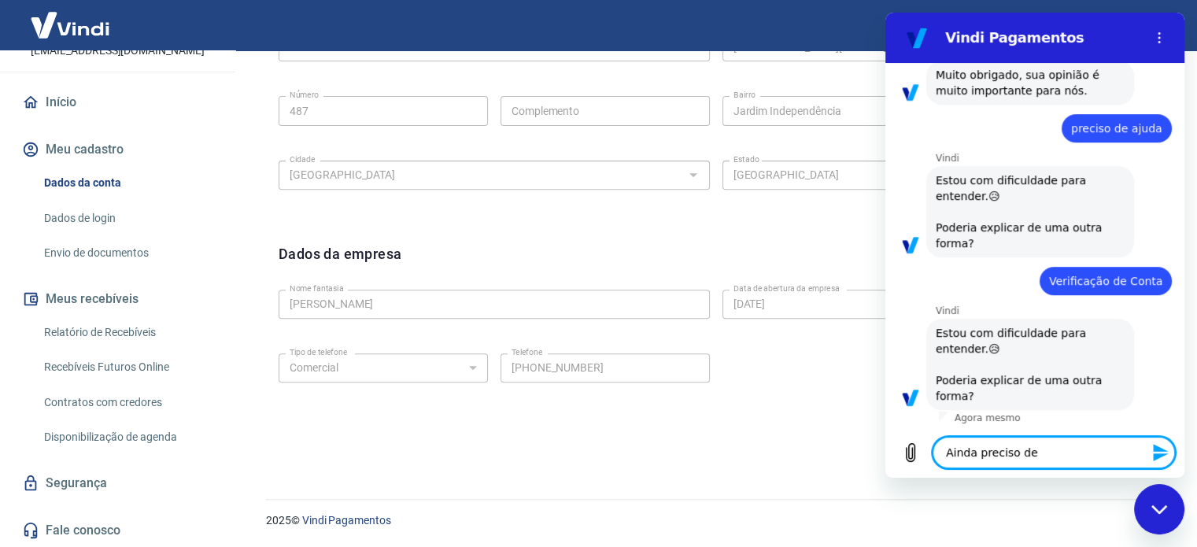
type textarea "Ainda preciso de a"
type textarea "x"
type textarea "Ainda preciso de aj"
type textarea "x"
type textarea "Ainda preciso de aju"
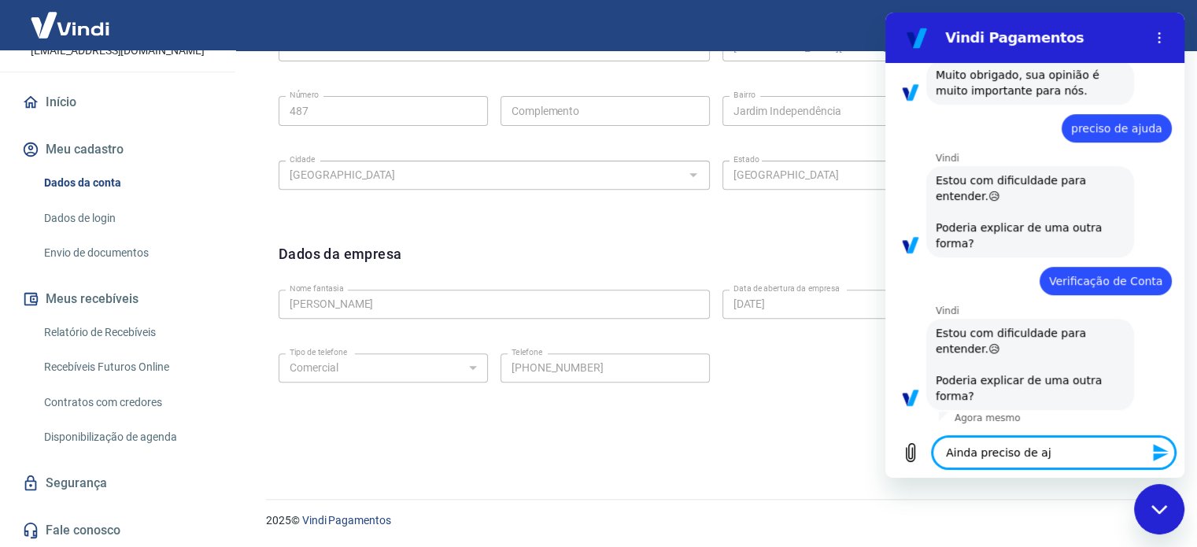
type textarea "x"
type textarea "Ainda preciso de ajud"
type textarea "x"
type textarea "Ainda preciso de ajuda"
type textarea "x"
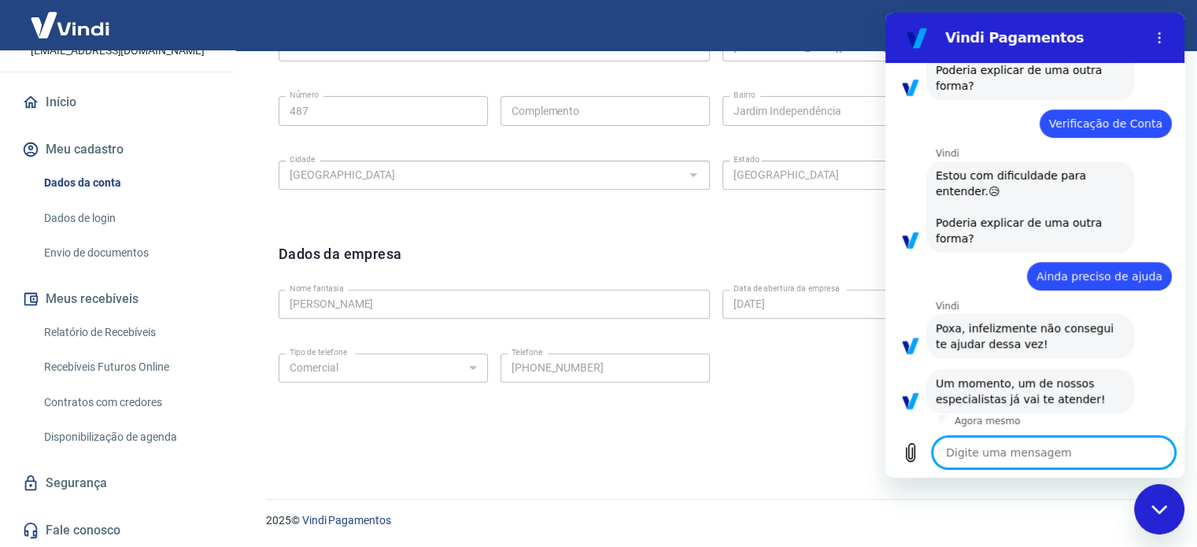
scroll to position [919, 0]
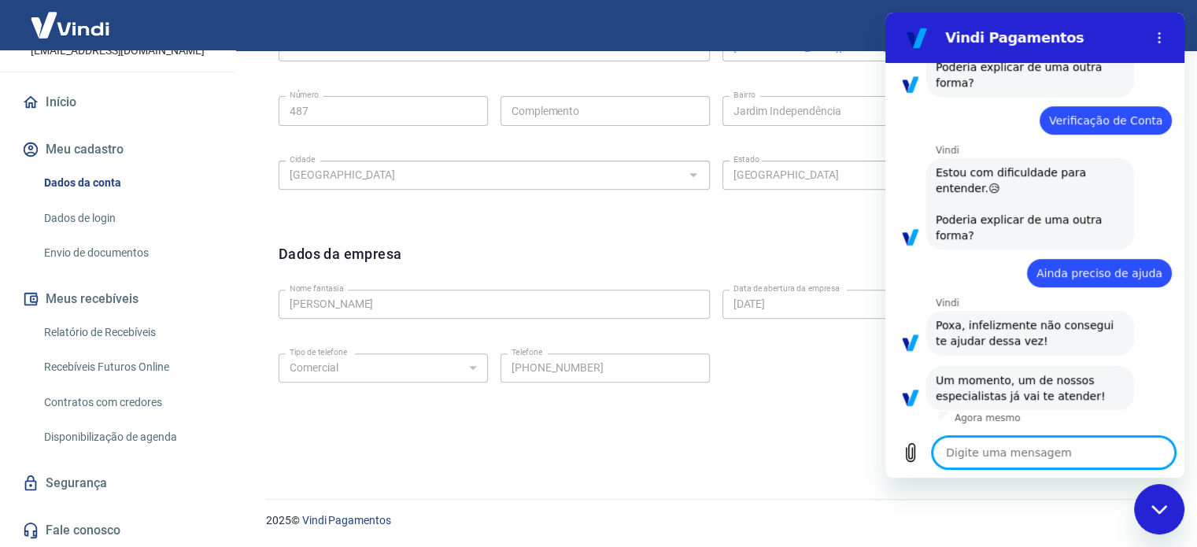
click at [723, 415] on div "Dados da empresa Editar dados da empresa Nome fantasia Kauê Monteiro Nome fanta…" at bounding box center [716, 340] width 900 height 218
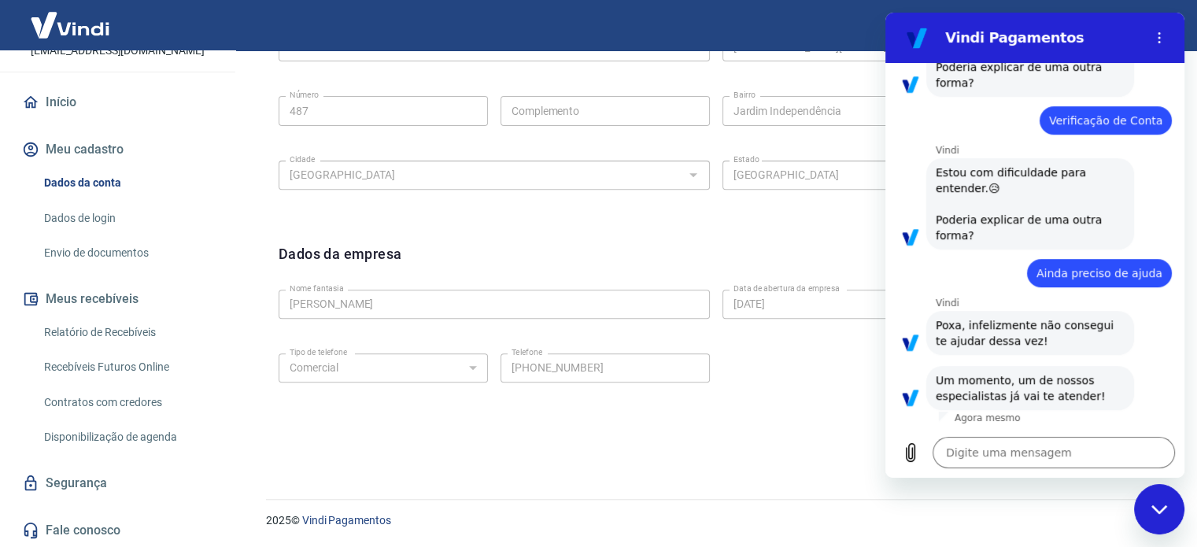
click at [472, 341] on form "Dados da empresa Editar dados da empresa Nome fantasia Kauê Monteiro Nome fanta…" at bounding box center [716, 327] width 875 height 168
click at [699, 270] on div "Dados da empresa Editar dados da empresa" at bounding box center [716, 263] width 875 height 40
click at [1152, 509] on icon "Fechar janela de mensagens" at bounding box center [1160, 510] width 17 height 10
type textarea "x"
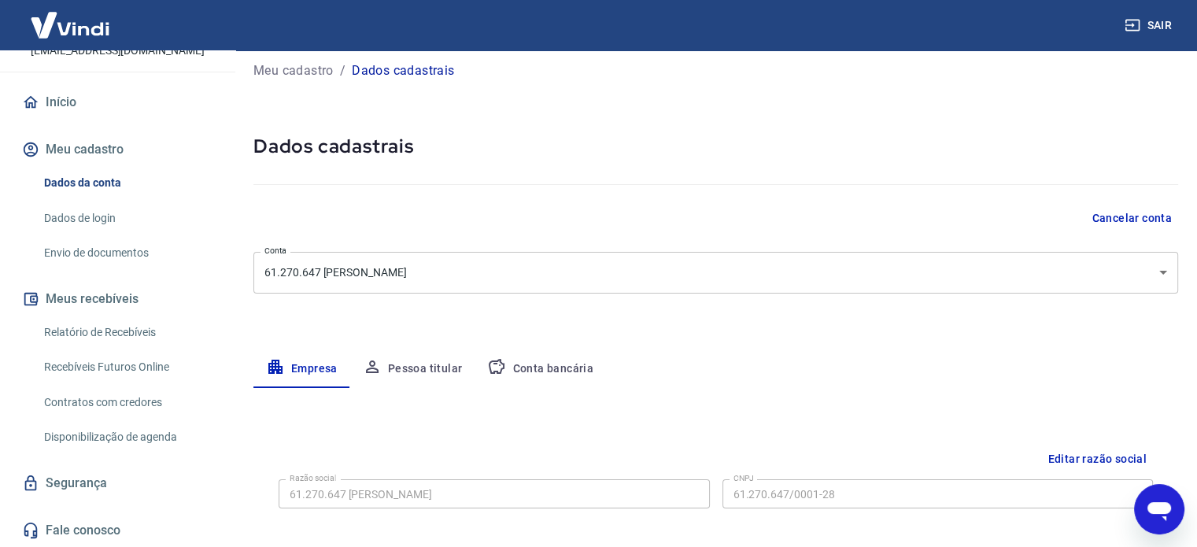
scroll to position [0, 0]
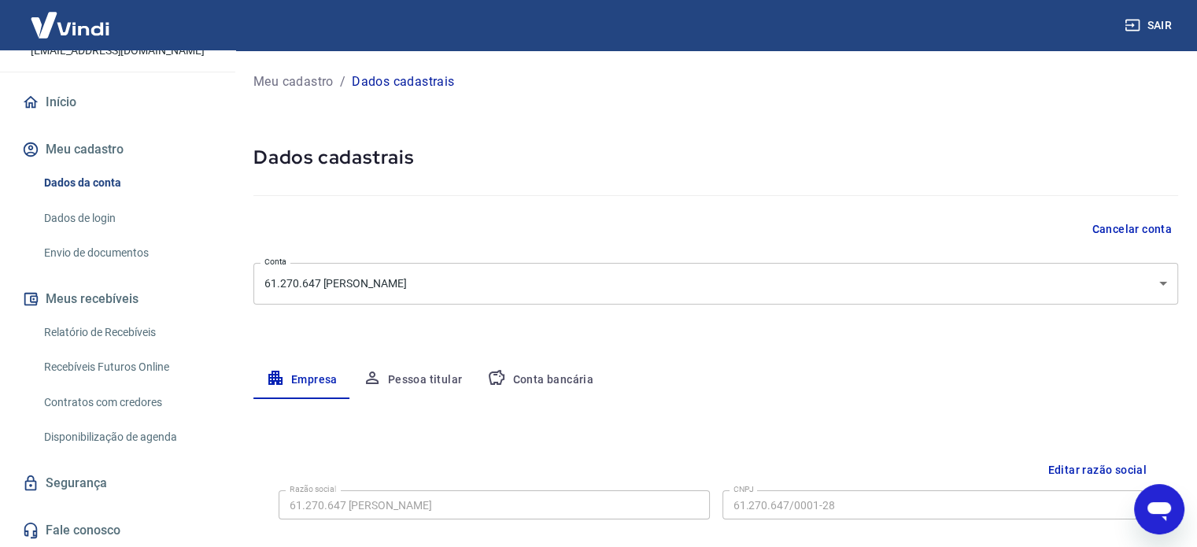
click at [542, 381] on button "Conta bancária" at bounding box center [540, 380] width 131 height 38
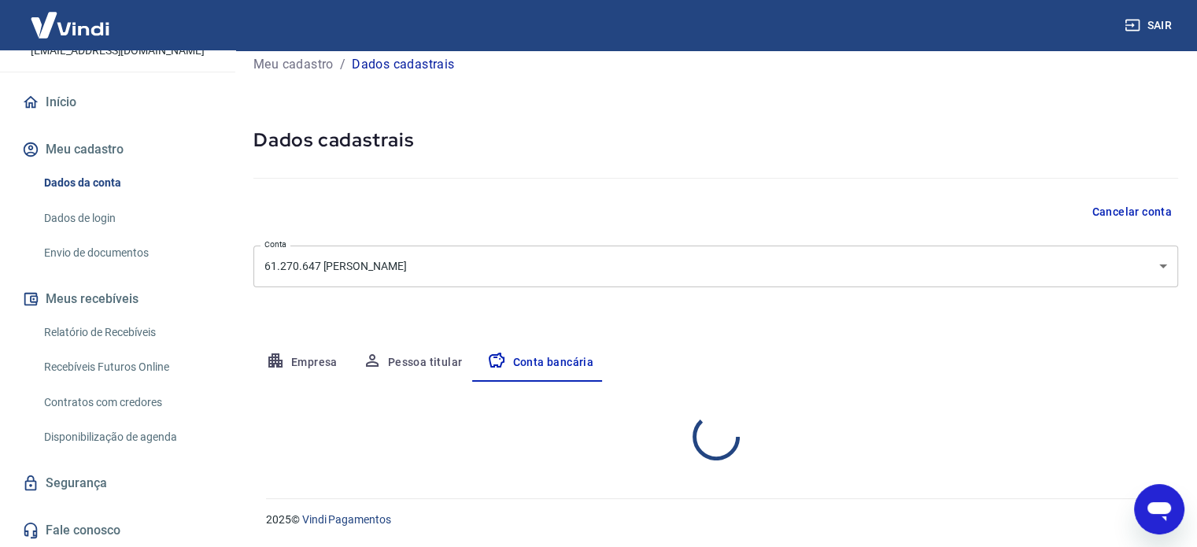
select select "1"
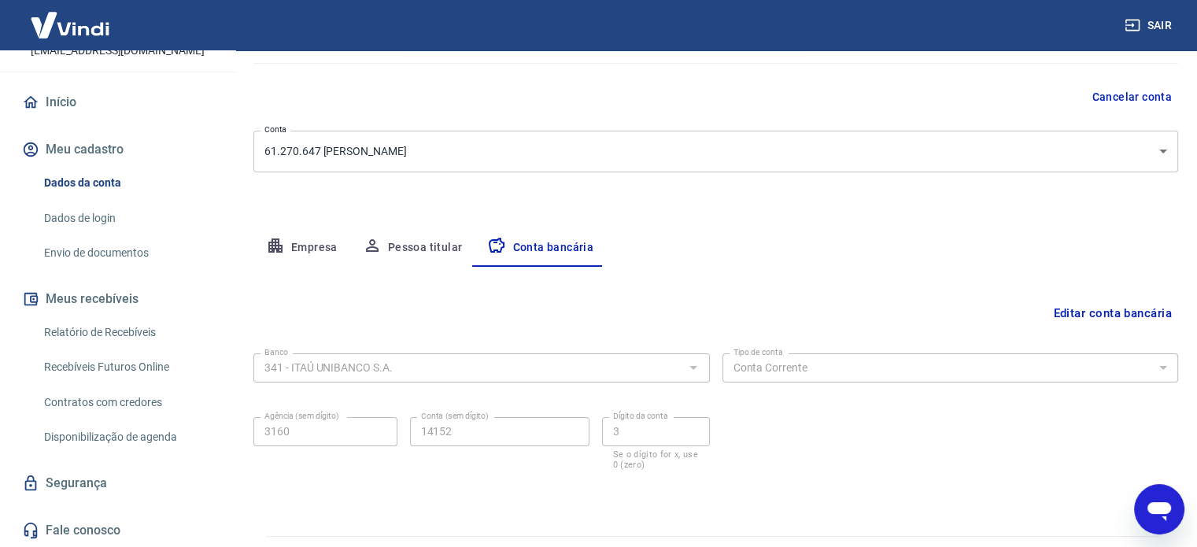
scroll to position [169, 0]
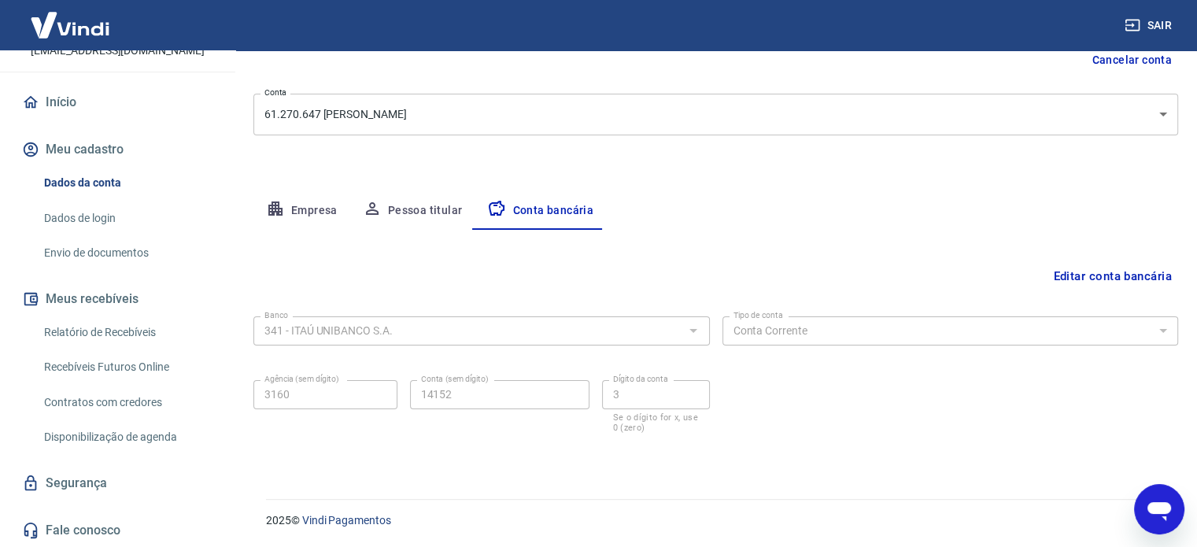
click at [1089, 274] on button "Editar conta bancária" at bounding box center [1112, 276] width 131 height 30
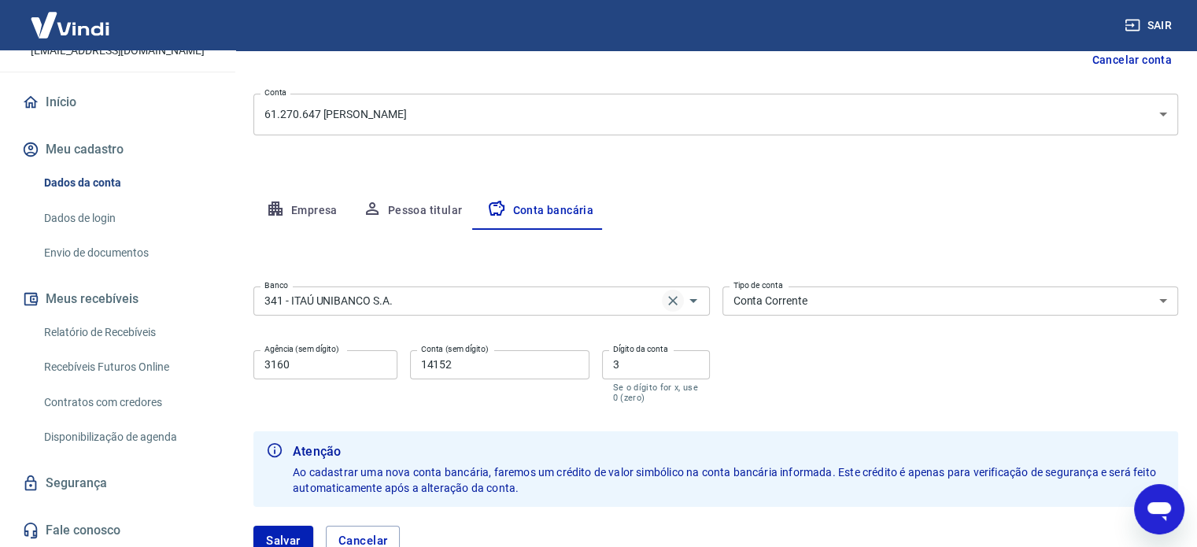
click at [673, 305] on icon "Clear" at bounding box center [673, 301] width 16 height 16
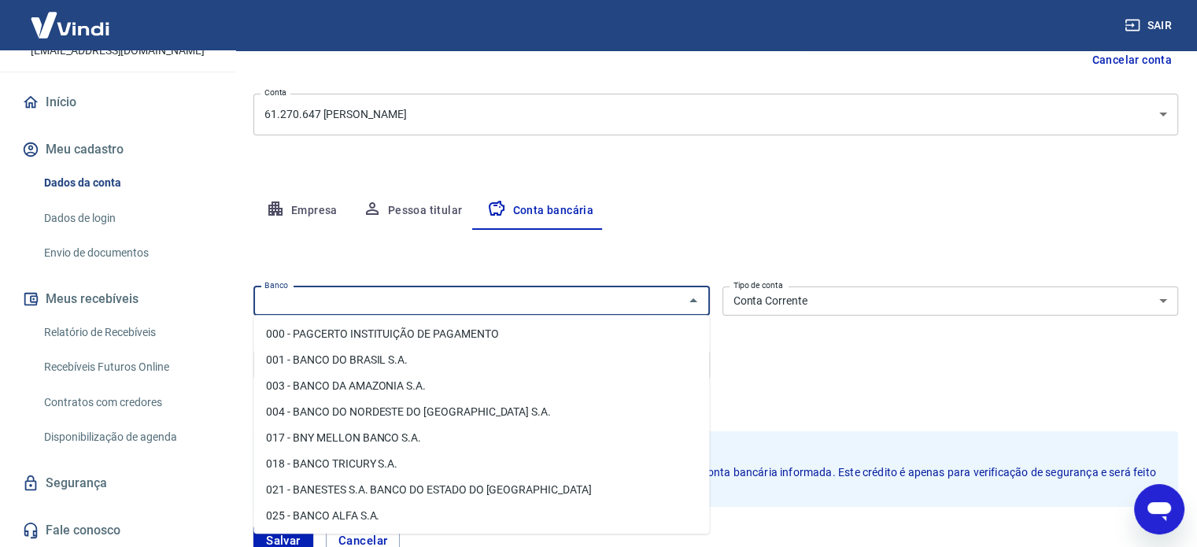
click at [578, 302] on input "Banco" at bounding box center [468, 301] width 421 height 20
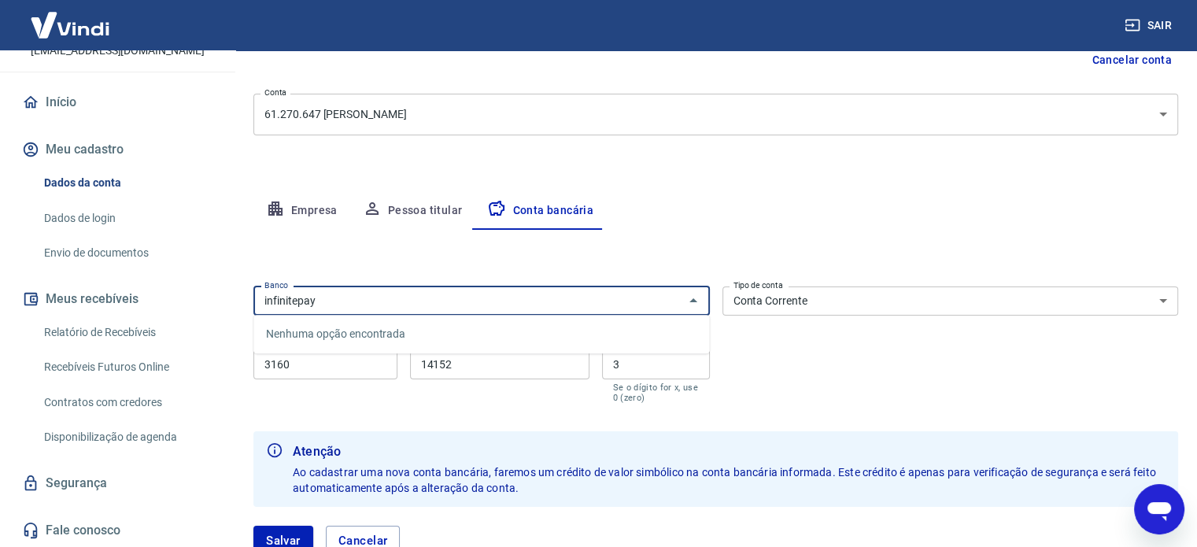
type input "infinitepay"
click at [653, 247] on div "Editar conta bancária Banco Banco Tipo de conta Conta Corrente Conta Poupança T…" at bounding box center [715, 402] width 925 height 345
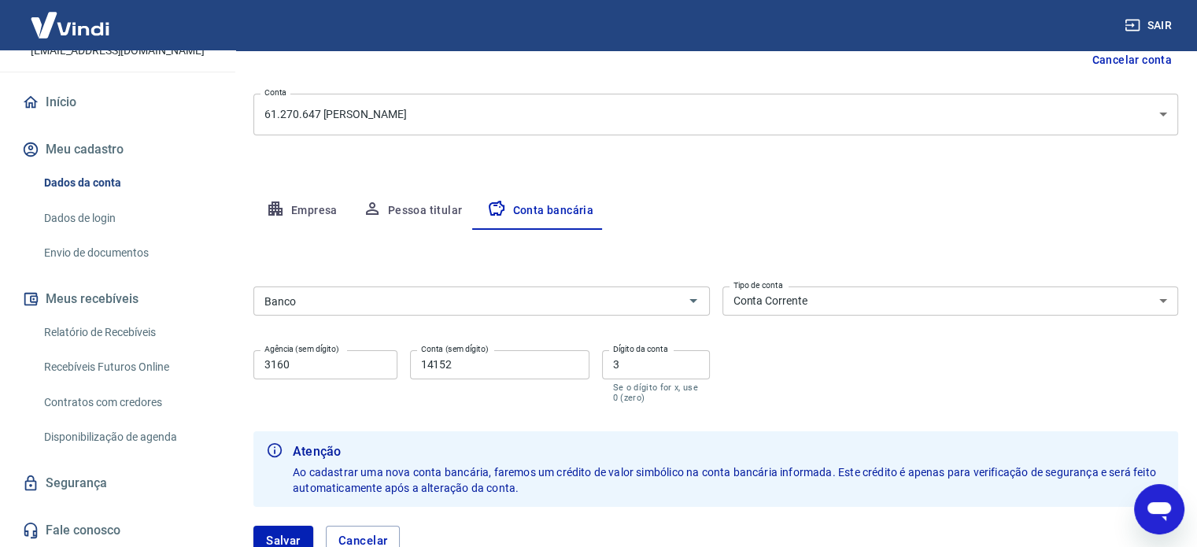
click at [664, 296] on input "Banco" at bounding box center [468, 301] width 421 height 20
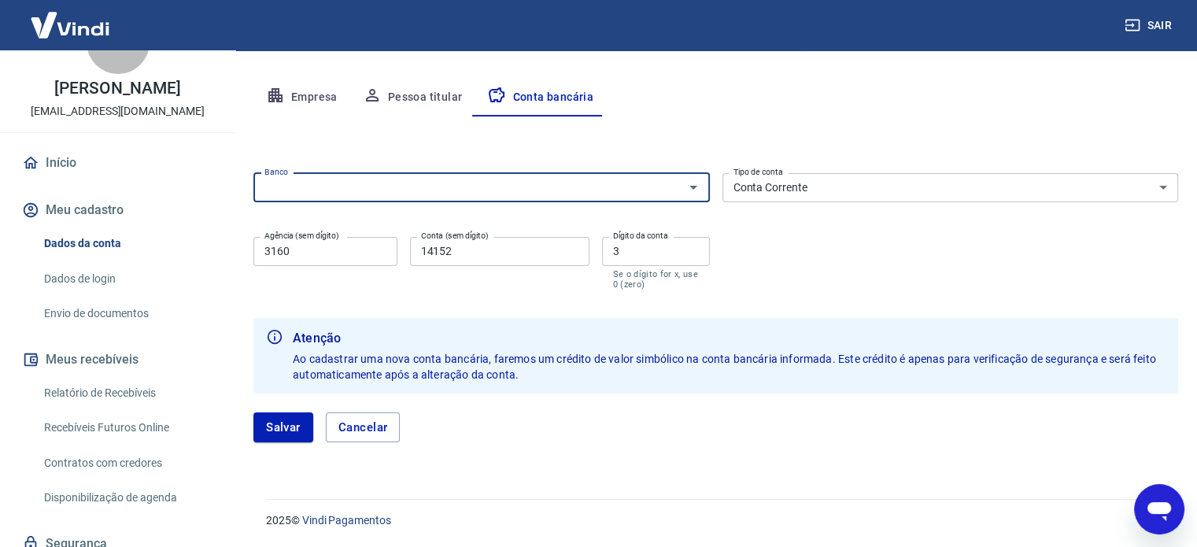
scroll to position [0, 0]
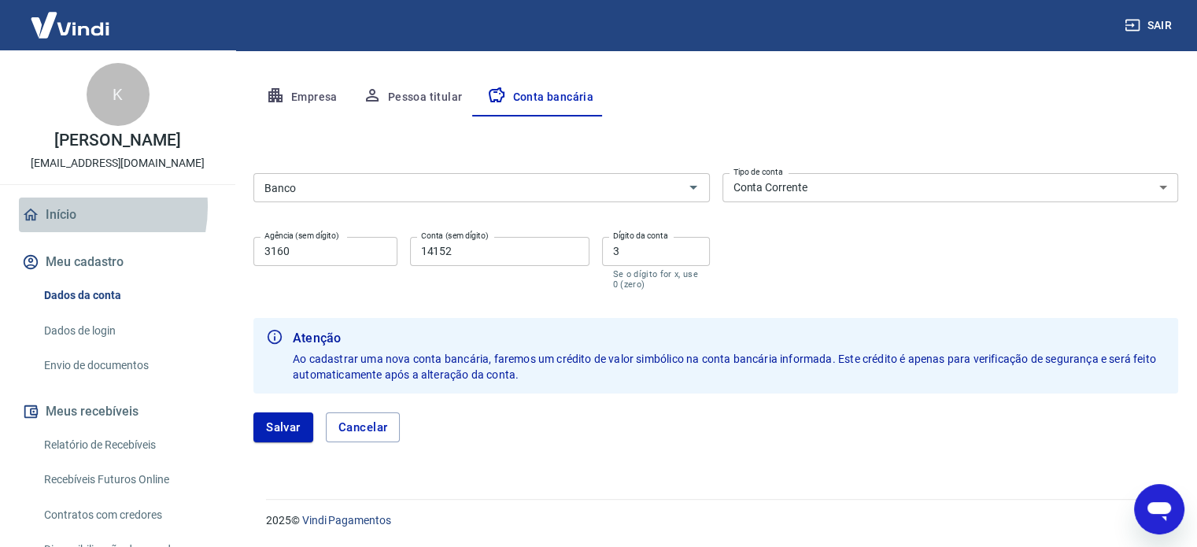
click at [68, 207] on link "Início" at bounding box center [118, 215] width 198 height 35
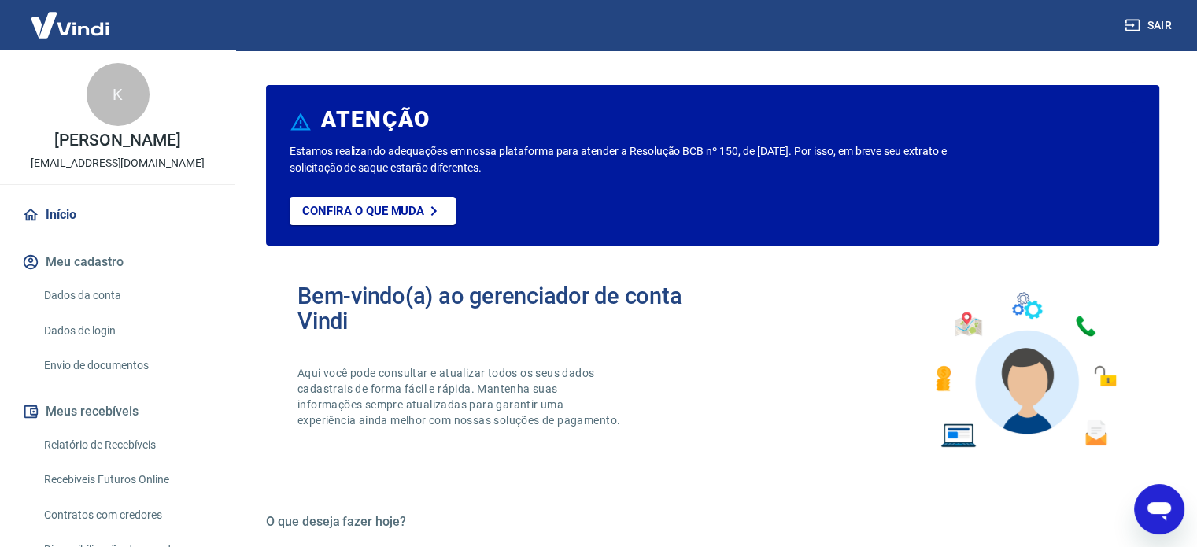
type textarea "x"
